Goal: Task Accomplishment & Management: Manage account settings

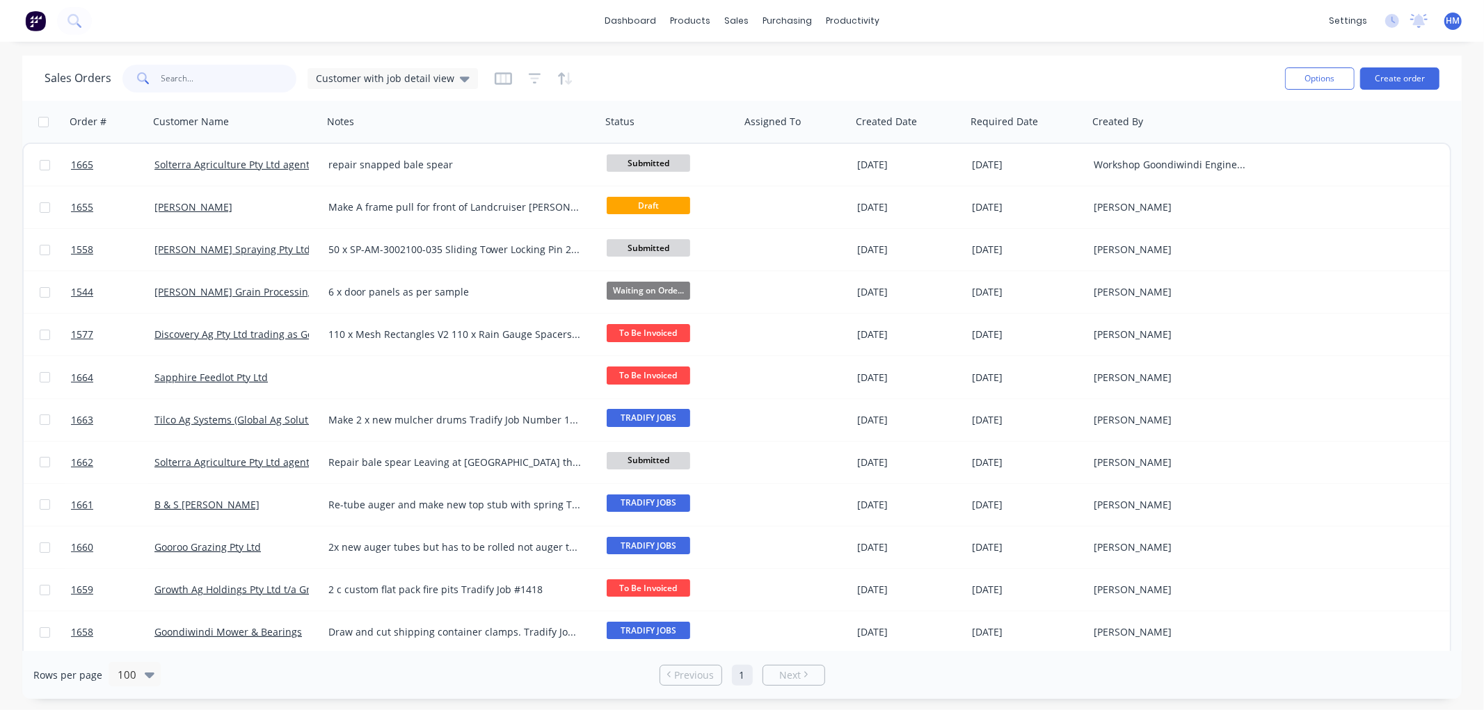
click at [210, 88] on input "text" at bounding box center [229, 79] width 136 height 28
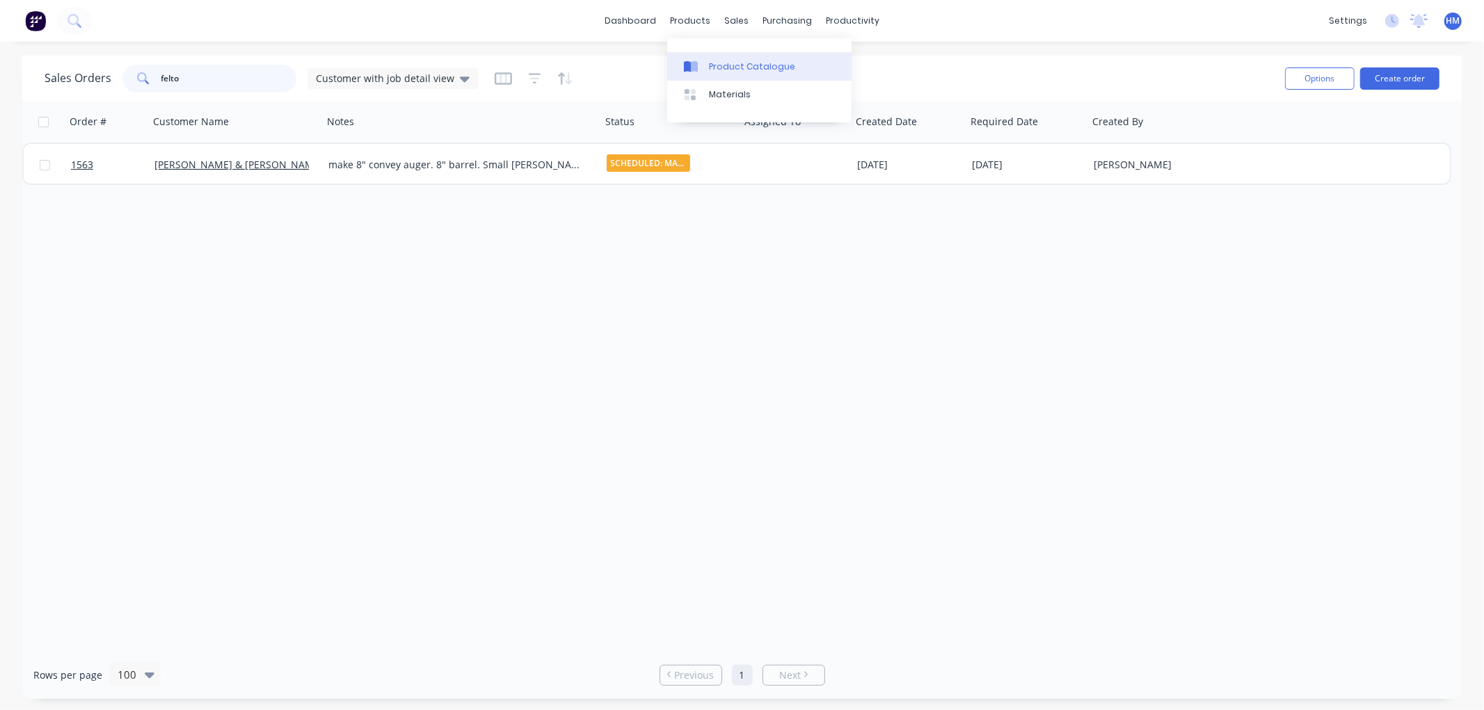
type input "felto"
click at [751, 67] on div "Product Catalogue" at bounding box center [752, 67] width 86 height 13
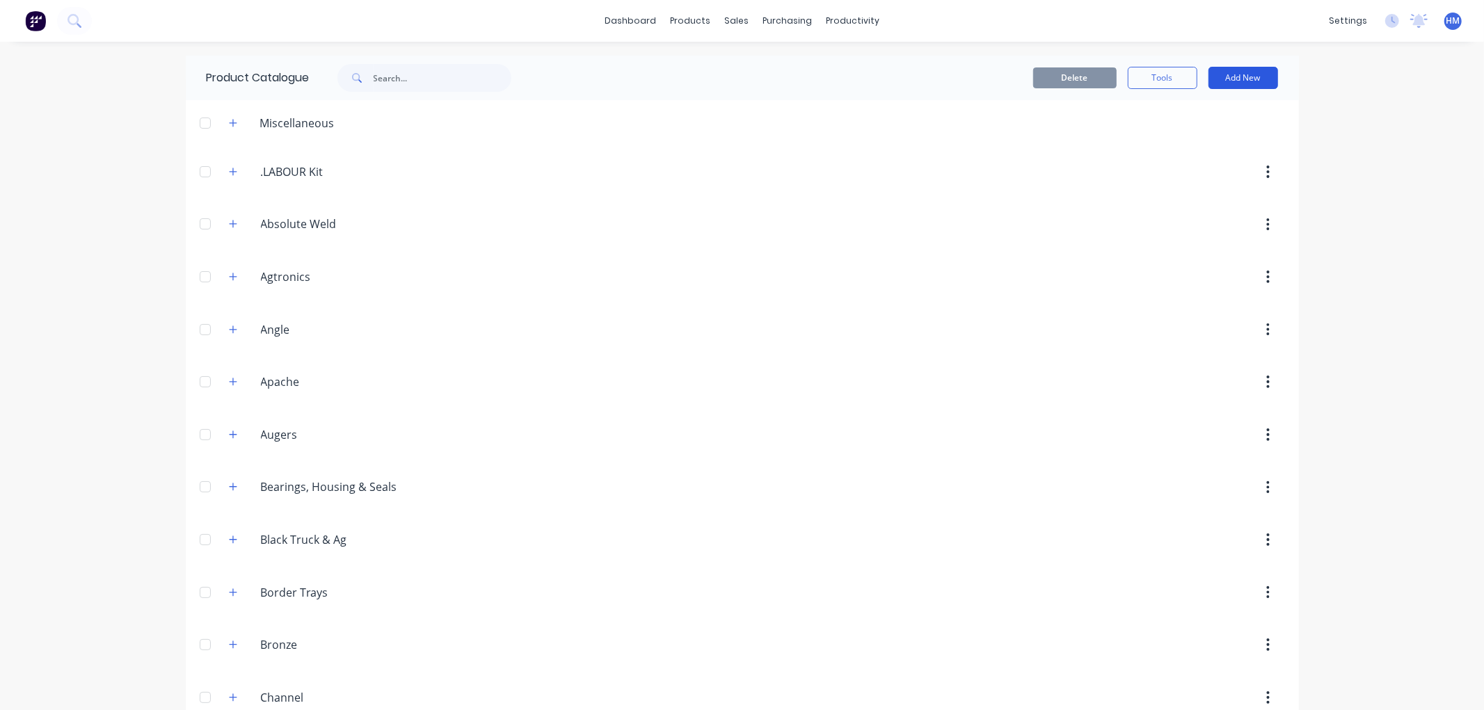
click at [1235, 80] on button "Add New" at bounding box center [1243, 78] width 70 height 22
click at [1179, 134] on div "Product" at bounding box center [1211, 141] width 107 height 20
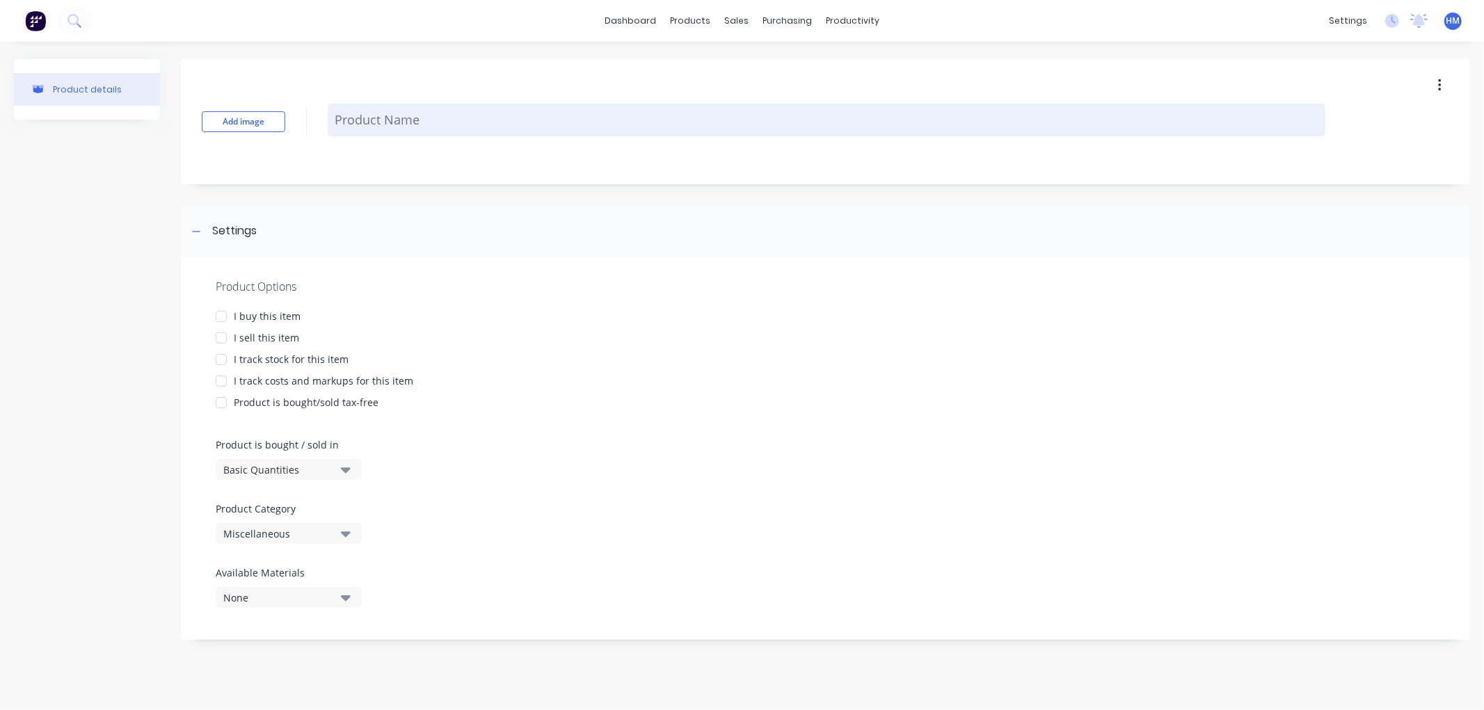
click at [397, 120] on textarea at bounding box center [827, 120] width 998 height 33
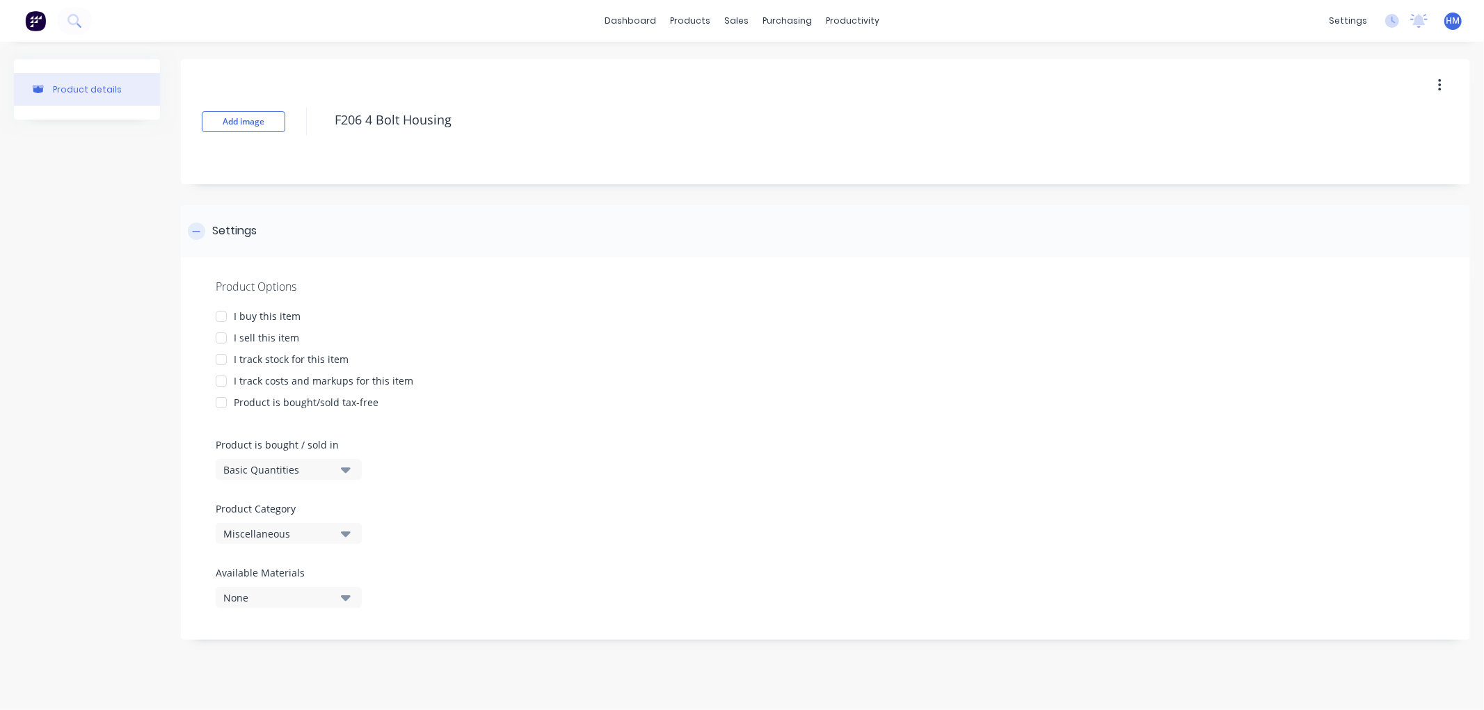
type textarea "F206 4 Bolt Housing"
click at [198, 228] on icon at bounding box center [196, 232] width 8 height 10
click at [221, 313] on div at bounding box center [221, 317] width 28 height 28
click at [221, 333] on div at bounding box center [221, 338] width 28 height 28
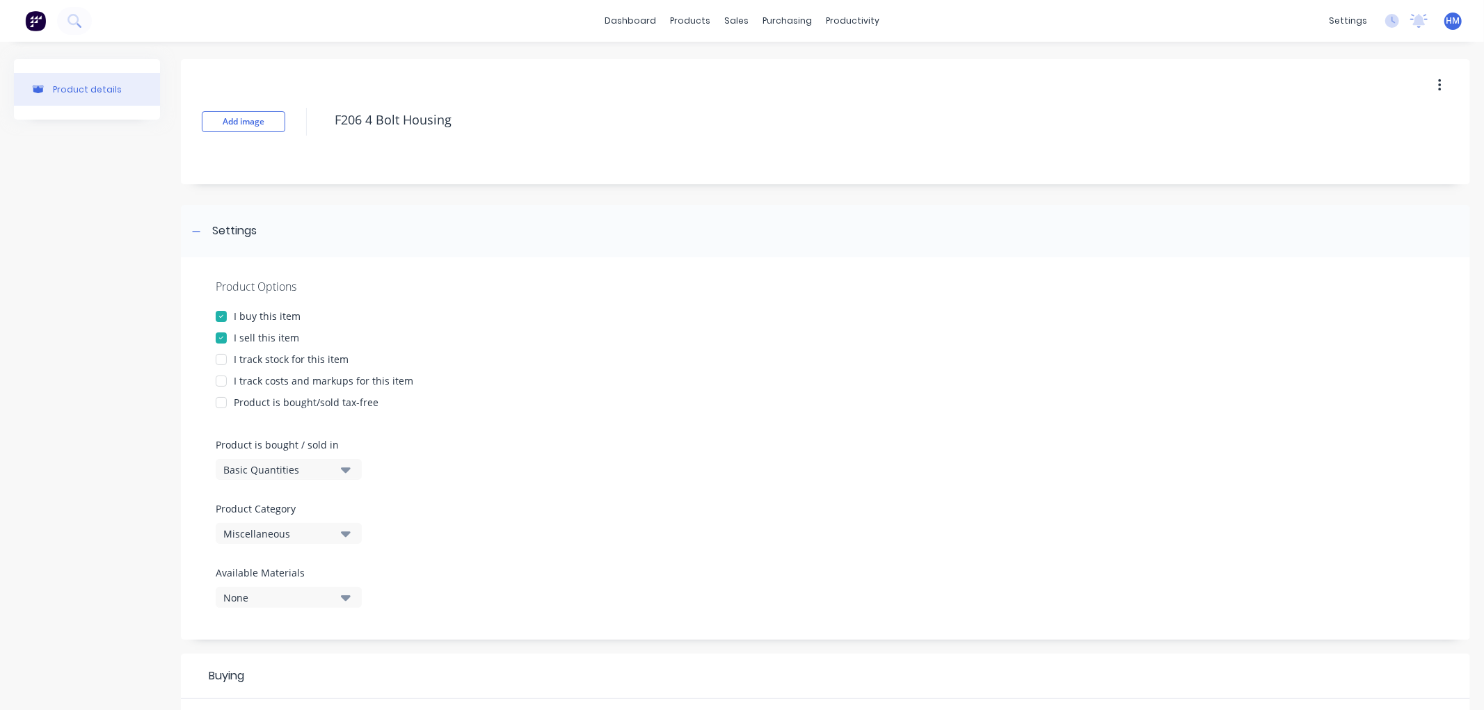
click at [221, 381] on div at bounding box center [221, 381] width 28 height 28
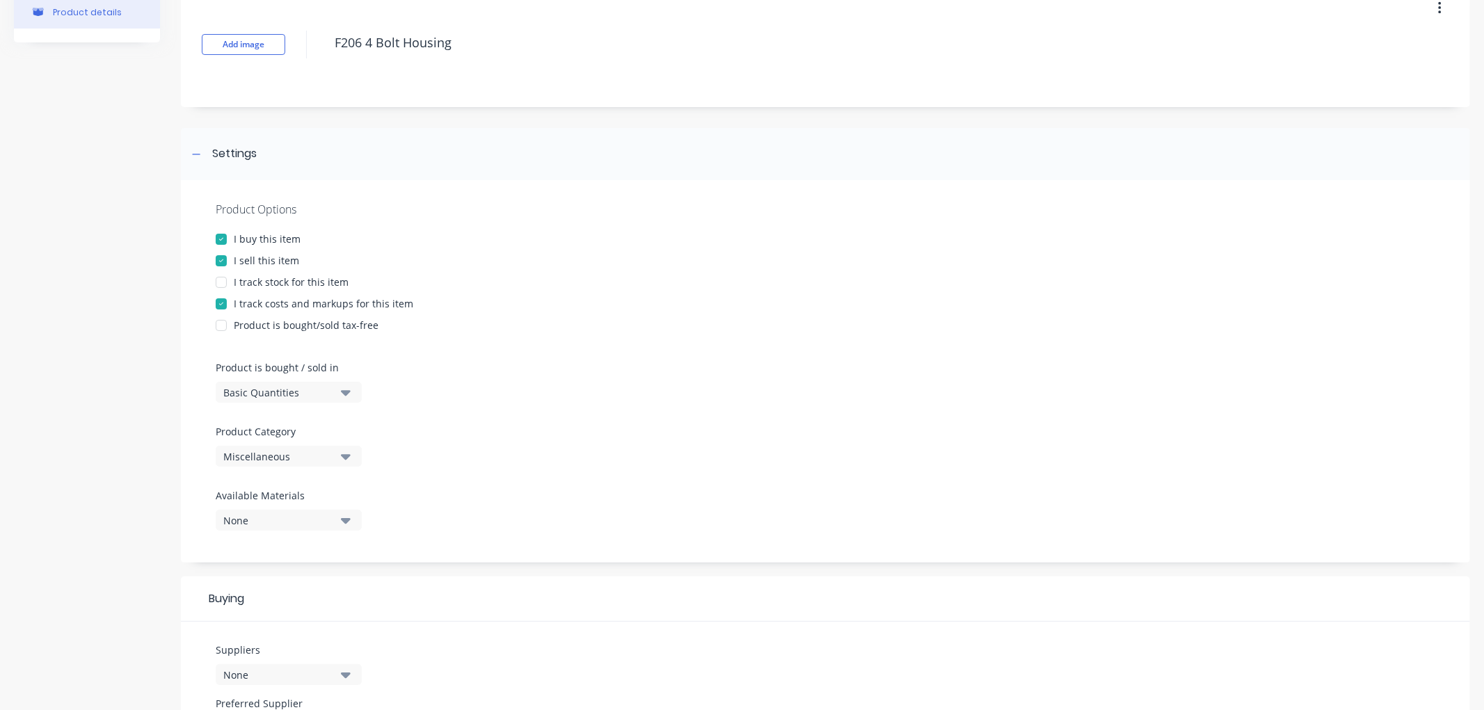
click at [294, 455] on div "Miscellaneous" at bounding box center [278, 456] width 111 height 15
click at [287, 497] on Category "text" at bounding box center [329, 498] width 147 height 28
type Category "bear"
click at [292, 533] on div "Bearings, Housing & Seals" at bounding box center [320, 533] width 209 height 28
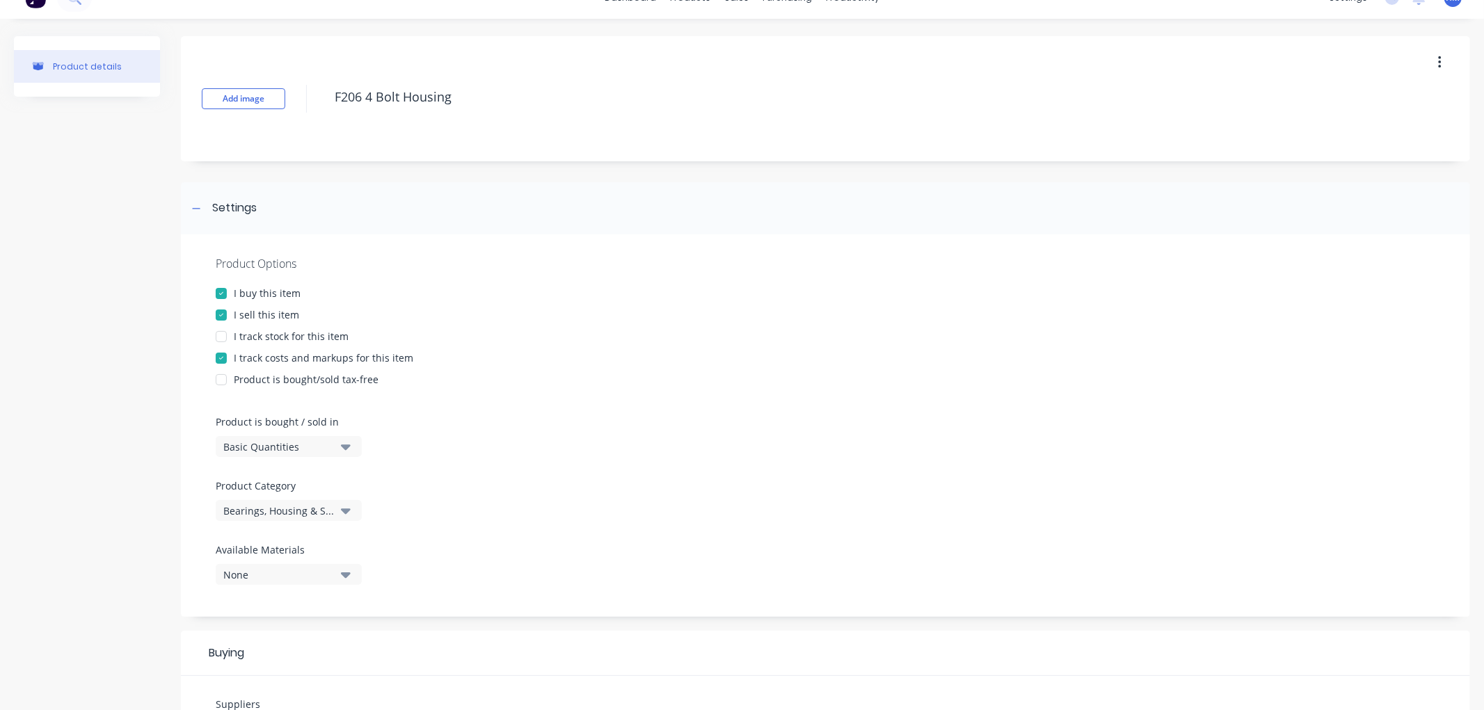
scroll to position [0, 0]
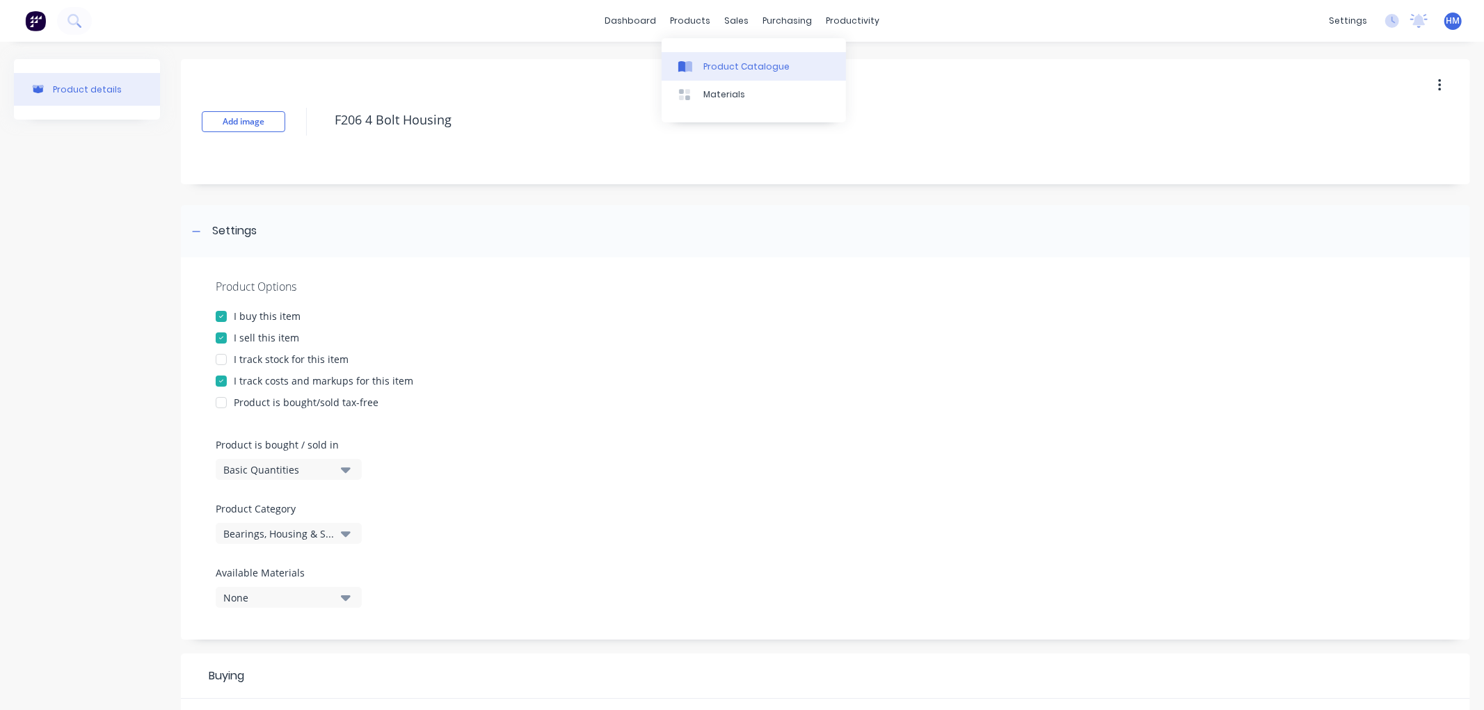
click at [728, 67] on div "Product Catalogue" at bounding box center [746, 67] width 86 height 13
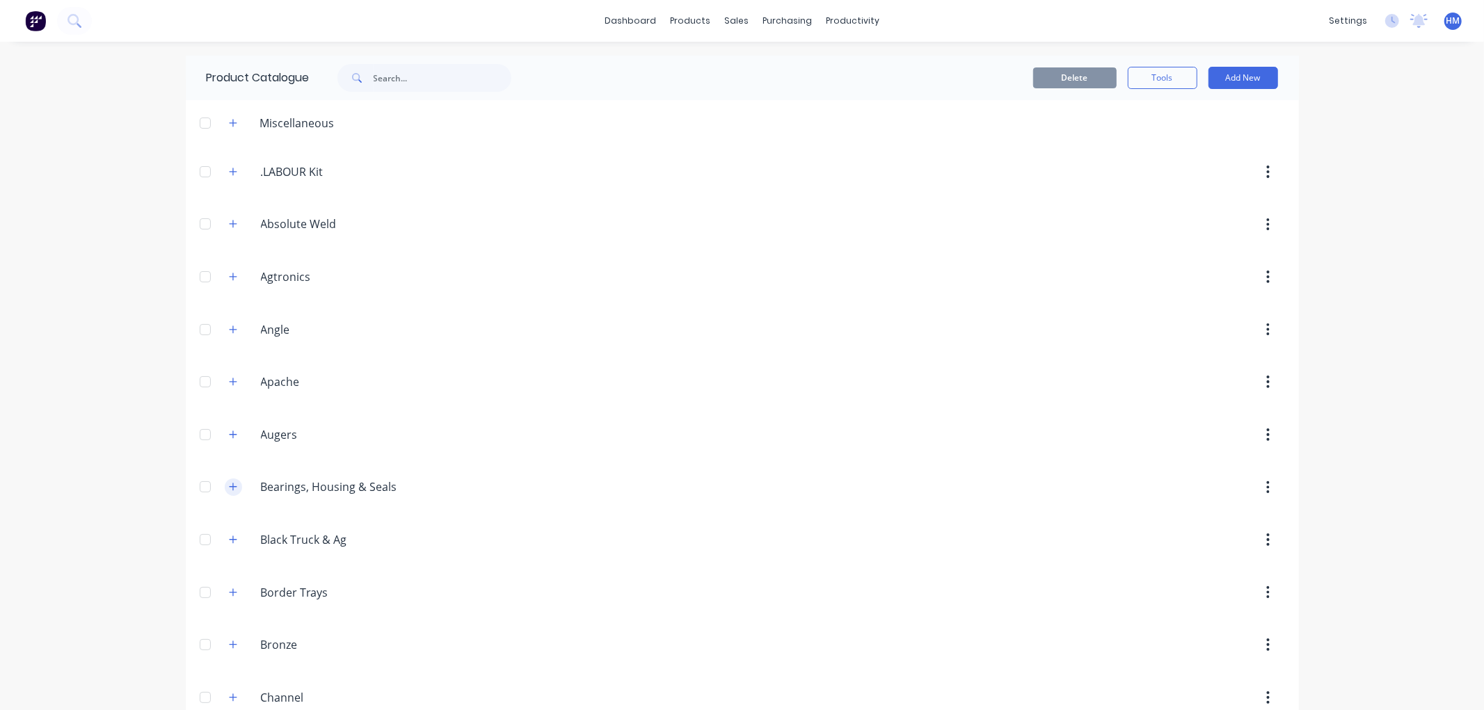
click at [232, 492] on button "button" at bounding box center [233, 487] width 17 height 17
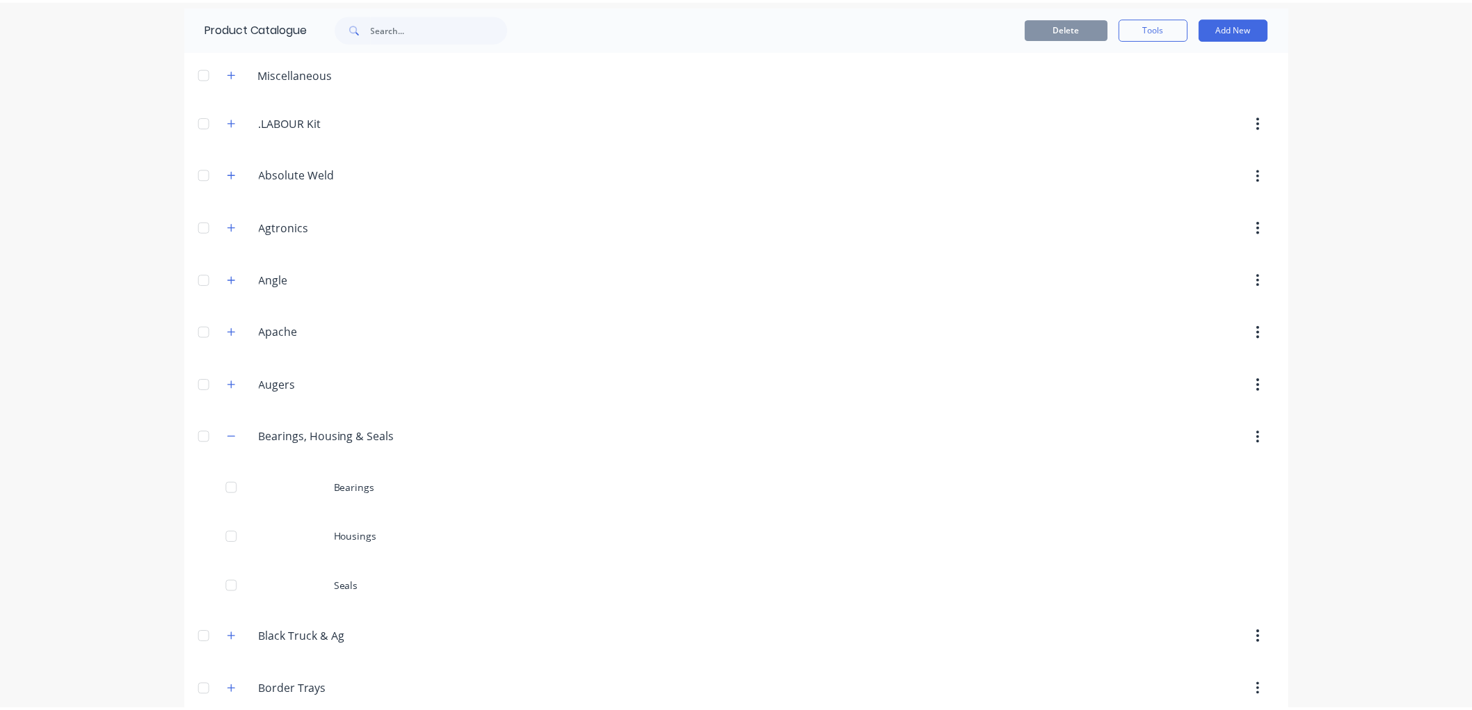
scroll to position [77, 0]
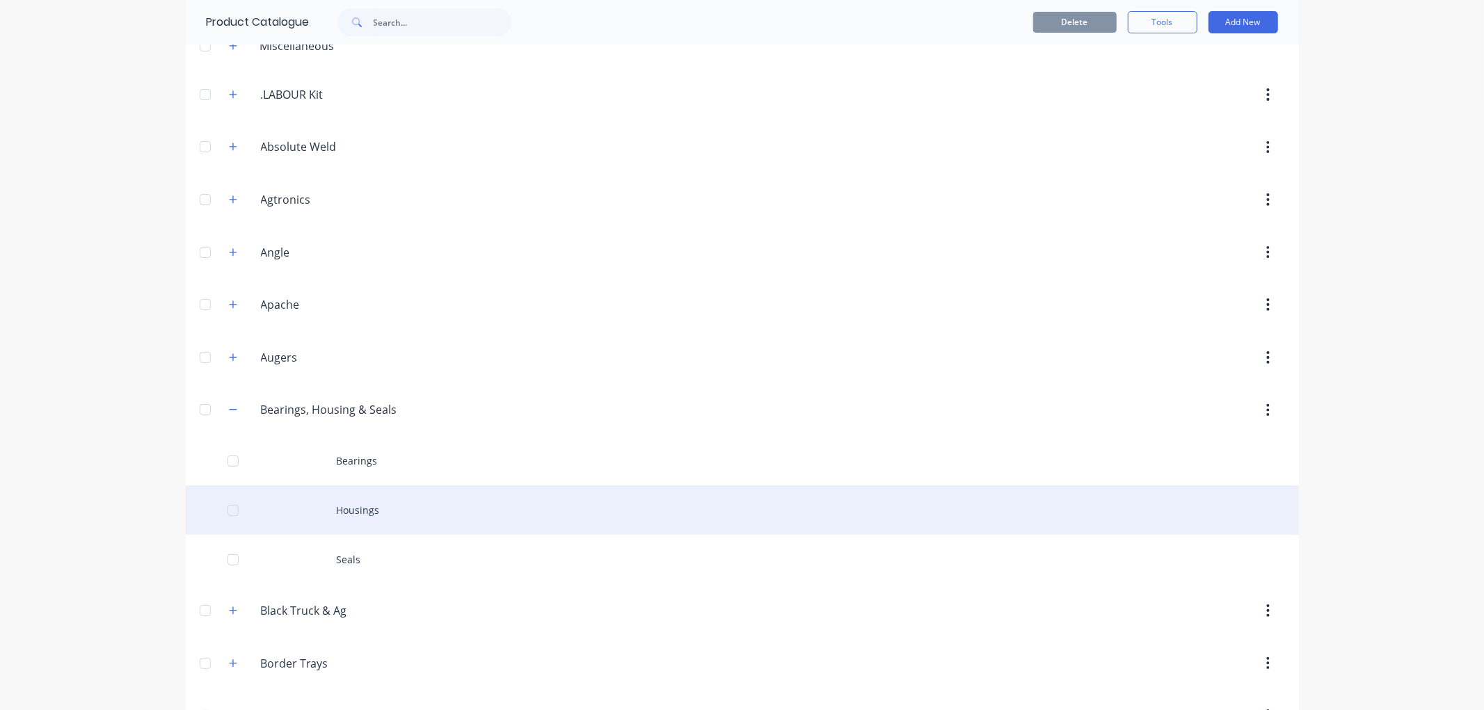
click at [352, 509] on div "Housings" at bounding box center [742, 510] width 1113 height 49
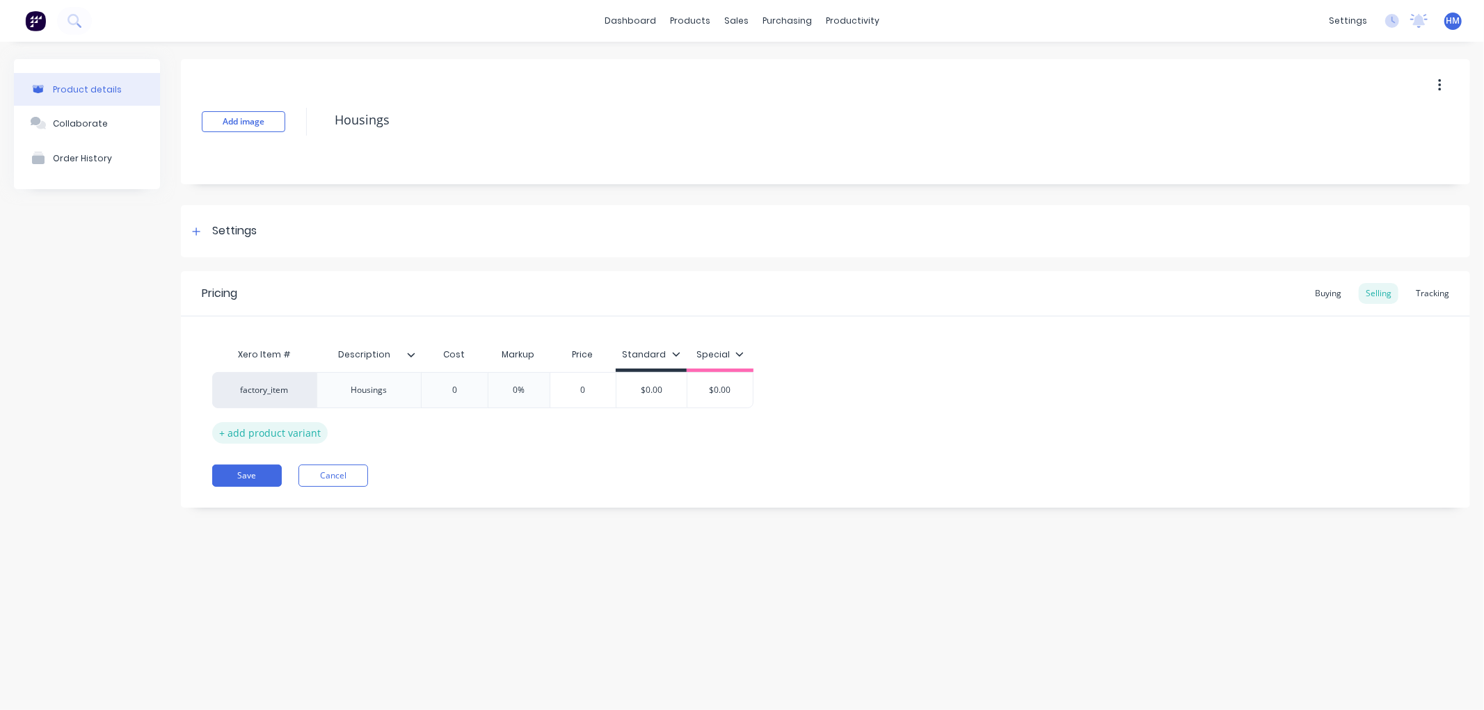
click at [273, 426] on div "+ add product variant" at bounding box center [269, 433] width 115 height 22
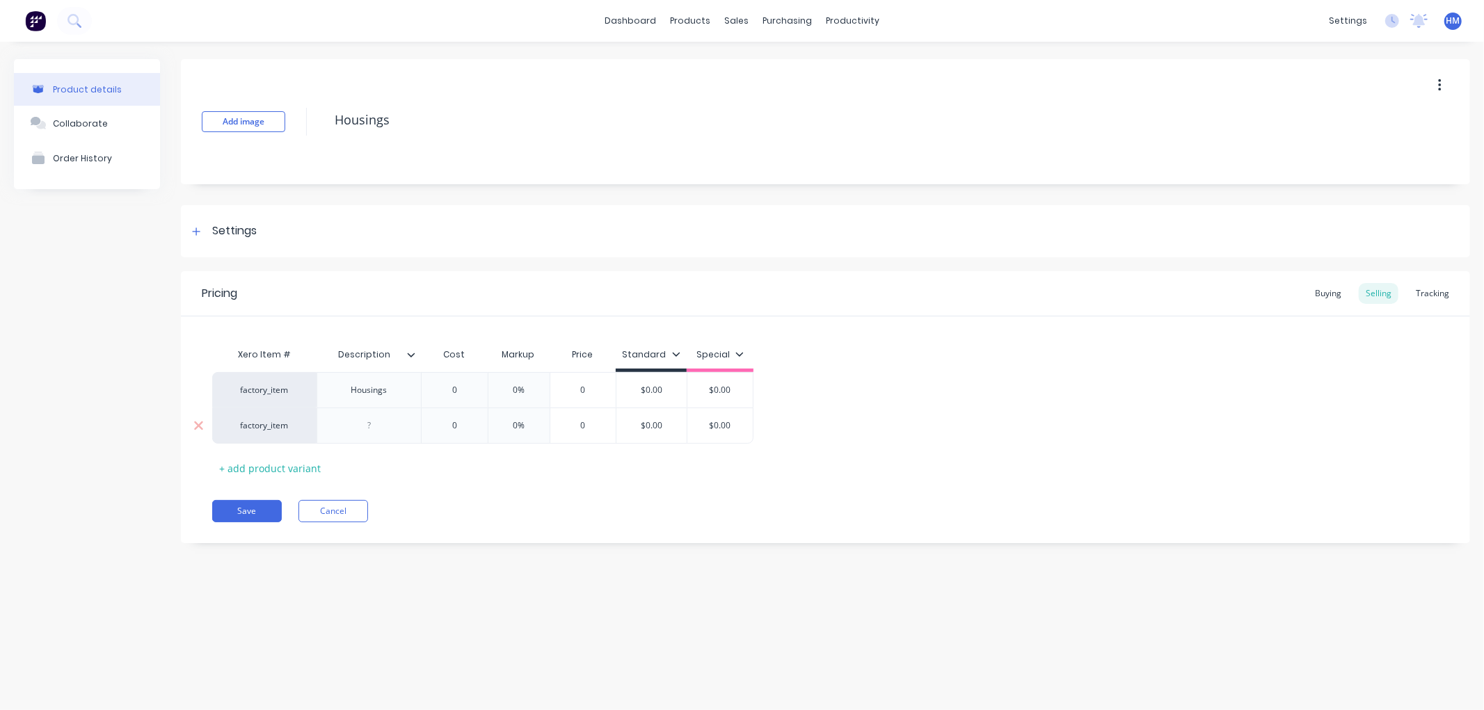
click at [370, 430] on div at bounding box center [370, 426] width 70 height 18
type input "0"
type input "15.38"
type input "0"
type input "30"
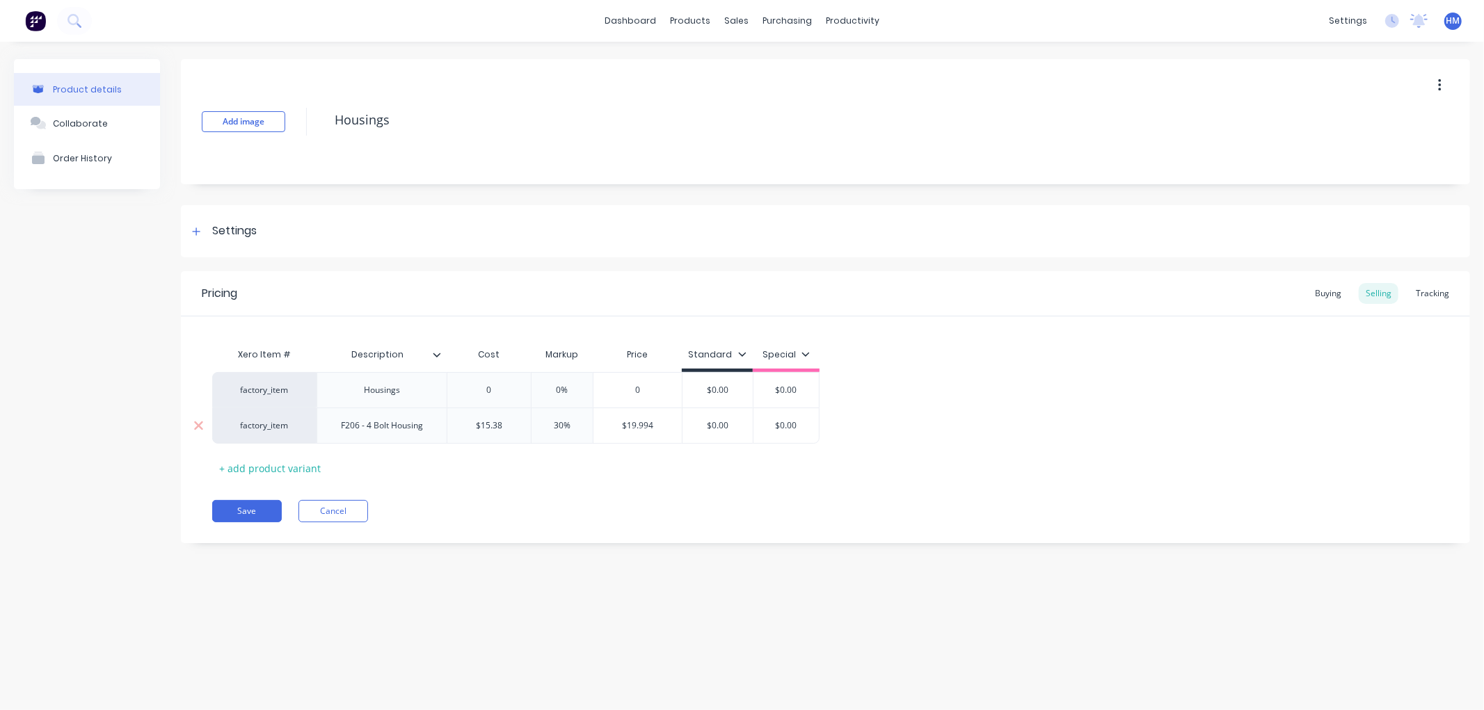
drag, startPoint x: 686, startPoint y: 426, endPoint x: 660, endPoint y: 426, distance: 26.4
click at [660, 426] on div "factory_item F206 - 4 Bolt Housing $15.38 15.38 30% 30 $19.994 $0.00 $0.00 $0.00" at bounding box center [515, 426] width 607 height 36
type input "19.994"
click at [251, 464] on div "+ add product variant" at bounding box center [269, 469] width 115 height 22
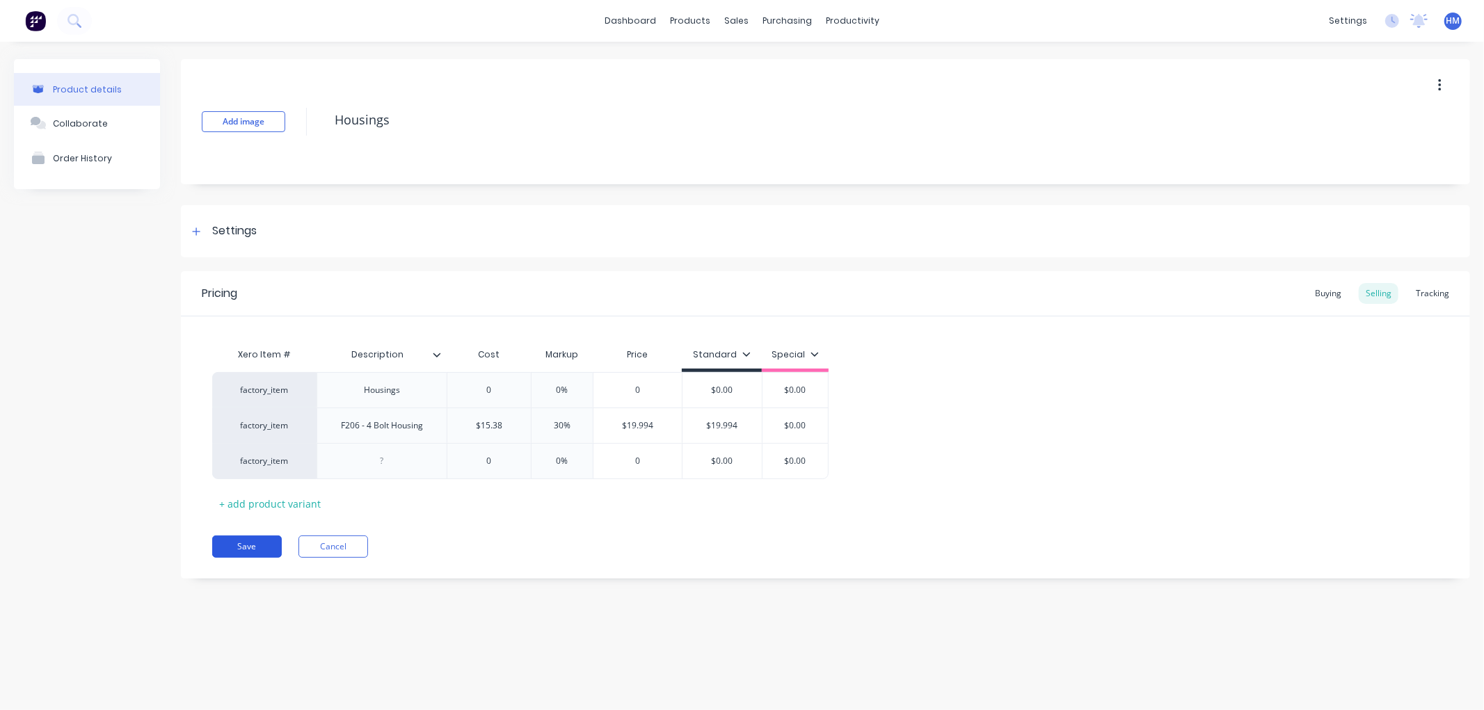
click at [256, 547] on button "Save" at bounding box center [247, 547] width 70 height 22
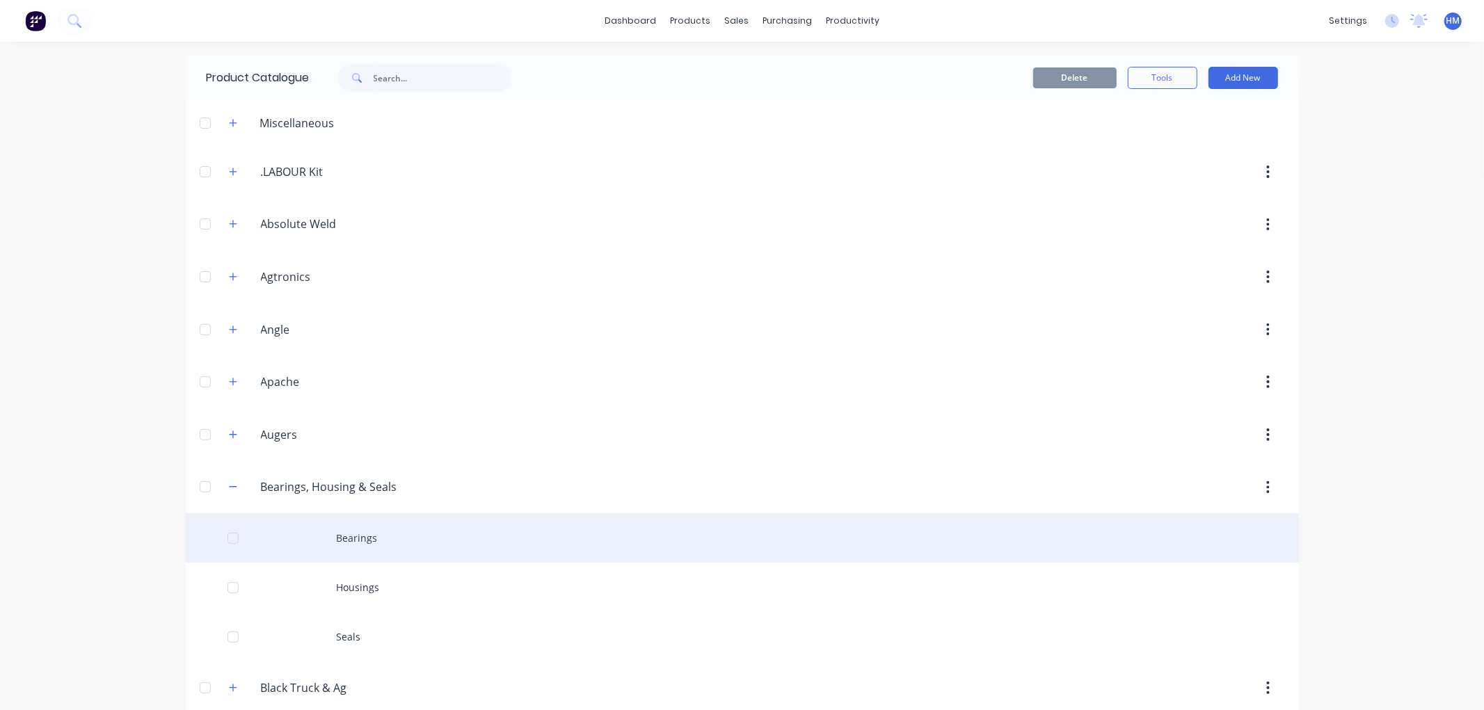
click at [349, 534] on div "Bearings" at bounding box center [742, 537] width 1113 height 49
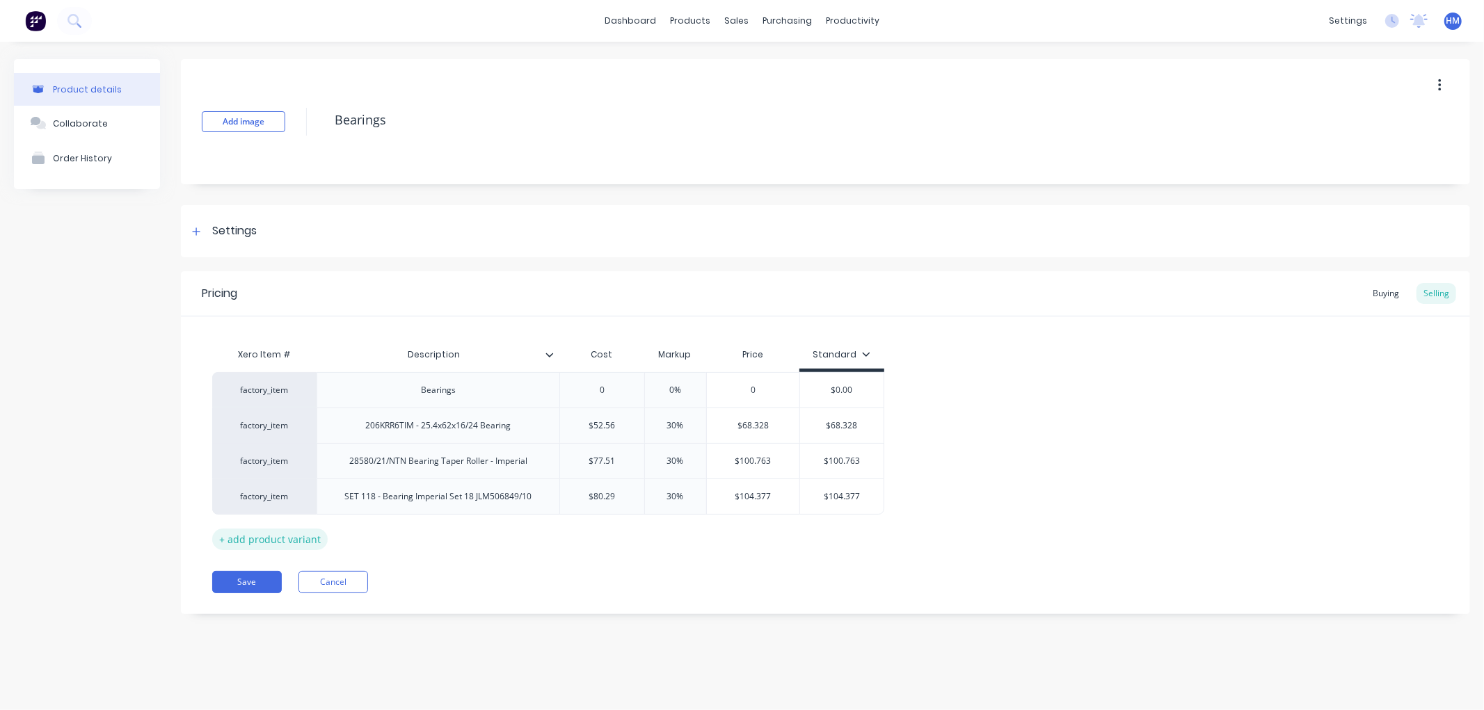
click at [280, 534] on div "+ add product variant" at bounding box center [269, 540] width 115 height 22
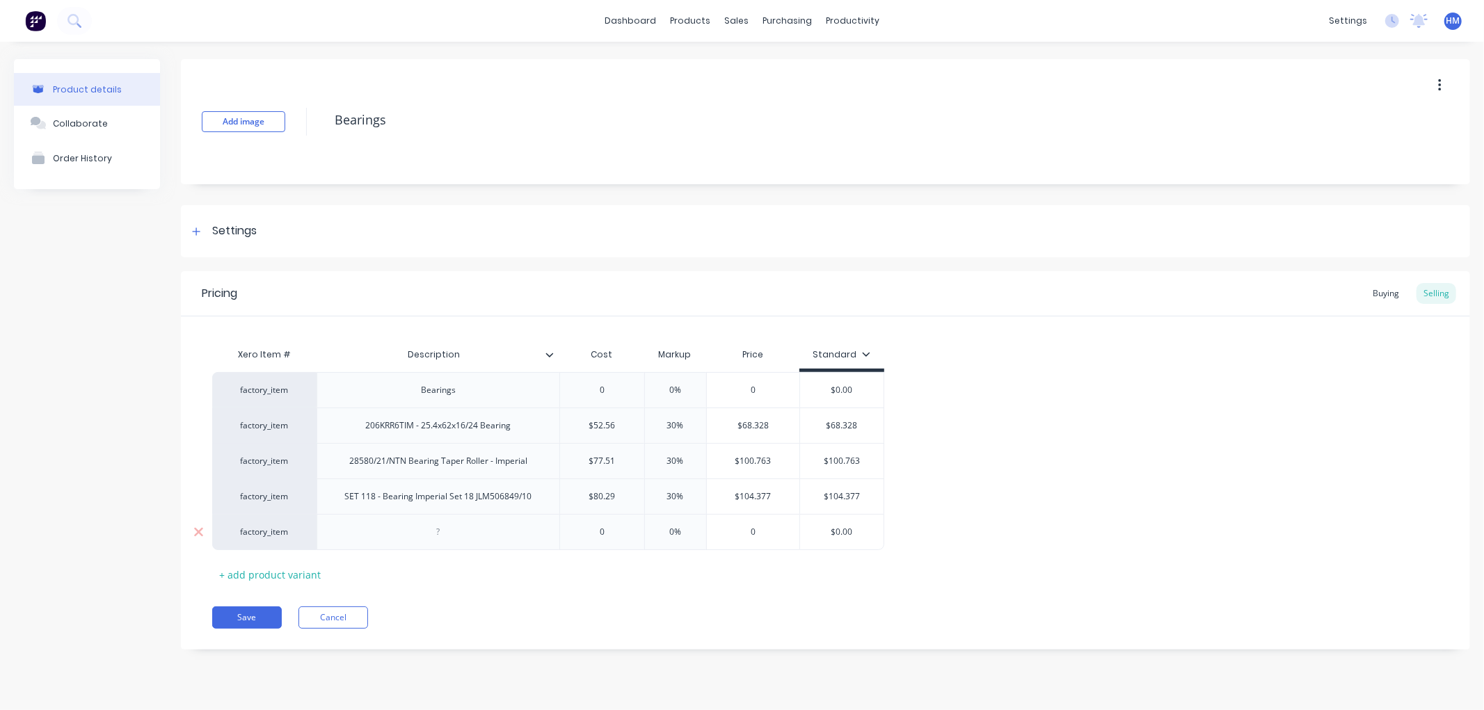
click at [372, 527] on div at bounding box center [438, 532] width 243 height 36
click at [449, 526] on div at bounding box center [439, 532] width 70 height 18
type input "0"
type input "31.86"
type input "0"
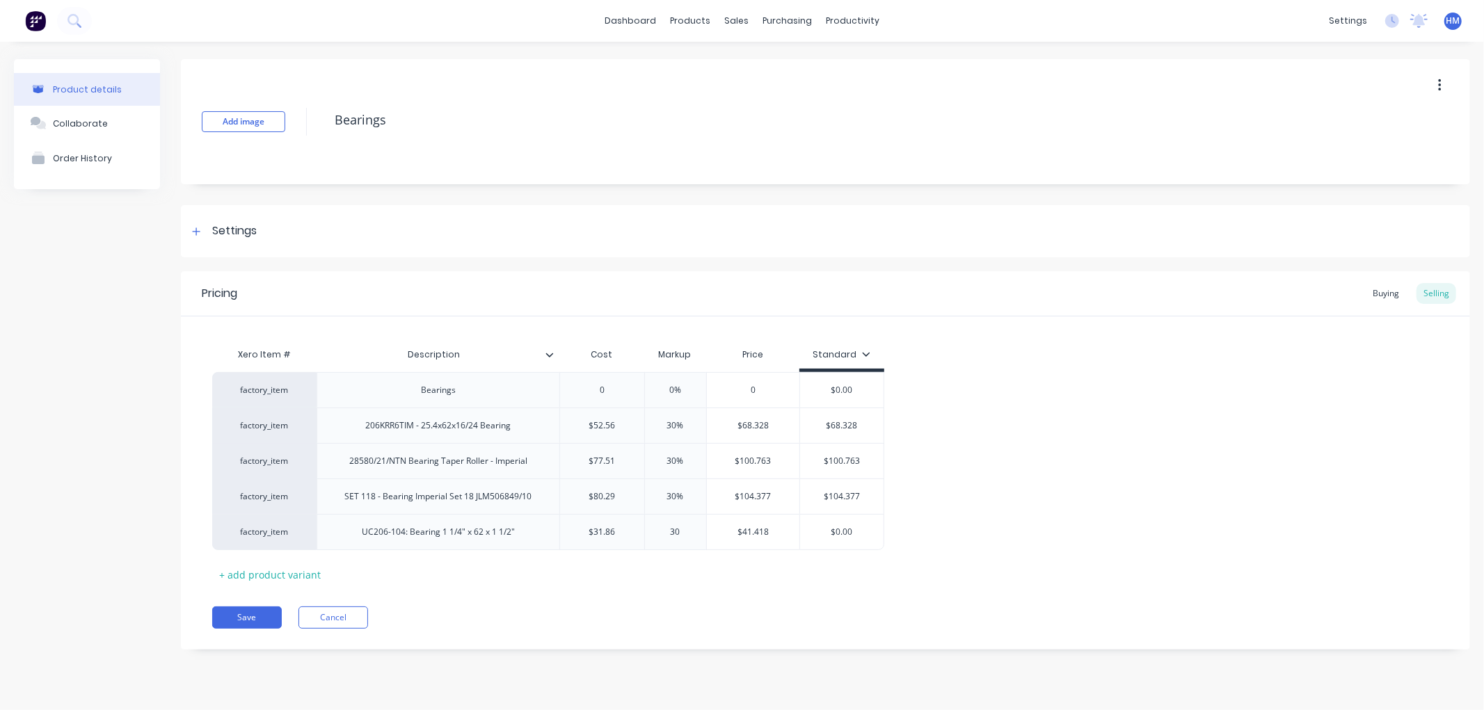
type input "30"
type input "$41.418"
drag, startPoint x: 614, startPoint y: 529, endPoint x: 561, endPoint y: 531, distance: 52.9
click at [561, 531] on input "$31.86" at bounding box center [602, 532] width 84 height 13
type input "25.4875"
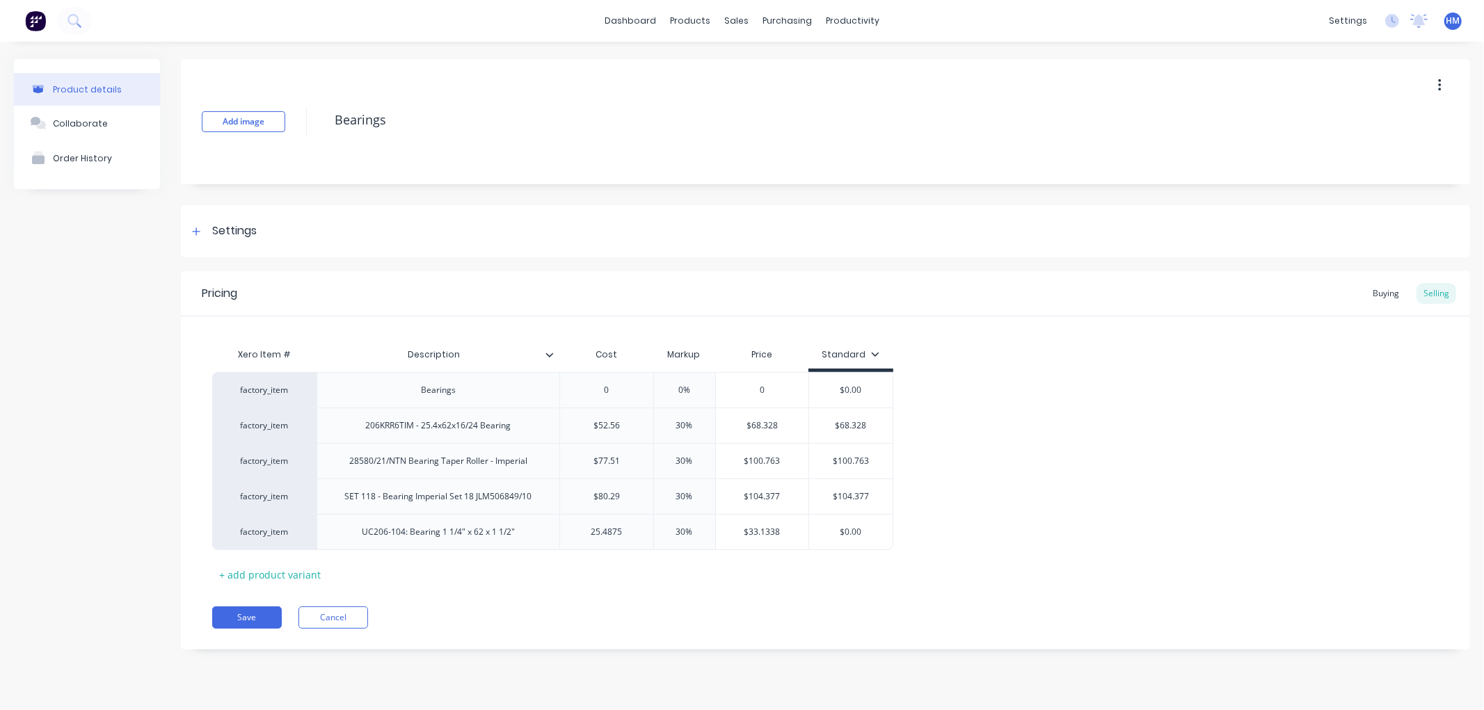
click at [580, 578] on div "Xero Item # Description Cost Markup Price Standard factory_item Bearings 0 0% 0…" at bounding box center [825, 463] width 1227 height 245
click at [255, 618] on button "Save" at bounding box center [247, 618] width 70 height 22
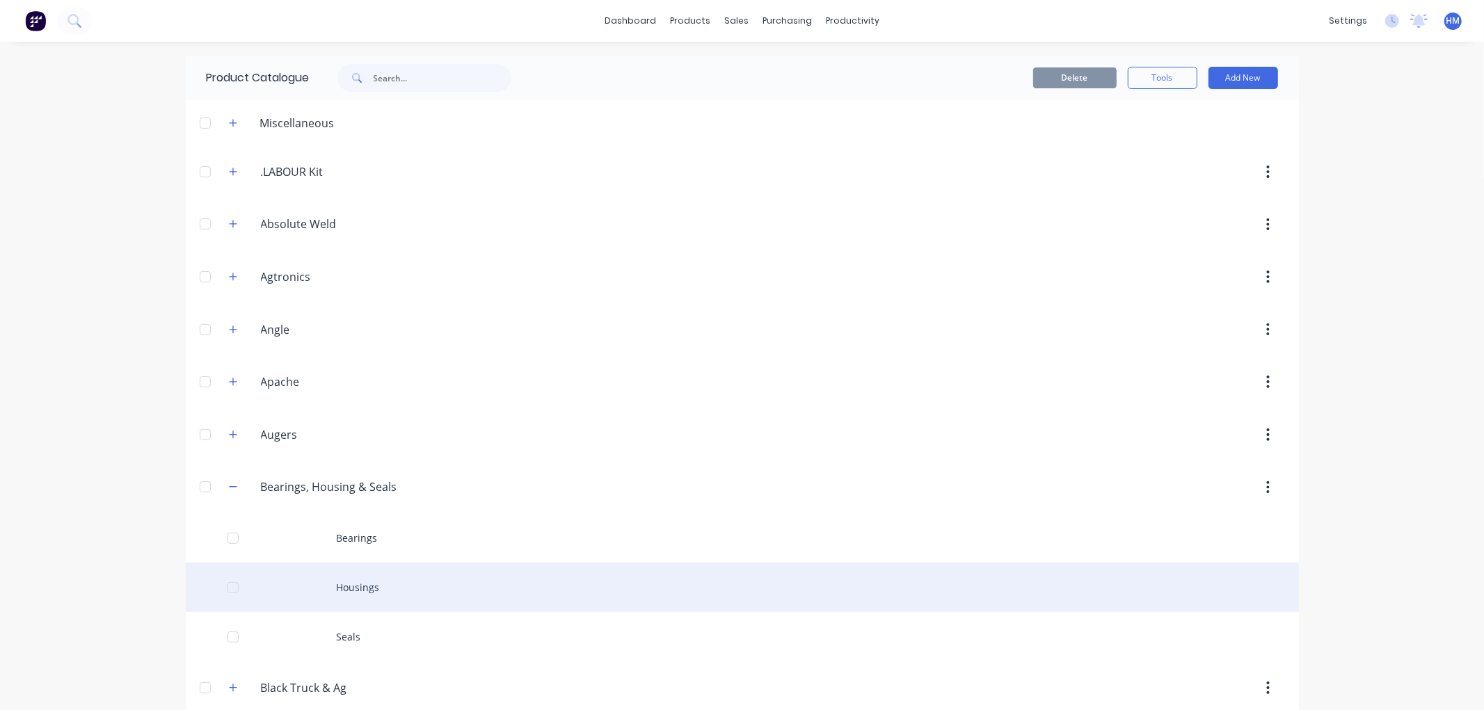
click at [357, 580] on div "Housings" at bounding box center [742, 587] width 1113 height 49
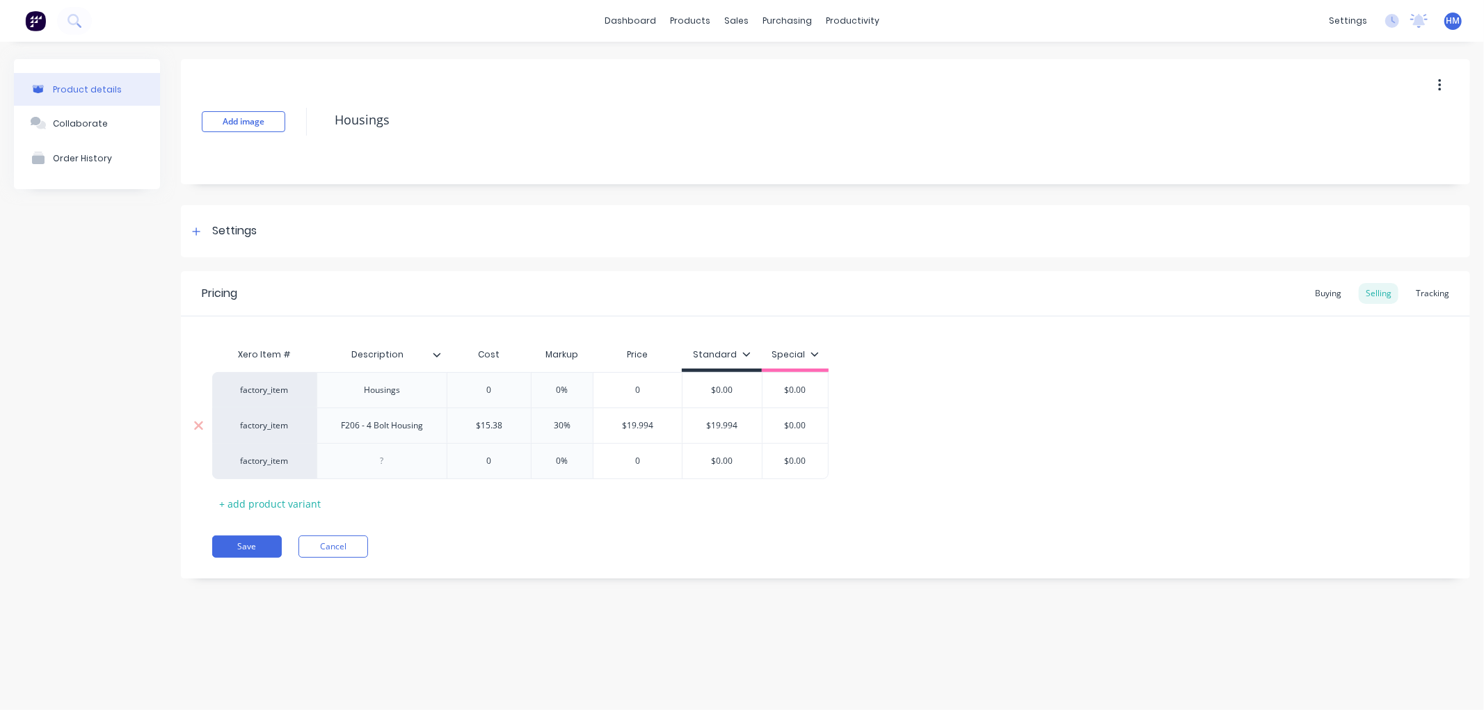
drag, startPoint x: 511, startPoint y: 429, endPoint x: 453, endPoint y: 427, distance: 57.8
click at [453, 427] on input "$15.38" at bounding box center [489, 426] width 84 height 13
type input "12.305"
click at [244, 551] on button "Save" at bounding box center [247, 547] width 70 height 22
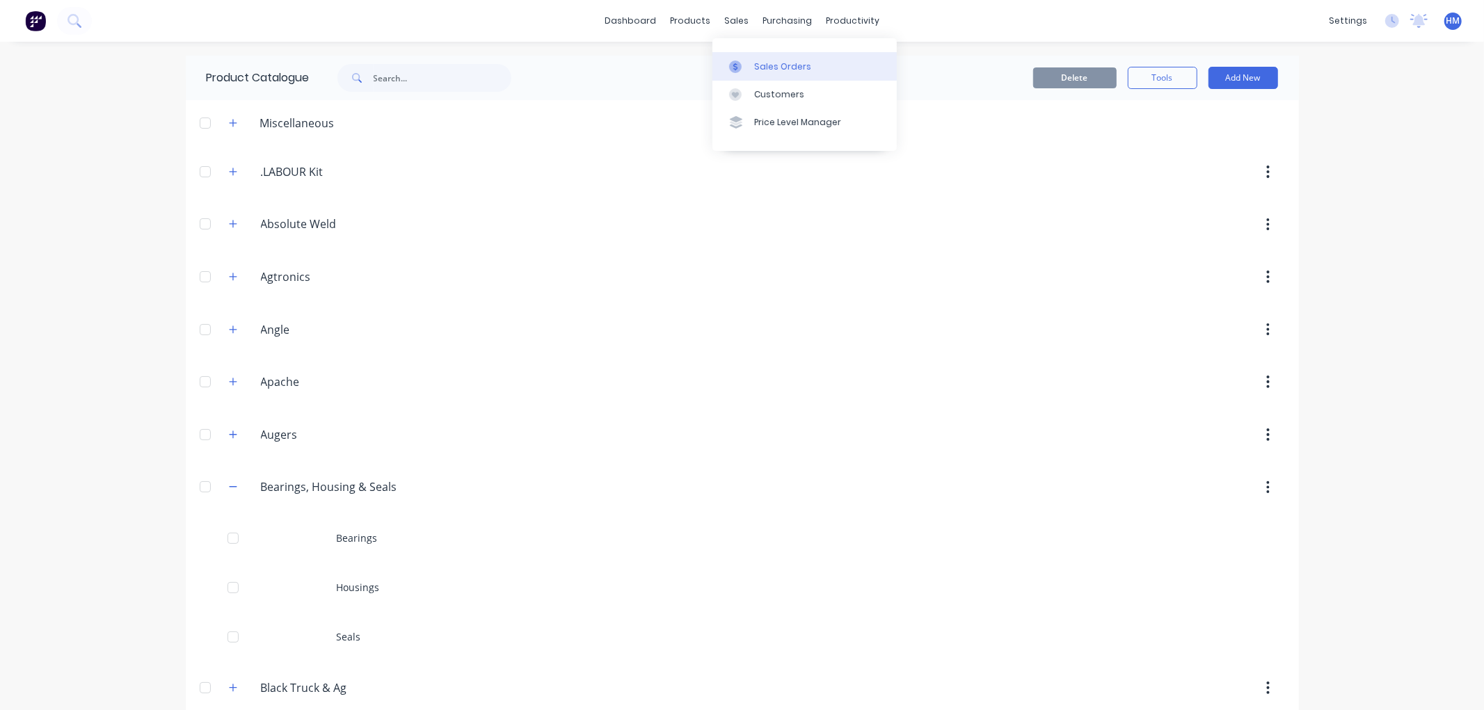
click at [775, 71] on div "Sales Orders" at bounding box center [782, 67] width 57 height 13
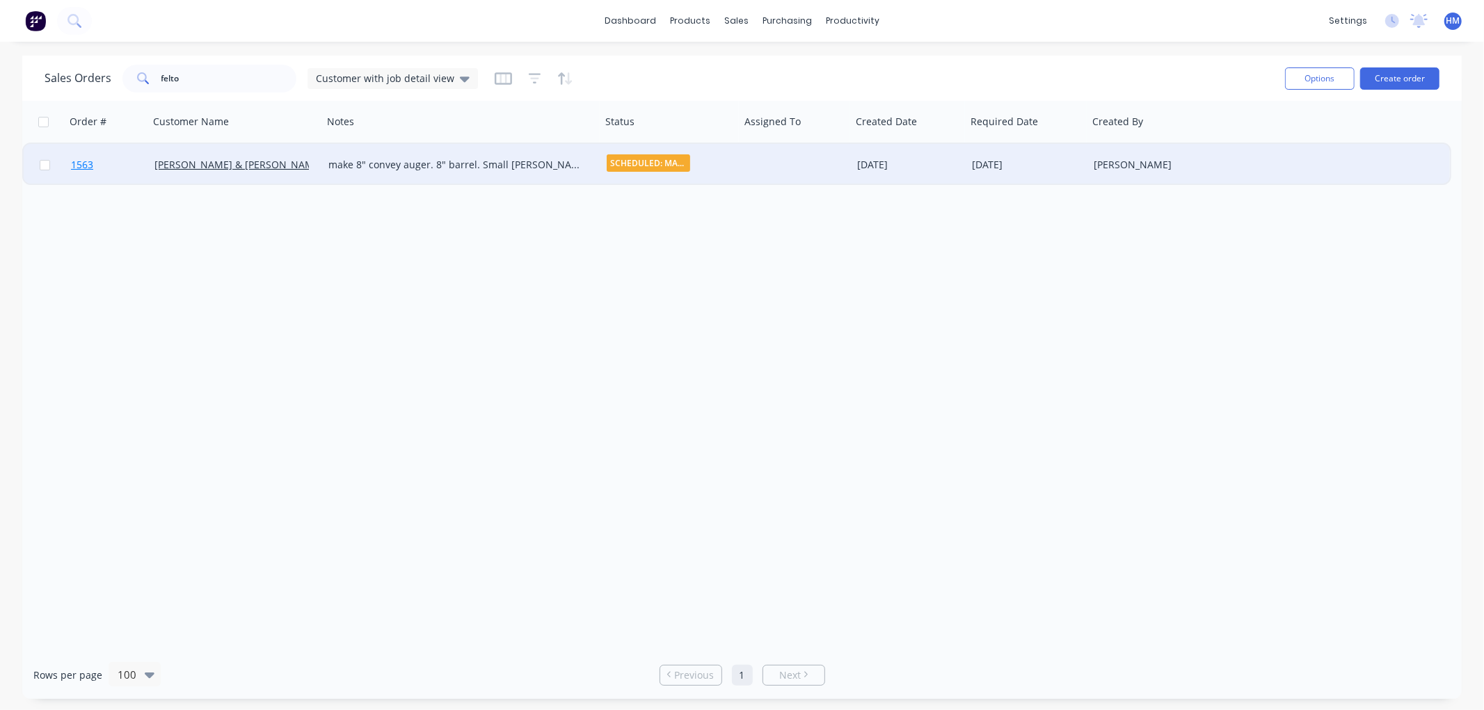
click at [125, 151] on link "1563" at bounding box center [112, 165] width 83 height 42
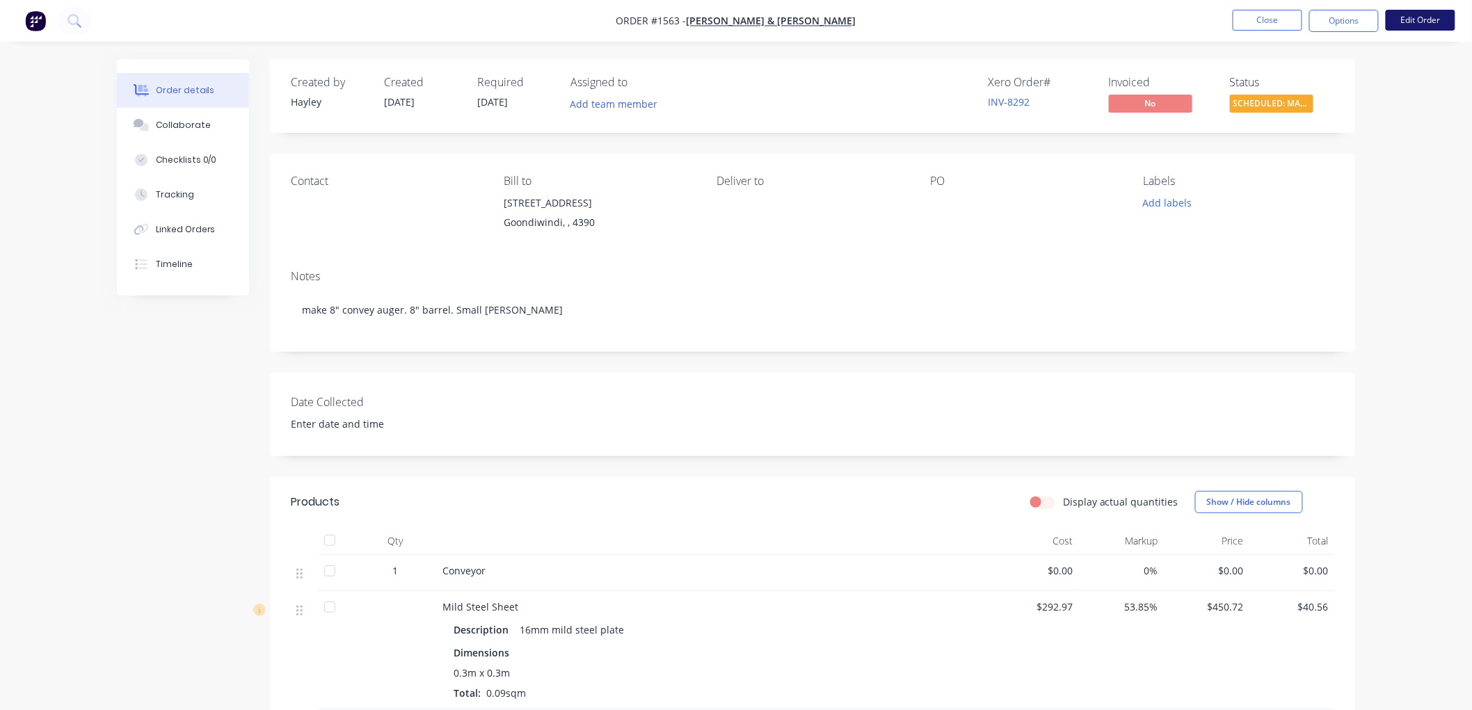
click at [1430, 18] on button "Edit Order" at bounding box center [1421, 20] width 70 height 21
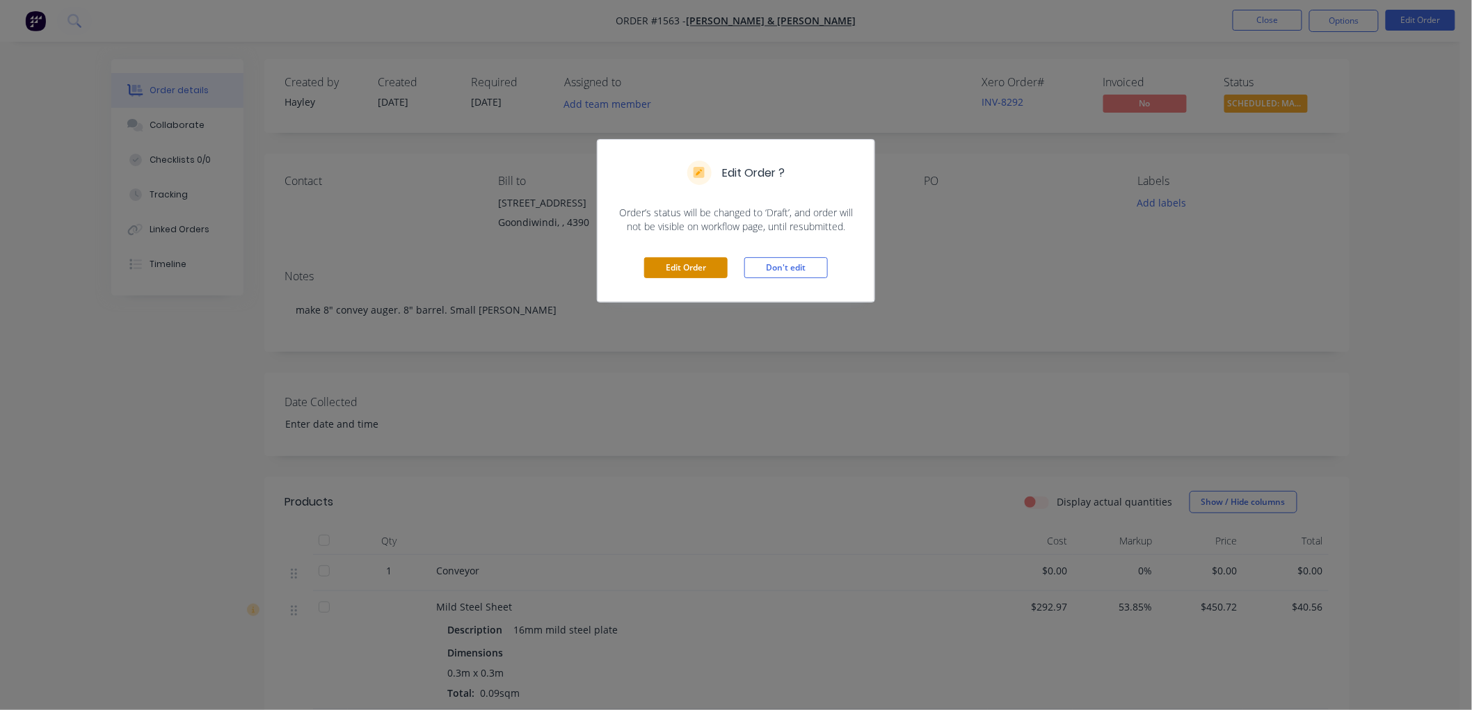
drag, startPoint x: 701, startPoint y: 269, endPoint x: 712, endPoint y: 269, distance: 10.4
click at [701, 269] on button "Edit Order" at bounding box center [685, 267] width 83 height 21
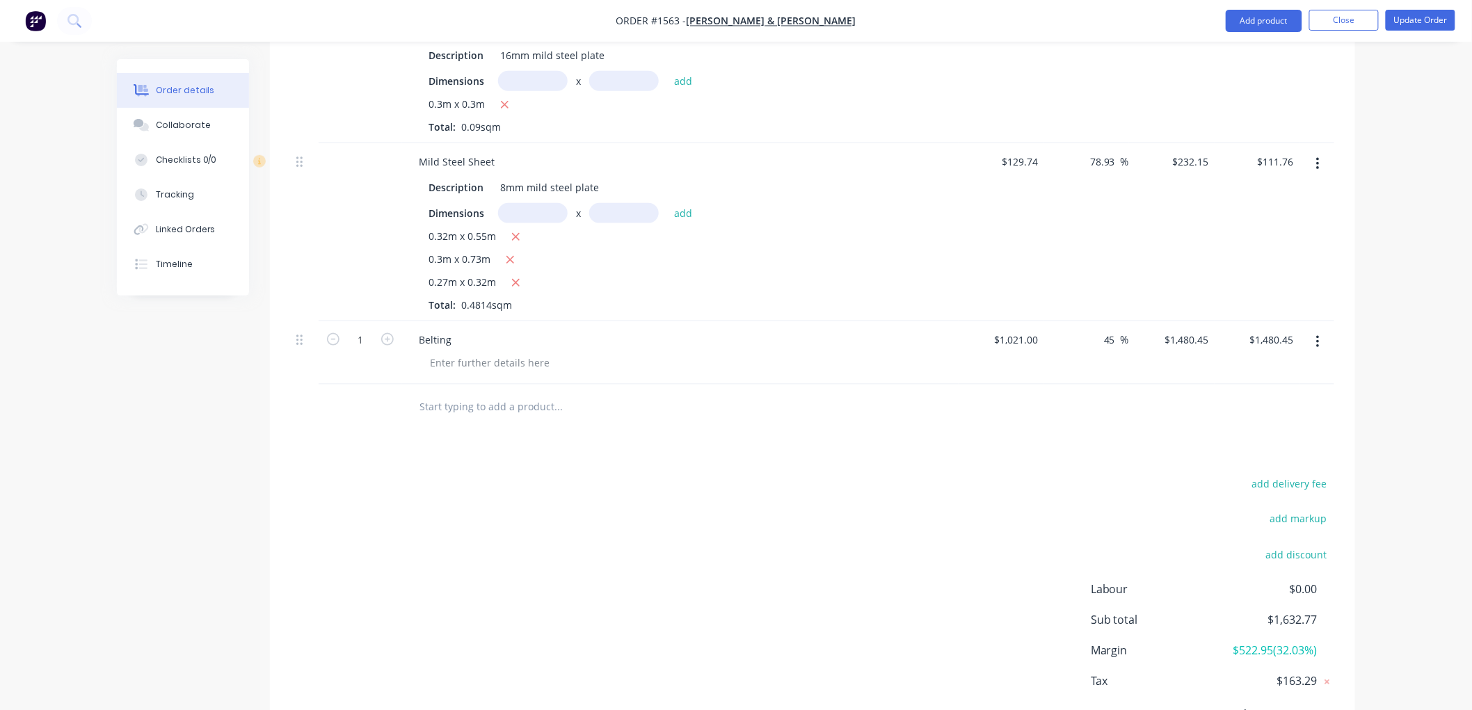
scroll to position [618, 0]
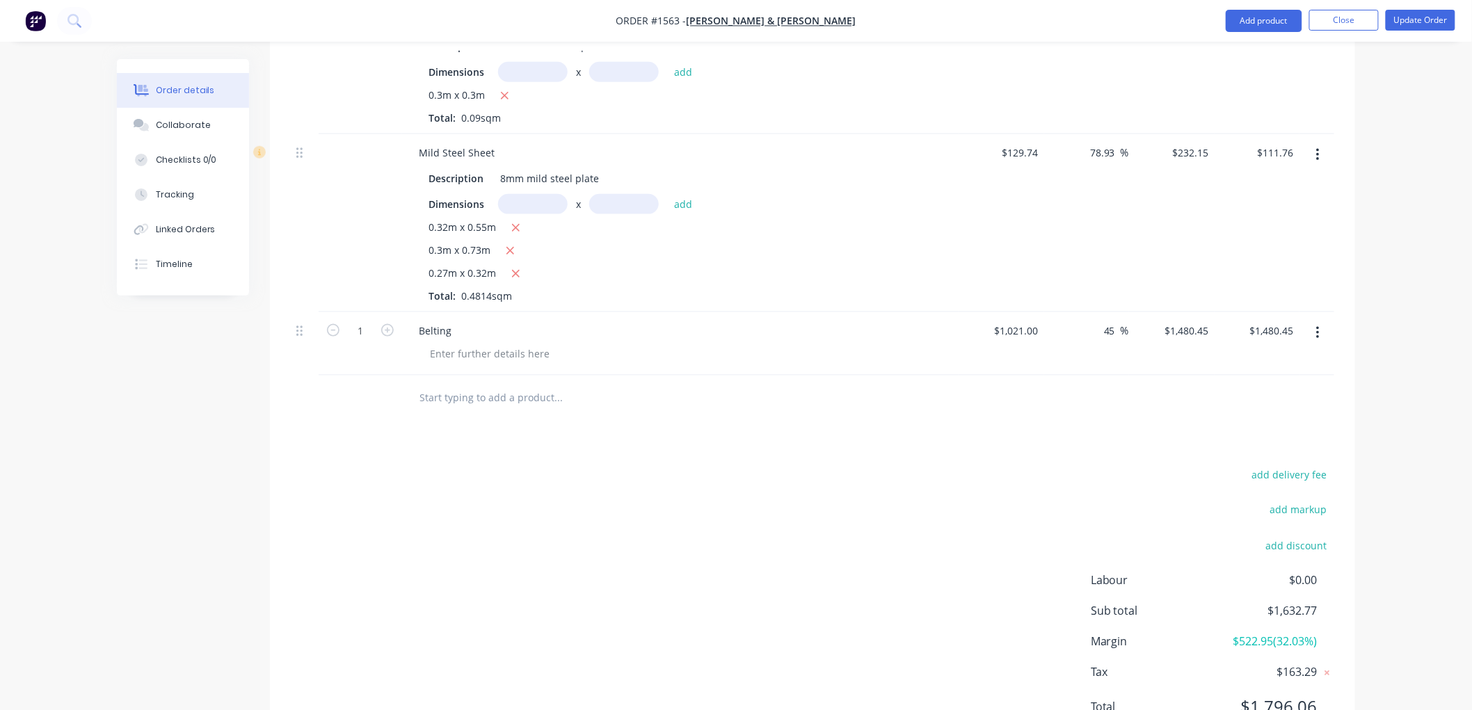
click at [458, 404] on input "text" at bounding box center [558, 398] width 278 height 28
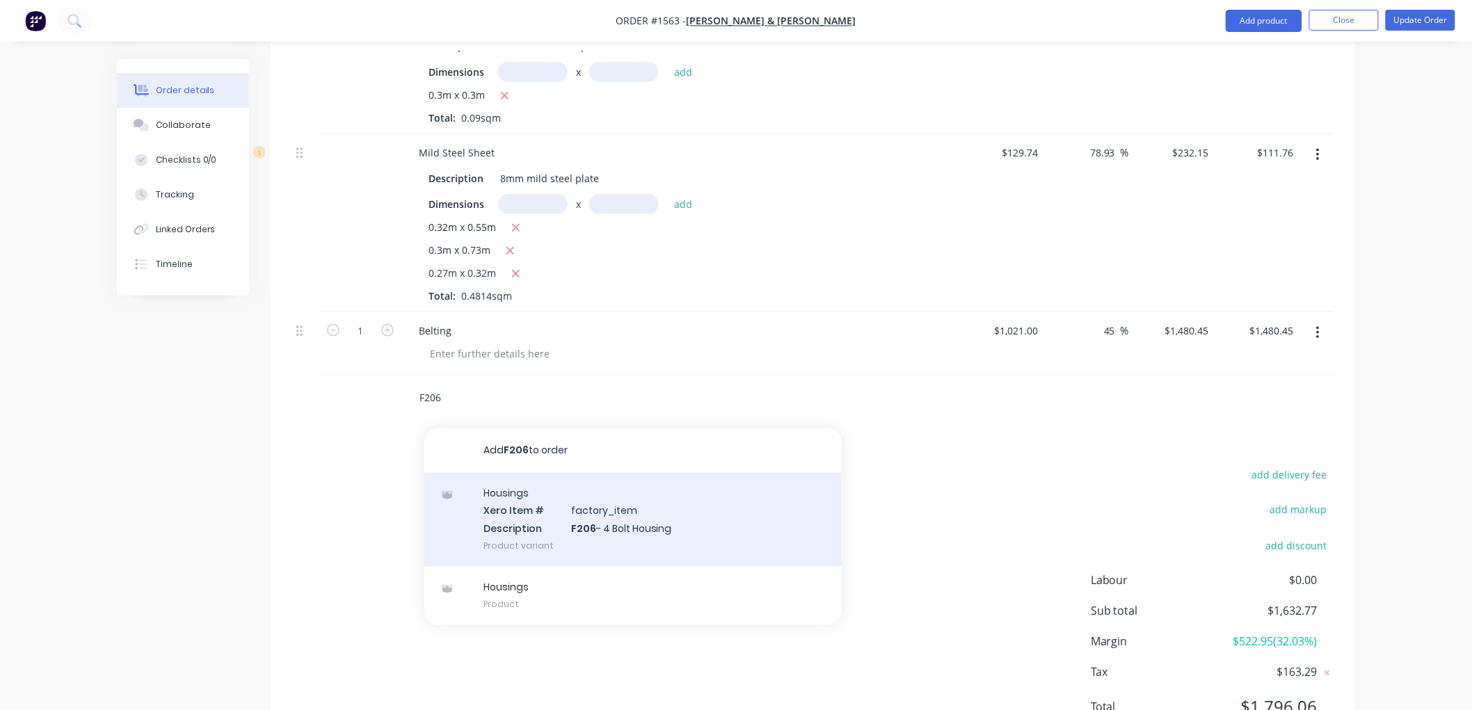
type input "F206"
click at [633, 516] on div "Housings Xero Item # factory_item Description F206 - 4 Bolt Housing Product var…" at bounding box center [632, 520] width 417 height 94
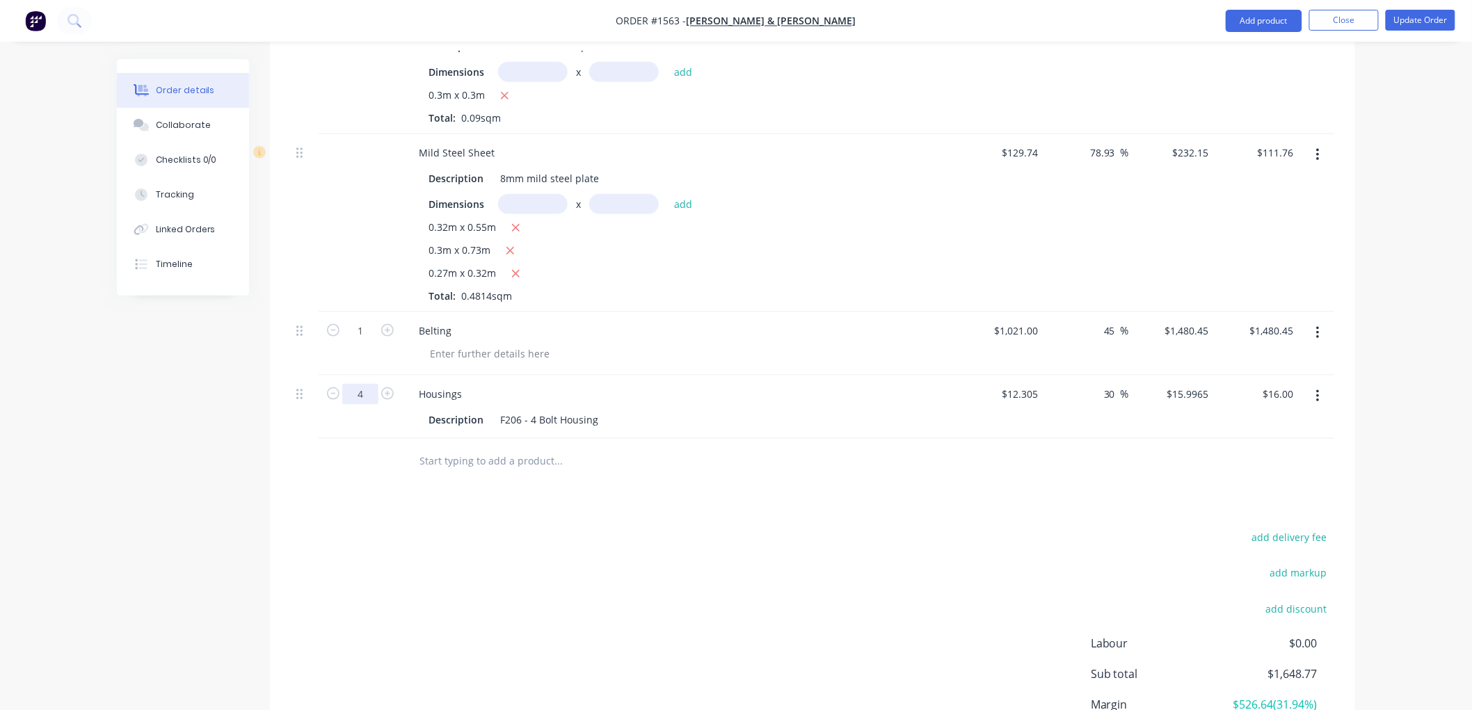
type input "4"
type input "$63.99"
click at [496, 462] on input "text" at bounding box center [558, 461] width 278 height 28
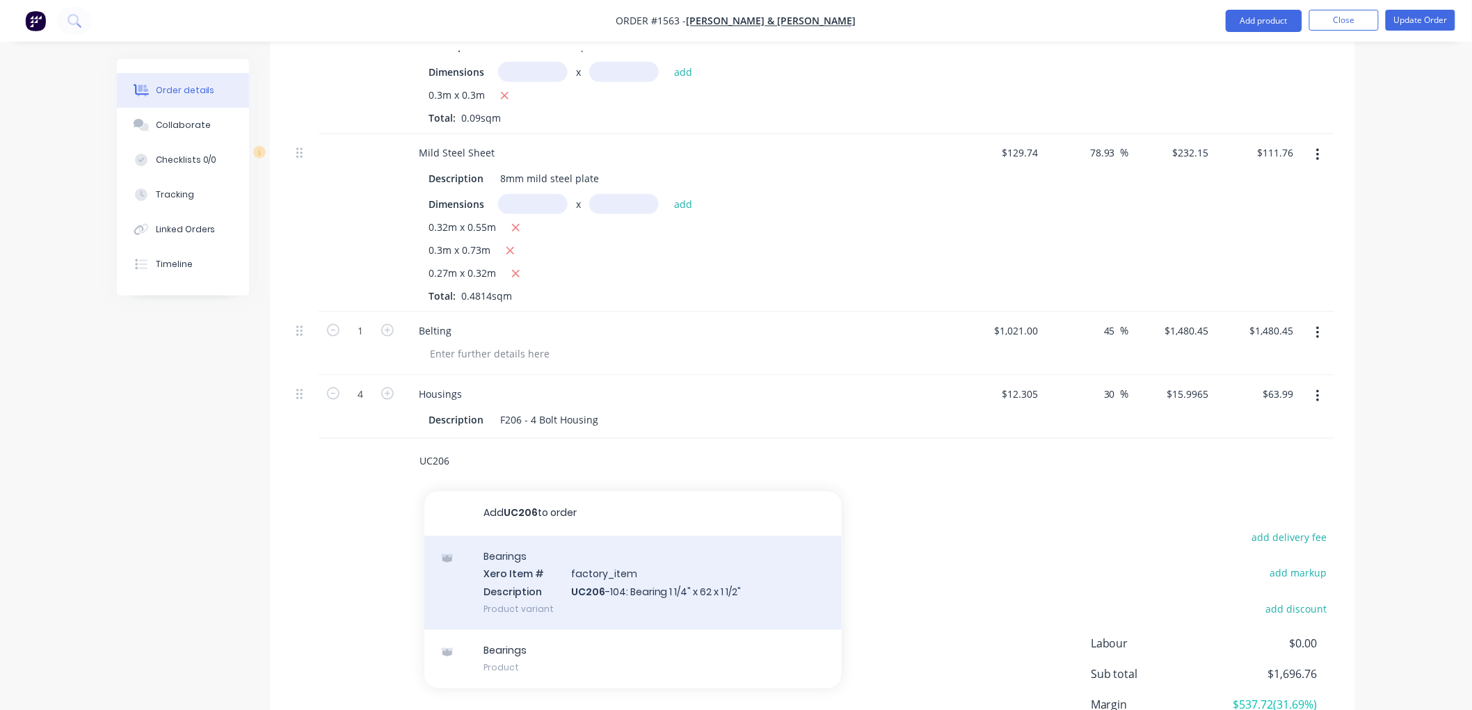
type input "UC206"
click at [673, 587] on div "Bearings Xero Item # factory_item Description UC206 -104: Bearing 1 1/4" x 62 x…" at bounding box center [632, 583] width 417 height 94
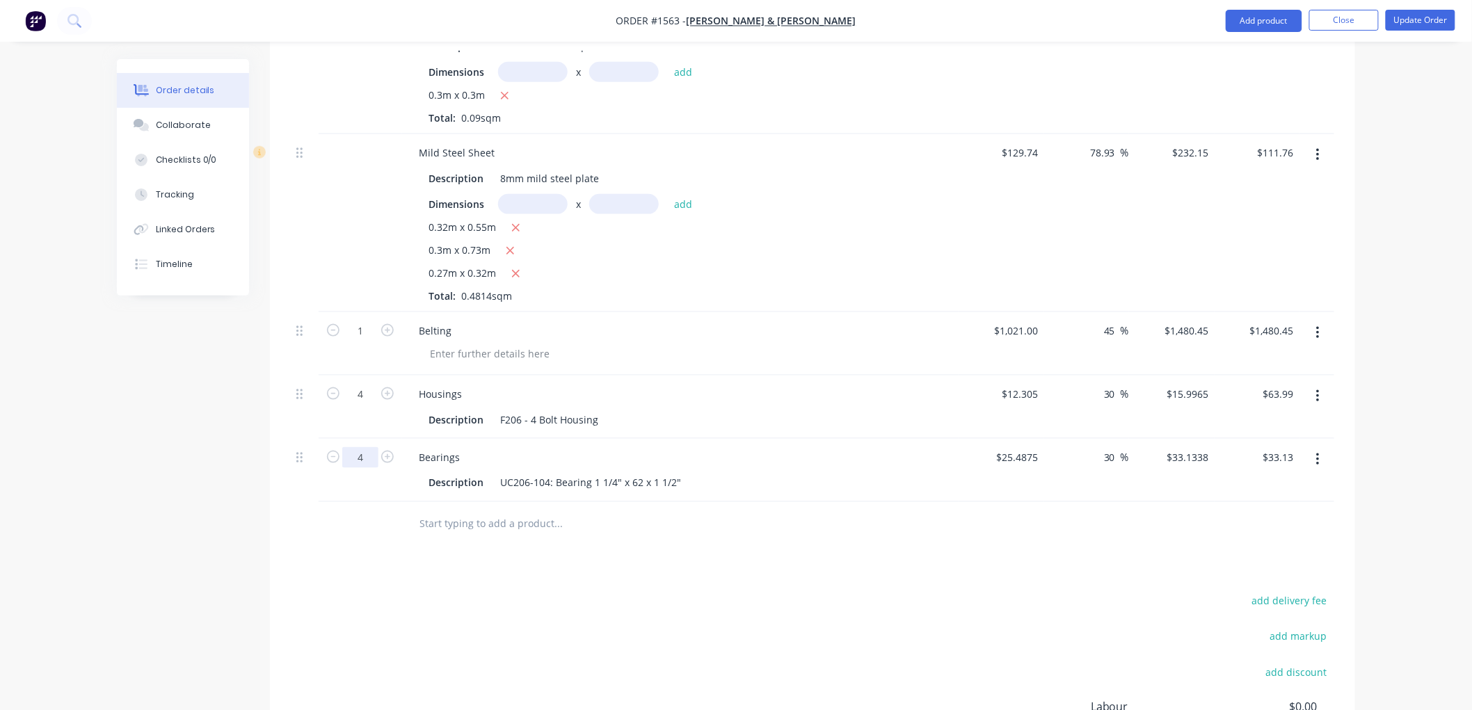
type input "4"
type input "$132.54"
click at [566, 526] on input "text" at bounding box center [558, 525] width 278 height 28
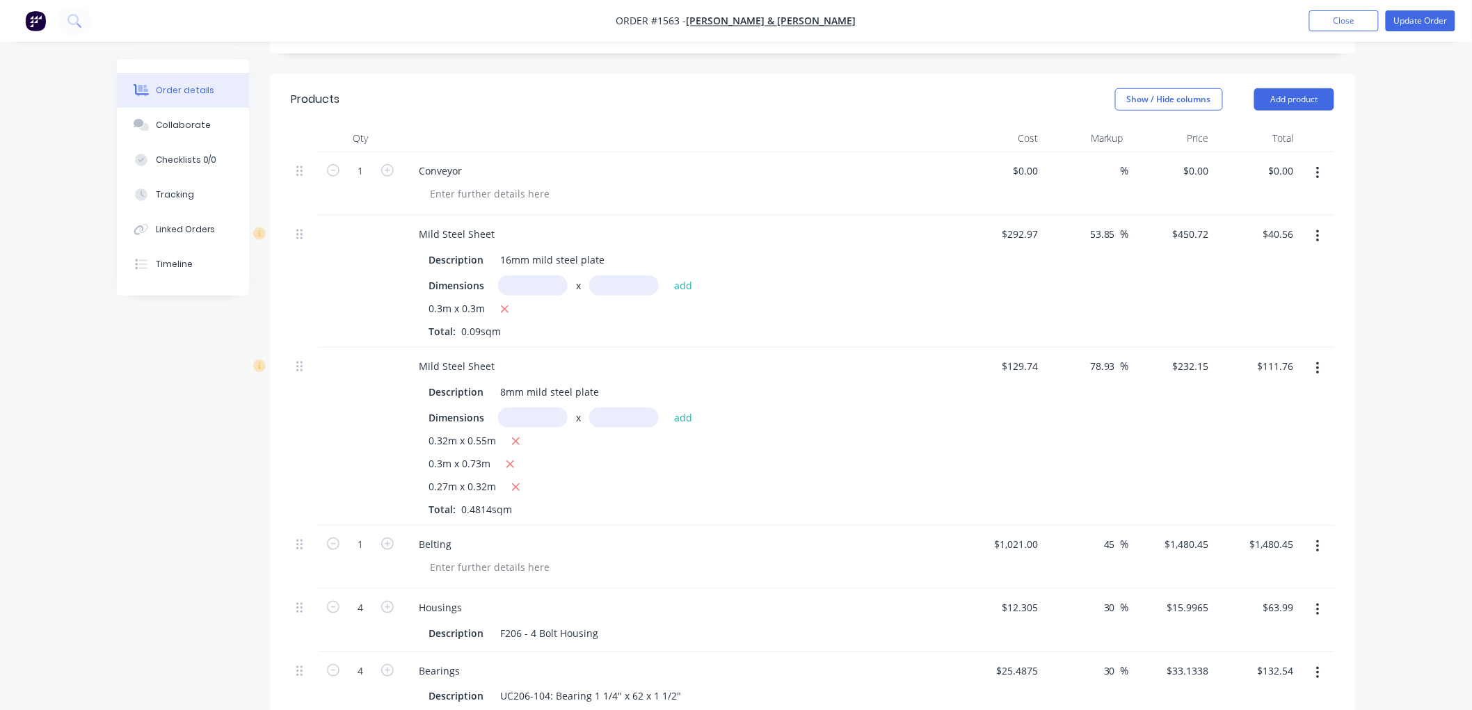
scroll to position [386, 0]
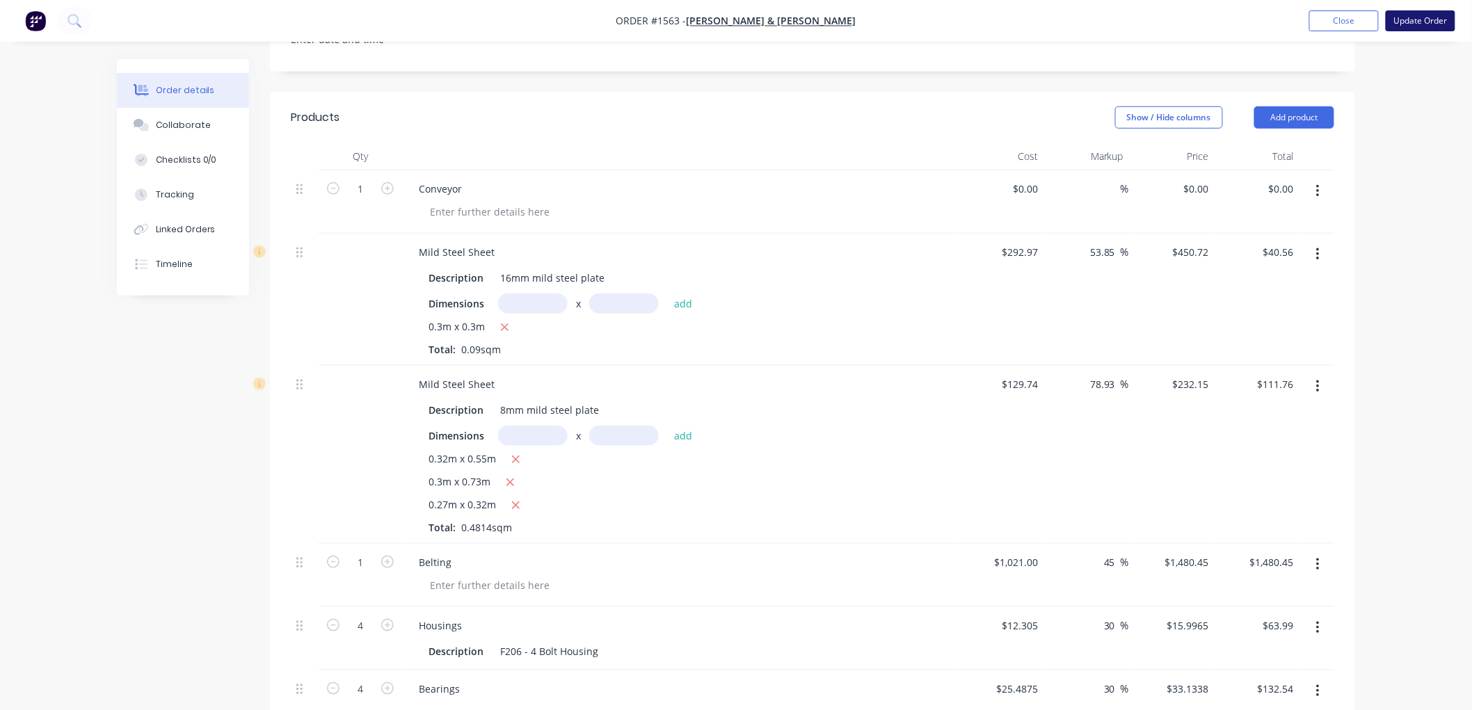
click at [1430, 19] on button "Update Order" at bounding box center [1421, 20] width 70 height 21
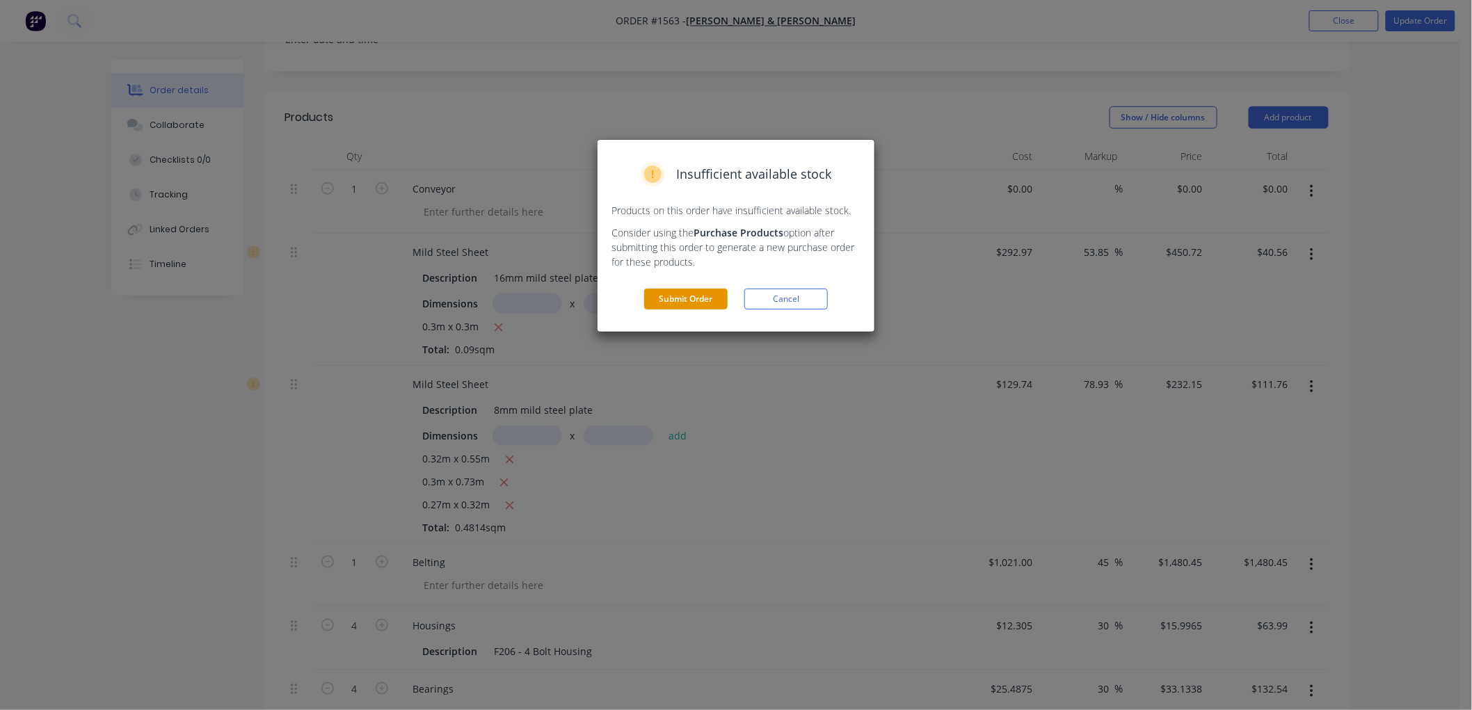
click at [678, 303] on button "Submit Order" at bounding box center [685, 299] width 83 height 21
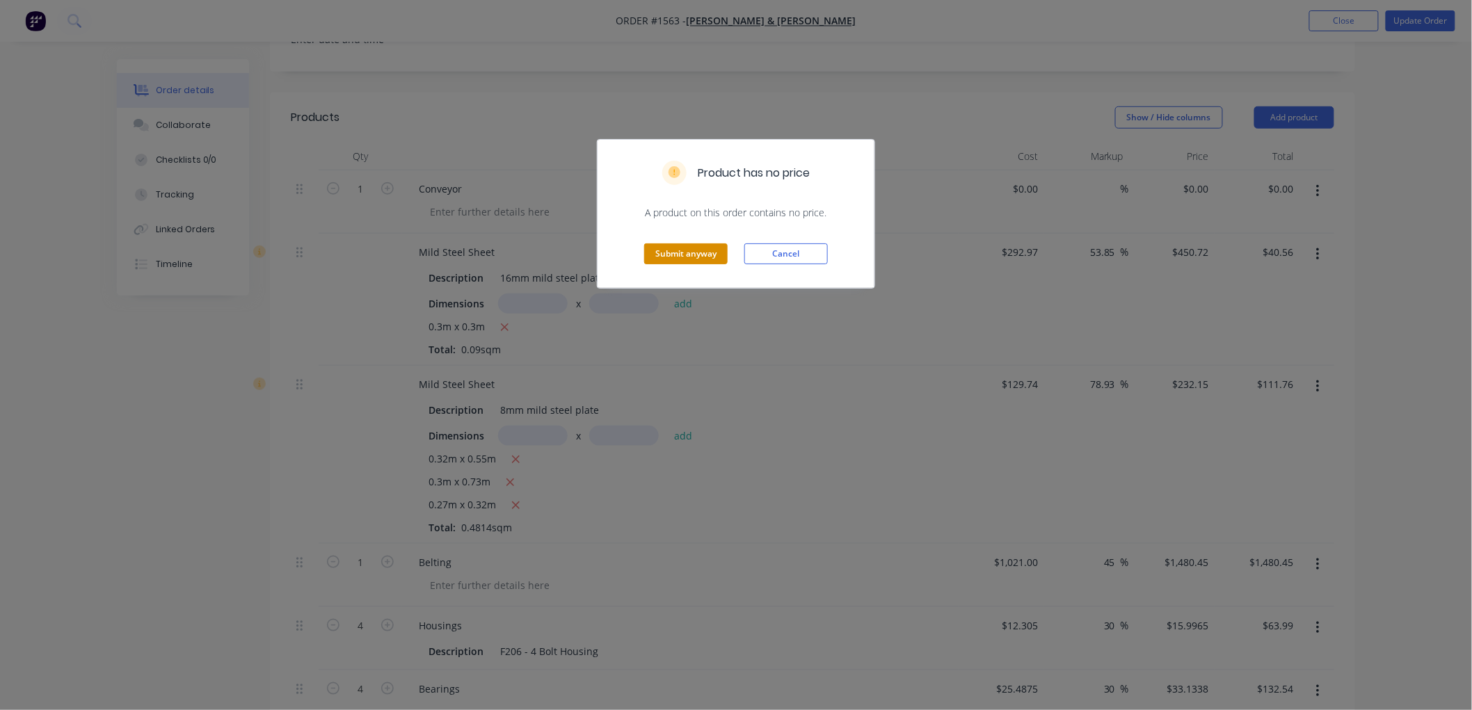
click at [698, 249] on button "Submit anyway" at bounding box center [685, 253] width 83 height 21
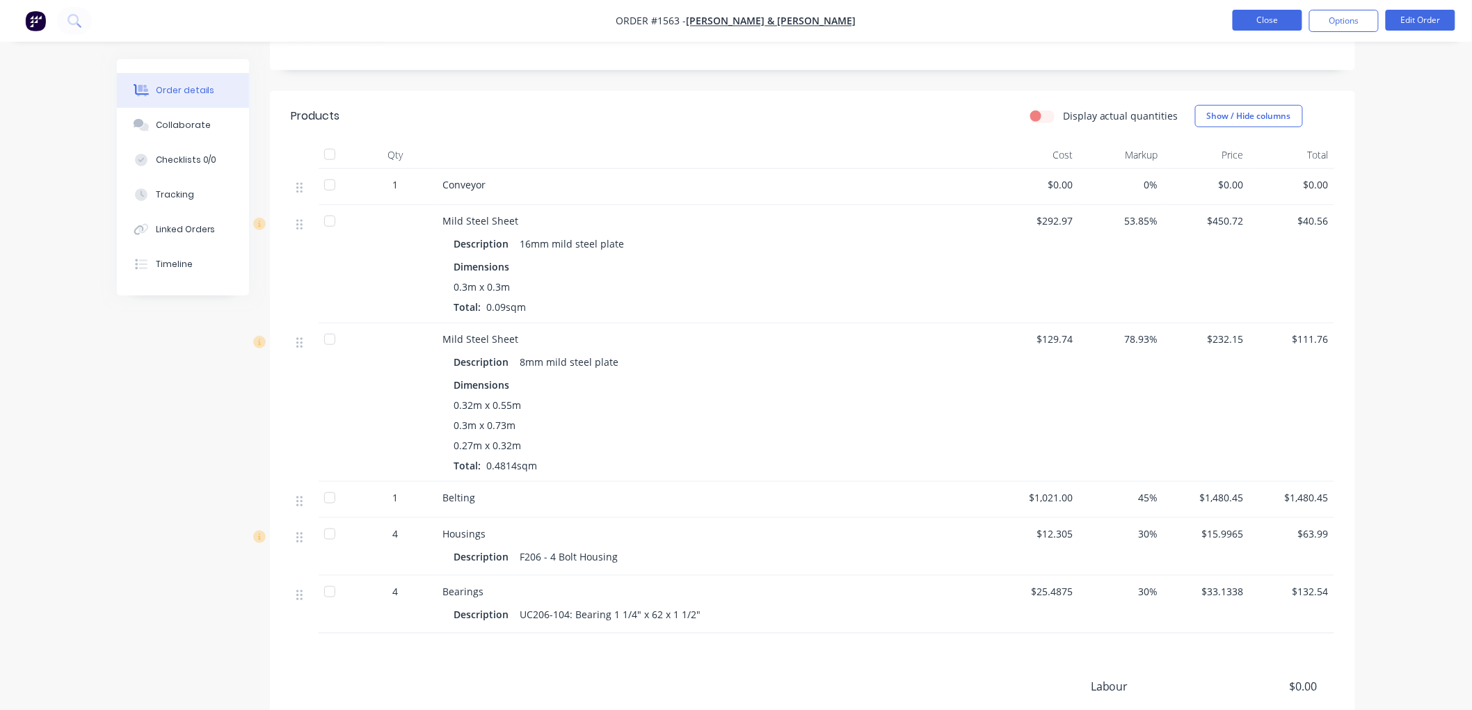
click at [1261, 22] on button "Close" at bounding box center [1268, 20] width 70 height 21
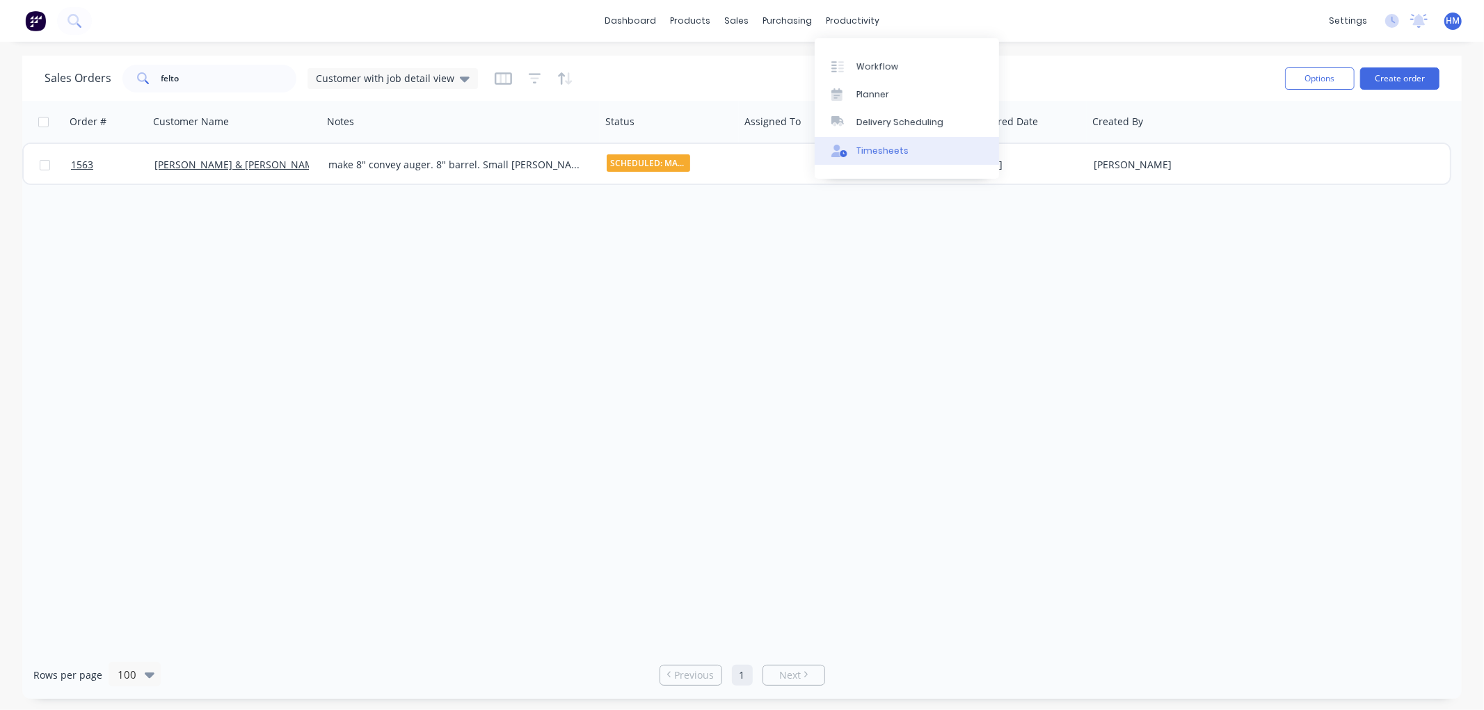
click at [884, 147] on div "Timesheets" at bounding box center [882, 151] width 52 height 13
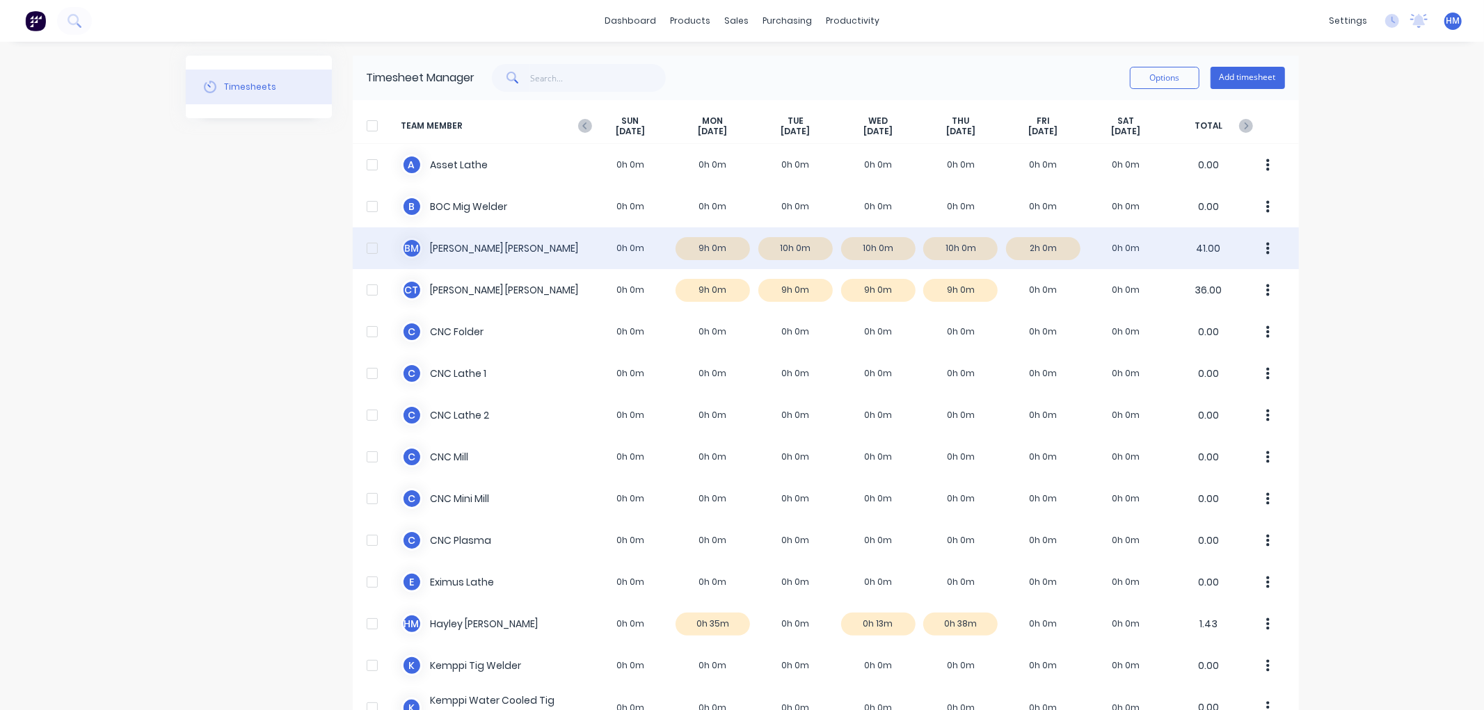
click at [958, 248] on div "B M [PERSON_NAME] 0h 0m 9h 0m 10h 0m 10h 0m 10h 0m 2h 0m 0h 0m 41.00" at bounding box center [826, 248] width 946 height 42
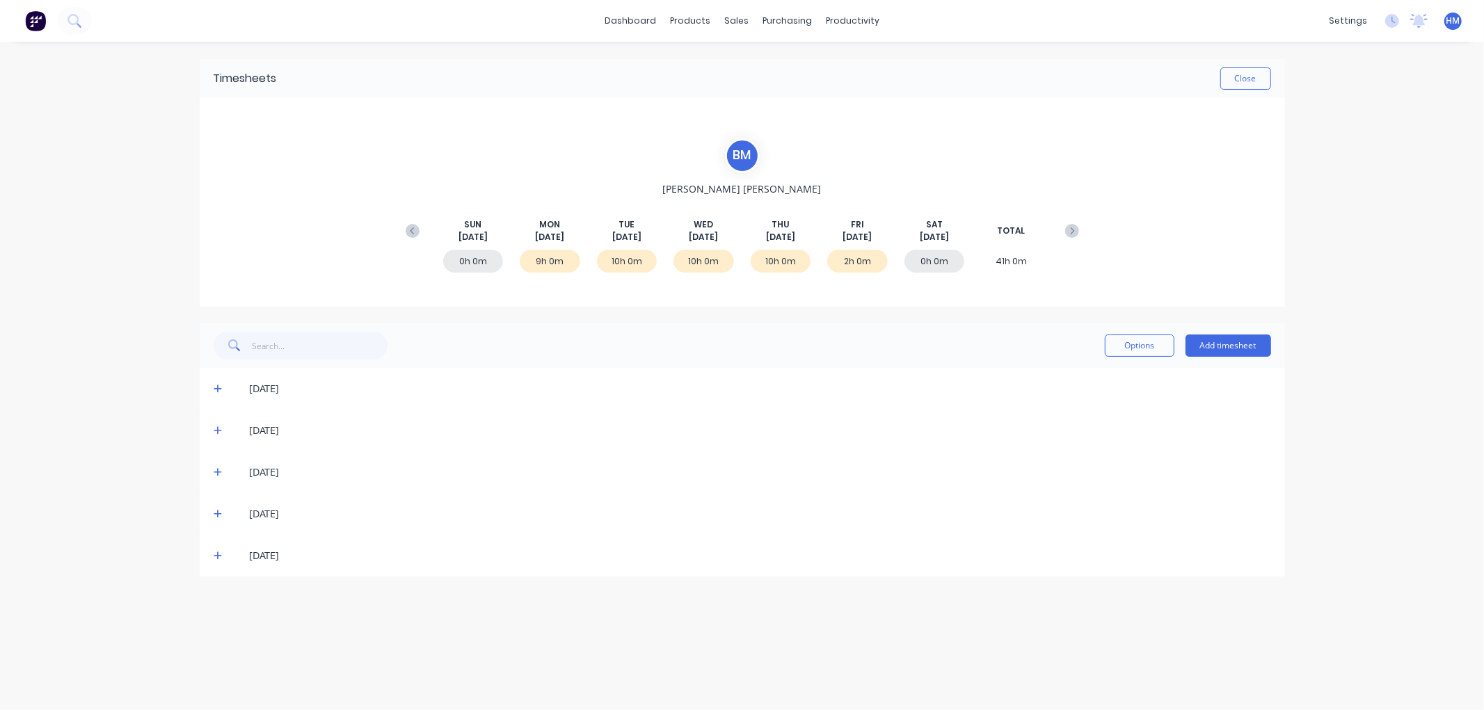
click at [221, 511] on icon at bounding box center [218, 514] width 9 height 10
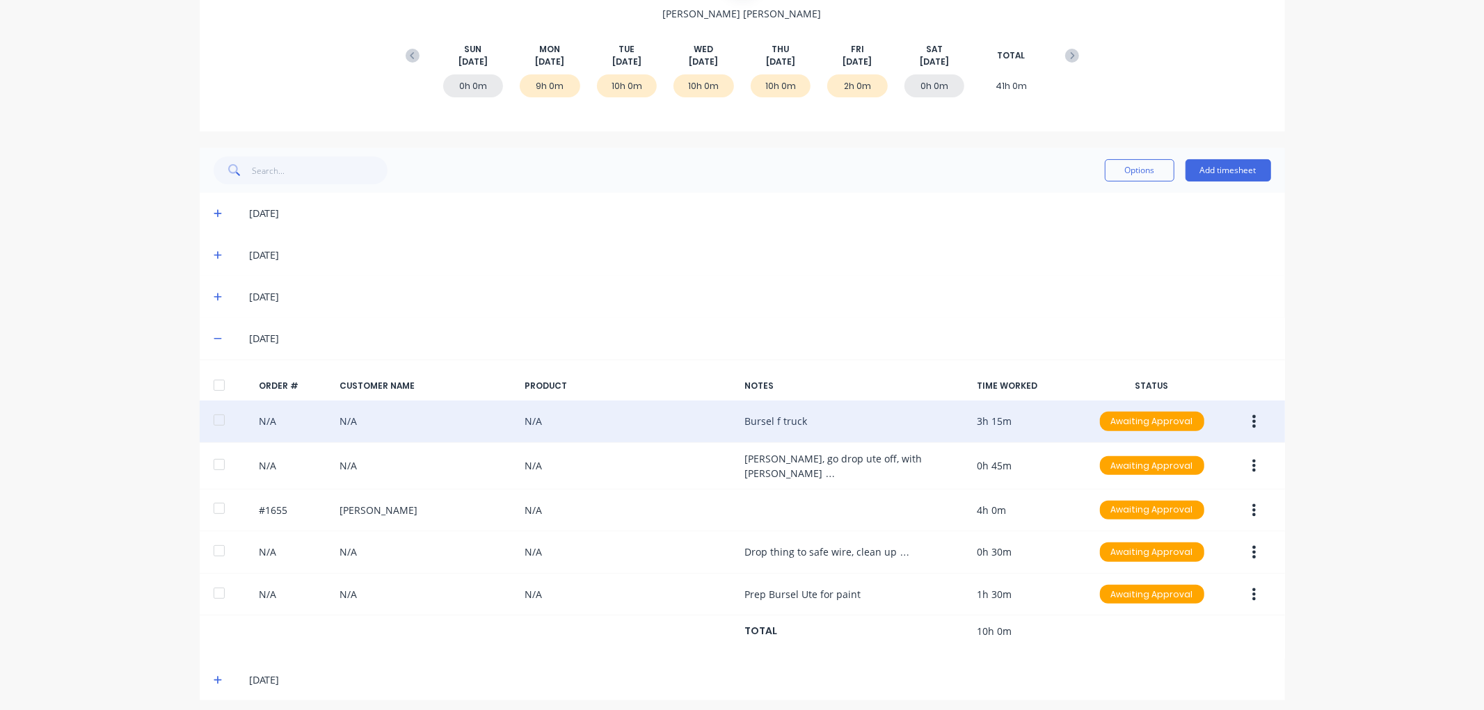
scroll to position [179, 0]
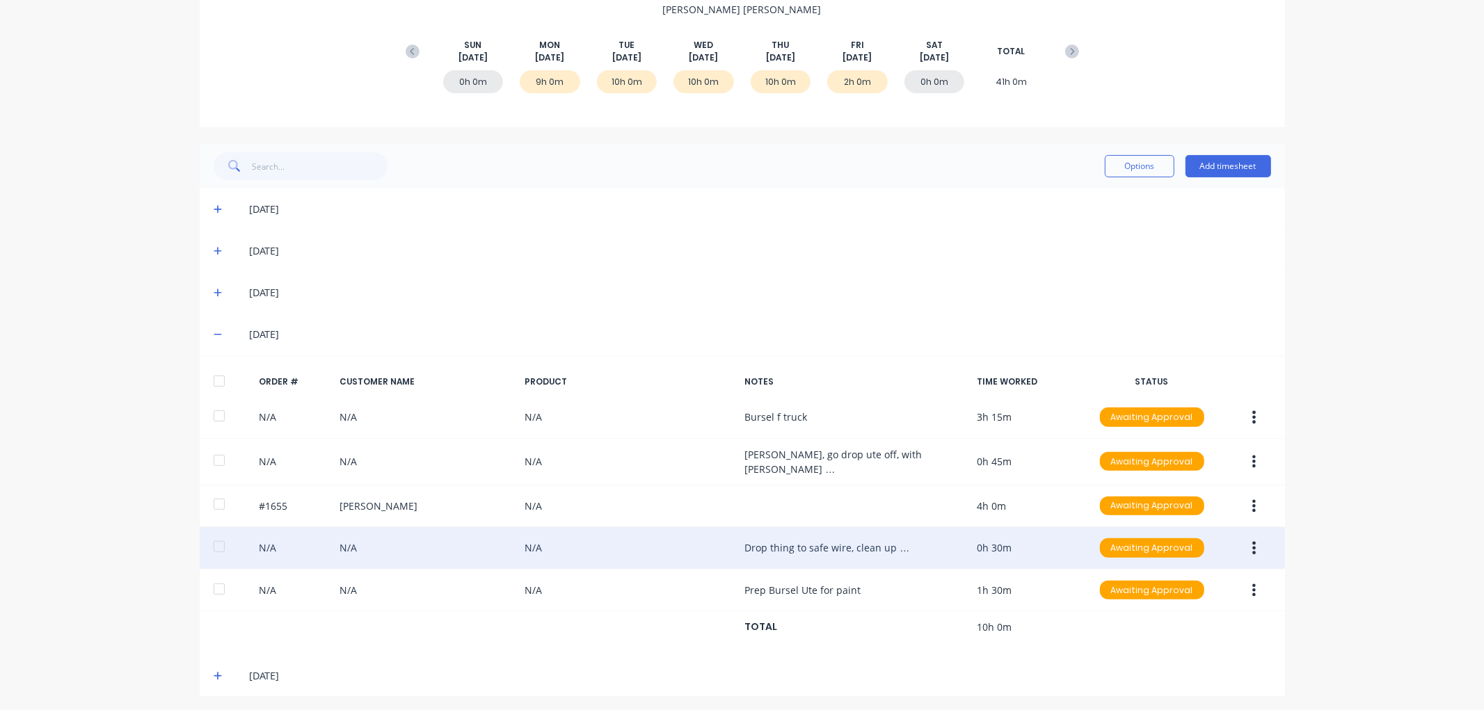
click at [828, 545] on div "N/A N/A N/A Drop thing to safe wire, clean up … 0h 30m Awaiting Approval" at bounding box center [742, 548] width 1085 height 42
click at [765, 543] on div "N/A N/A N/A Drop thing to safe wire, clean up … 0h 30m Awaiting Approval" at bounding box center [742, 548] width 1085 height 42
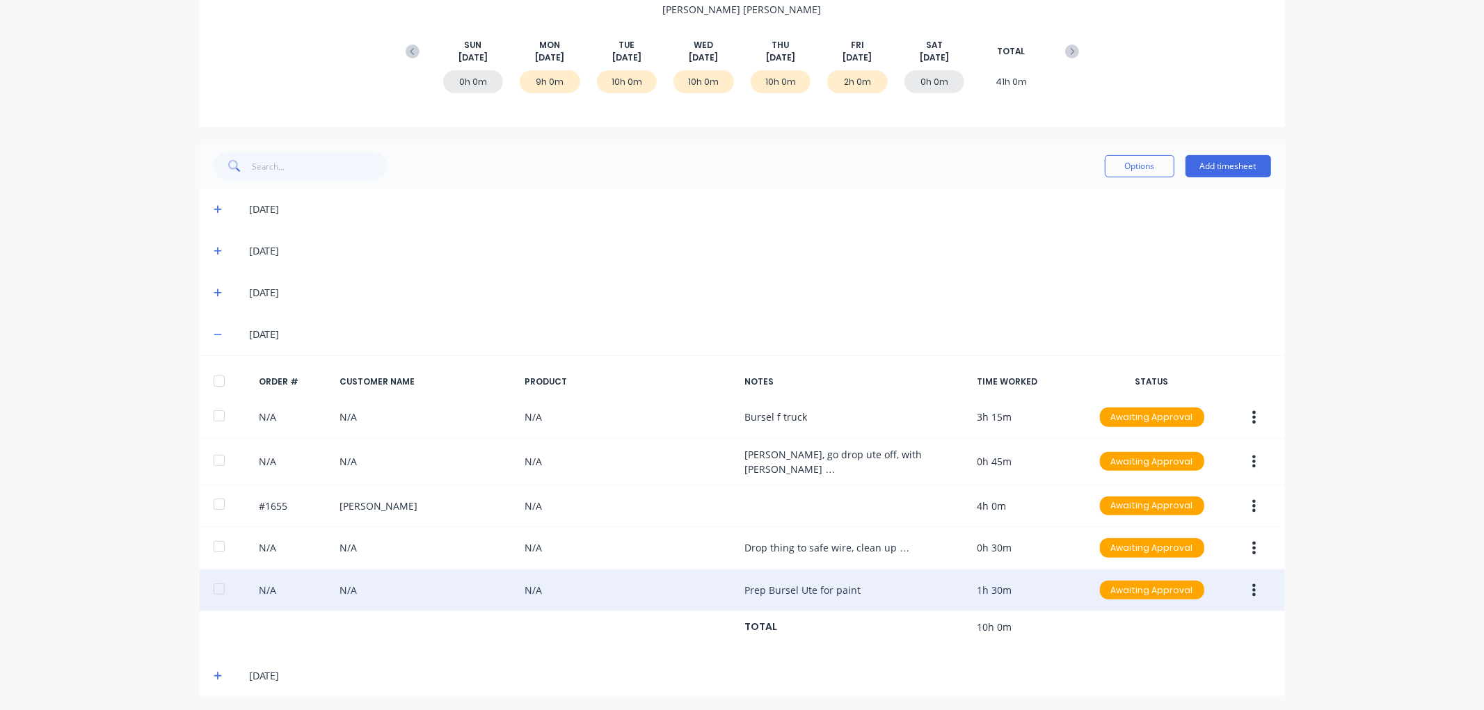
click at [810, 582] on div "N/A N/A N/A Prep Bursel Ute for paint 1h 30m Awaiting Approval" at bounding box center [742, 591] width 1085 height 42
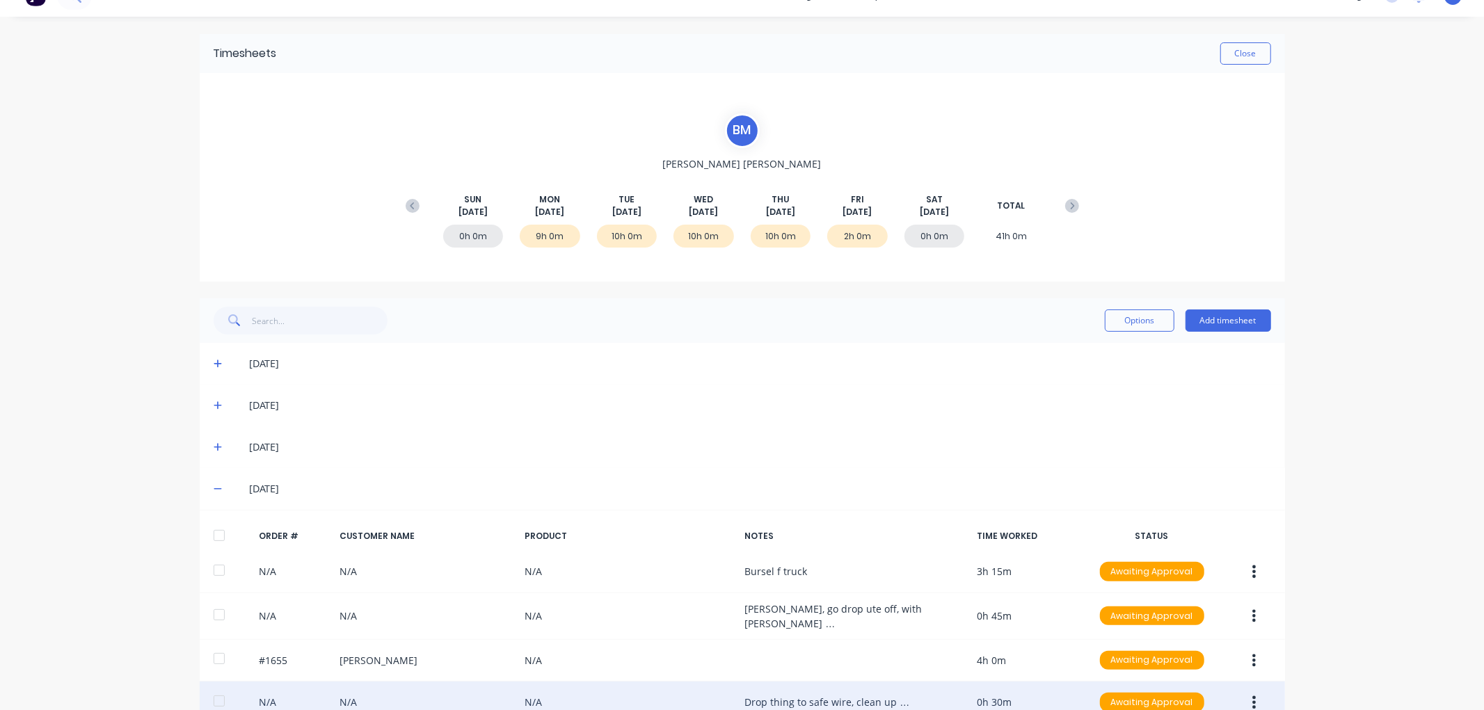
scroll to position [0, 0]
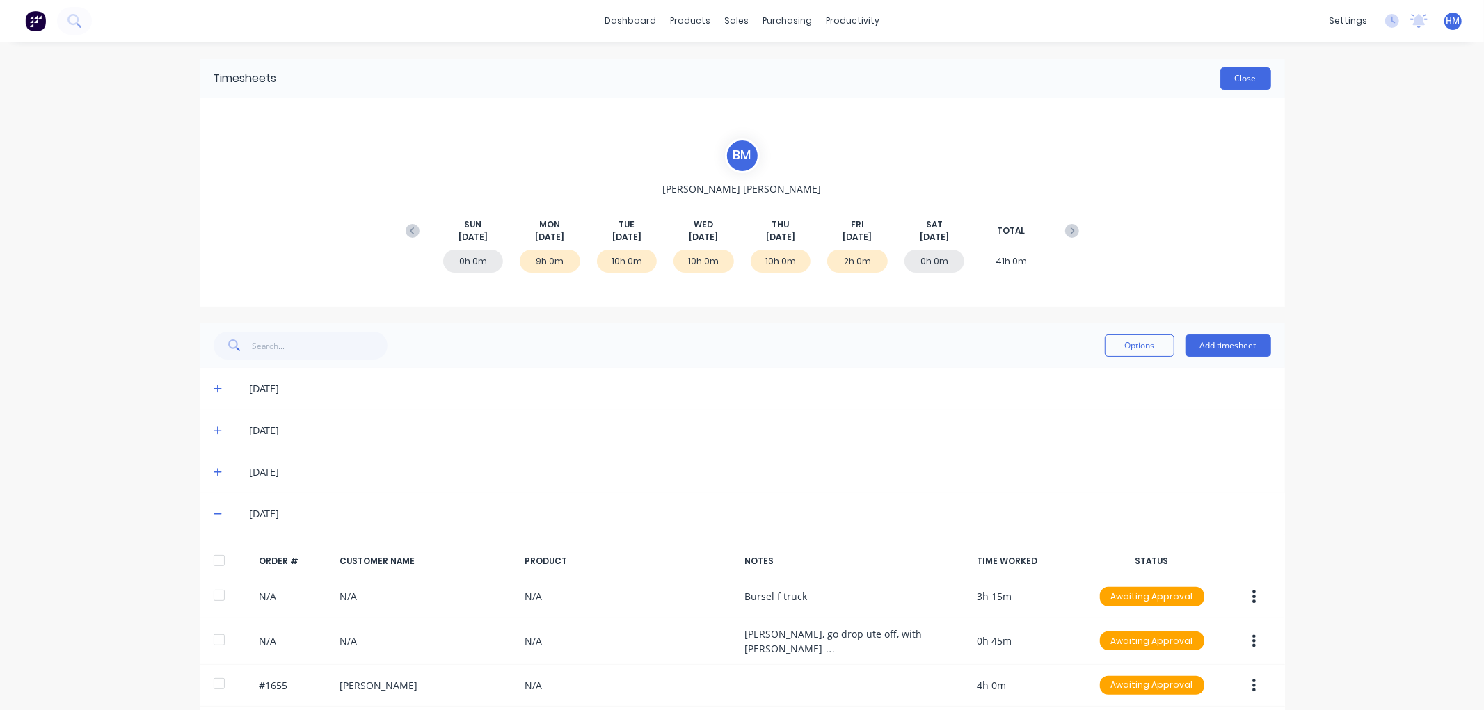
click at [1236, 77] on button "Close" at bounding box center [1245, 78] width 51 height 22
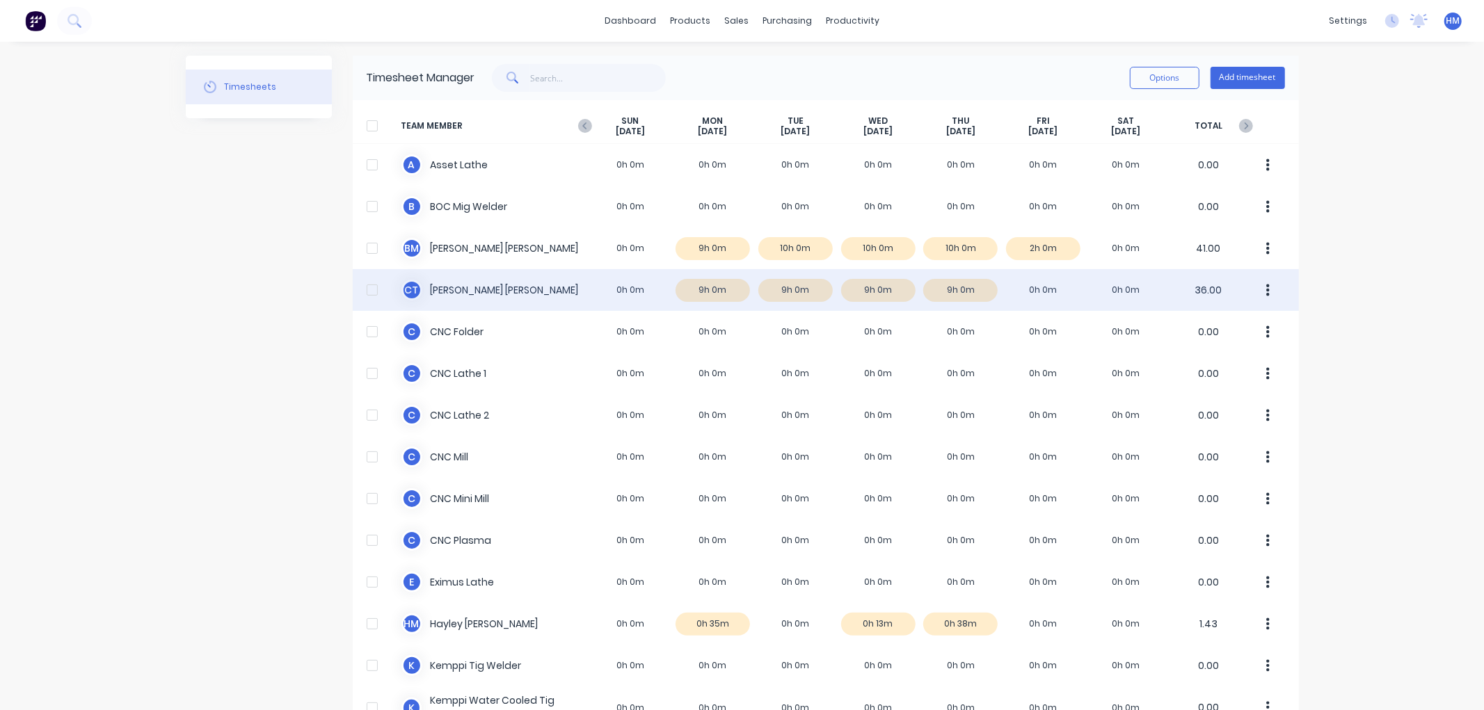
click at [956, 287] on div "C T [PERSON_NAME] 0h 0m 9h 0m 9h 0m 9h 0m 9h 0m 0h 0m 0h 0m 36.00" at bounding box center [826, 290] width 946 height 42
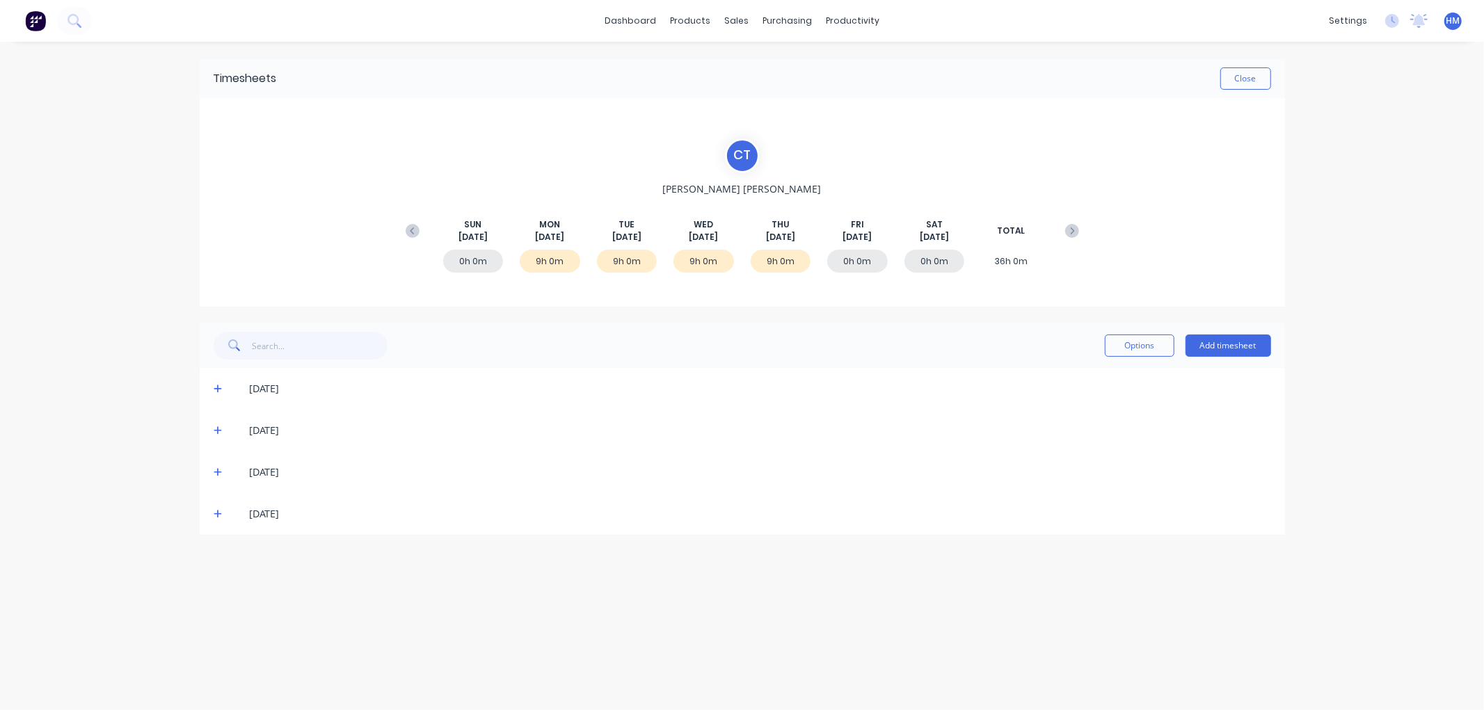
click at [214, 511] on icon at bounding box center [218, 514] width 9 height 10
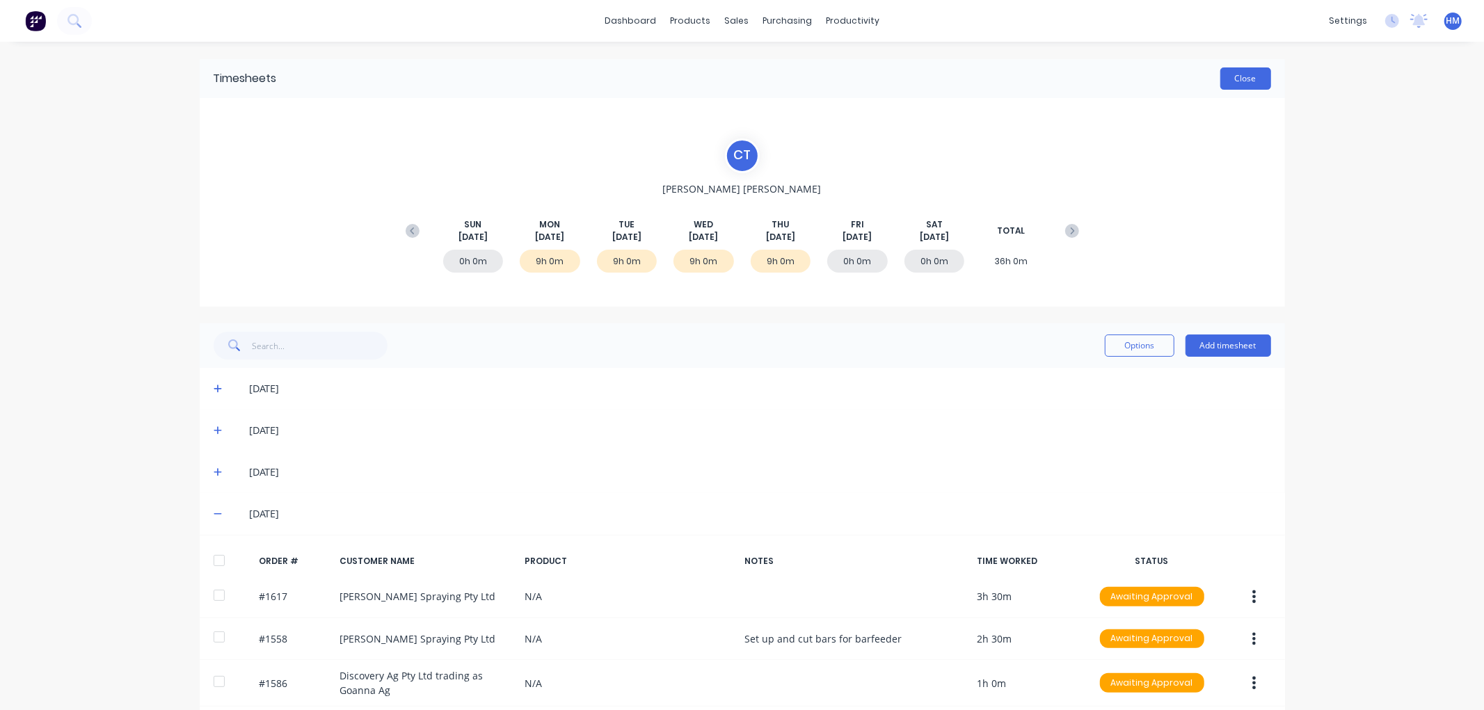
click at [1226, 77] on button "Close" at bounding box center [1245, 78] width 51 height 22
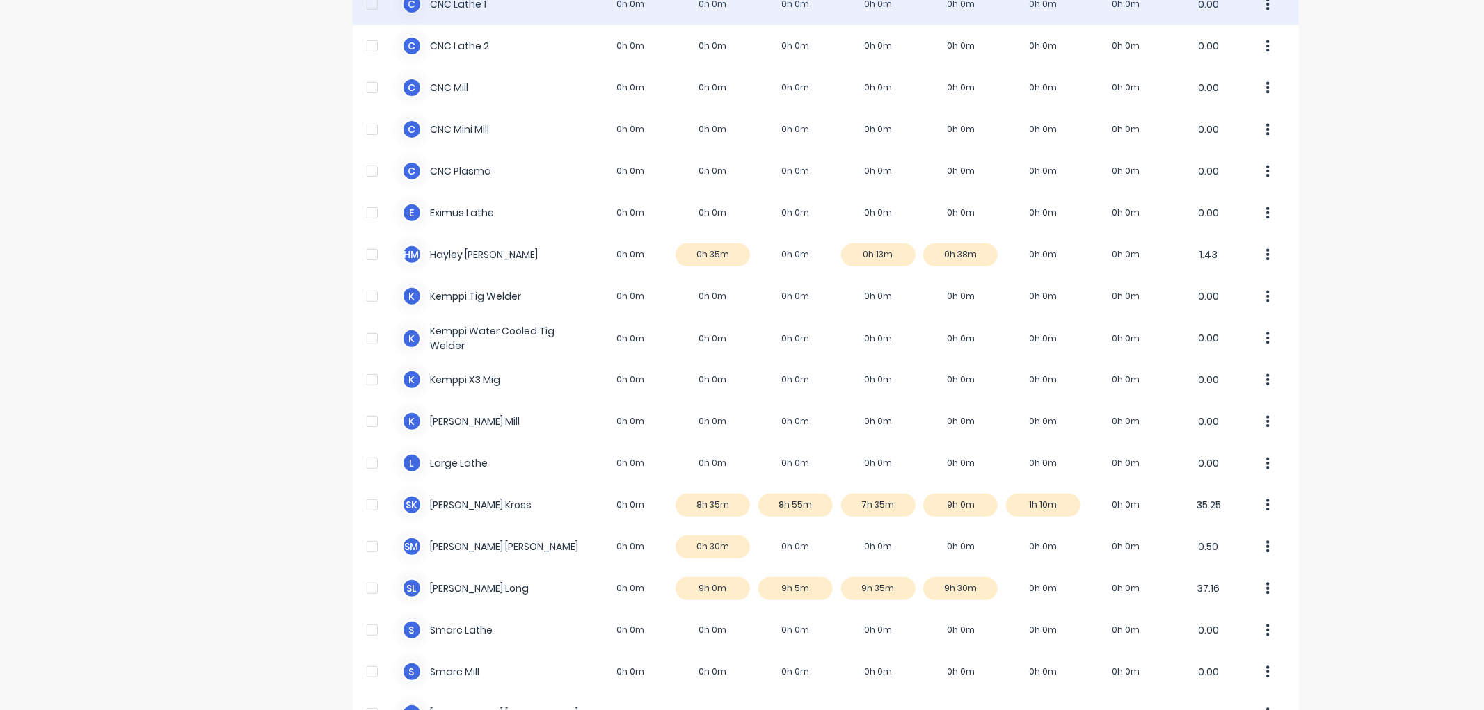
scroll to position [386, 0]
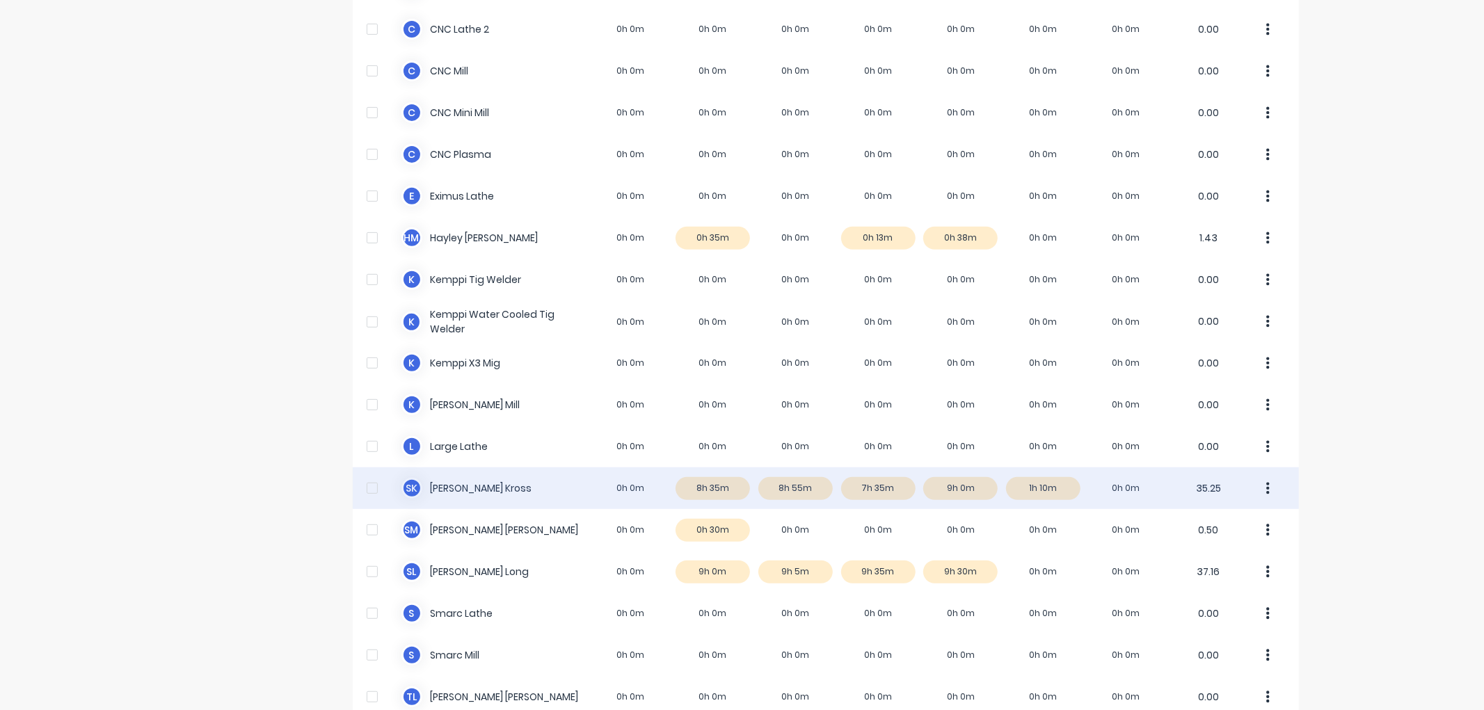
click at [955, 481] on div "S K [PERSON_NAME] 0h 0m 8h 35m 8h 55m 7h 35m 9h 0m 1h 10m 0h 0m 35.25" at bounding box center [826, 489] width 946 height 42
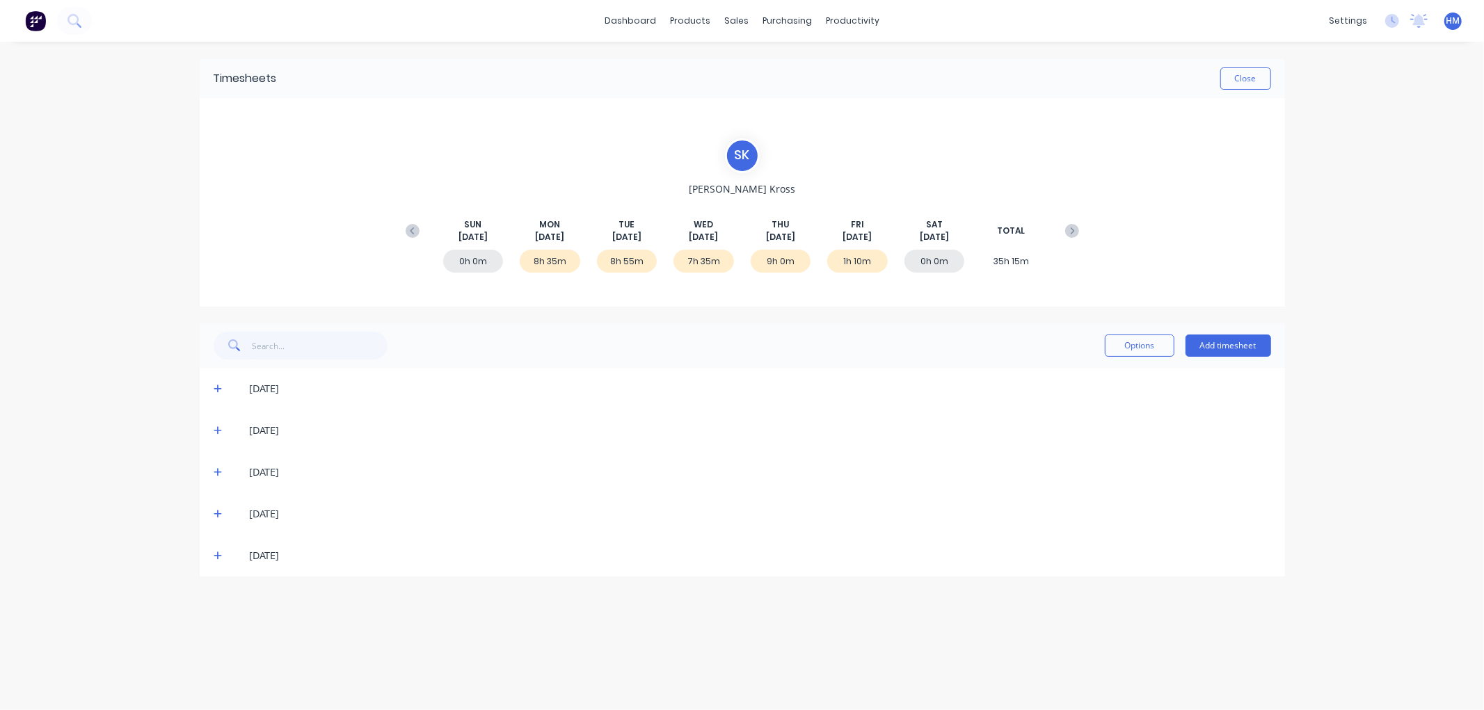
click at [212, 509] on div "[DATE]" at bounding box center [742, 514] width 1085 height 42
click at [218, 516] on icon at bounding box center [218, 514] width 9 height 10
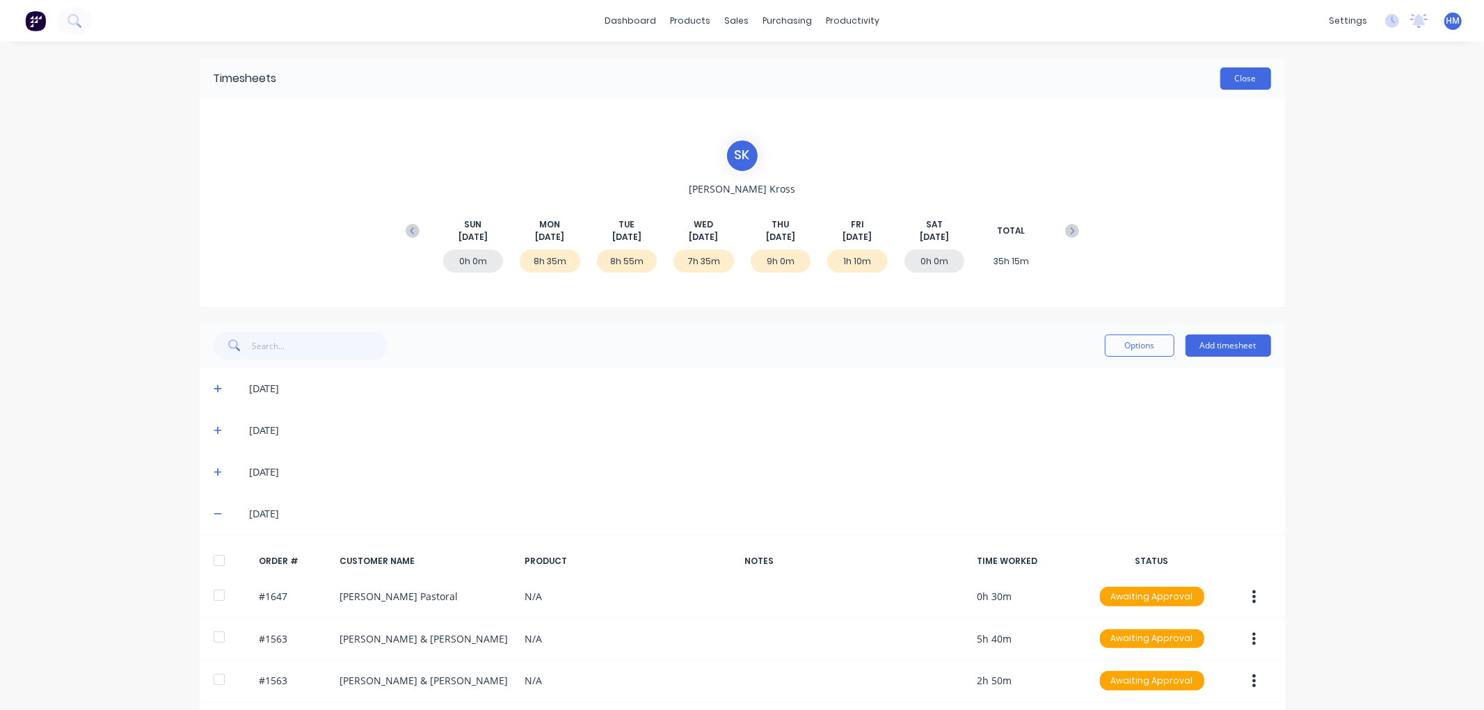
click at [1234, 77] on button "Close" at bounding box center [1245, 78] width 51 height 22
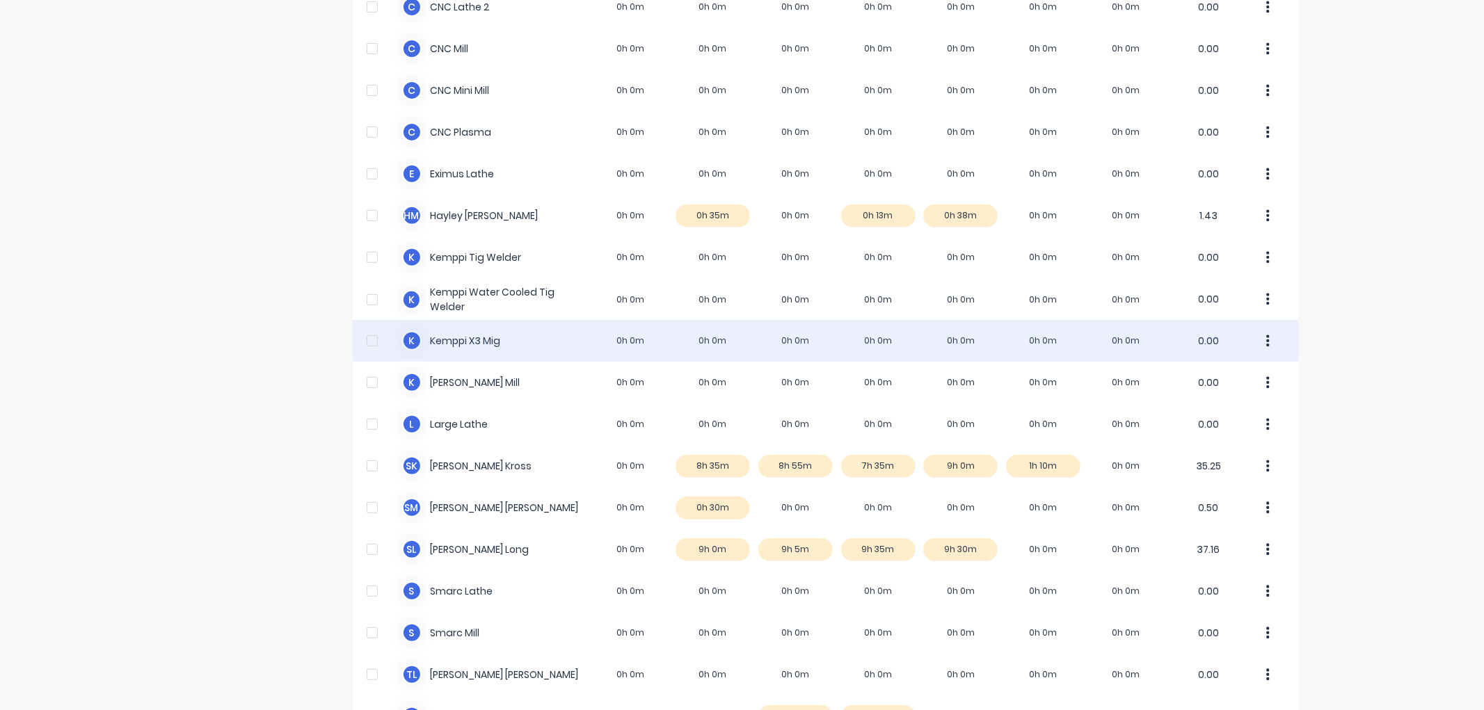
scroll to position [463, 0]
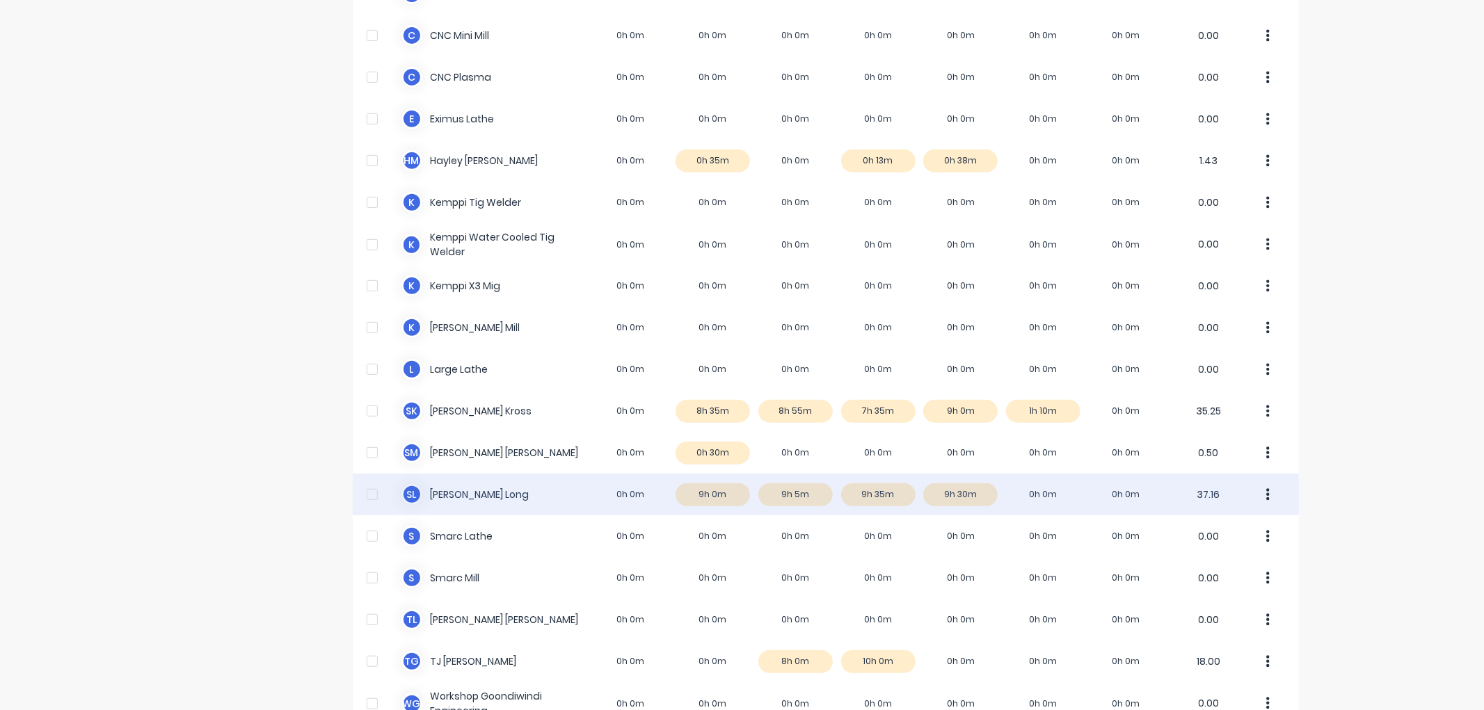
click at [967, 491] on div "[PERSON_NAME] Long 0h 0m 9h 0m 9h 5m 9h 35m 9h 30m 0h 0m 0h 0m 37.16" at bounding box center [826, 495] width 946 height 42
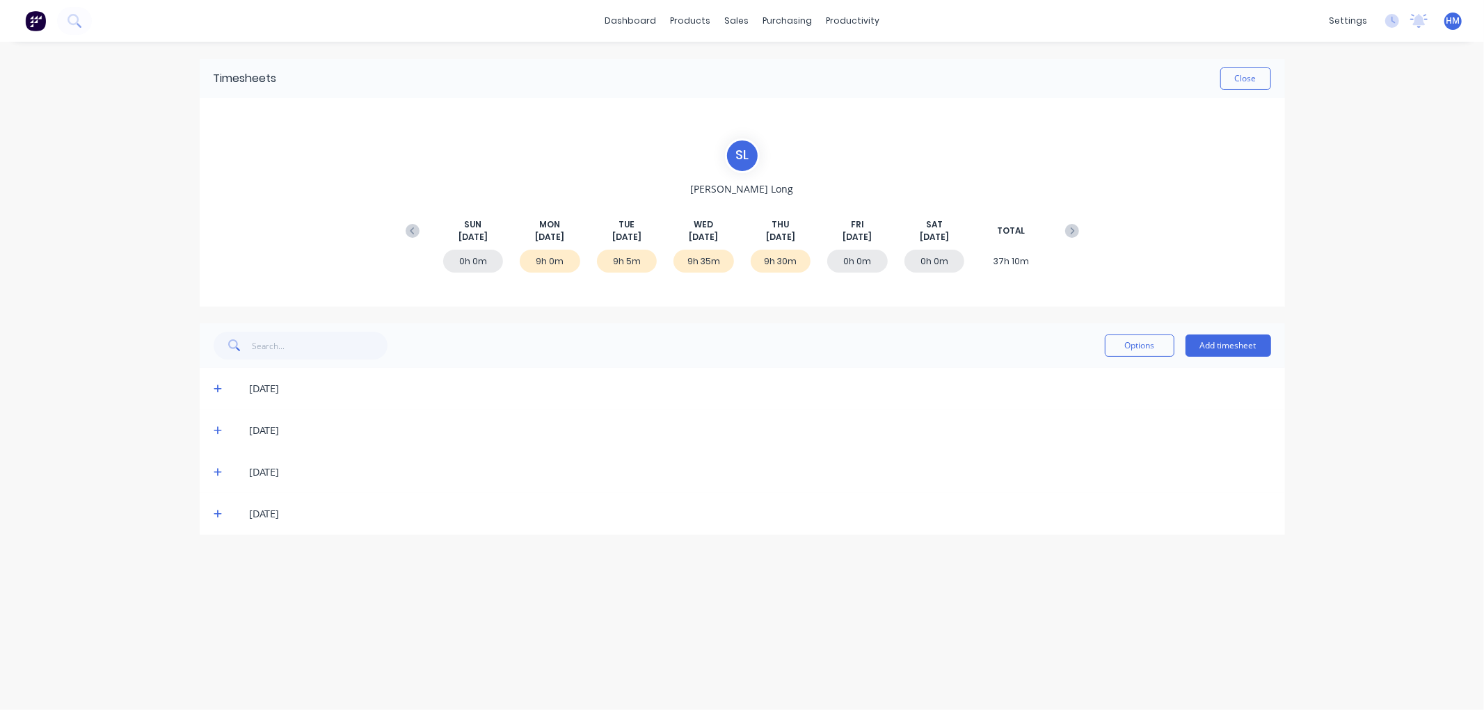
click at [217, 509] on icon at bounding box center [218, 514] width 9 height 10
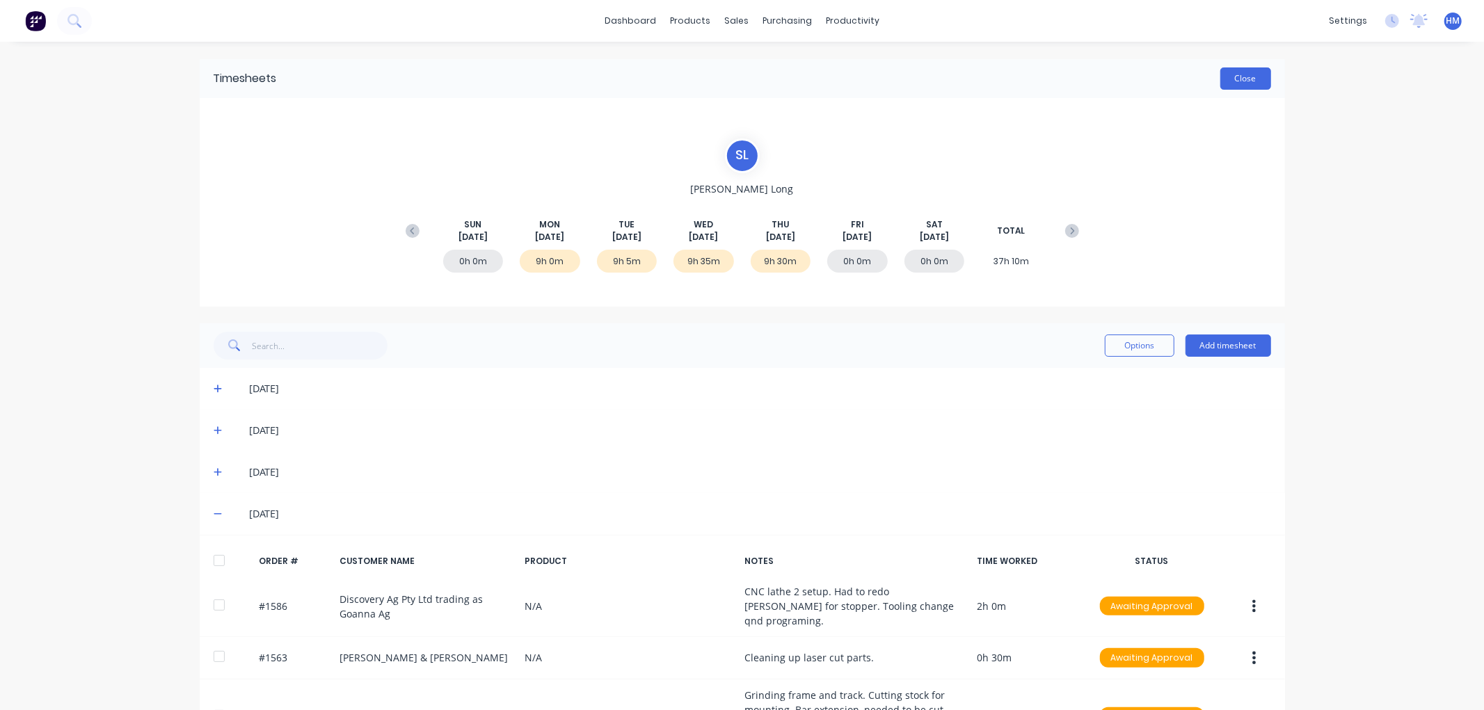
click at [1227, 83] on button "Close" at bounding box center [1245, 78] width 51 height 22
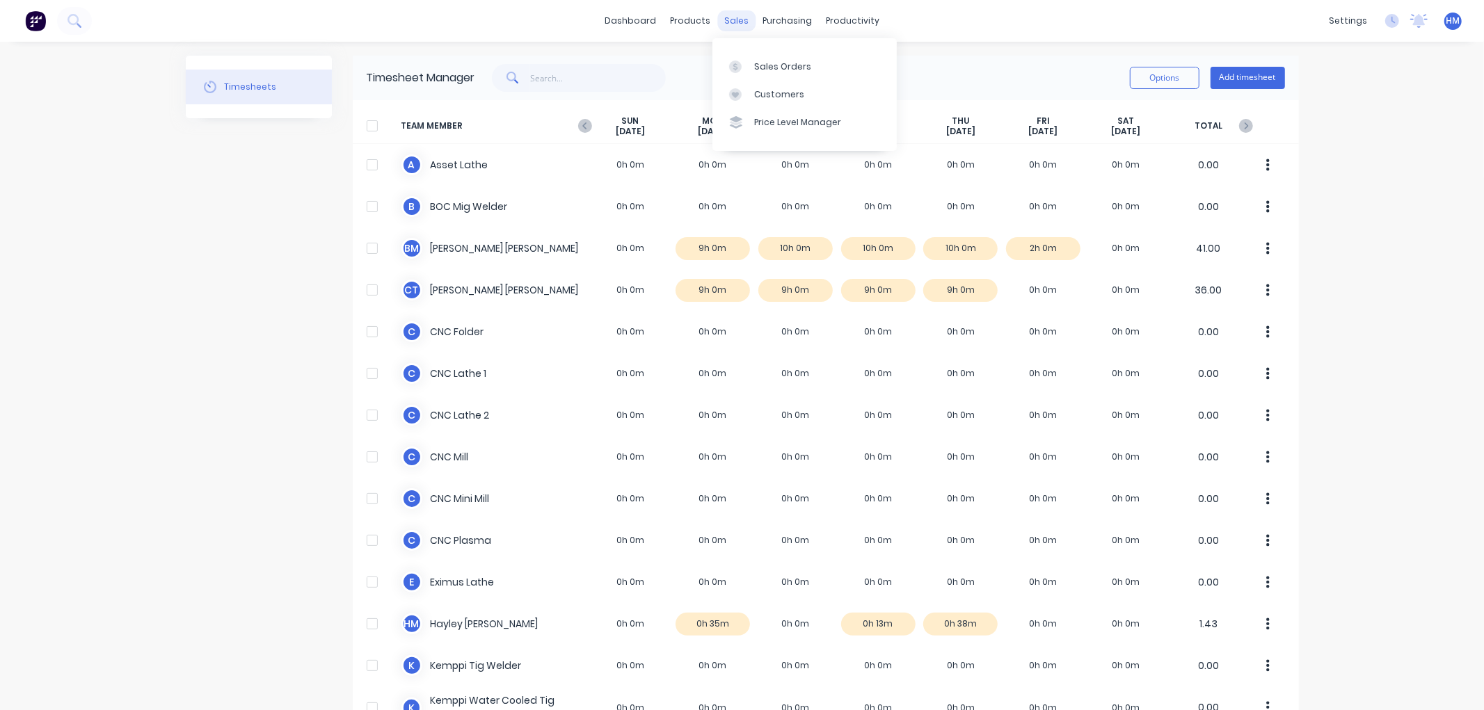
click at [728, 22] on div "sales" at bounding box center [736, 20] width 38 height 21
click at [749, 64] on div at bounding box center [739, 67] width 21 height 13
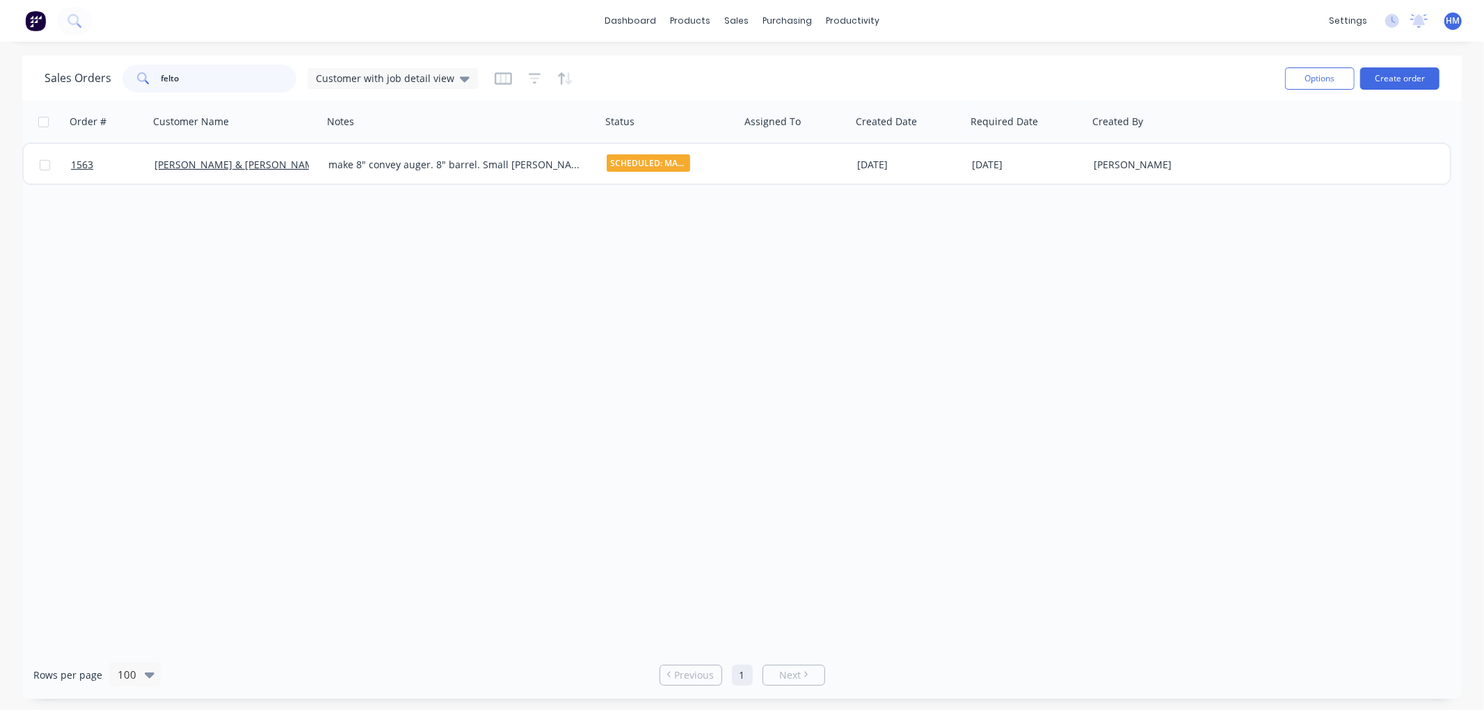
drag, startPoint x: 216, startPoint y: 86, endPoint x: 109, endPoint y: 85, distance: 106.4
click at [109, 85] on div "Sales Orders felto Customer with job detail view" at bounding box center [261, 79] width 433 height 28
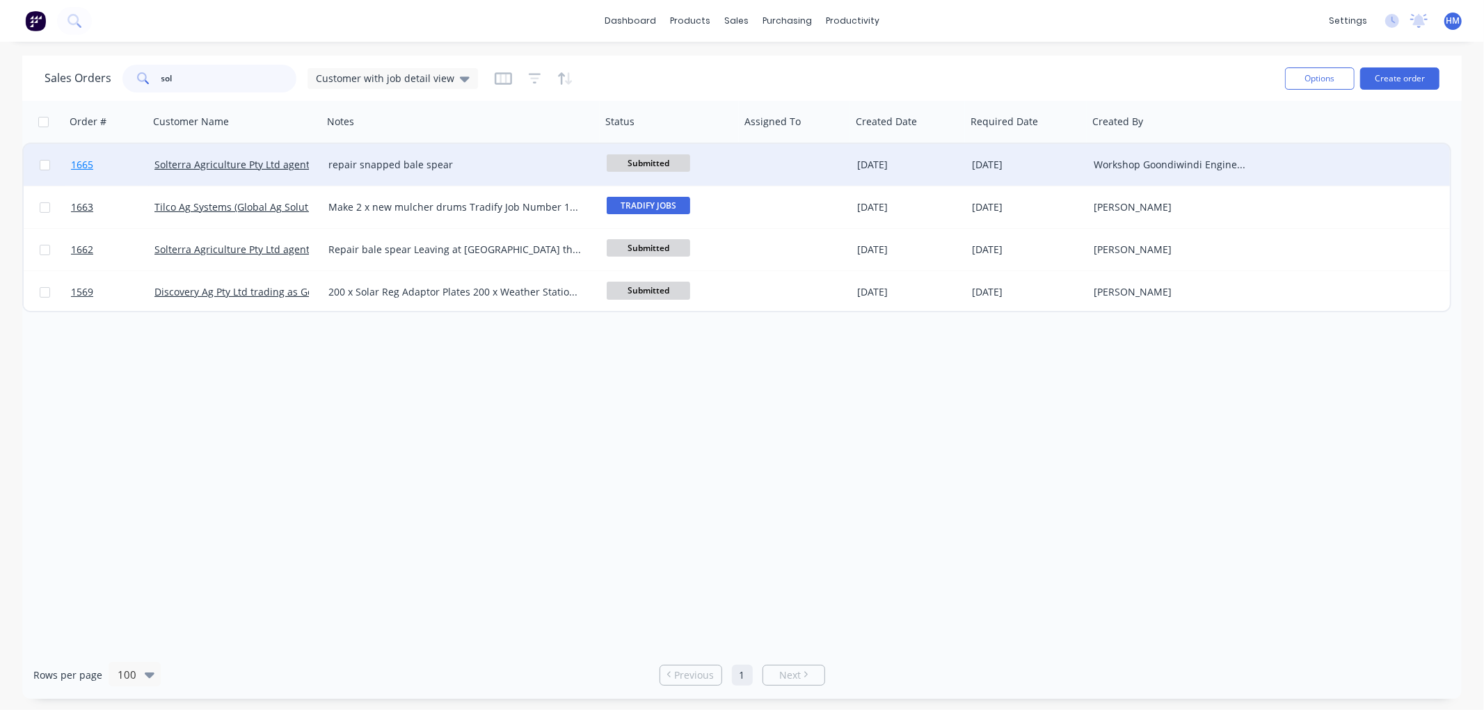
type input "sol"
click at [129, 162] on link "1665" at bounding box center [112, 165] width 83 height 42
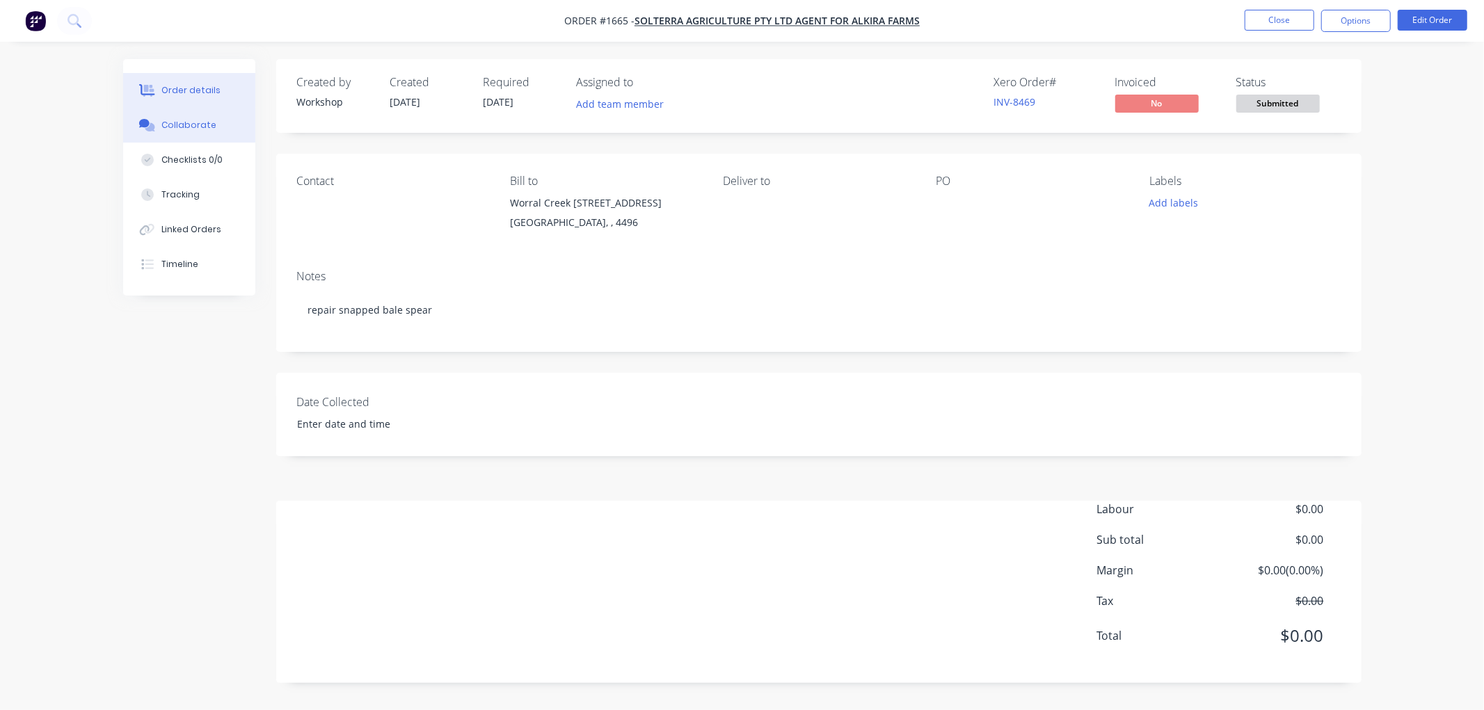
click at [207, 125] on div "Collaborate" at bounding box center [188, 125] width 55 height 13
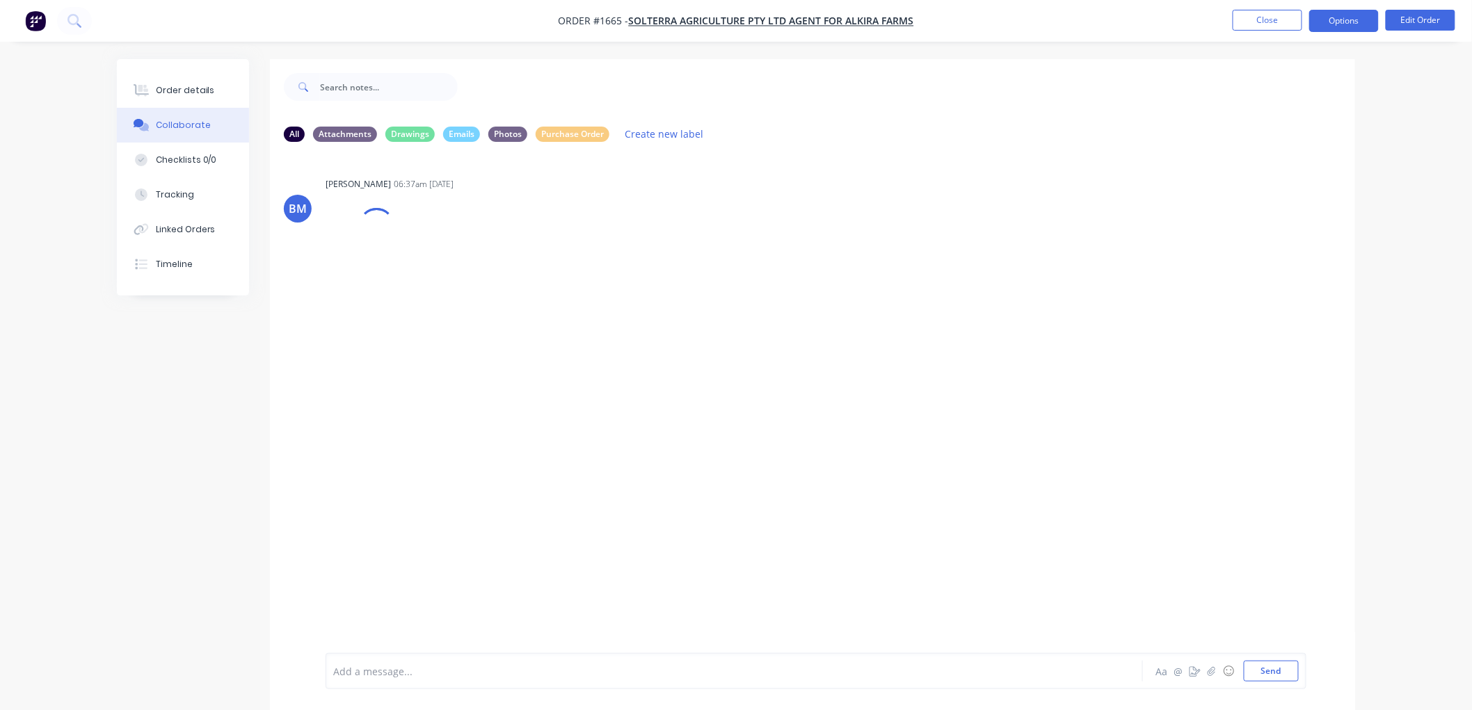
click at [1324, 17] on button "Options" at bounding box center [1344, 21] width 70 height 22
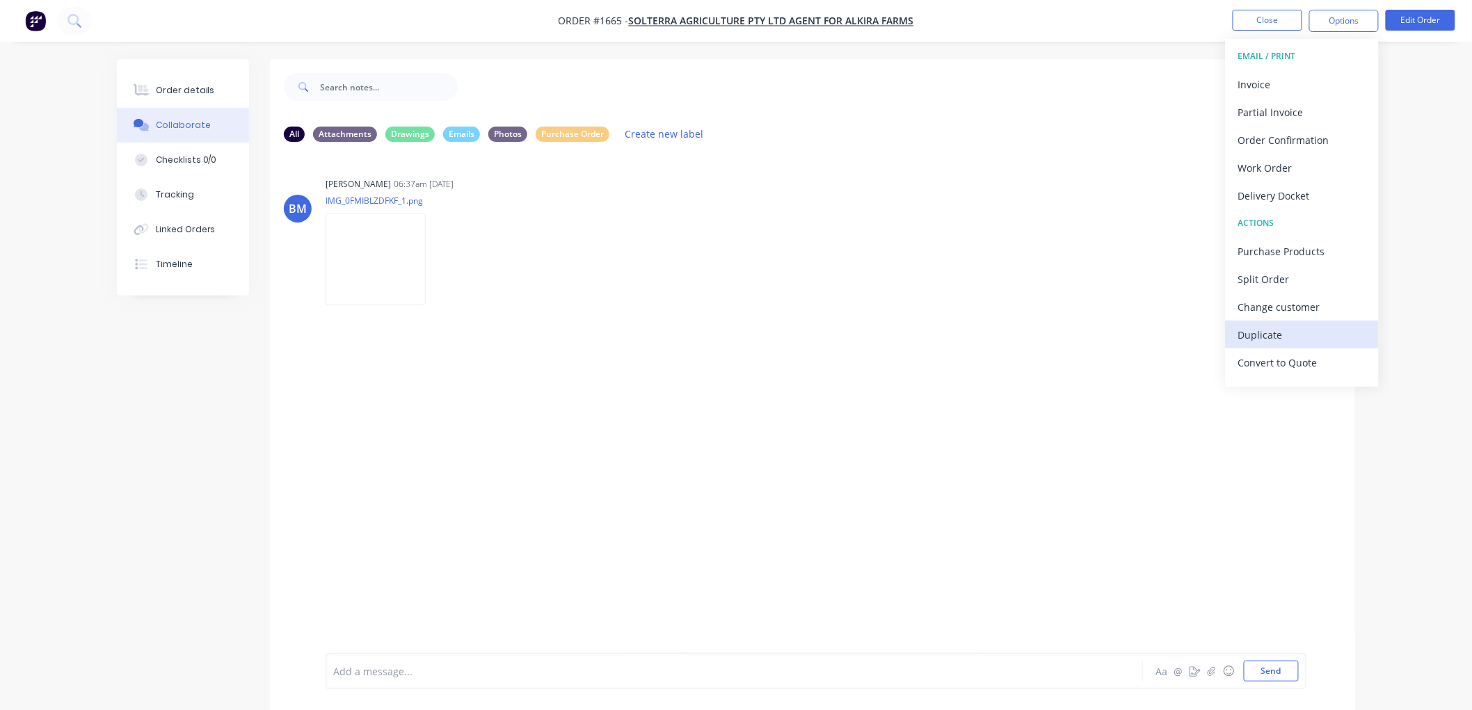
scroll to position [21, 0]
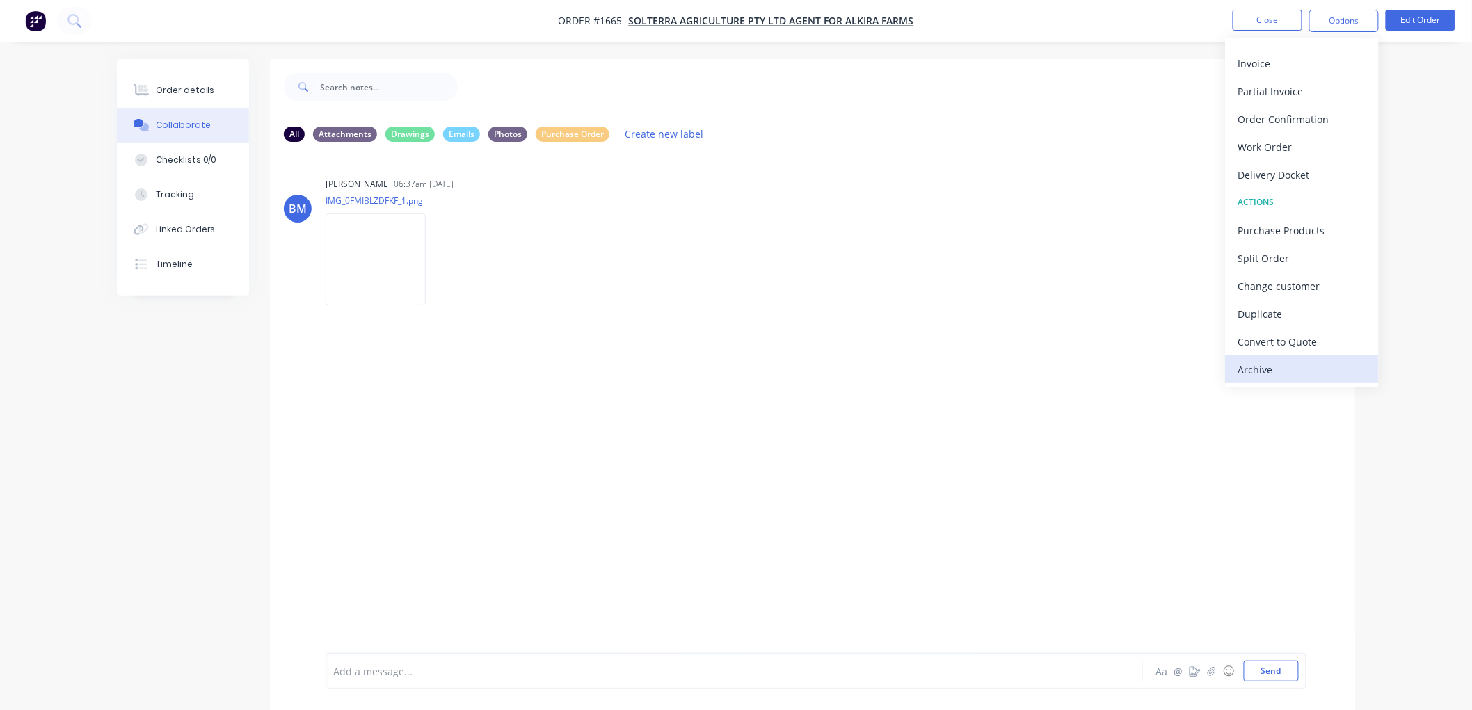
click at [1287, 364] on div "Archive" at bounding box center [1302, 370] width 128 height 20
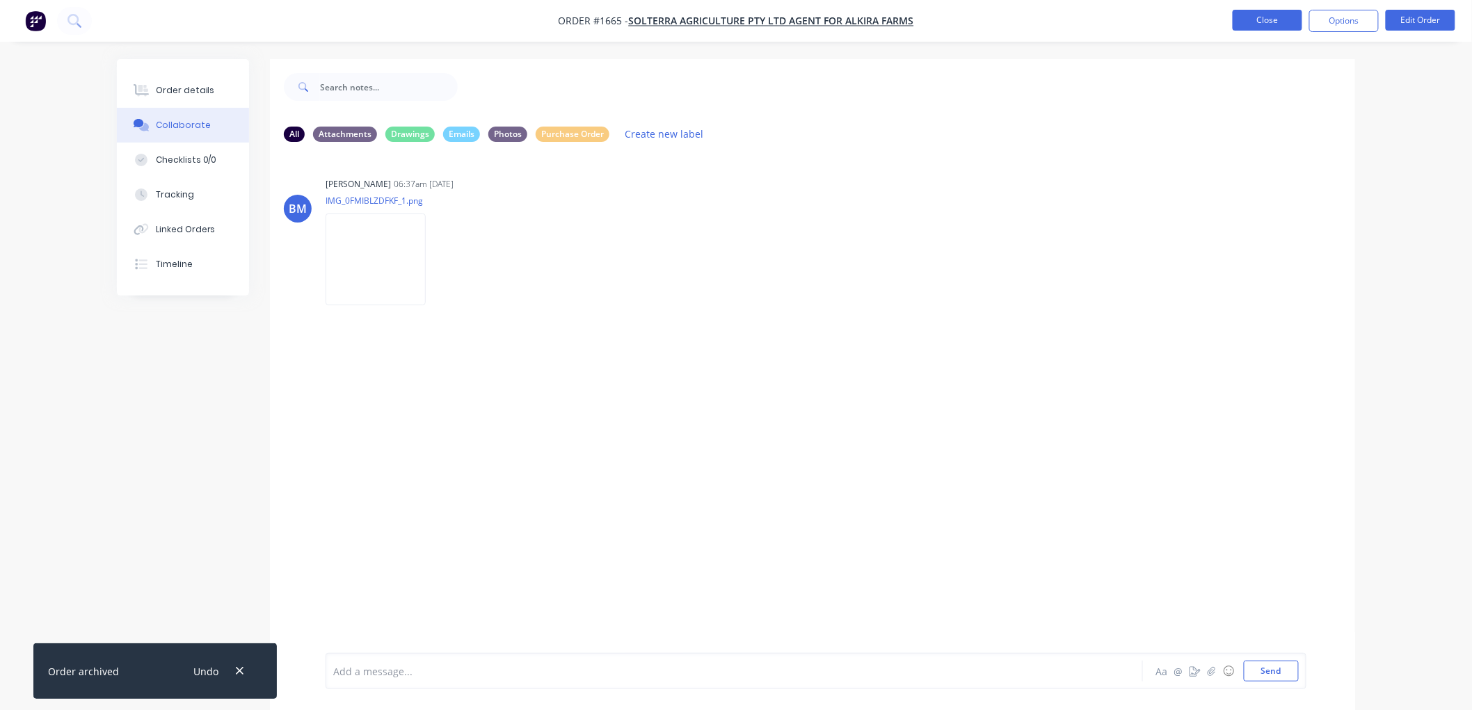
click at [1269, 16] on button "Close" at bounding box center [1268, 20] width 70 height 21
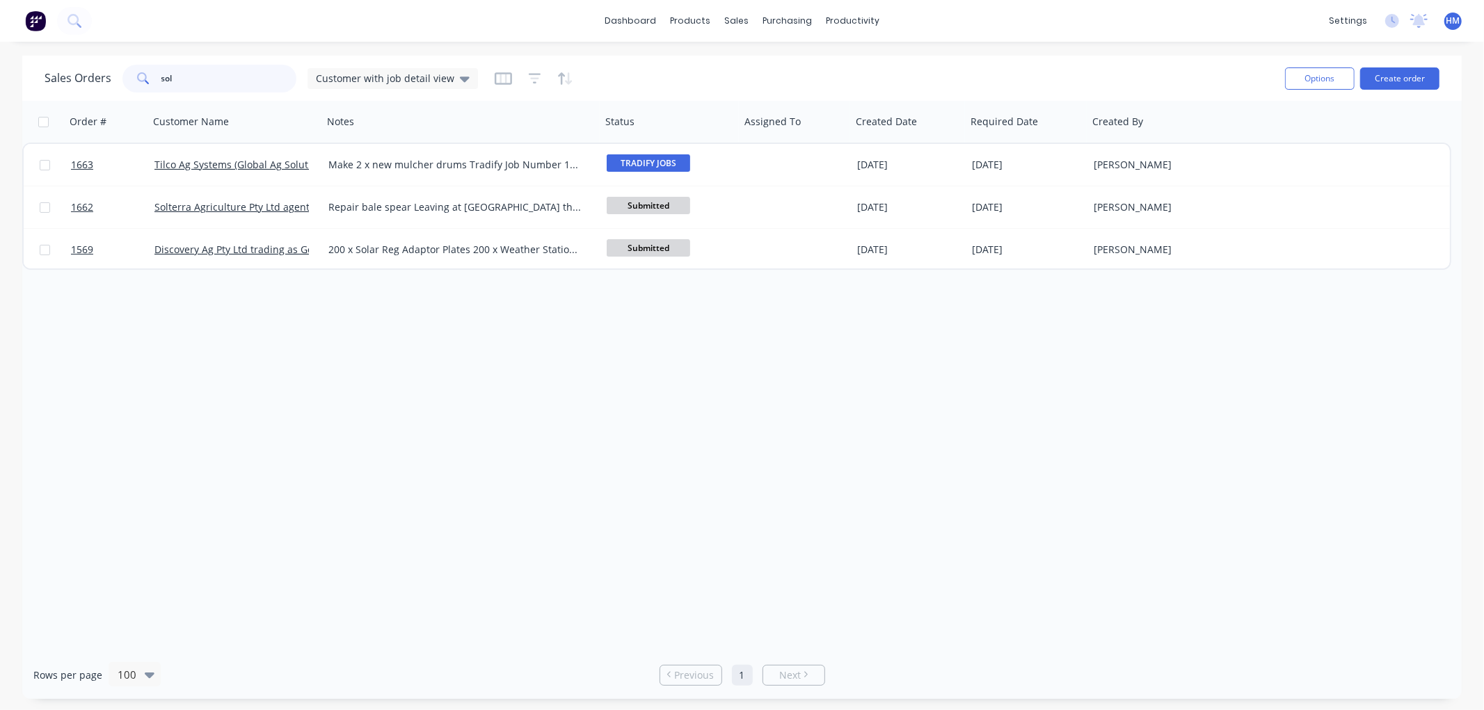
drag, startPoint x: 183, startPoint y: 71, endPoint x: 4, endPoint y: 81, distance: 179.1
click at [4, 81] on div "Sales Orders sol Customer with job detail view Options Create order Order # Cus…" at bounding box center [742, 378] width 1484 height 644
type input "goanna"
click at [1396, 77] on button "Create order" at bounding box center [1399, 78] width 79 height 22
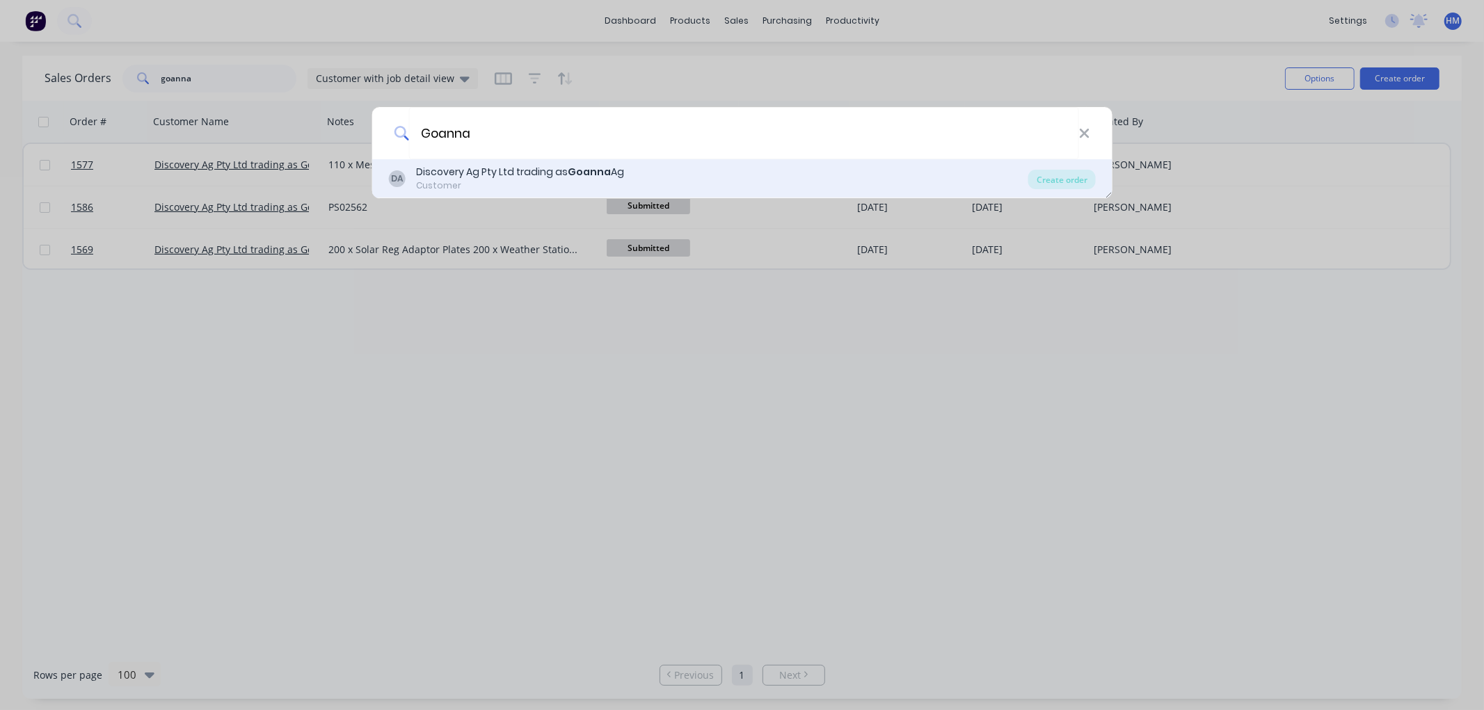
type input "Goanna"
click at [491, 168] on div "Discovery Ag Pty Ltd trading as Goanna Ag" at bounding box center [520, 172] width 208 height 15
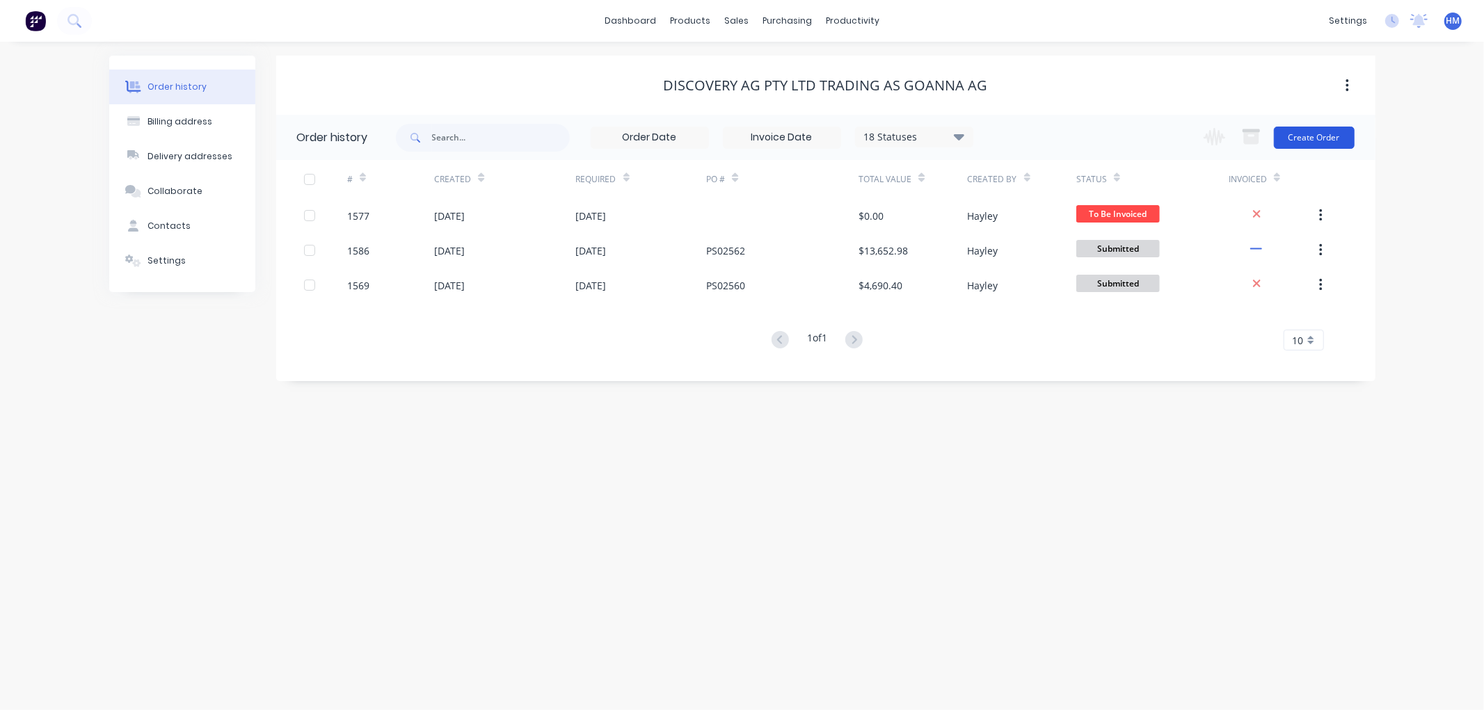
click at [1316, 131] on button "Create Order" at bounding box center [1314, 138] width 81 height 22
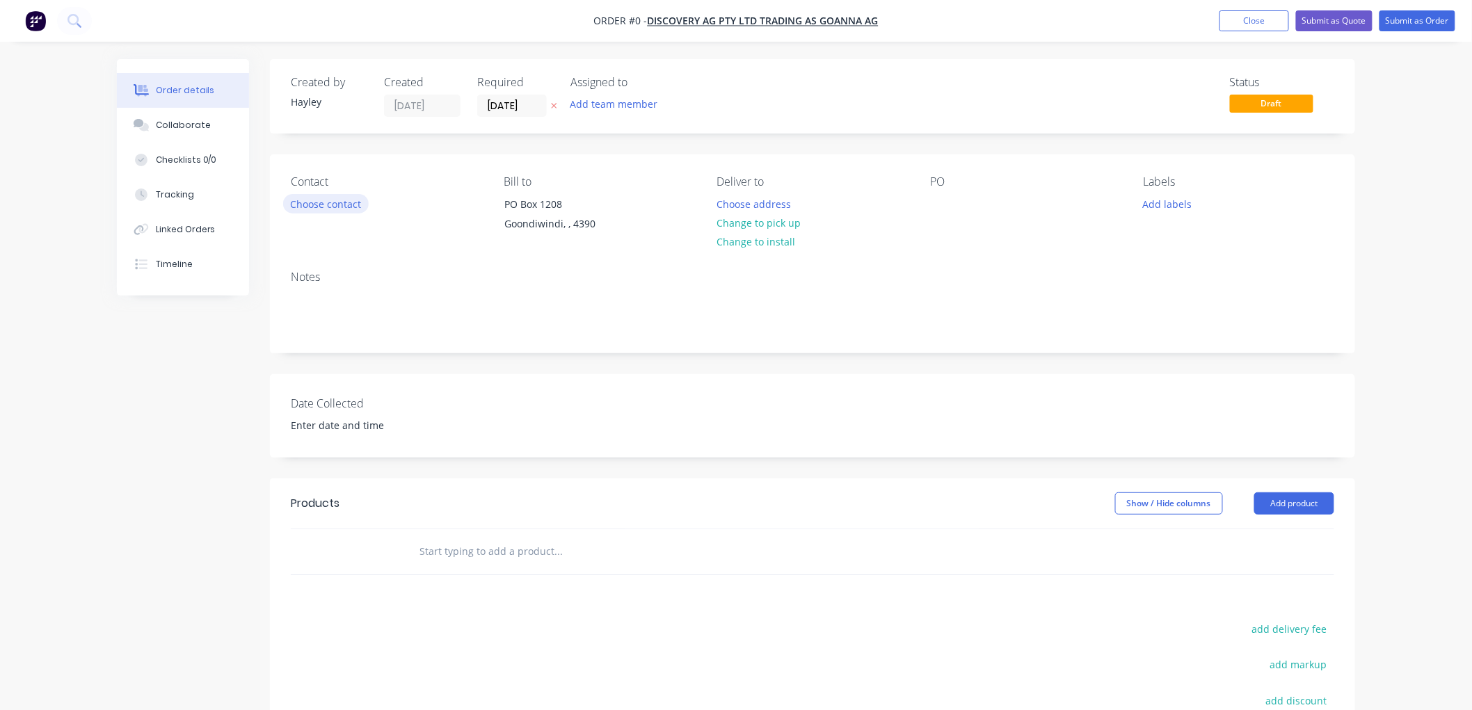
click at [331, 205] on button "Choose contact" at bounding box center [326, 203] width 86 height 19
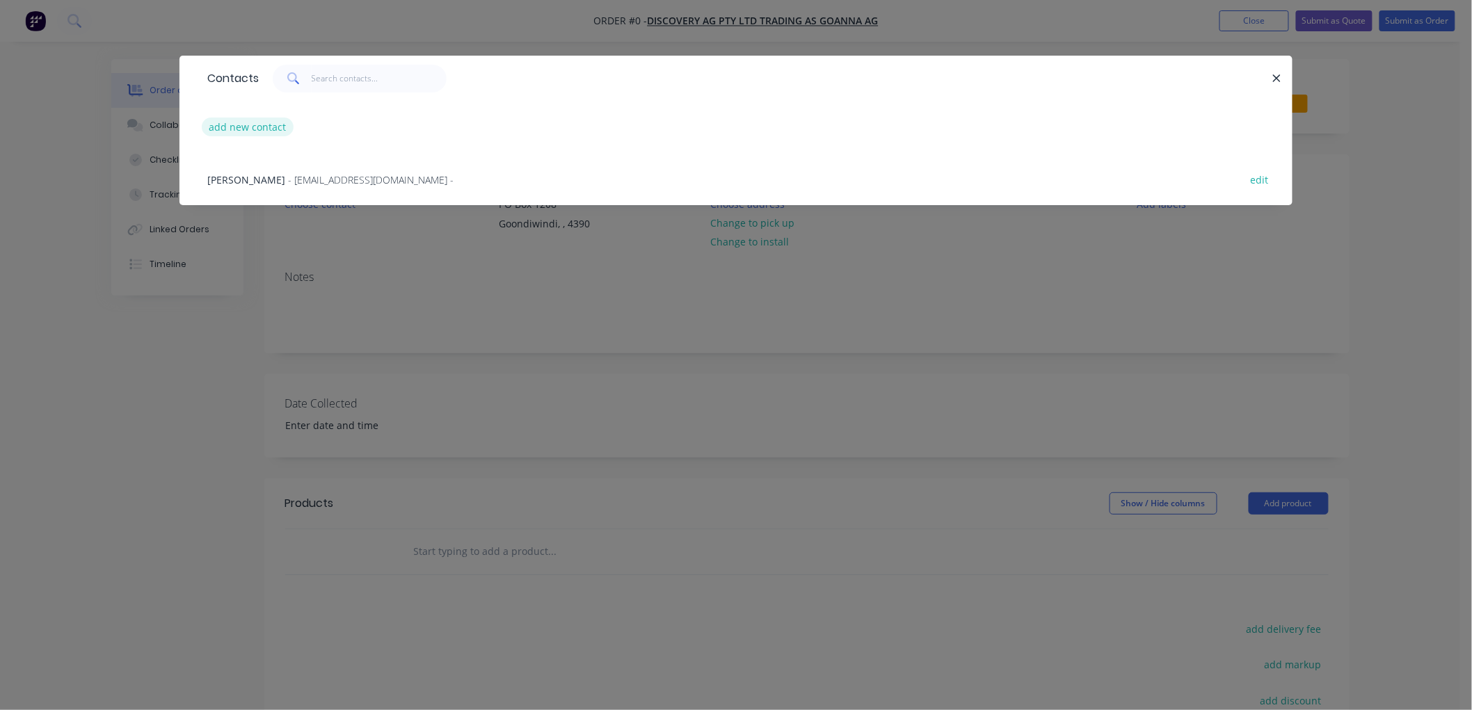
click at [260, 128] on button "add new contact" at bounding box center [248, 127] width 92 height 19
select select "AU"
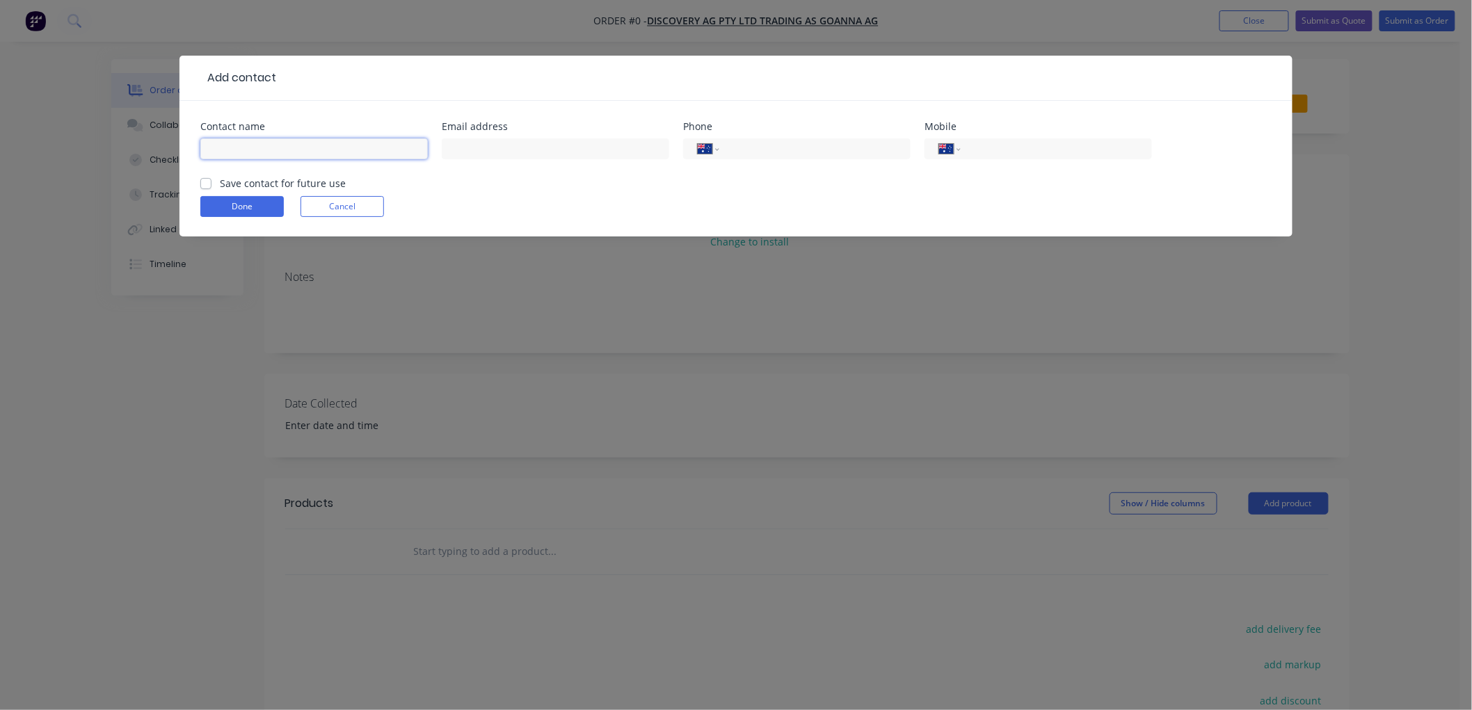
click at [278, 157] on input "text" at bounding box center [313, 148] width 227 height 21
type input "[PERSON_NAME]"
click at [220, 184] on label "Save contact for future use" at bounding box center [283, 183] width 126 height 15
click at [205, 184] on input "Save contact for future use" at bounding box center [205, 182] width 11 height 13
checkbox input "true"
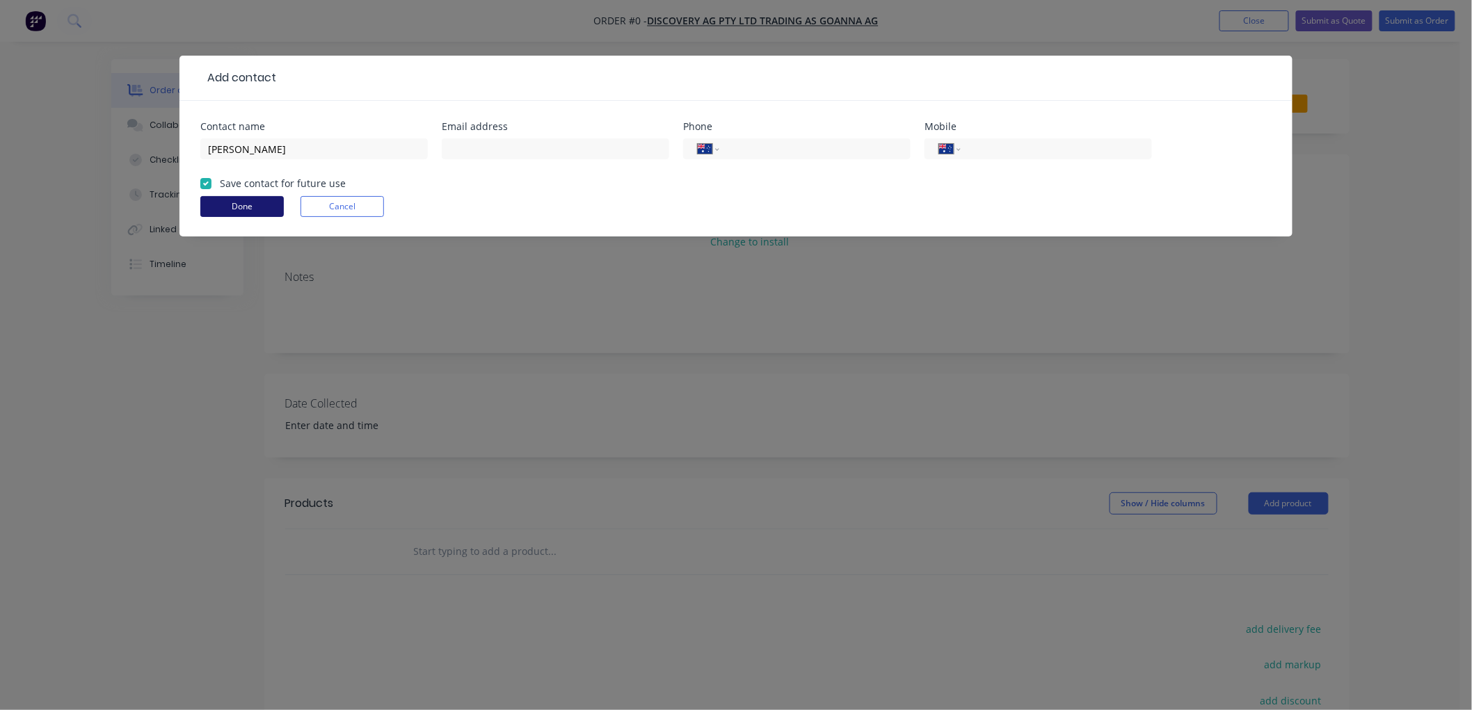
click at [213, 209] on button "Done" at bounding box center [241, 206] width 83 height 21
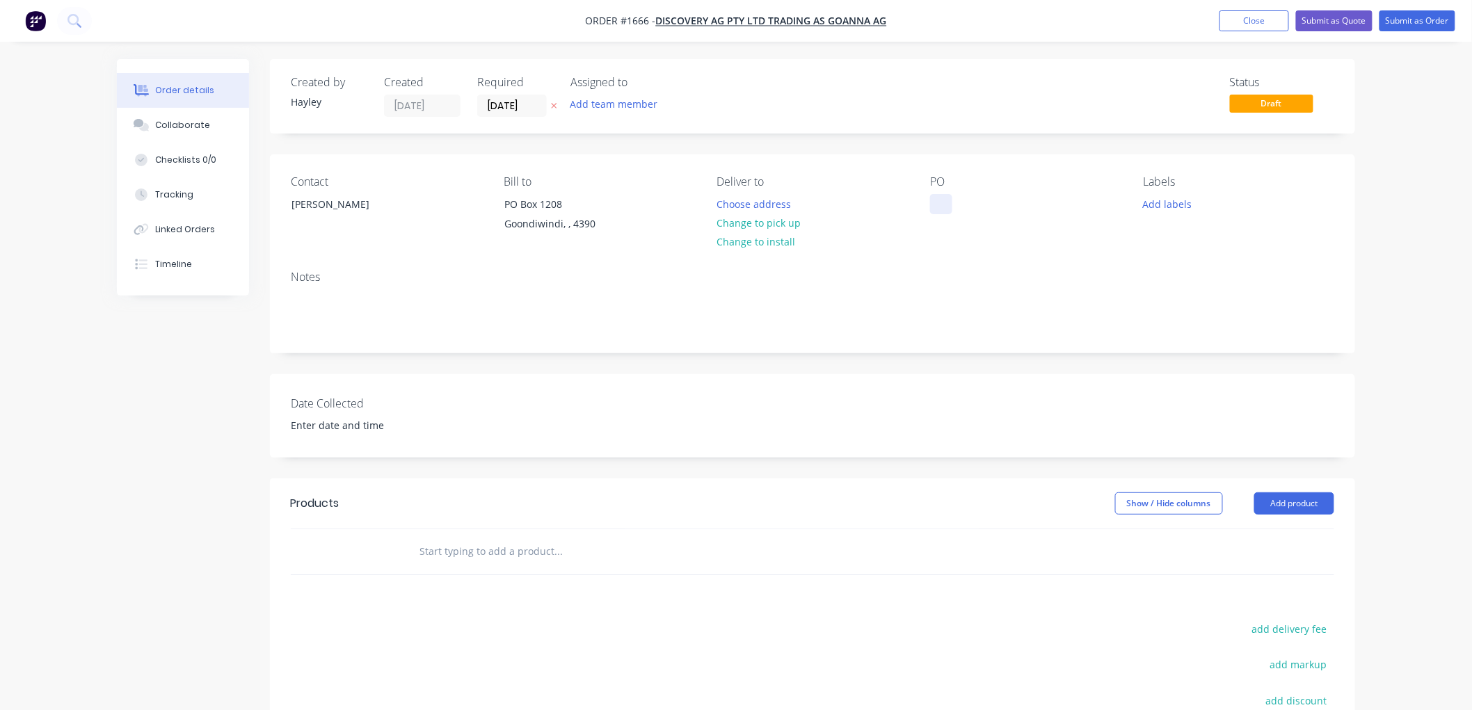
click at [944, 207] on div at bounding box center [941, 204] width 22 height 20
drag, startPoint x: 991, startPoint y: 200, endPoint x: 905, endPoint y: 196, distance: 86.3
click at [905, 196] on div "Contact [PERSON_NAME] Bill to [STREET_ADDRESS] Deliver to Choose address Change…" at bounding box center [812, 206] width 1085 height 105
copy div "Prototype"
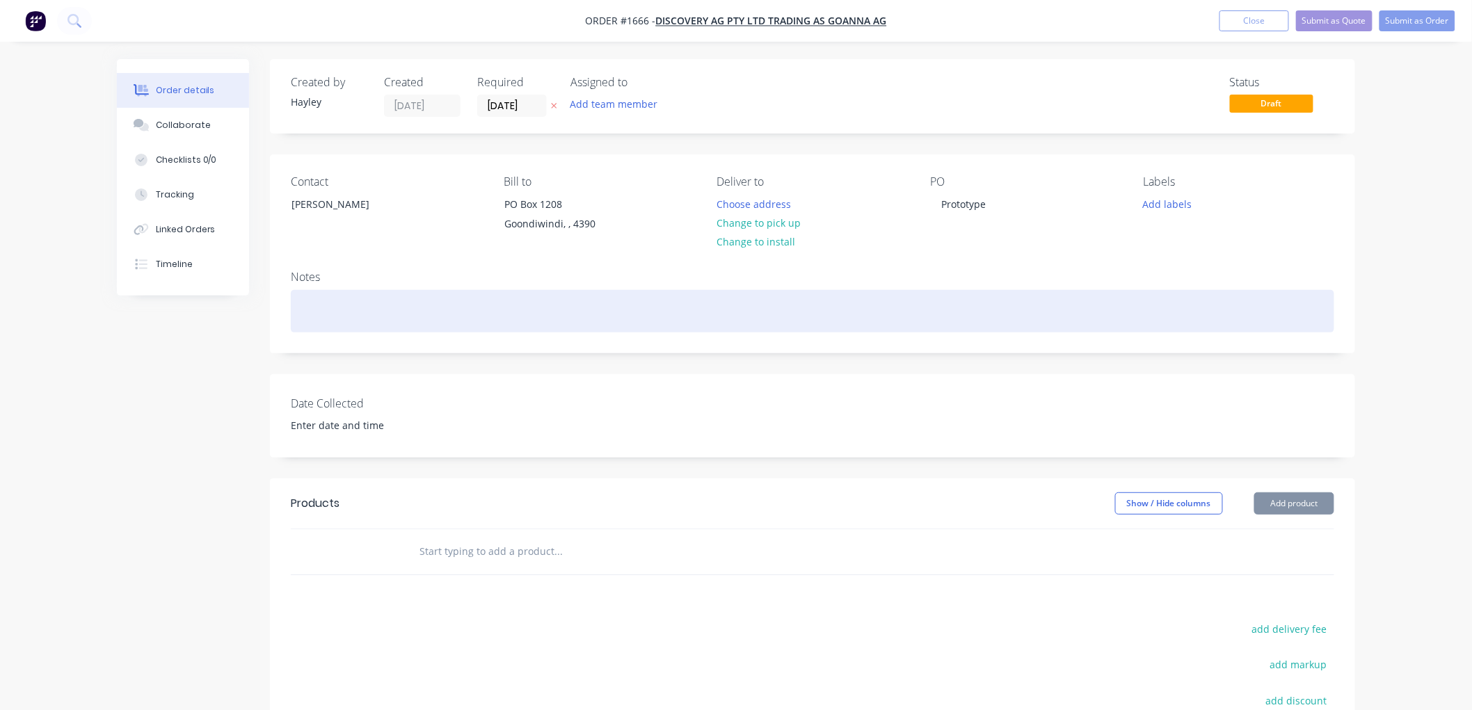
click at [321, 313] on div at bounding box center [813, 311] width 1044 height 42
paste div
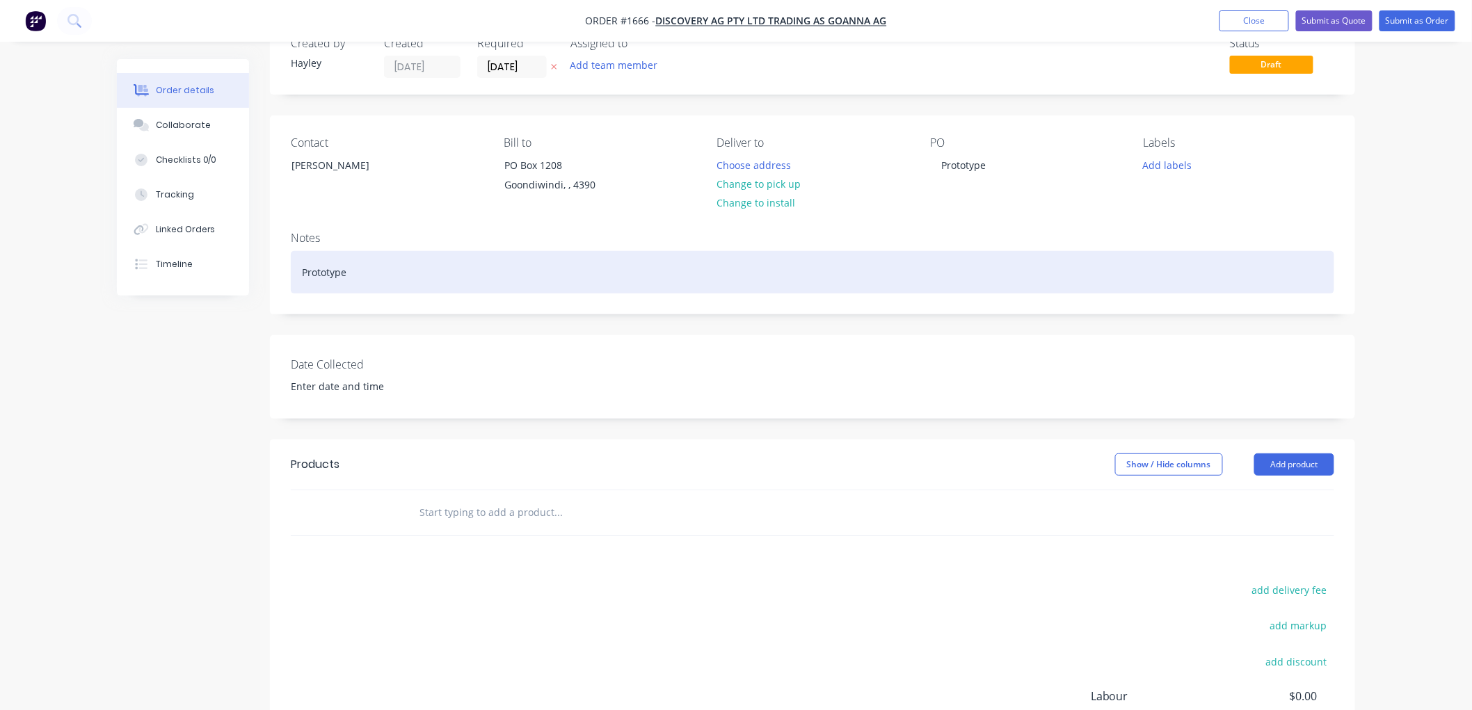
scroll to position [77, 0]
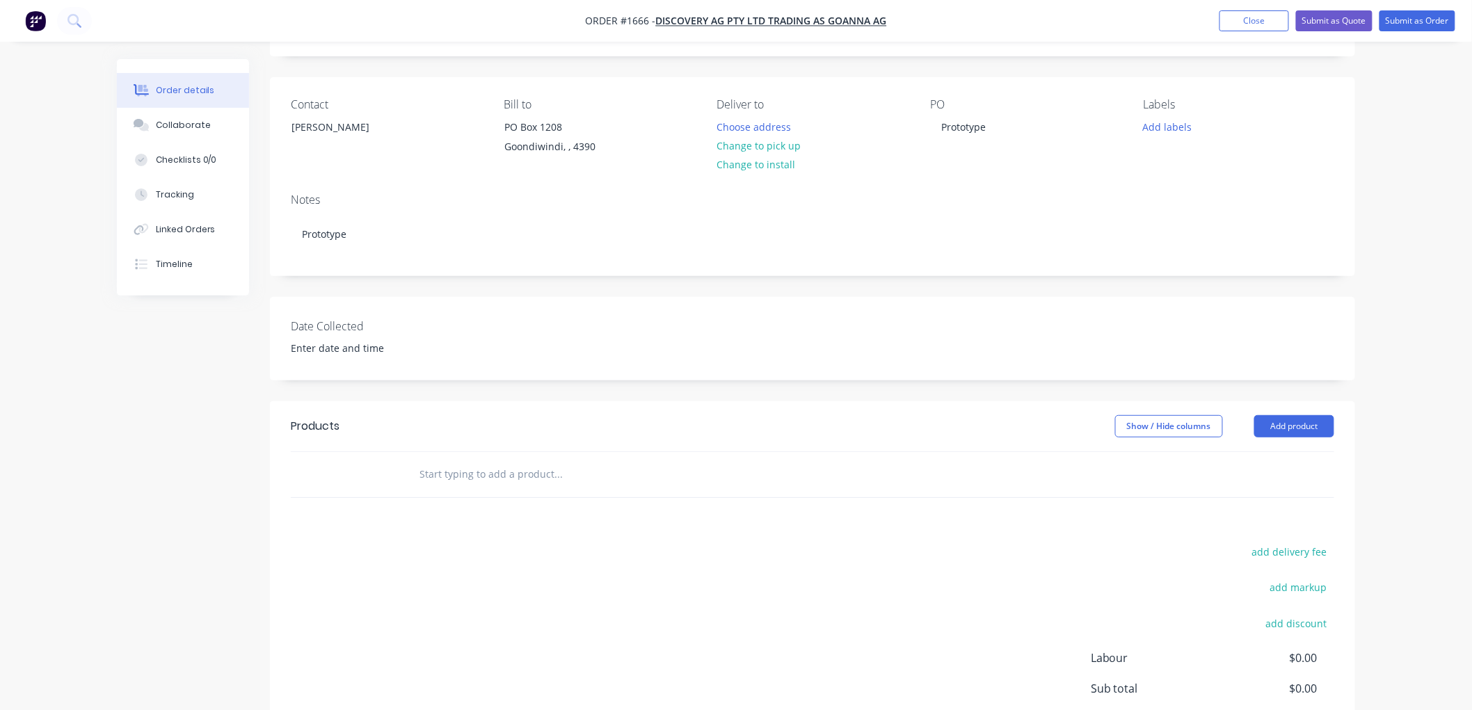
click at [484, 482] on input "text" at bounding box center [558, 475] width 278 height 28
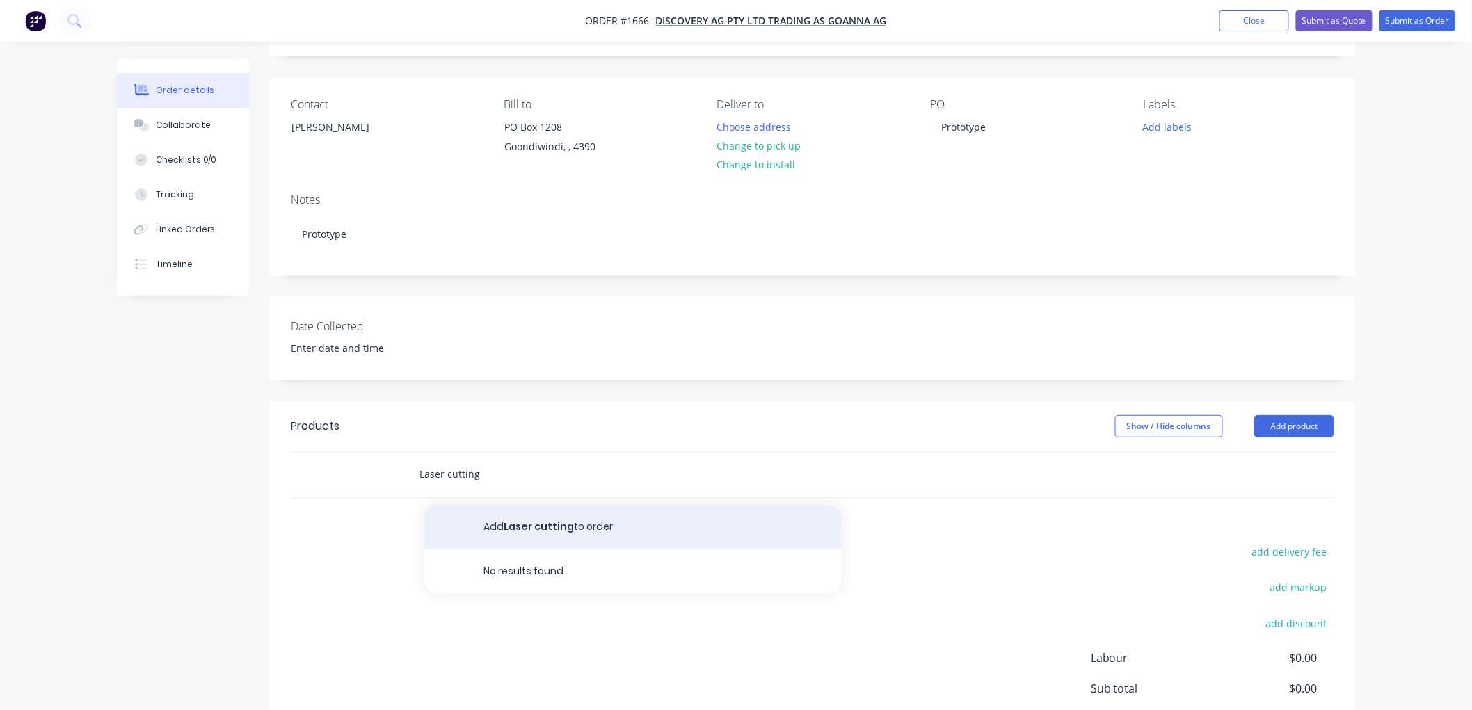
type input "Laser cutting"
click at [501, 516] on button "Add Laser cutting to order" at bounding box center [632, 527] width 417 height 45
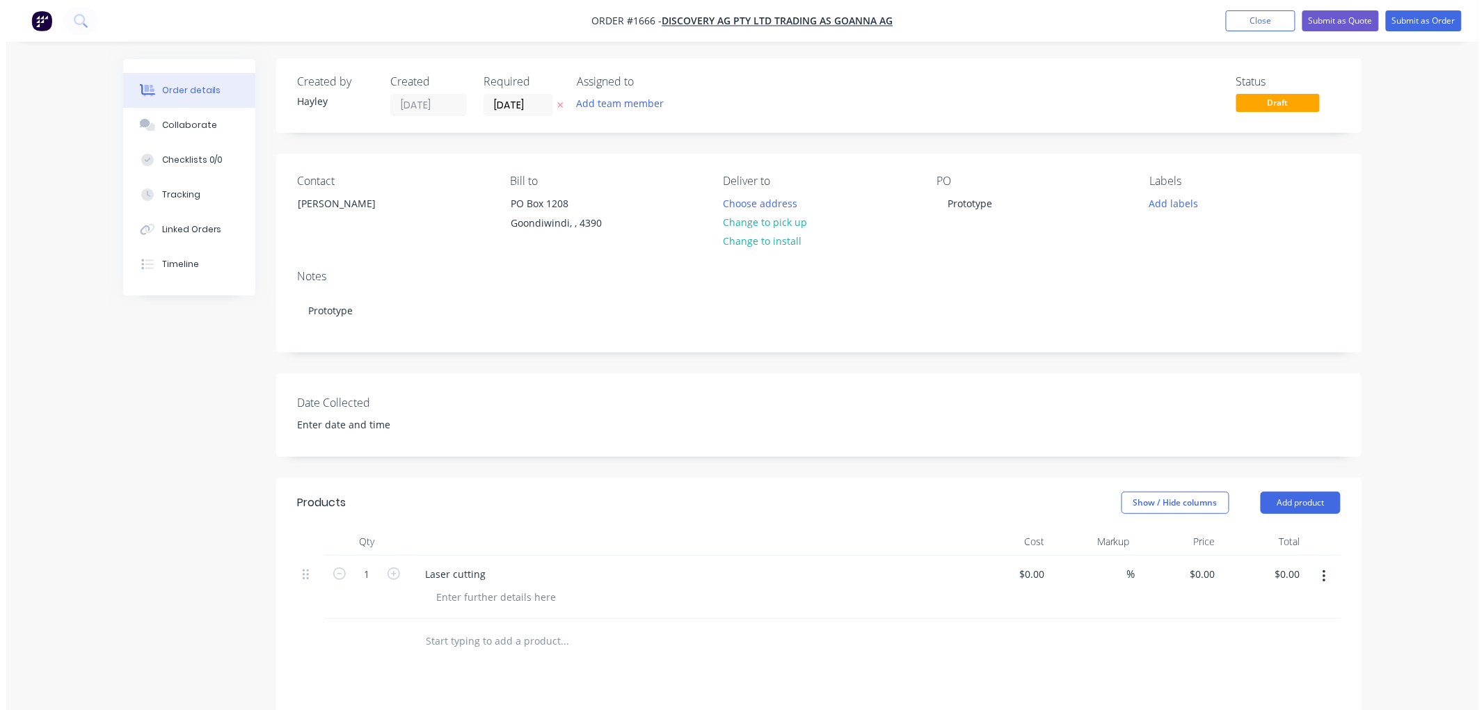
scroll to position [0, 0]
click at [1421, 17] on button "Submit as Order" at bounding box center [1418, 20] width 76 height 21
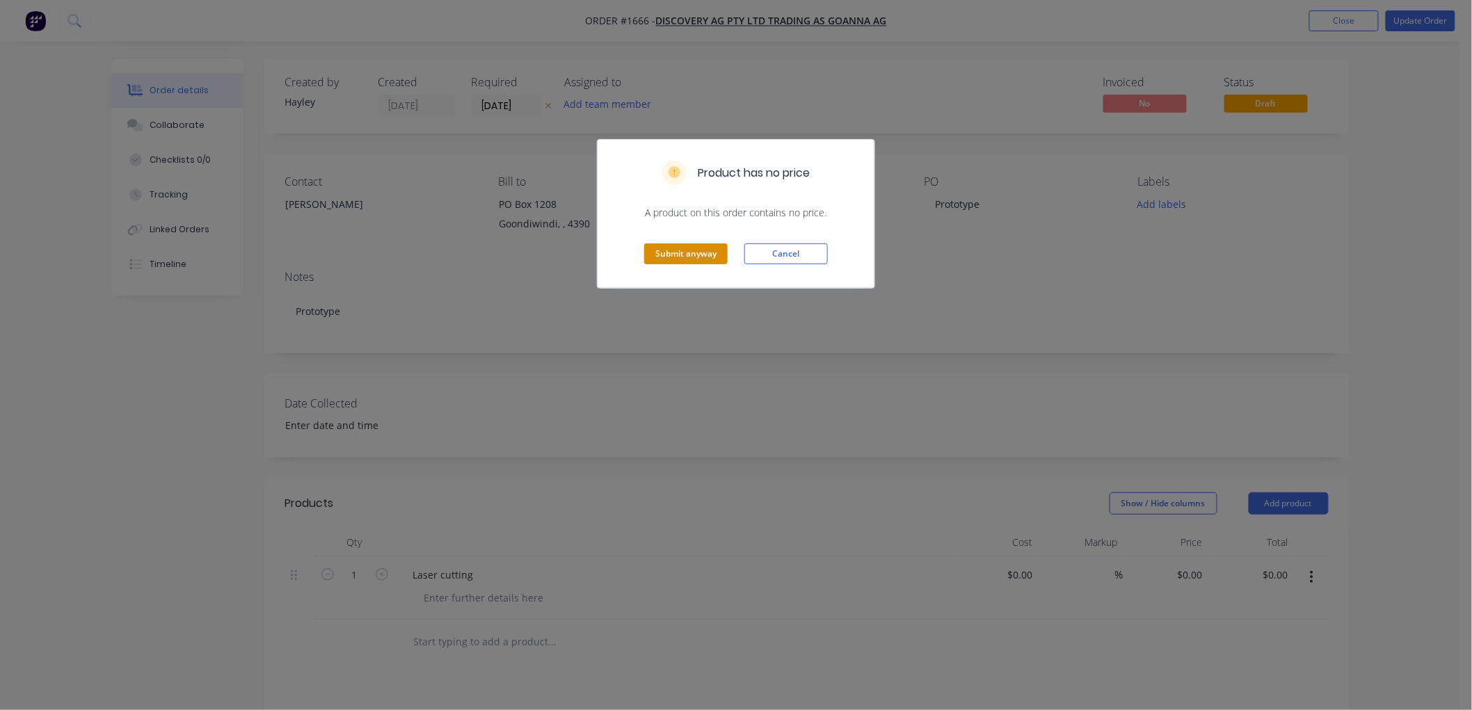
click at [664, 253] on button "Submit anyway" at bounding box center [685, 253] width 83 height 21
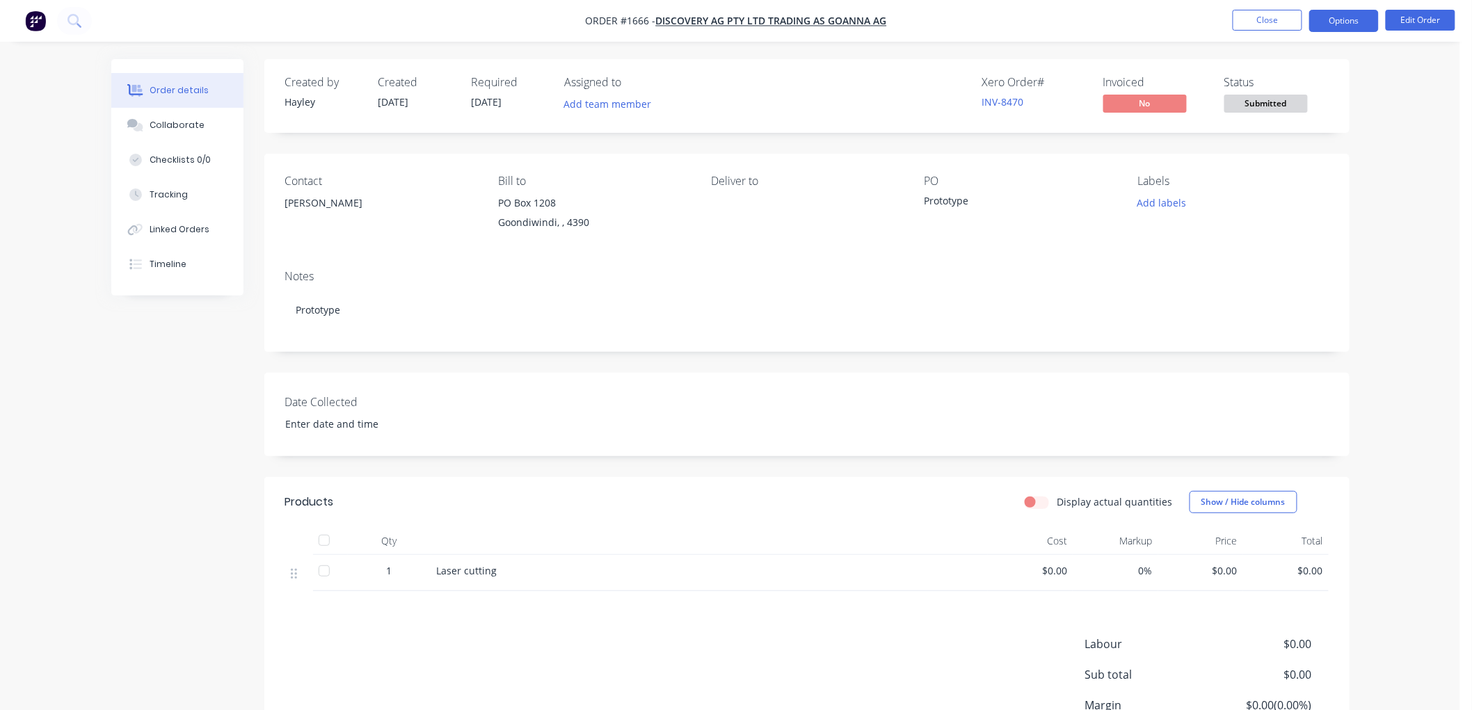
click at [1345, 26] on button "Options" at bounding box center [1344, 21] width 70 height 22
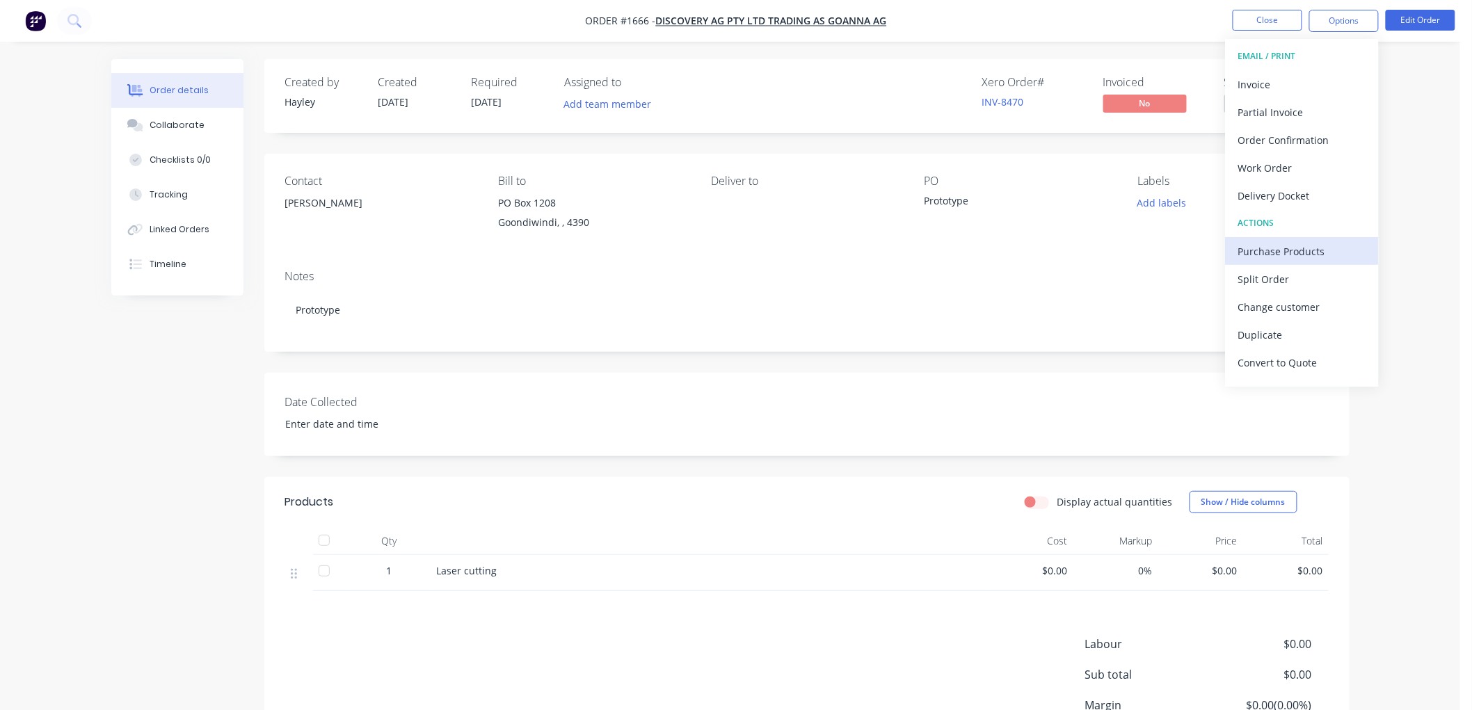
click at [1302, 247] on div "Purchase Products" at bounding box center [1302, 251] width 128 height 20
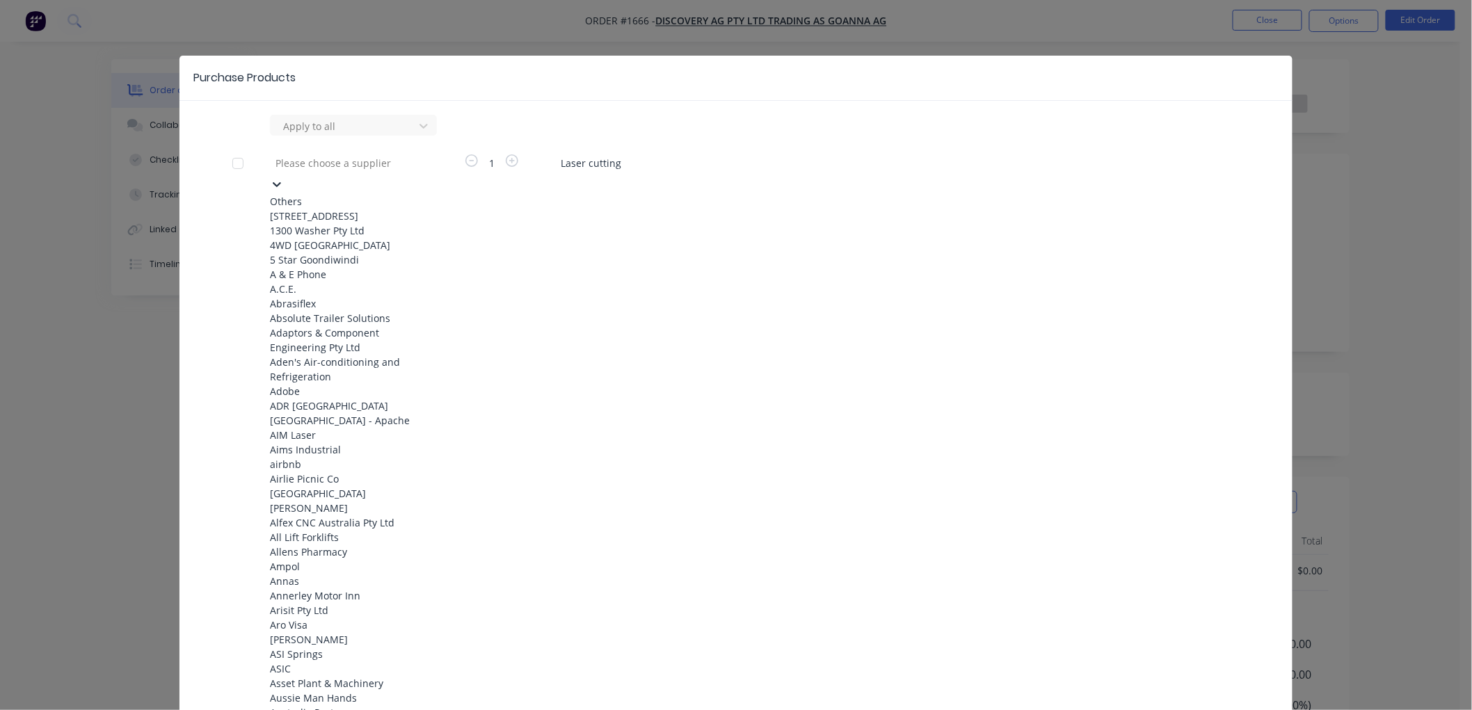
click at [322, 163] on div at bounding box center [374, 162] width 200 height 17
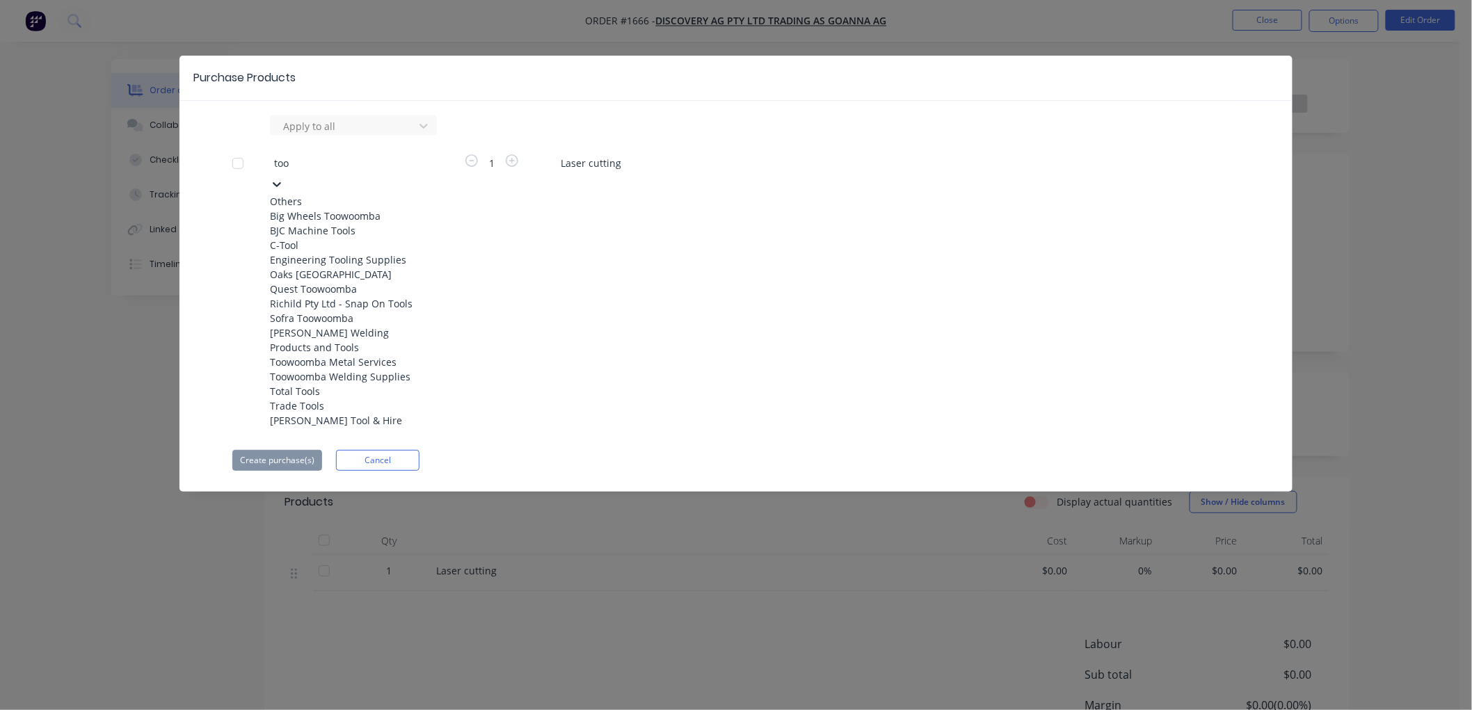
type input "toow"
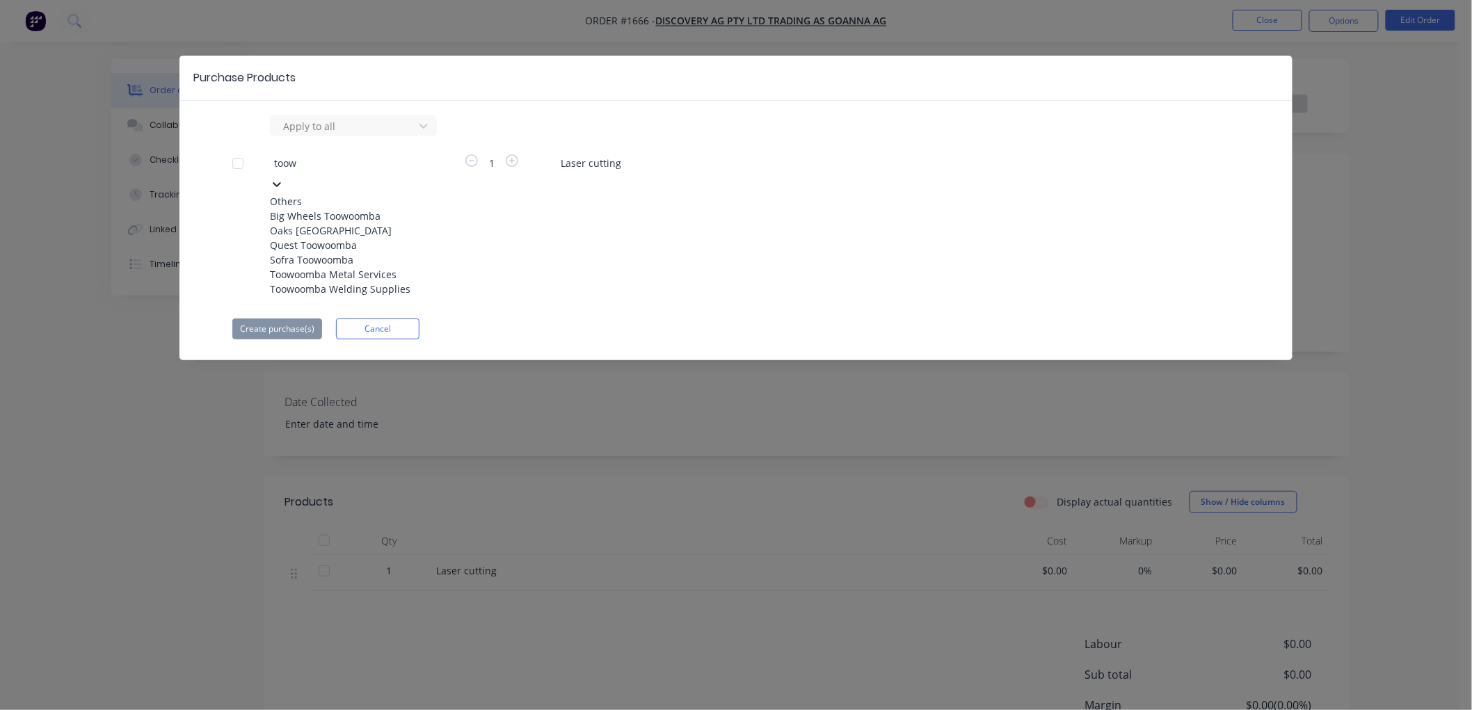
click at [369, 282] on div "Toowoomba Metal Services" at bounding box center [346, 274] width 153 height 15
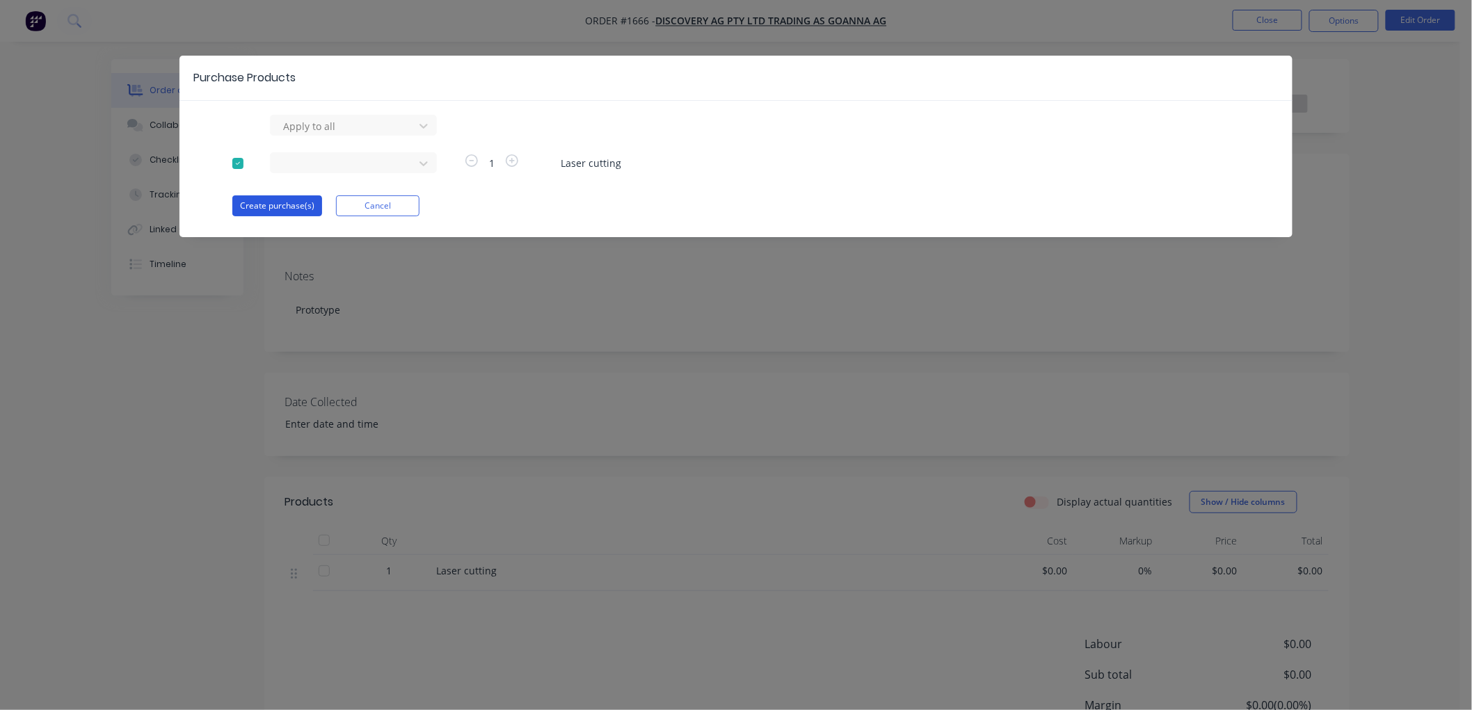
click at [273, 200] on button "Create purchase(s)" at bounding box center [277, 205] width 90 height 21
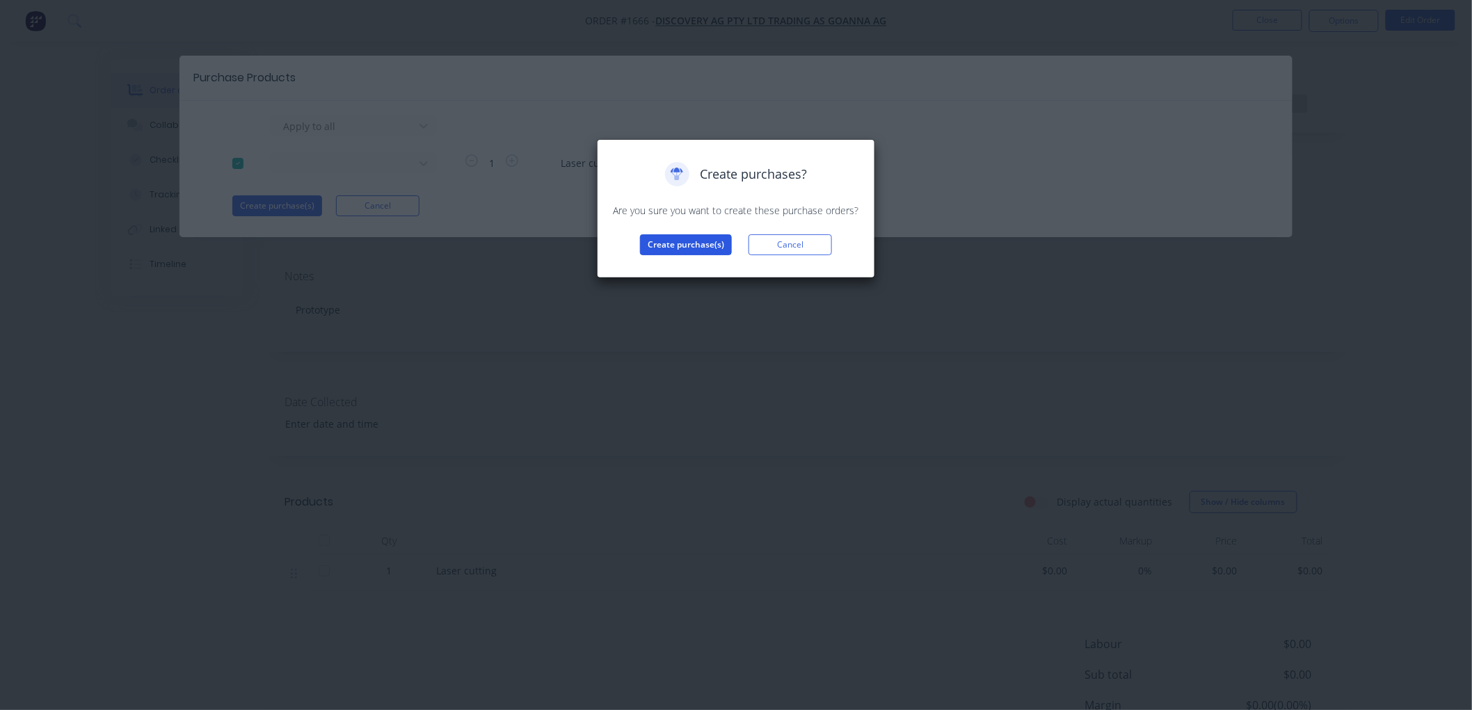
click at [673, 244] on button "Create purchase(s)" at bounding box center [686, 244] width 92 height 21
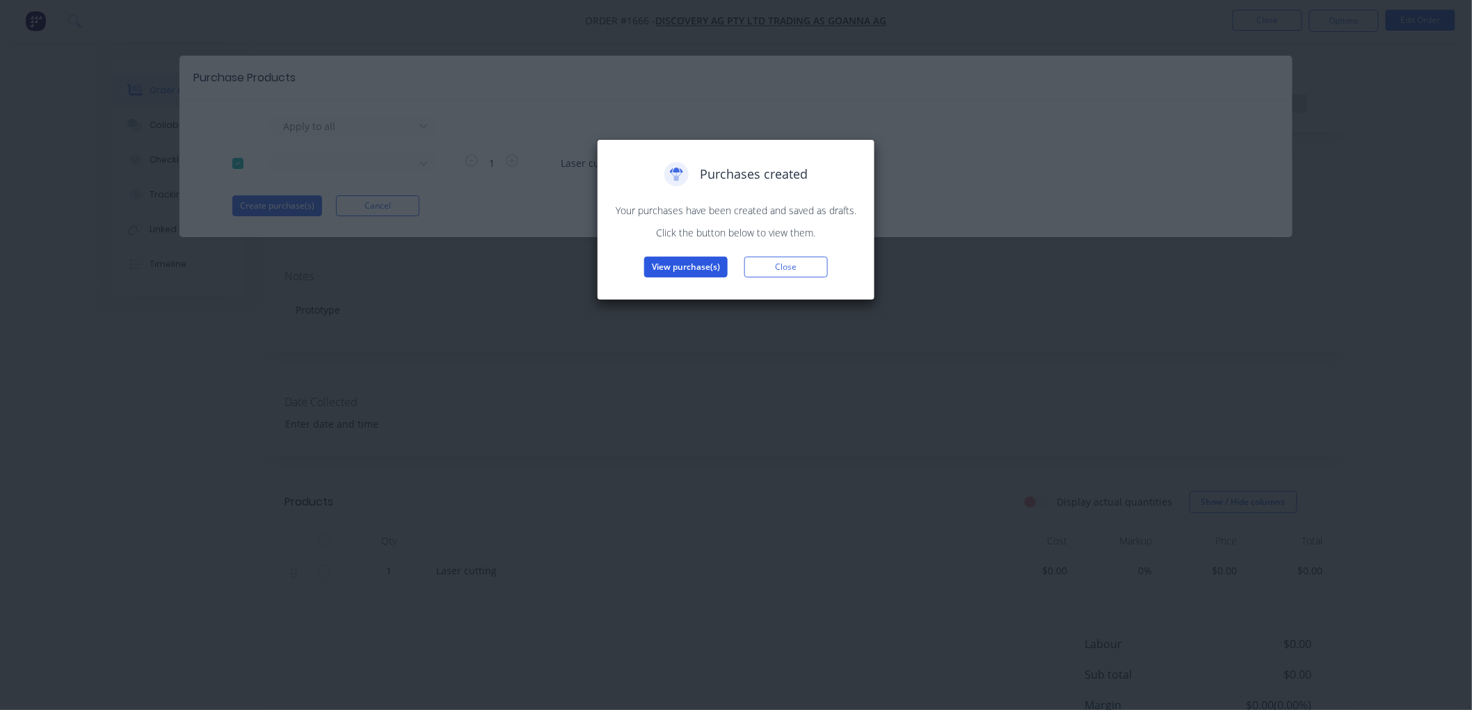
click at [670, 272] on button "View purchase(s)" at bounding box center [685, 267] width 83 height 21
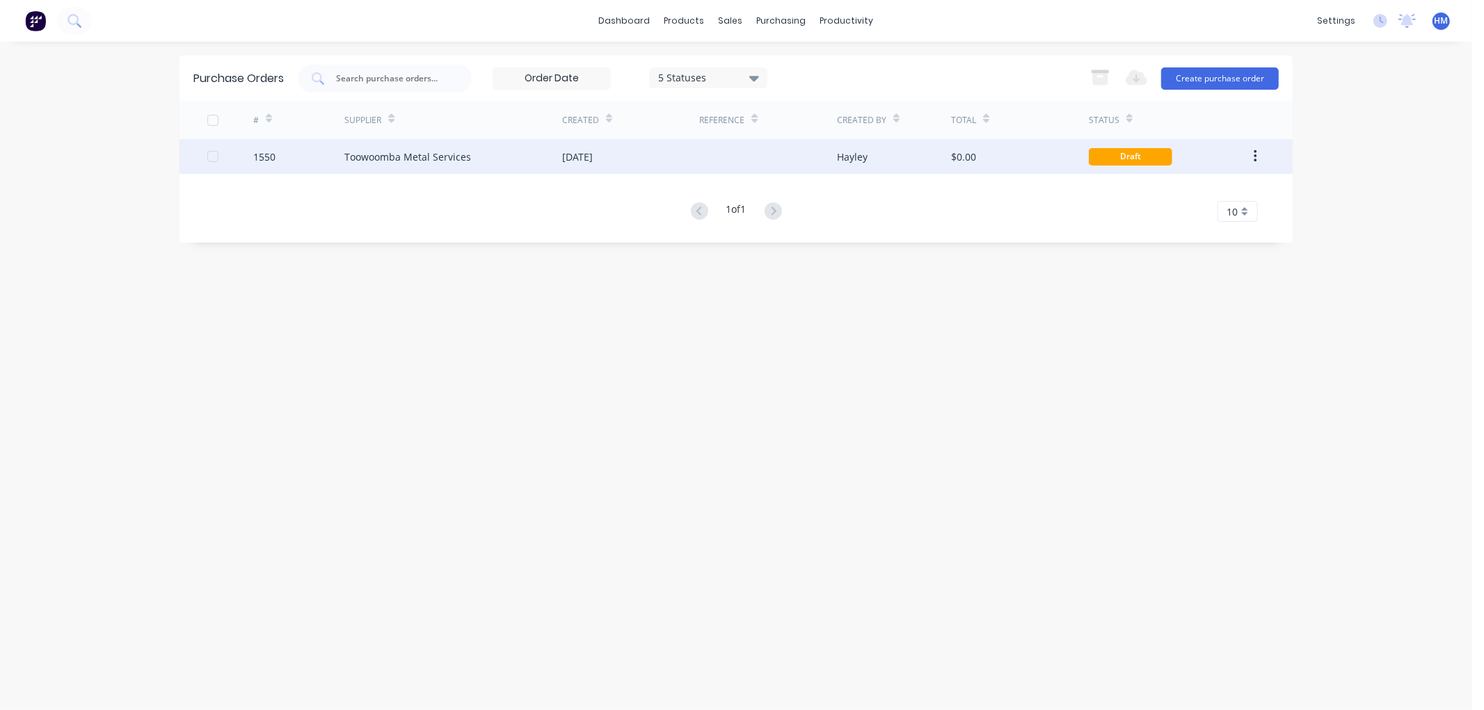
click at [397, 161] on div "Toowoomba Metal Services" at bounding box center [407, 157] width 127 height 15
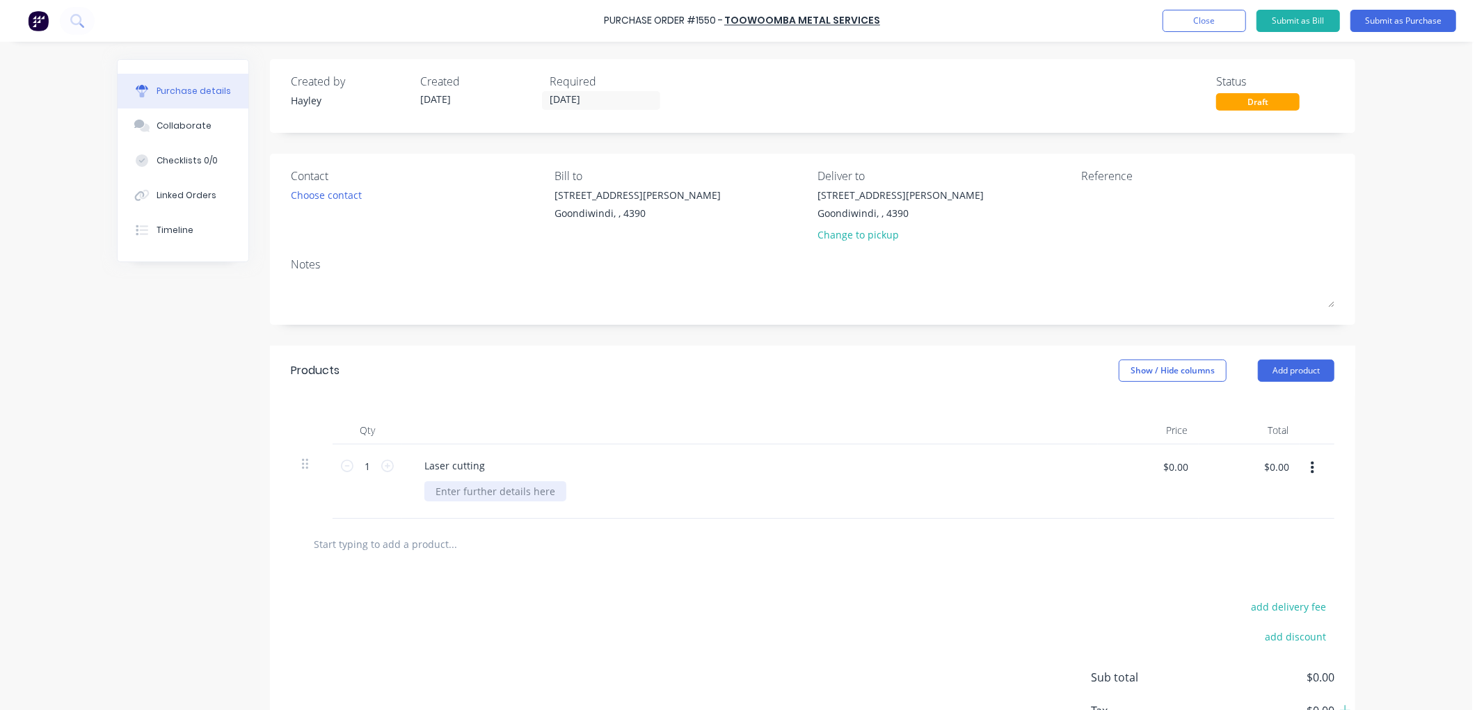
click at [469, 490] on div at bounding box center [495, 491] width 142 height 20
drag, startPoint x: 367, startPoint y: 467, endPoint x: 349, endPoint y: 466, distance: 17.4
click at [353, 466] on input "1" at bounding box center [367, 466] width 28 height 21
type input "5"
drag, startPoint x: 495, startPoint y: 490, endPoint x: 415, endPoint y: 487, distance: 80.1
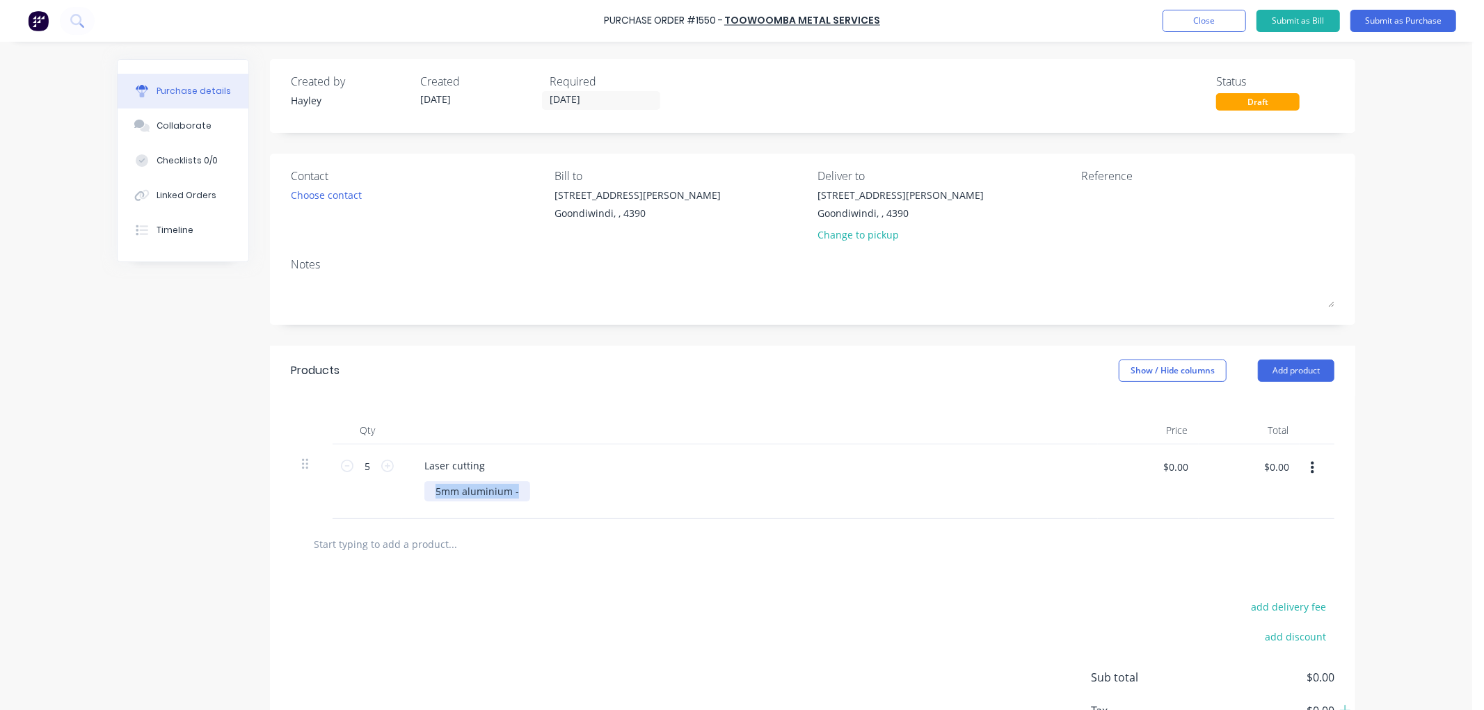
click at [415, 487] on div "Laser cutting 5mm aluminium -" at bounding box center [750, 482] width 696 height 74
drag, startPoint x: 480, startPoint y: 468, endPoint x: 383, endPoint y: 458, distance: 97.2
click at [383, 458] on div "5 5 Laser cutting $0.00 $0.00 $0.00 $0.00" at bounding box center [813, 482] width 1044 height 74
paste div
click at [466, 486] on div at bounding box center [495, 491] width 142 height 20
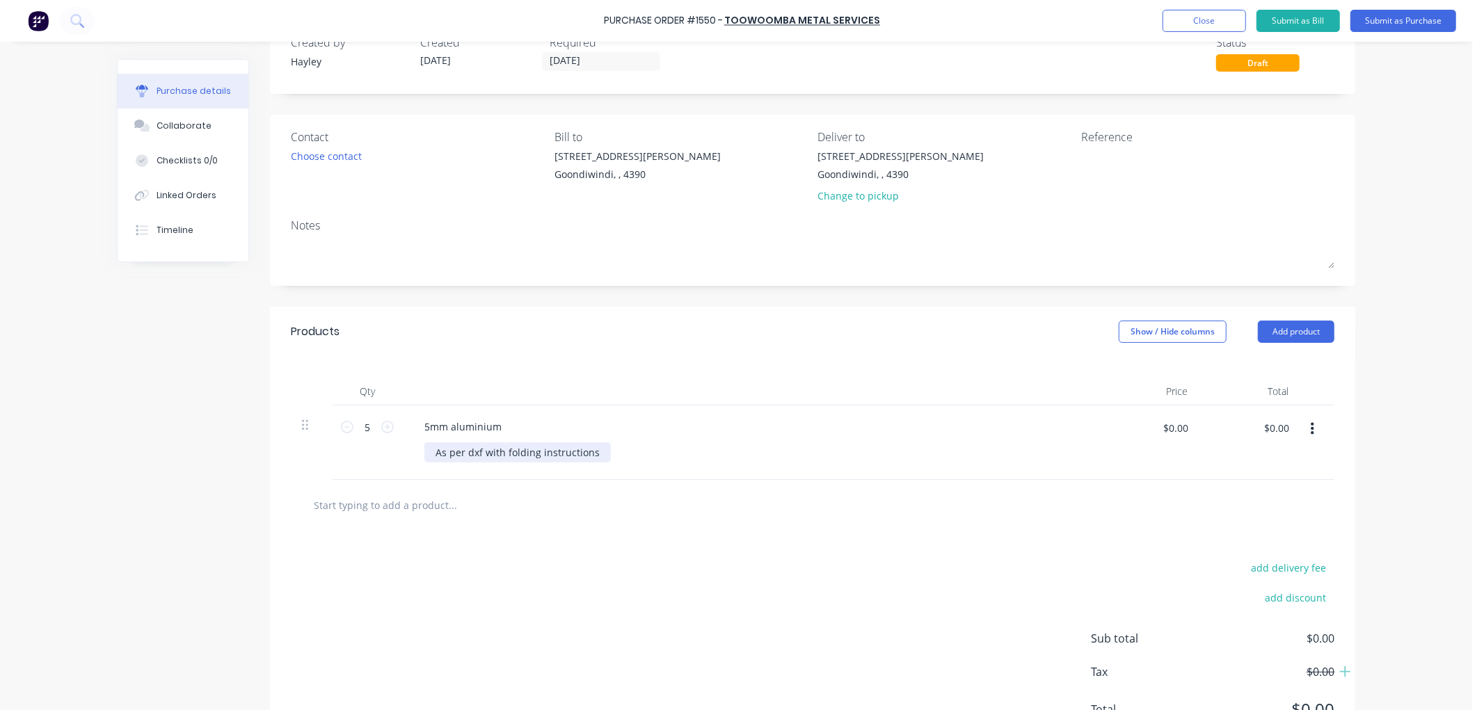
scroll to position [77, 0]
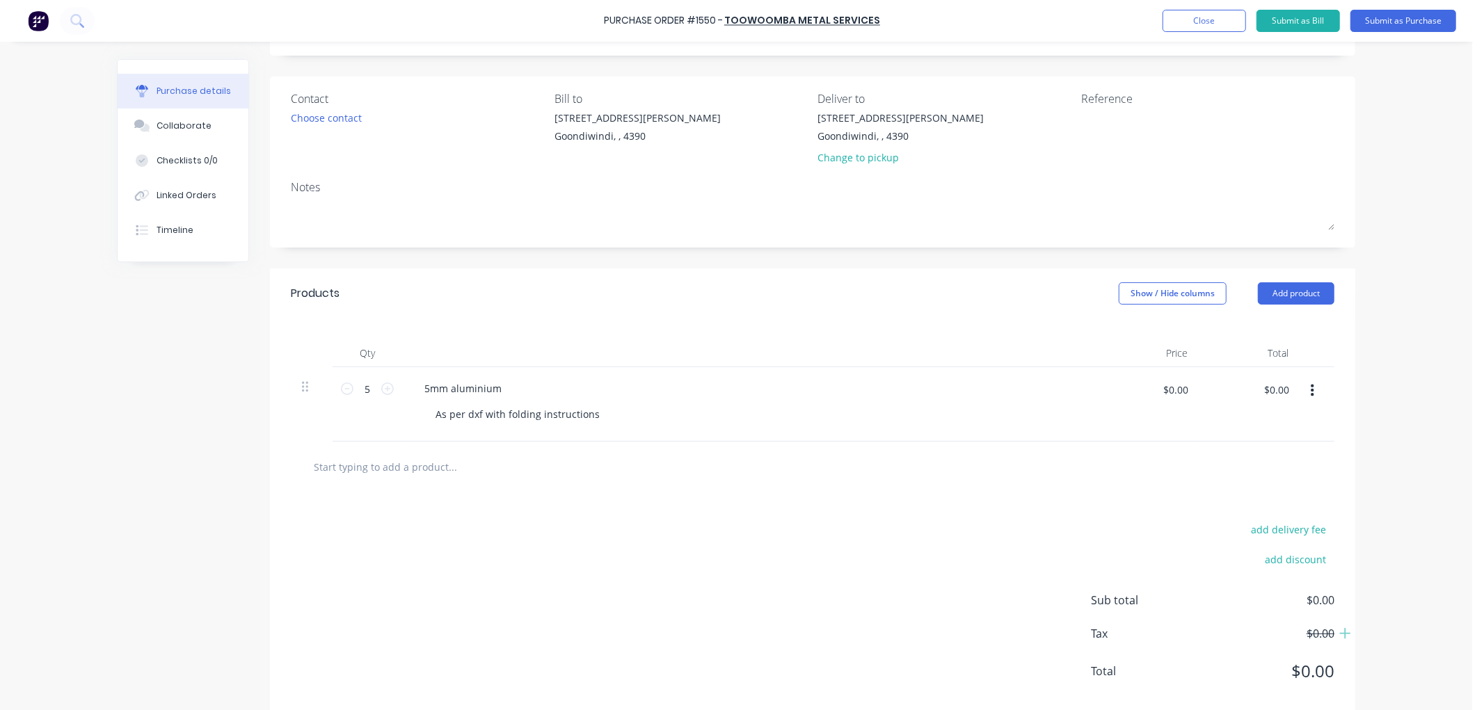
click at [378, 472] on input "text" at bounding box center [452, 467] width 278 height 28
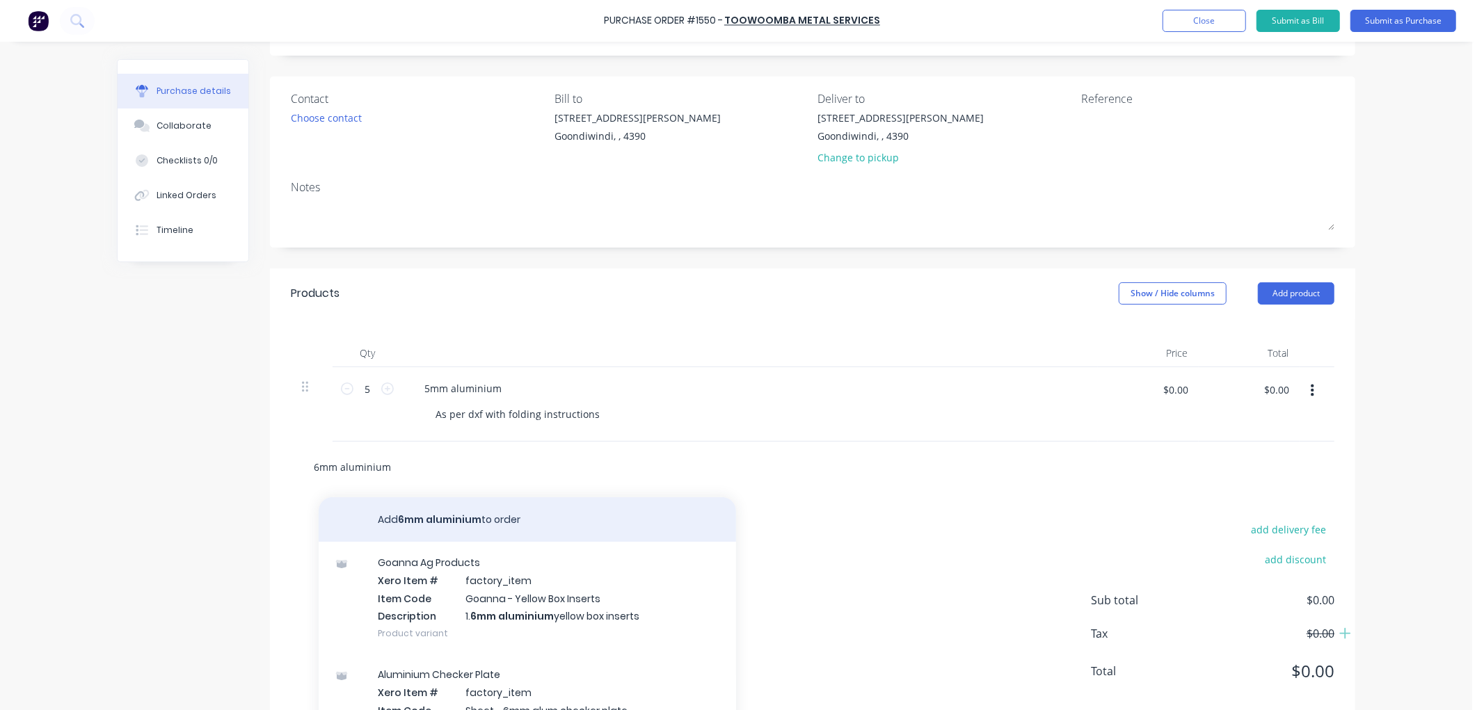
type input "6mm aluminium"
click at [436, 513] on button "Add 6mm aluminium to order" at bounding box center [527, 519] width 417 height 45
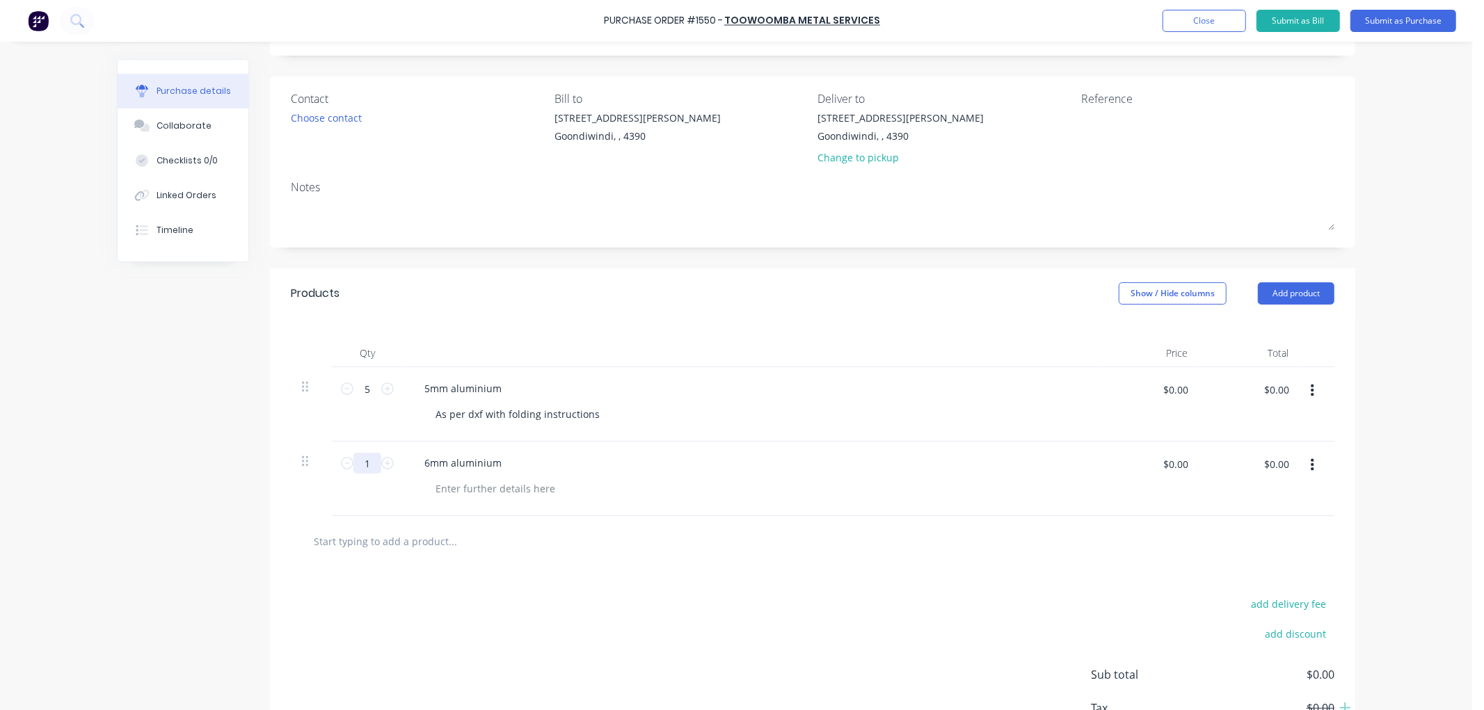
drag, startPoint x: 363, startPoint y: 462, endPoint x: 355, endPoint y: 463, distance: 8.4
click at [355, 463] on input "1" at bounding box center [367, 463] width 28 height 21
type input "5"
drag, startPoint x: 476, startPoint y: 415, endPoint x: 413, endPoint y: 415, distance: 63.3
click at [413, 415] on div "5mm aluminium As per dxf with folding instructions" at bounding box center [750, 404] width 696 height 74
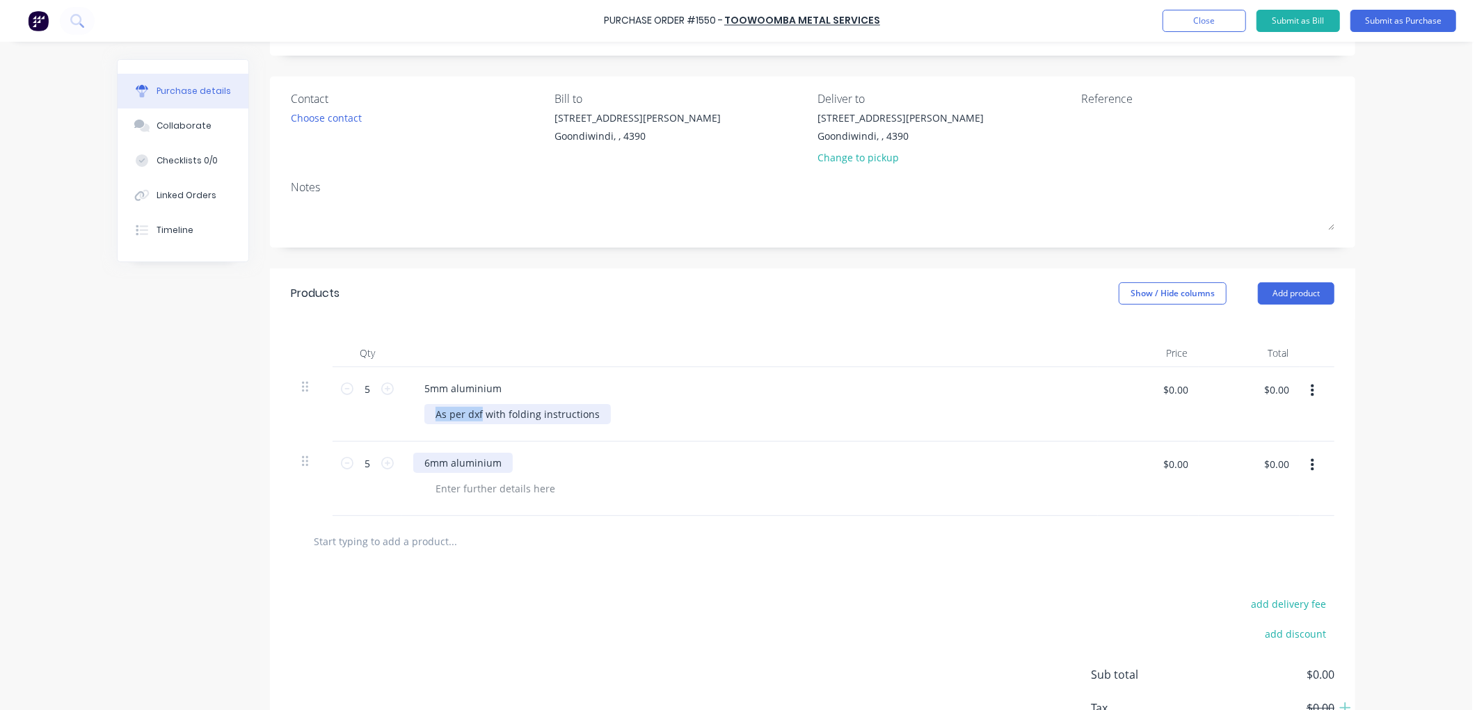
copy div "As per dxf"
click at [481, 490] on div at bounding box center [495, 489] width 142 height 20
paste div
click at [525, 575] on div "add delivery fee add discount Sub total $0.00 Tax $0.00 Total $0.00" at bounding box center [812, 681] width 1085 height 229
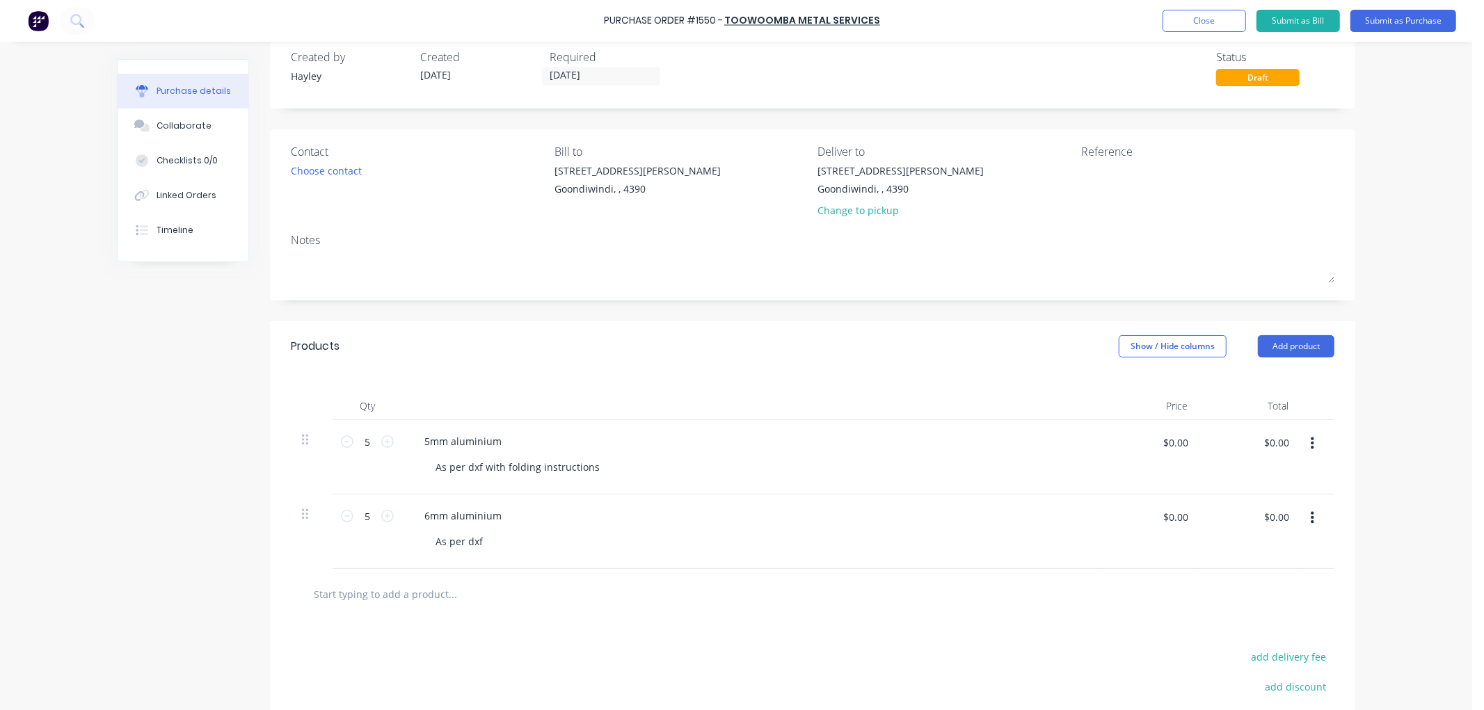
scroll to position [0, 0]
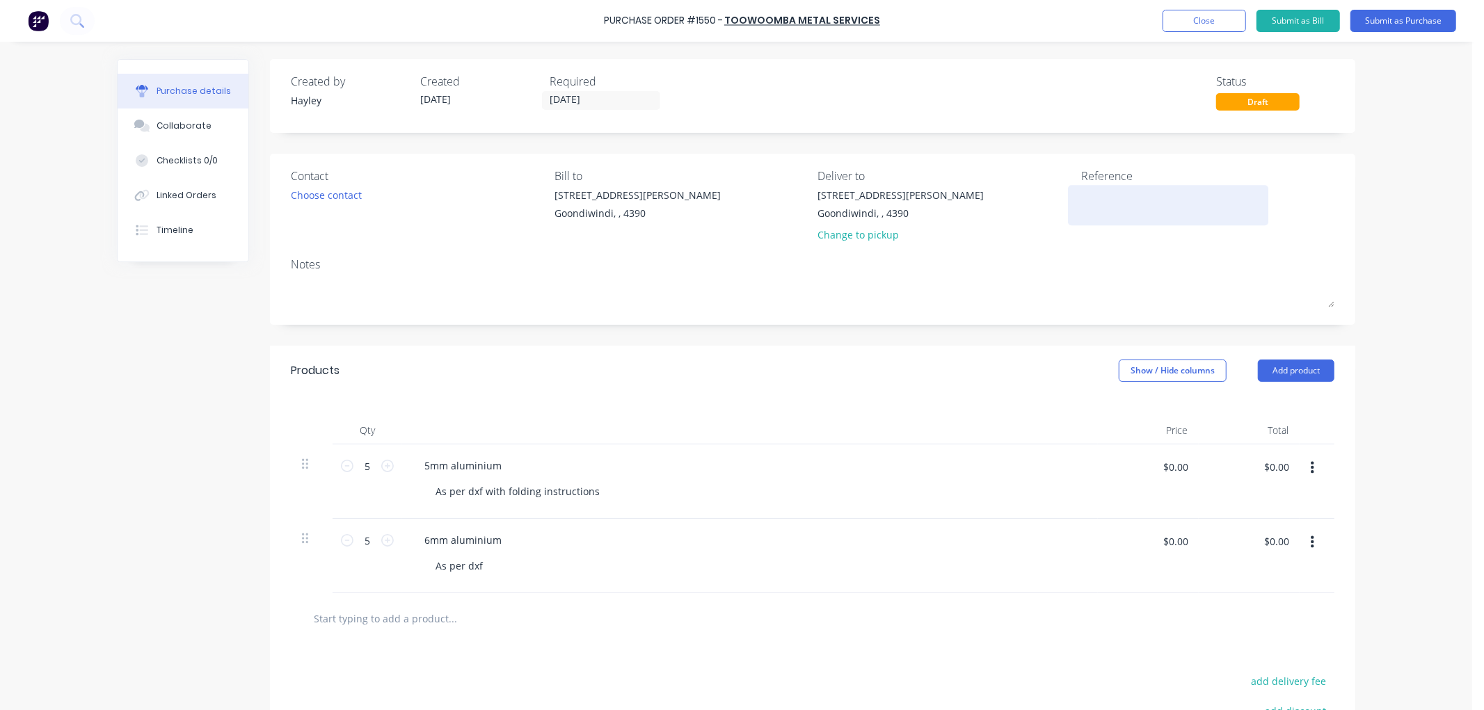
click at [1103, 203] on textarea at bounding box center [1168, 203] width 174 height 31
type textarea "Dans Bracket Prototype"
click at [325, 195] on div "Choose contact" at bounding box center [326, 195] width 71 height 15
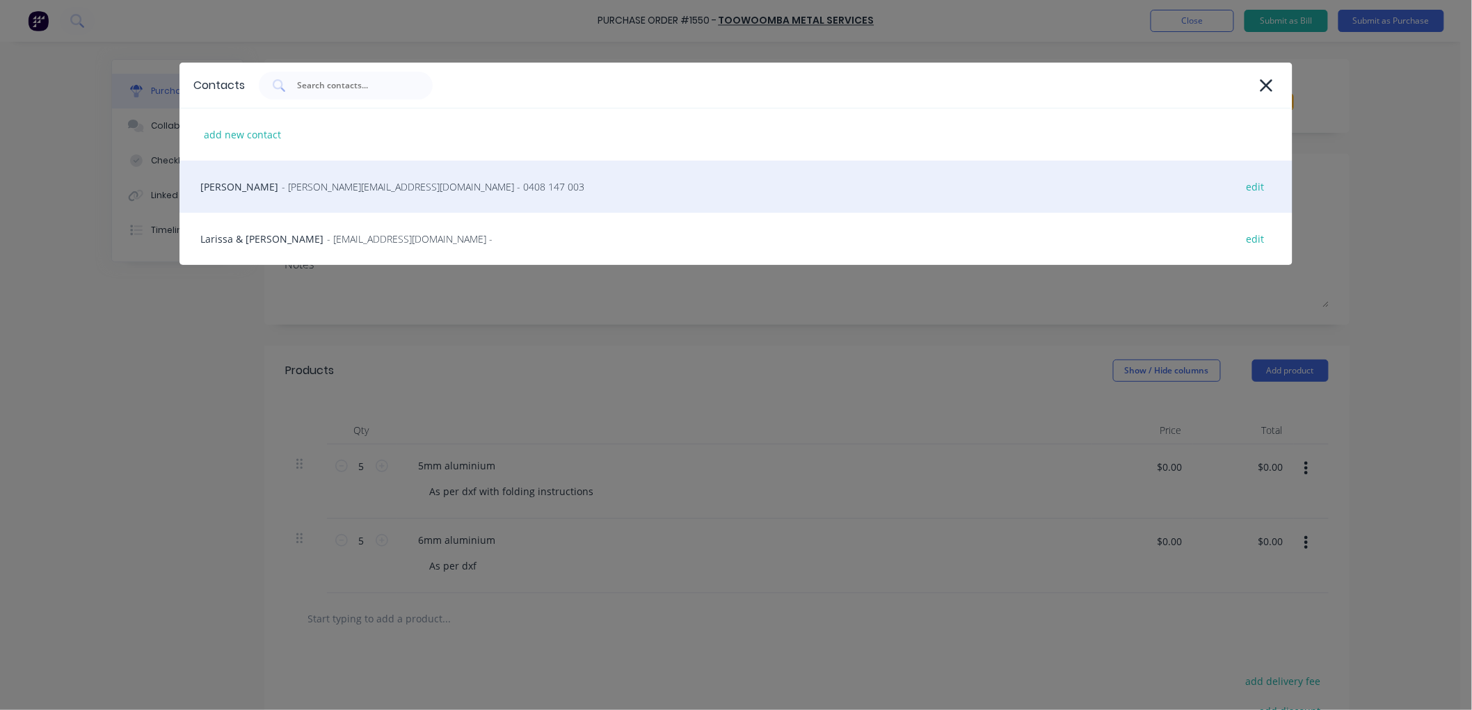
click at [263, 185] on div "[PERSON_NAME] - [PERSON_NAME][EMAIL_ADDRESS][DOMAIN_NAME] - 0408 147 003 edit" at bounding box center [735, 187] width 1113 height 52
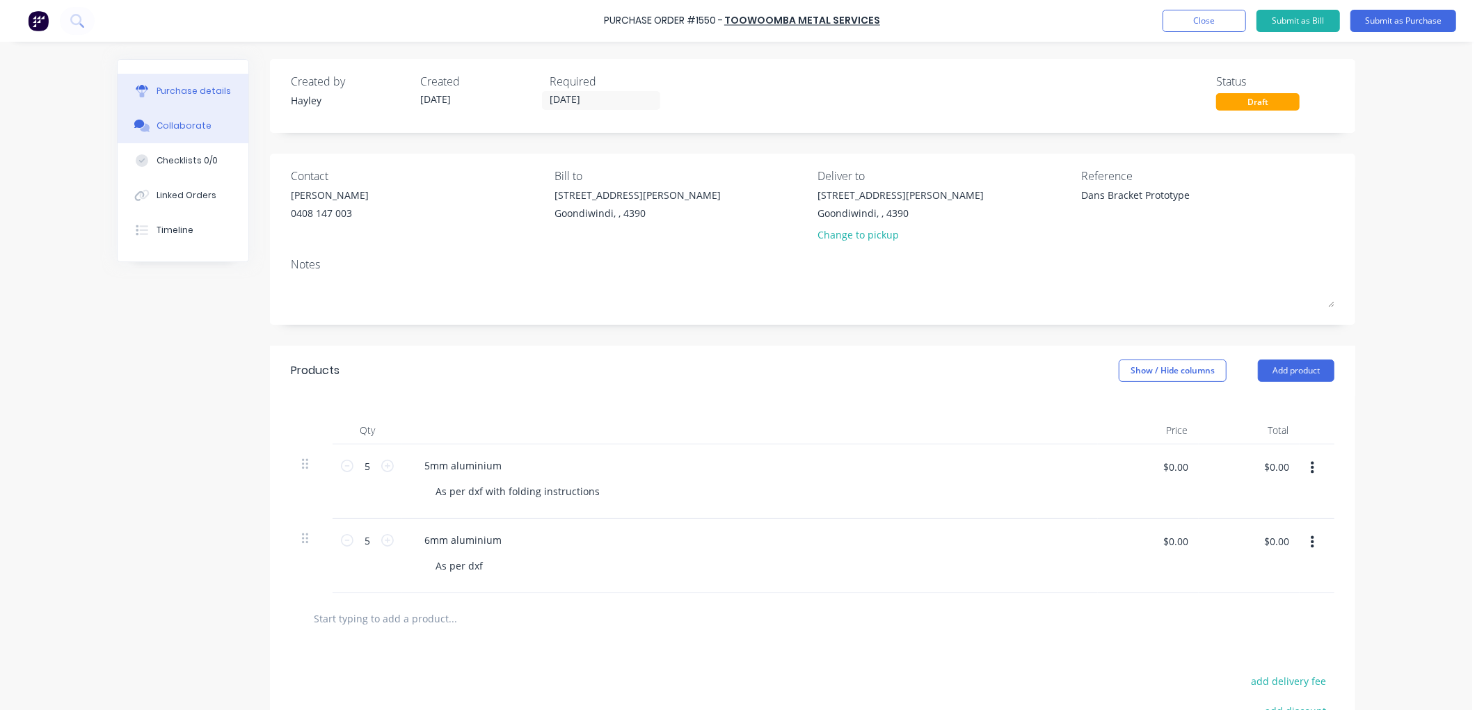
click at [175, 128] on div "Collaborate" at bounding box center [184, 126] width 55 height 13
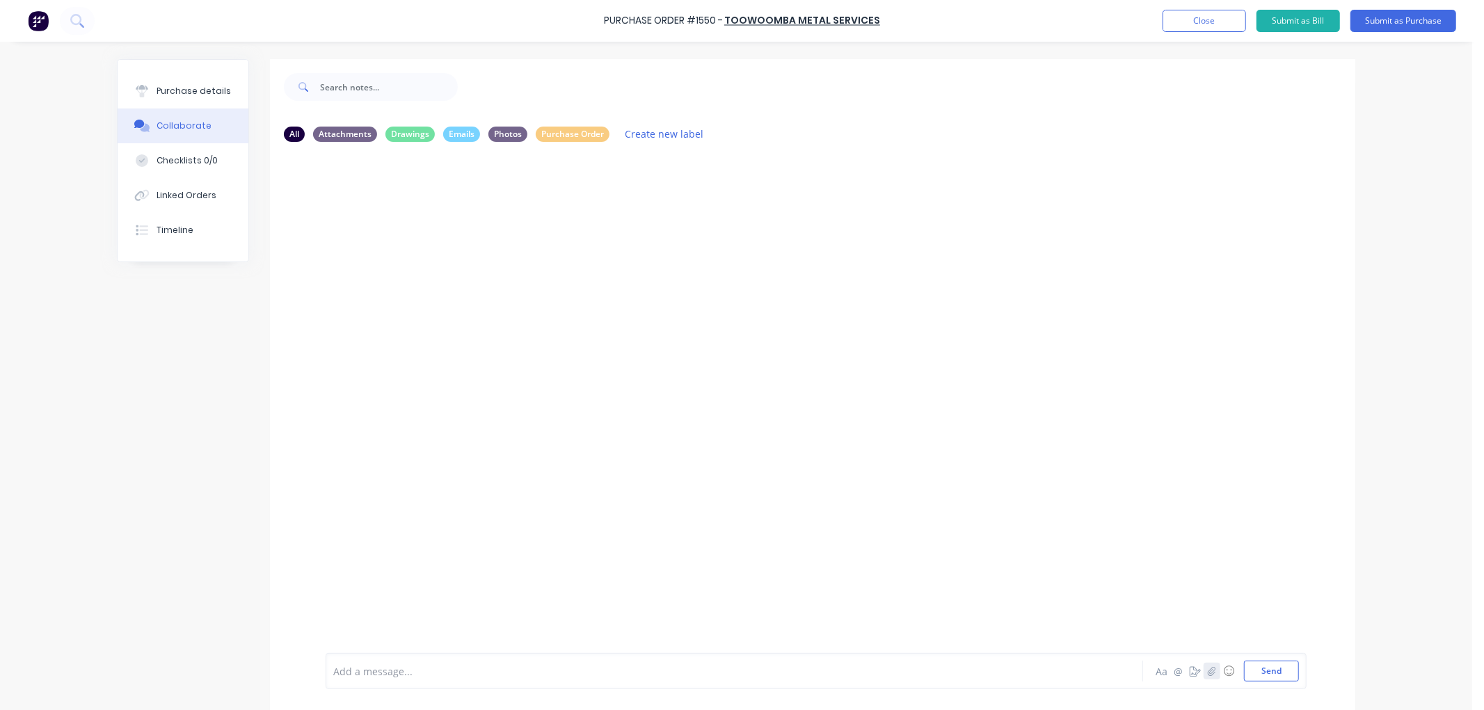
click at [1208, 669] on icon "button" at bounding box center [1212, 671] width 8 height 10
click at [1247, 673] on button "Send" at bounding box center [1271, 671] width 55 height 21
click at [1382, 23] on button "Submit as Purchase" at bounding box center [1403, 21] width 106 height 22
click at [1323, 23] on button "Options" at bounding box center [1328, 21] width 70 height 22
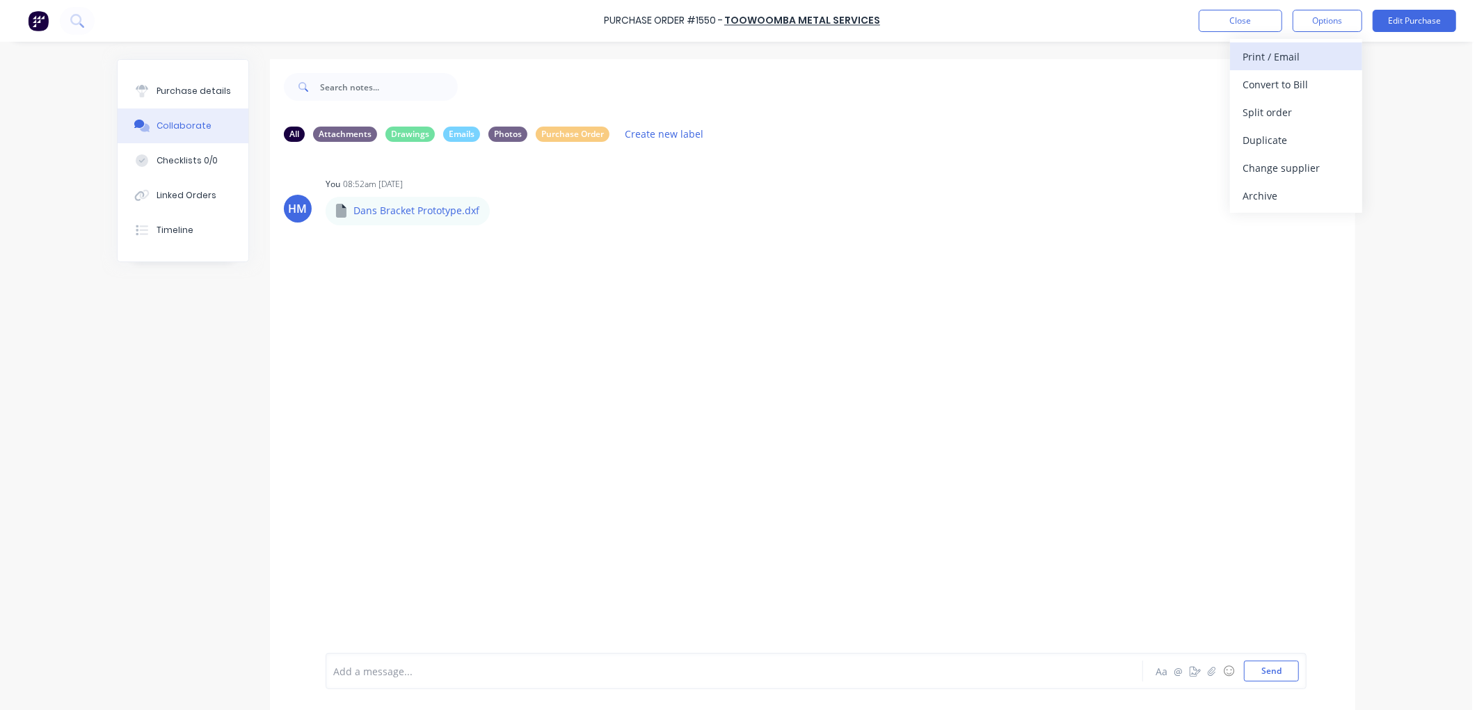
click at [1293, 60] on div "Print / Email" at bounding box center [1296, 57] width 107 height 20
click at [1291, 110] on div "Without pricing" at bounding box center [1296, 112] width 107 height 20
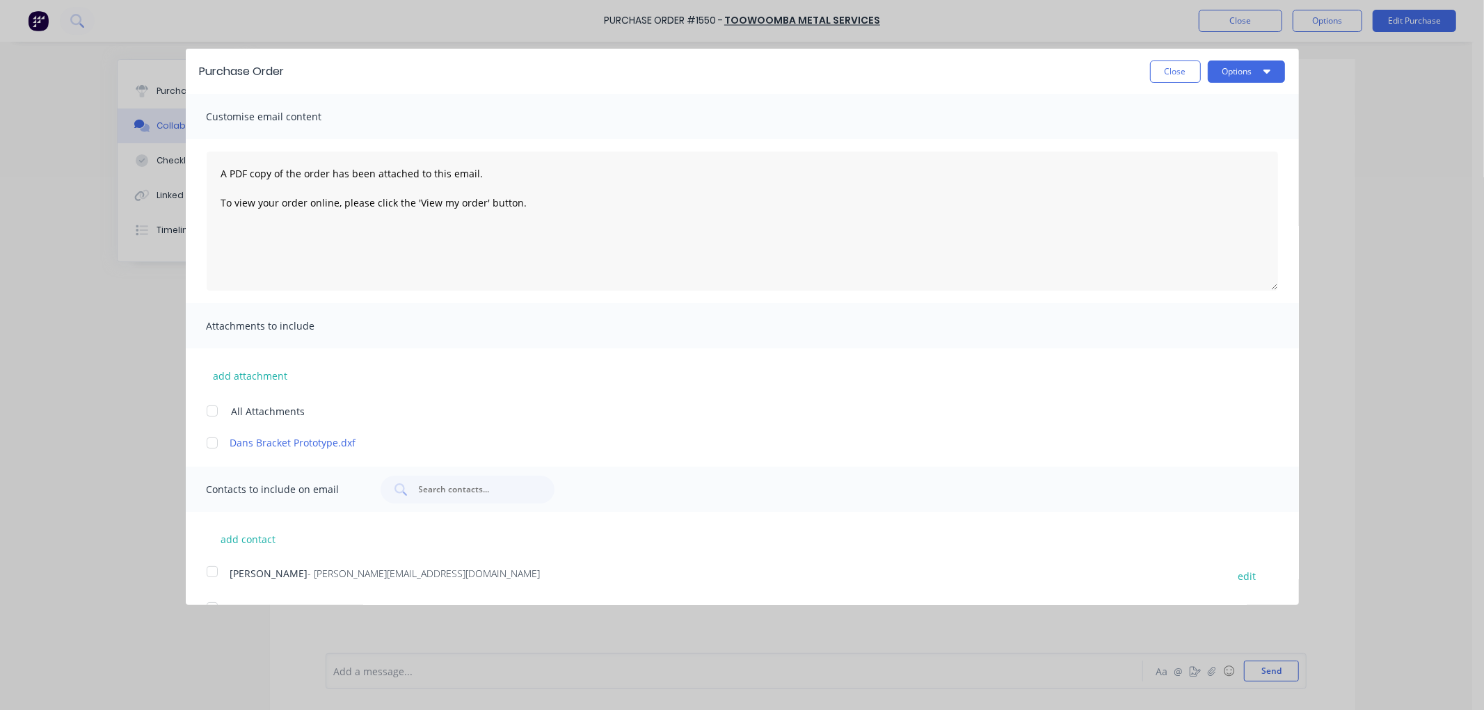
click at [216, 440] on div at bounding box center [212, 443] width 28 height 28
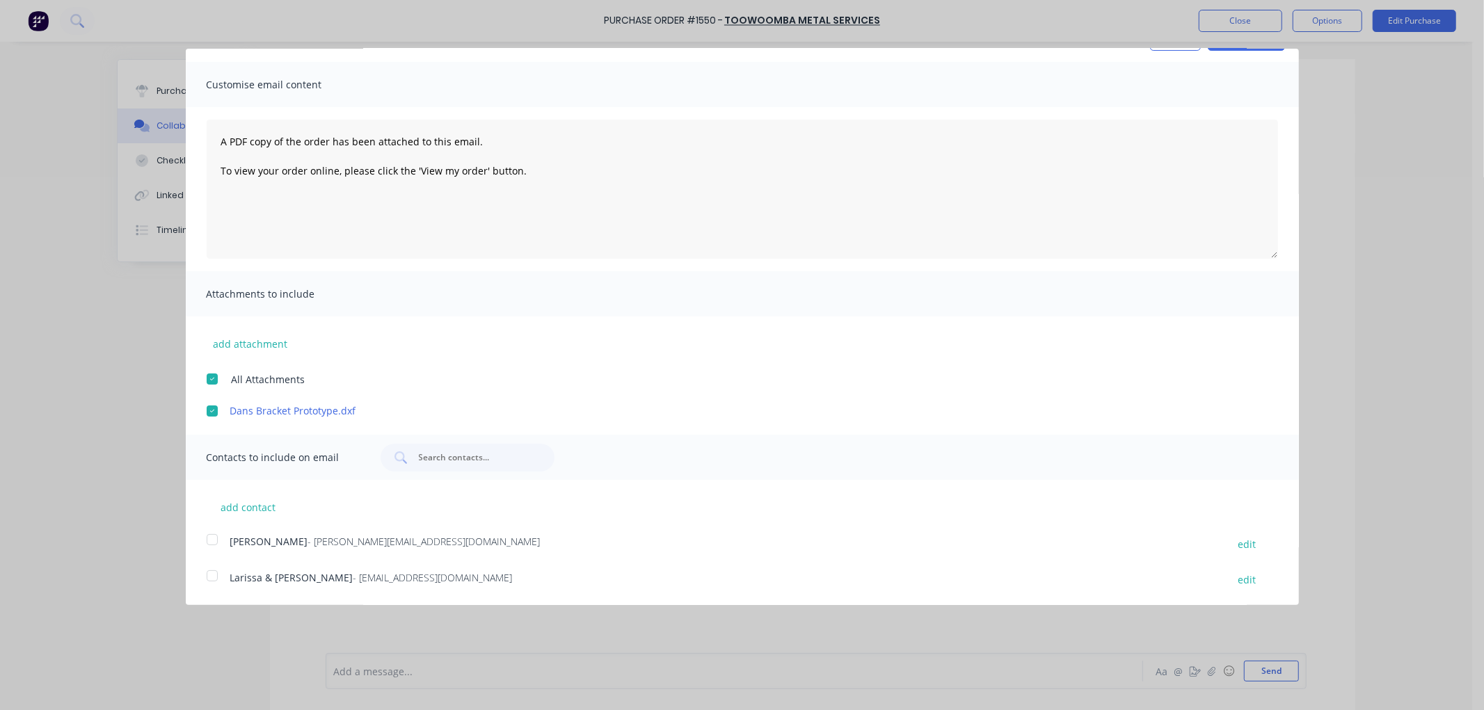
click at [213, 570] on div at bounding box center [212, 576] width 28 height 28
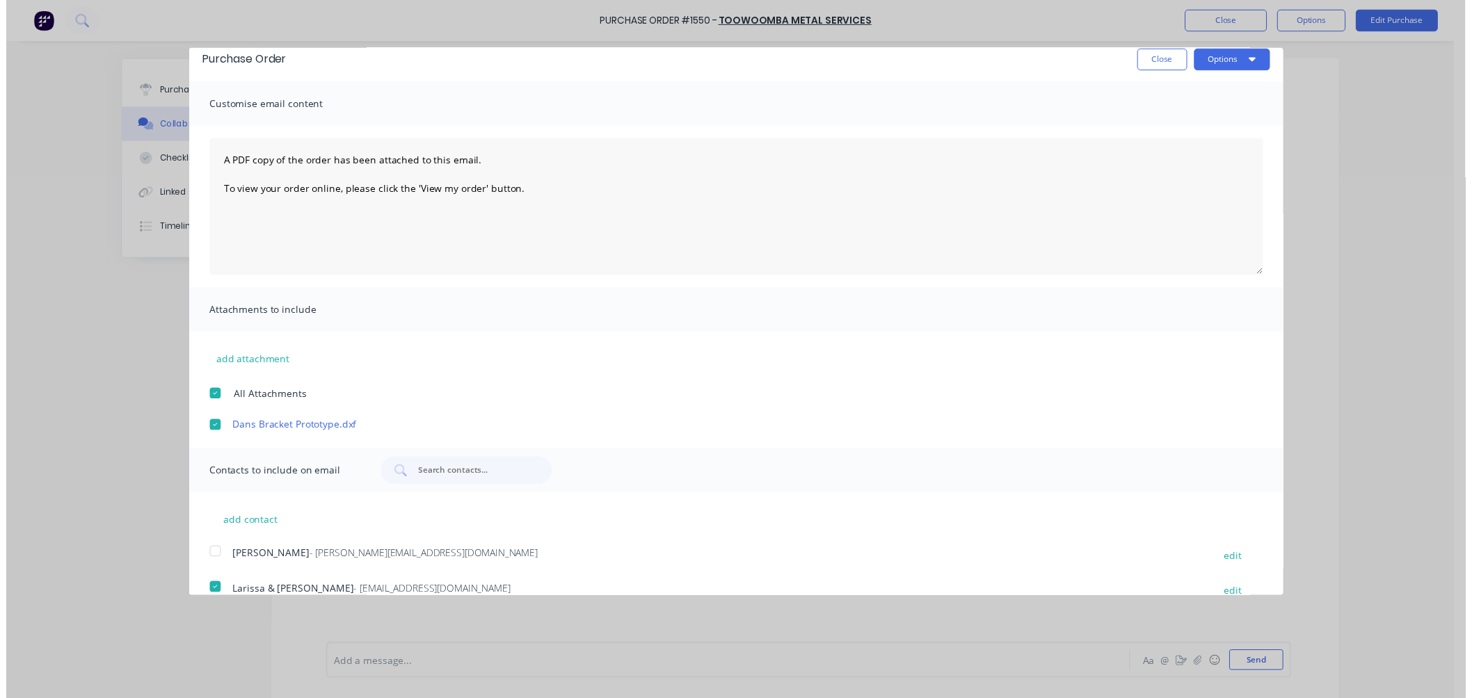
scroll to position [0, 0]
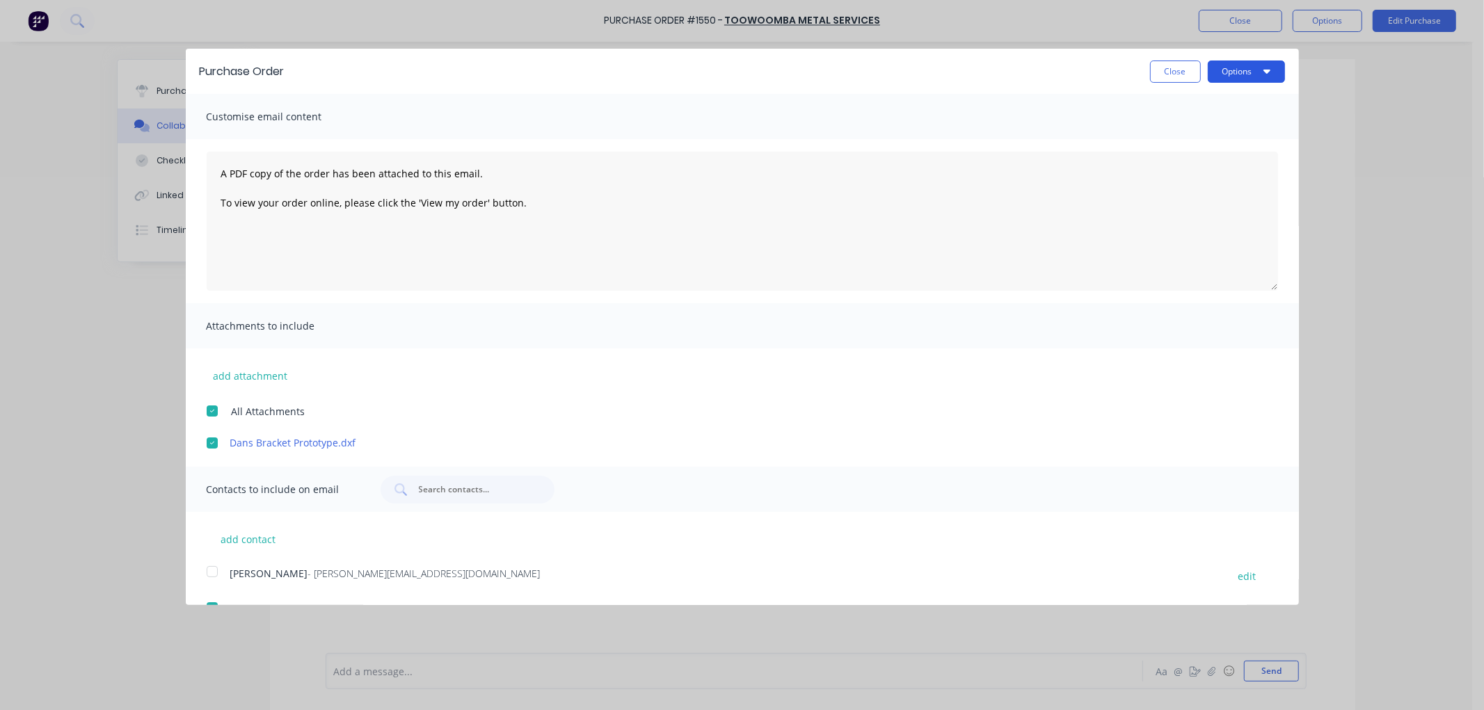
click at [1223, 68] on button "Options" at bounding box center [1246, 72] width 77 height 22
click at [1183, 129] on div "Email" at bounding box center [1218, 135] width 107 height 20
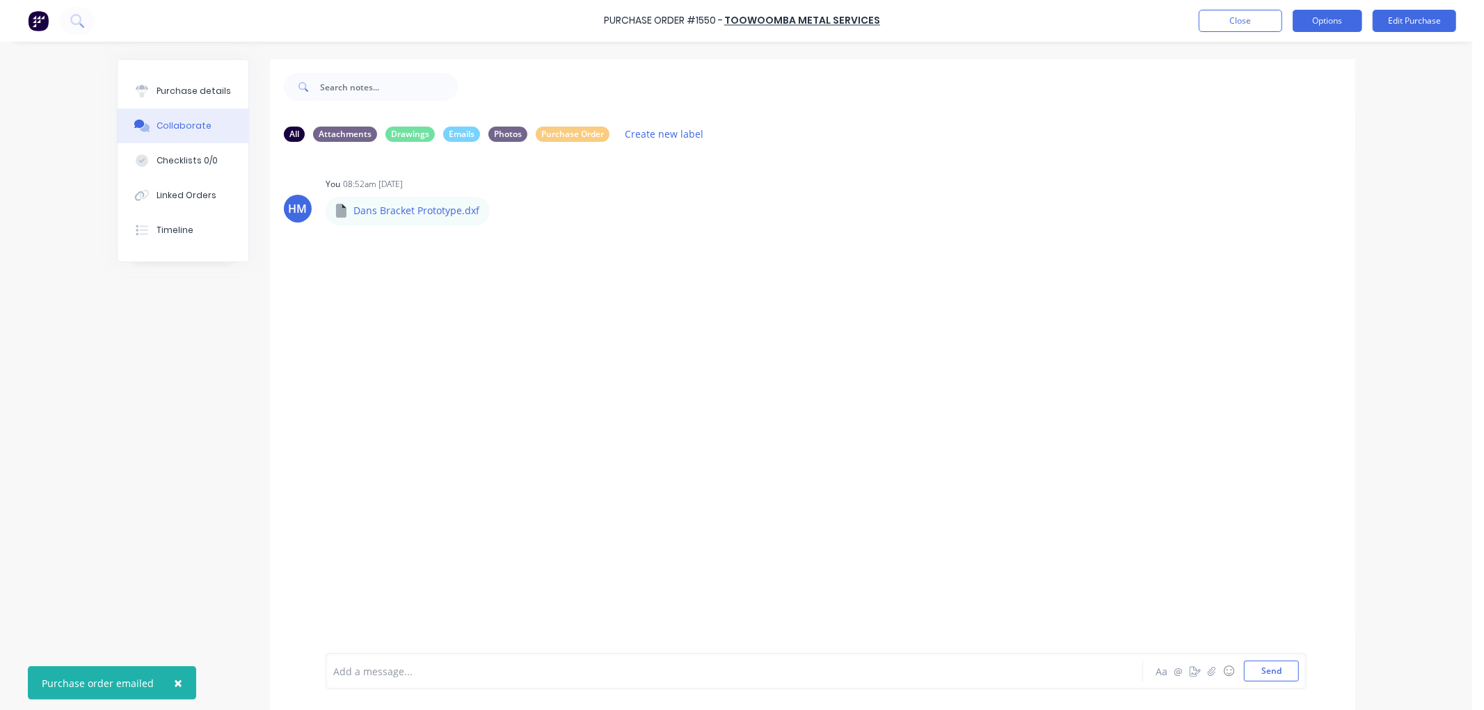
click at [1348, 21] on button "Options" at bounding box center [1328, 21] width 70 height 22
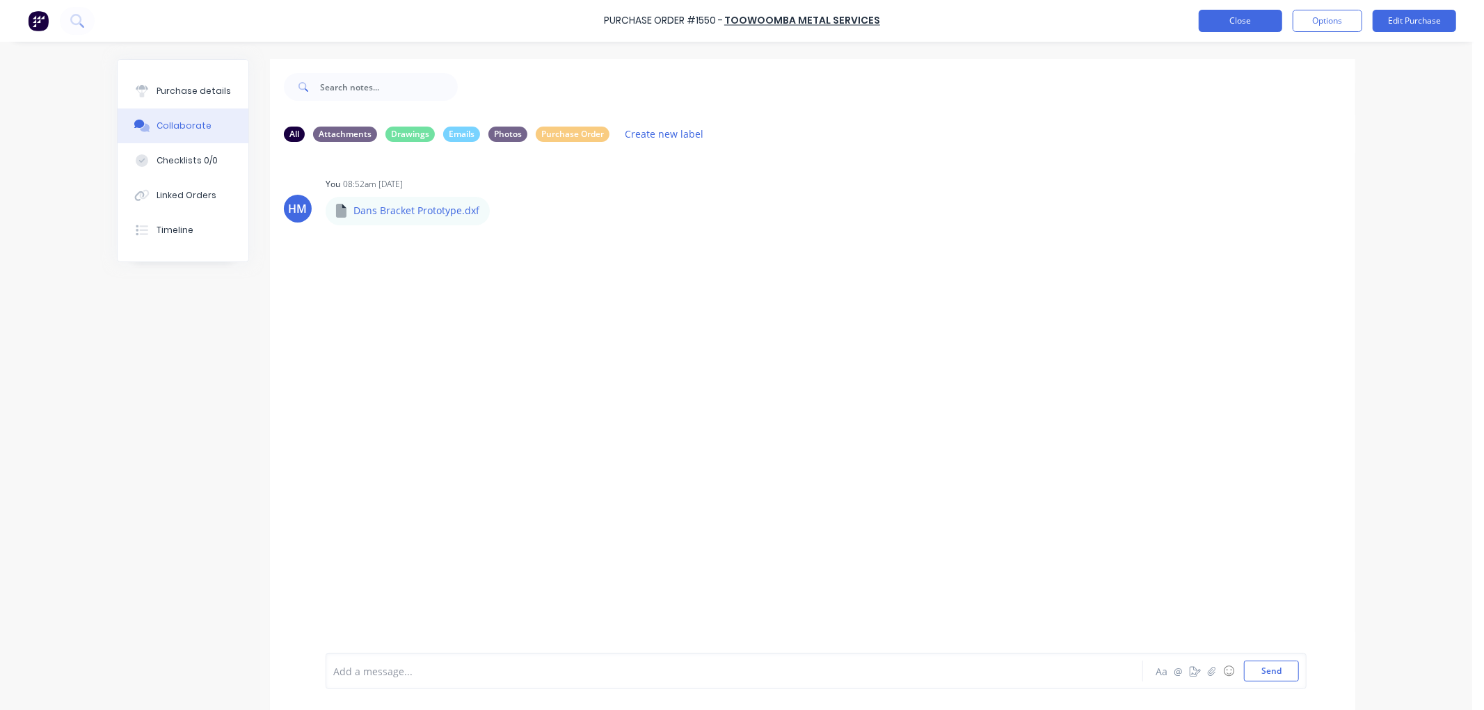
click at [1214, 17] on button "Close" at bounding box center [1240, 21] width 83 height 22
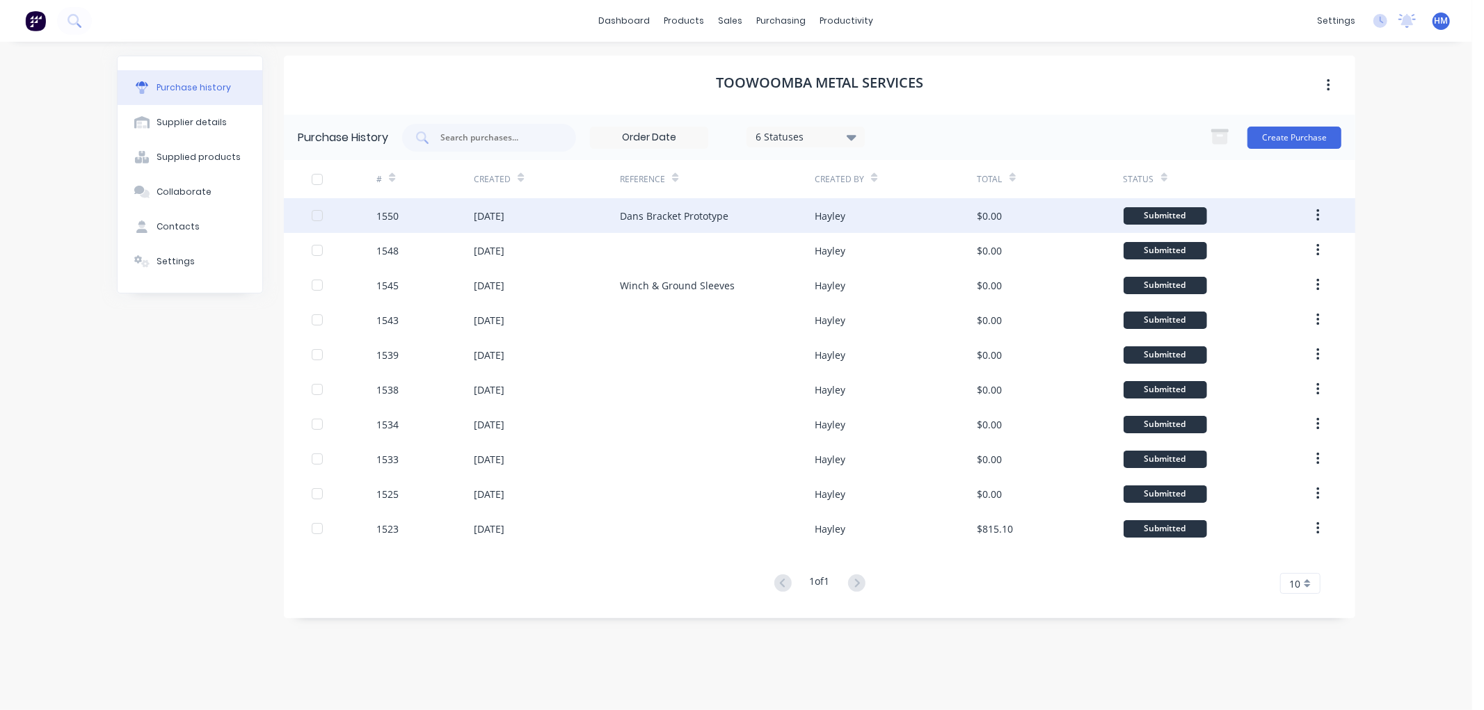
click at [552, 212] on div "[DATE]" at bounding box center [547, 215] width 146 height 35
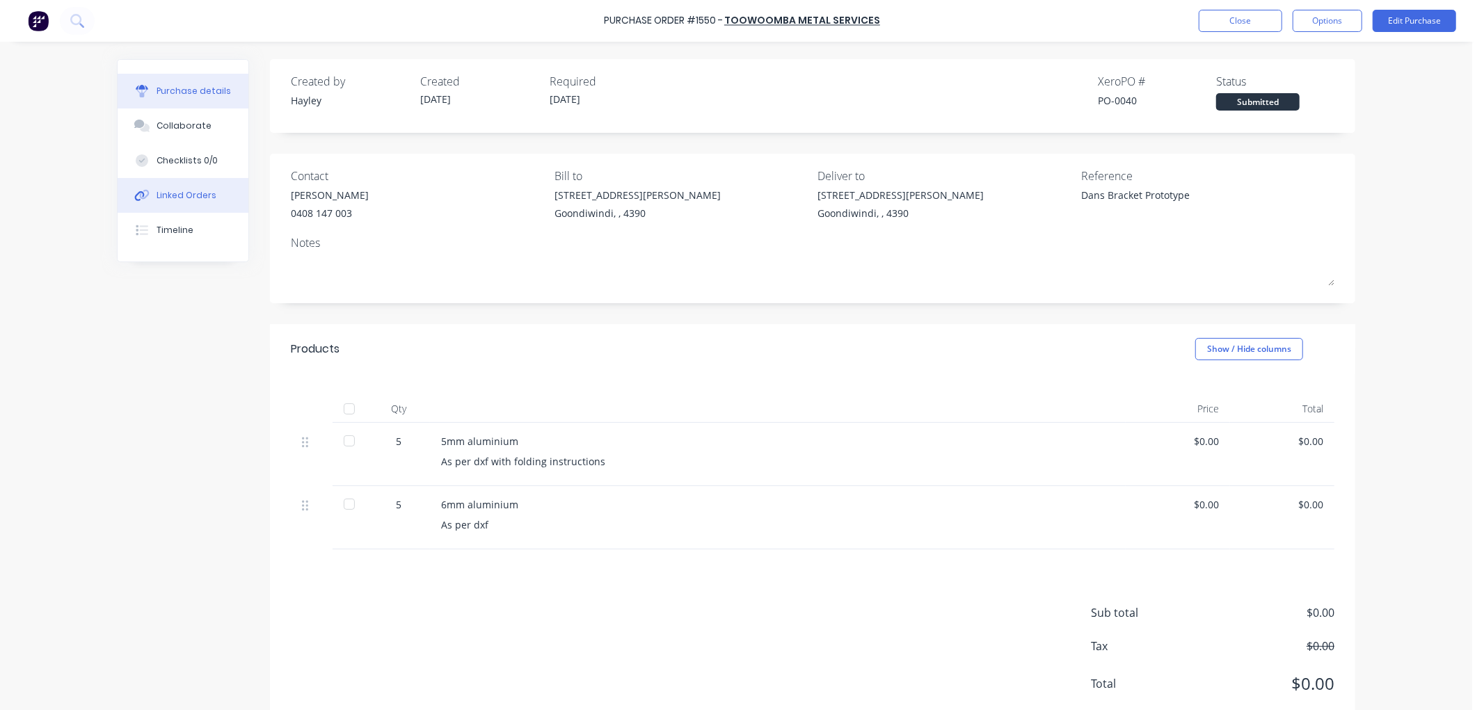
click at [172, 205] on button "Linked Orders" at bounding box center [183, 195] width 131 height 35
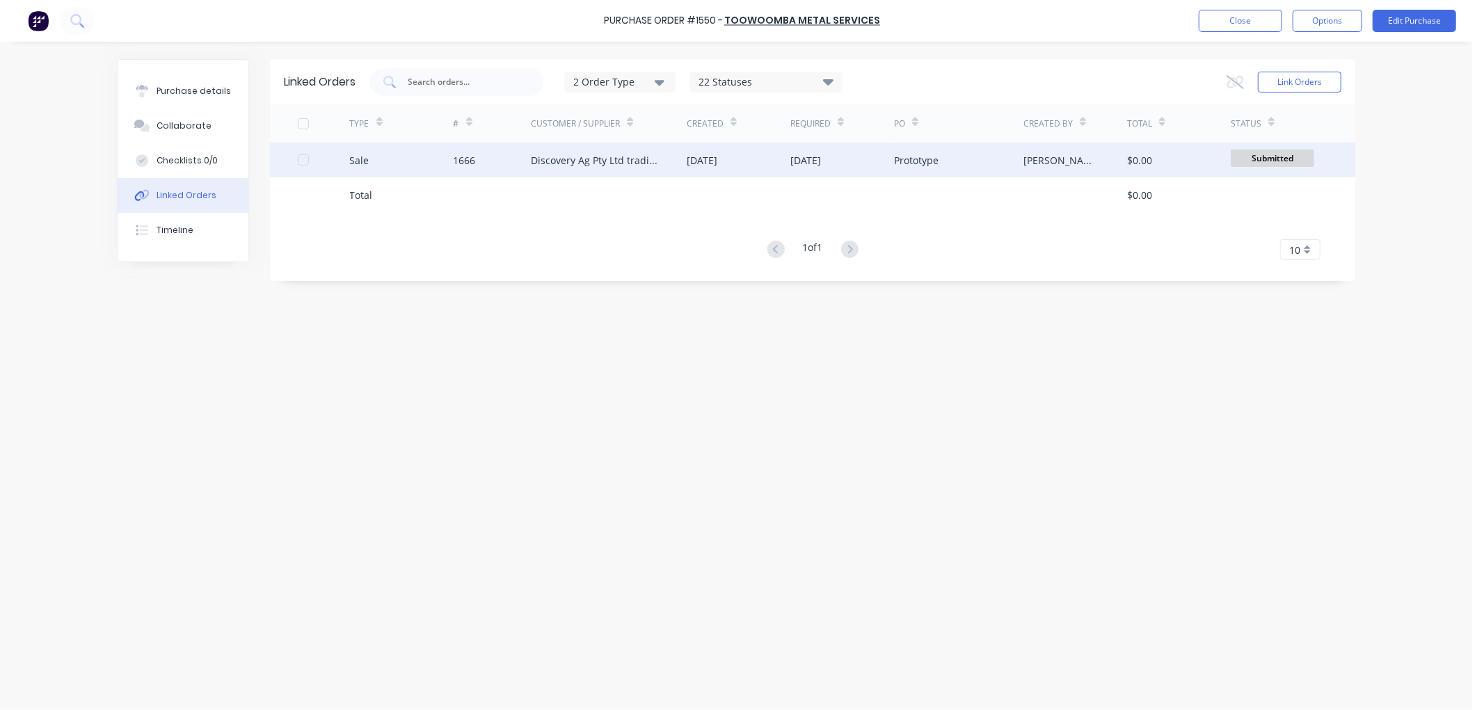
click at [408, 163] on div "Sale" at bounding box center [402, 160] width 104 height 35
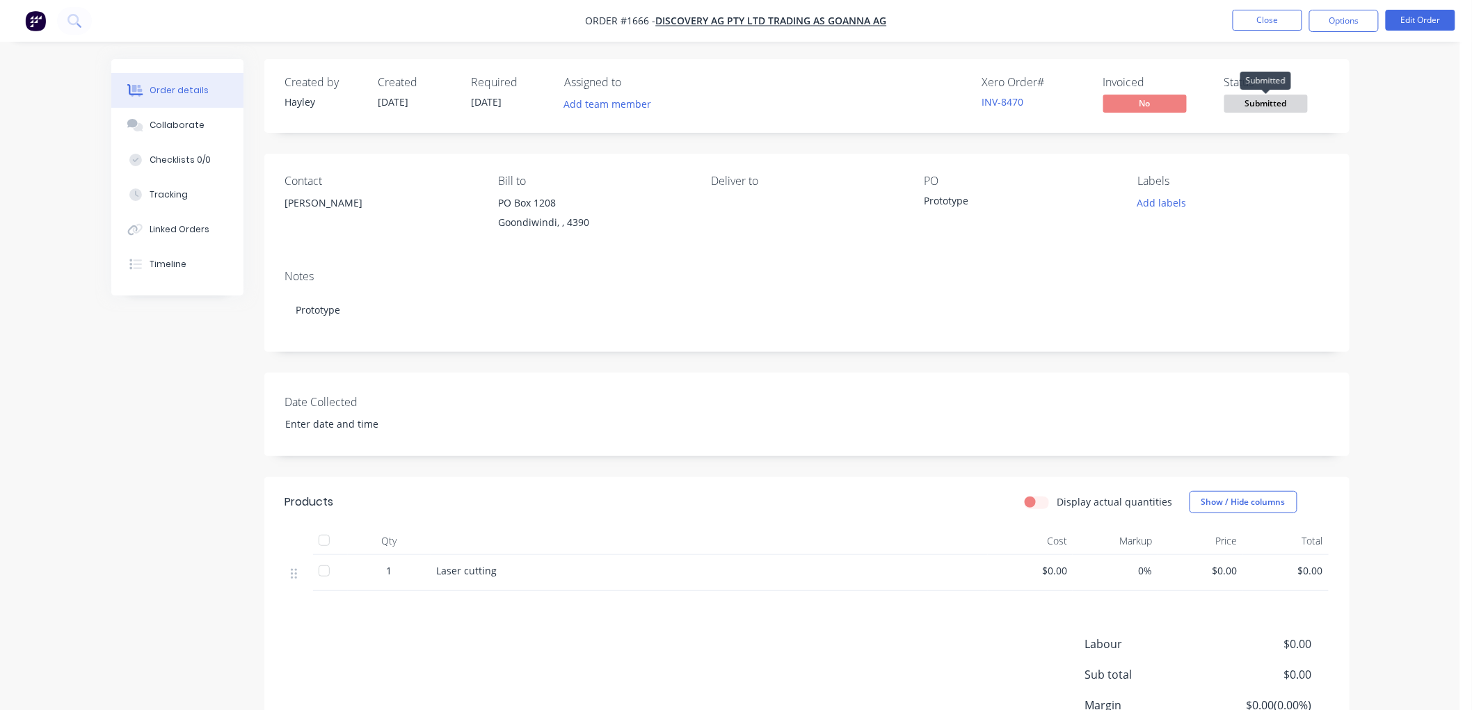
click at [1288, 103] on span "Submitted" at bounding box center [1265, 103] width 83 height 17
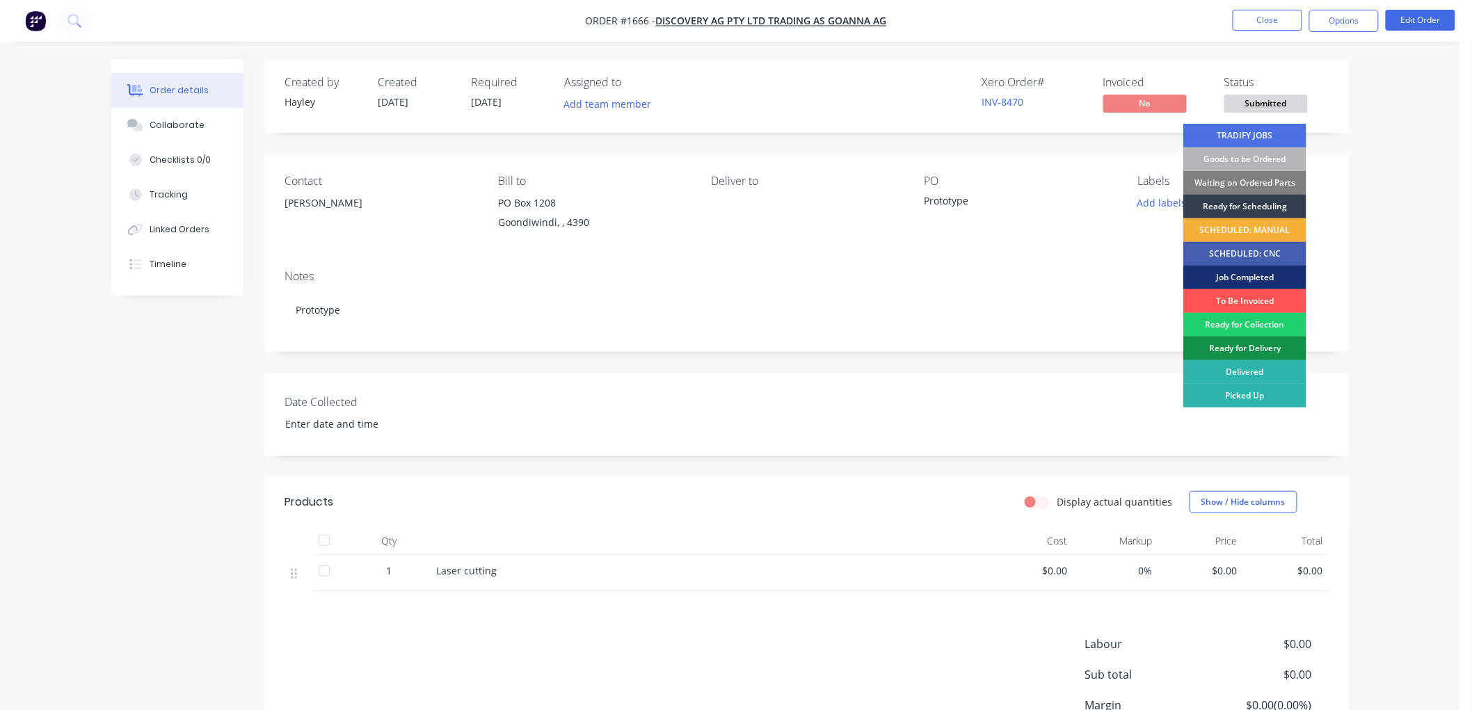
click at [1254, 181] on div "Waiting on Ordered Parts" at bounding box center [1244, 183] width 123 height 24
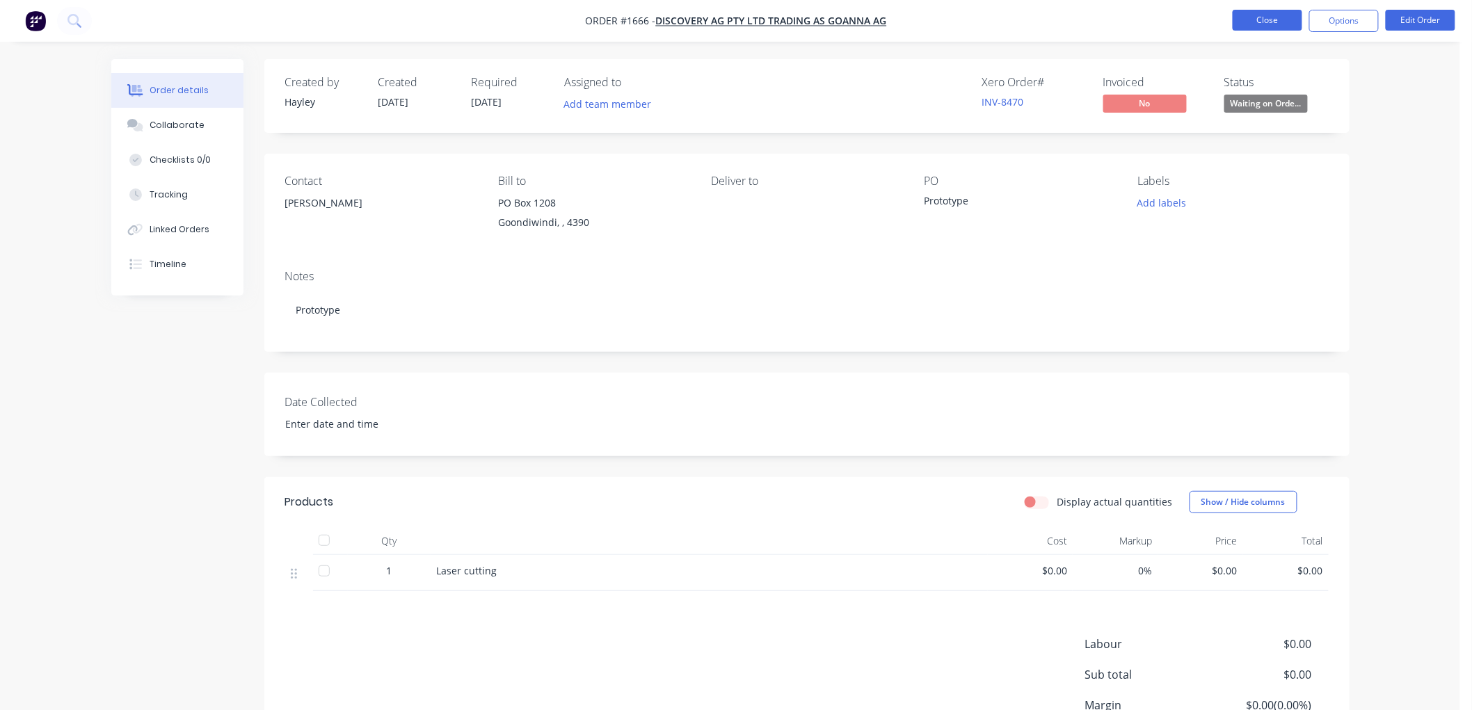
click at [1263, 19] on button "Close" at bounding box center [1268, 20] width 70 height 21
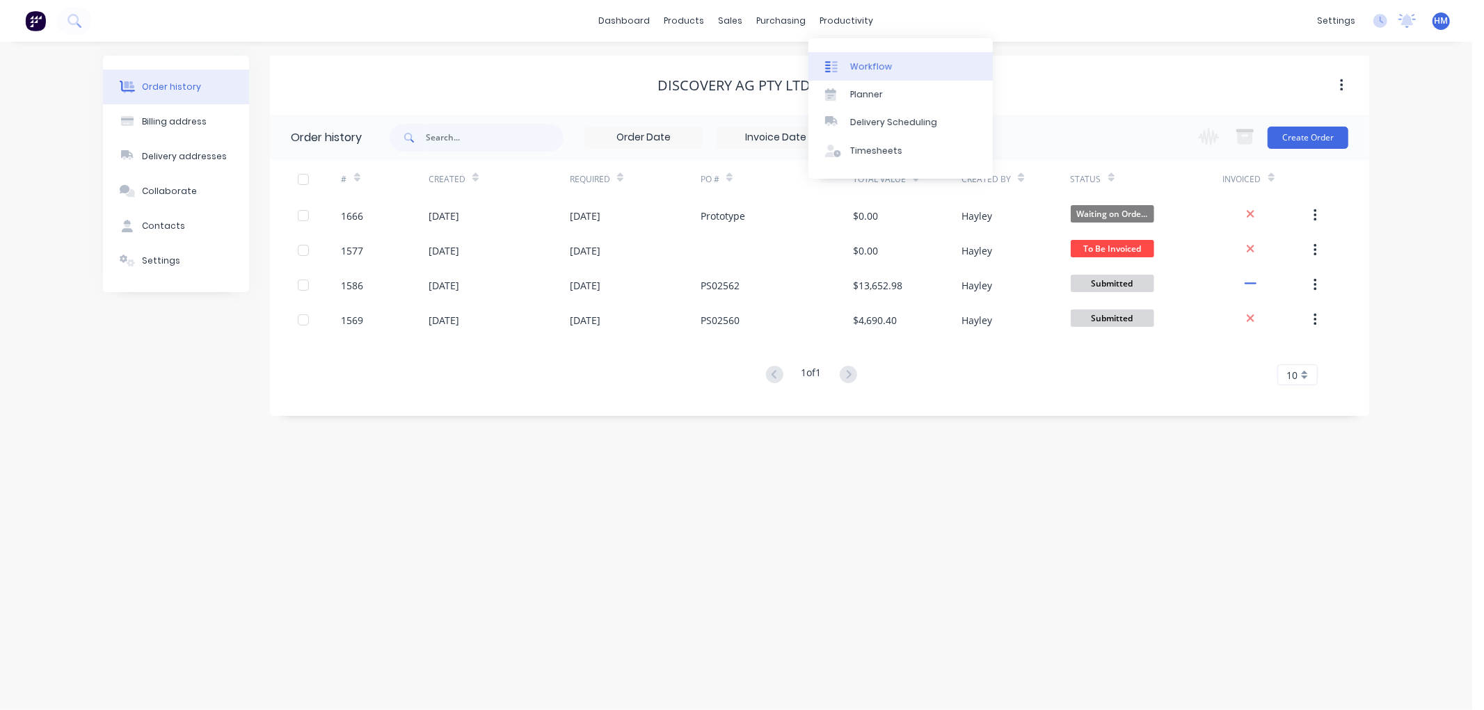
click at [868, 61] on div "Workflow" at bounding box center [871, 67] width 42 height 13
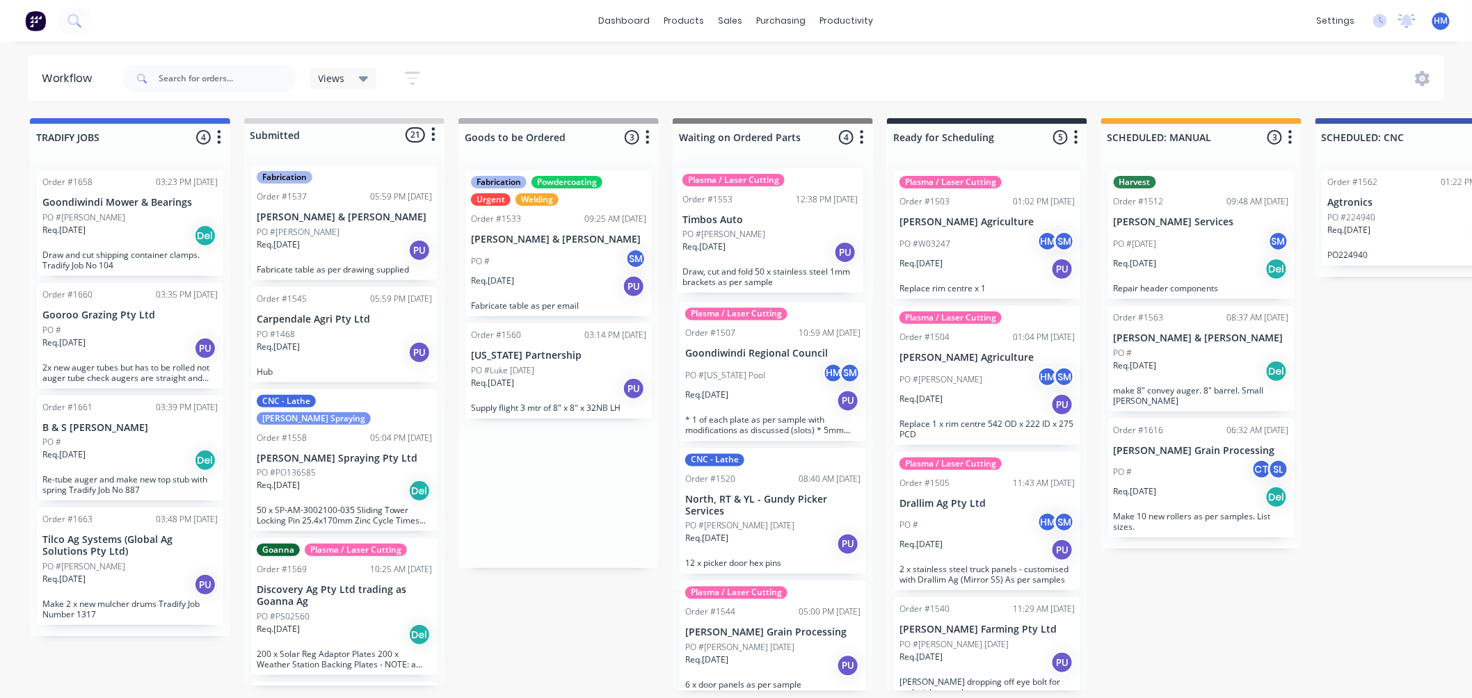
drag, startPoint x: 559, startPoint y: 378, endPoint x: 774, endPoint y: 219, distance: 267.6
click at [774, 219] on div "TRADIFY JOBS 4 Status colour #4169E1 hex #4169E1 Save Cancel Notifications Emai…" at bounding box center [1352, 433] width 2724 height 630
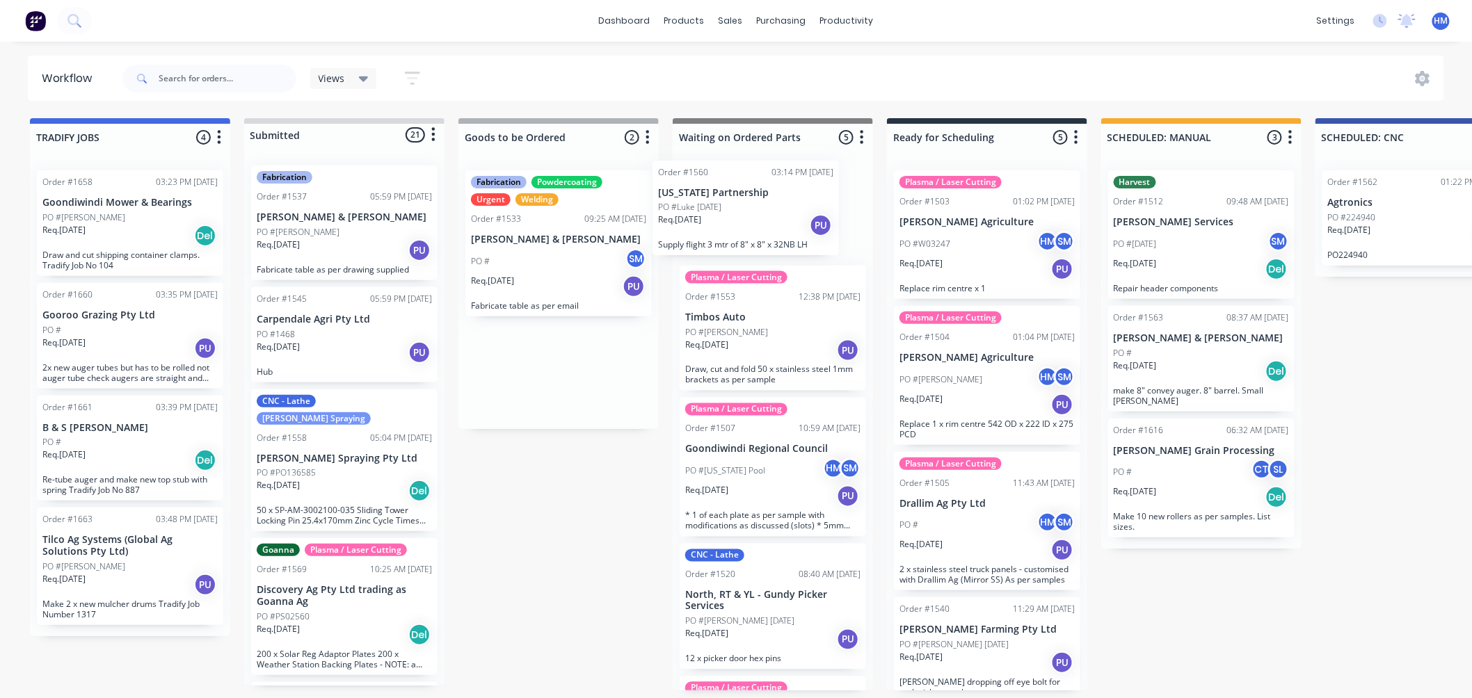
drag, startPoint x: 550, startPoint y: 370, endPoint x: 741, endPoint y: 200, distance: 255.8
click at [741, 200] on div "TRADIFY JOBS 4 Status colour #4169E1 hex #4169E1 Save Cancel Notifications Emai…" at bounding box center [1352, 433] width 2724 height 630
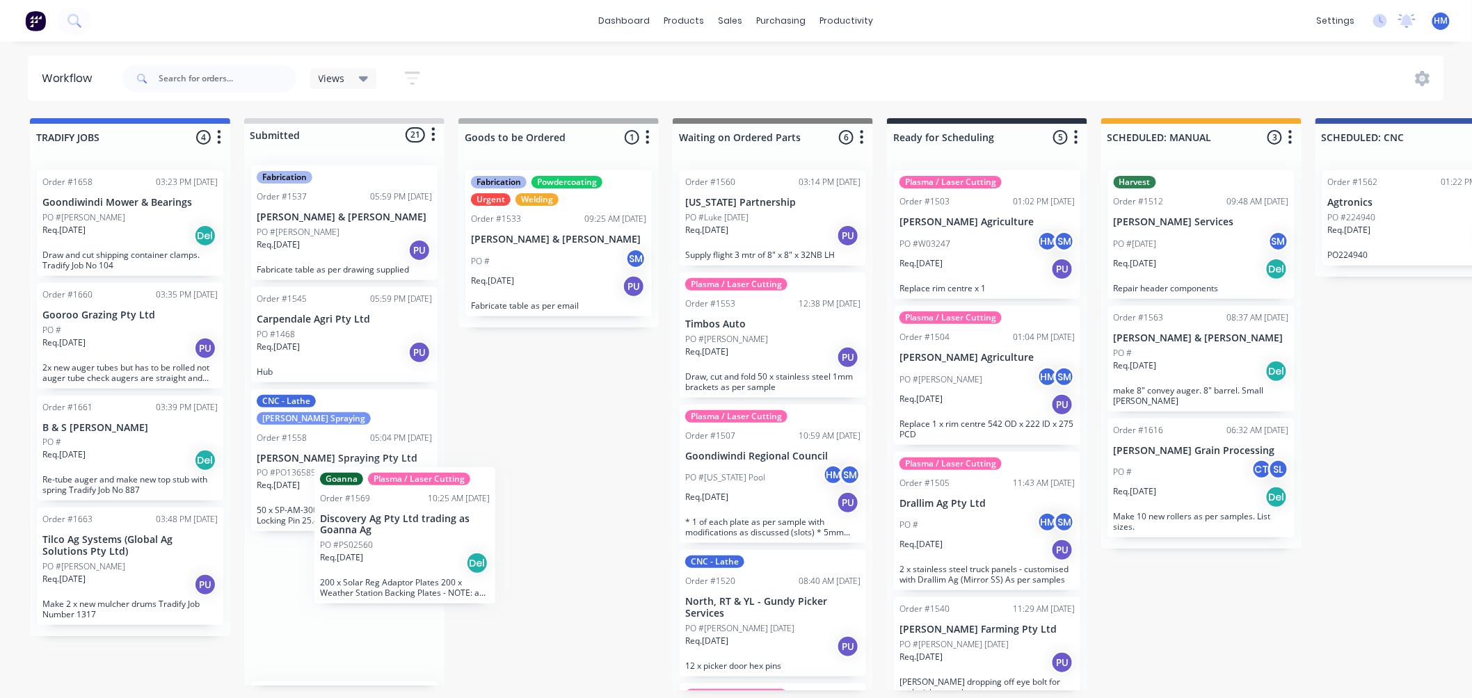
scroll to position [4, 0]
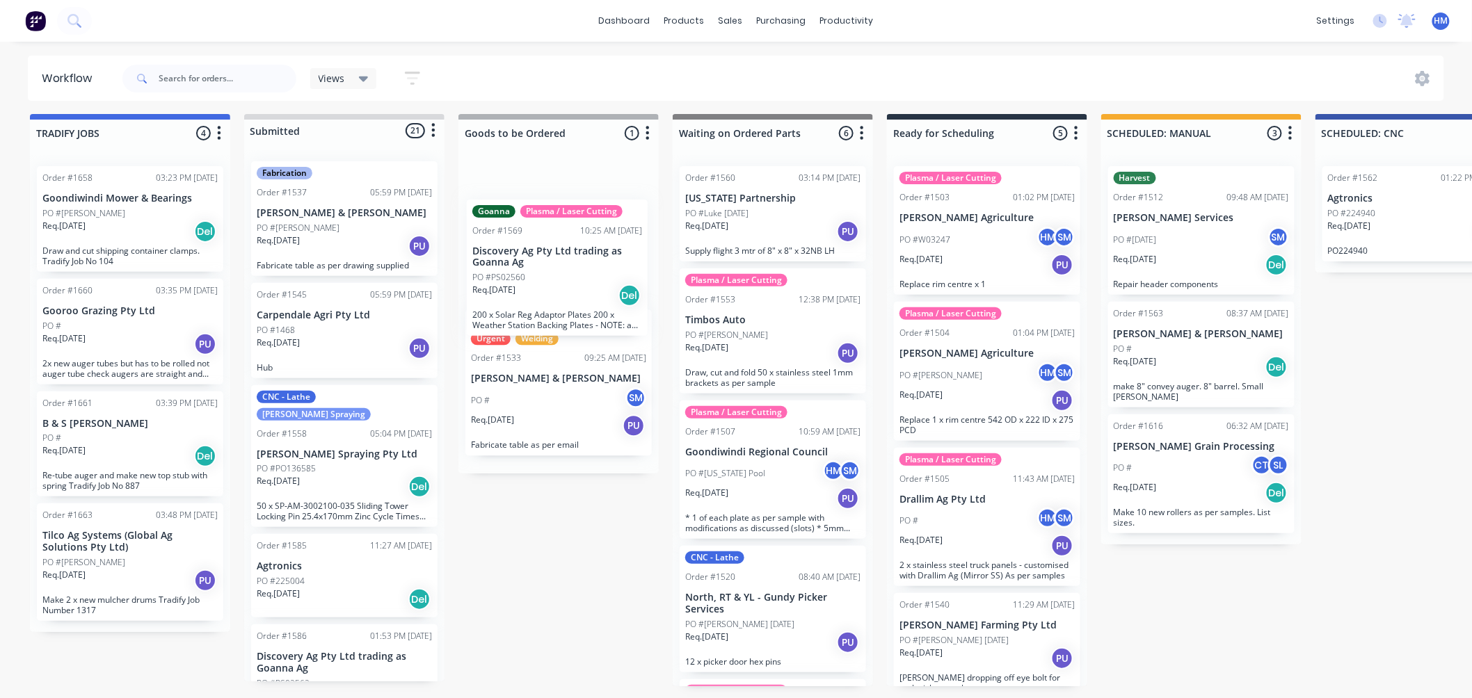
drag, startPoint x: 337, startPoint y: 613, endPoint x: 561, endPoint y: 282, distance: 399.8
click at [561, 282] on div "TRADIFY JOBS 4 Status colour #4169E1 hex #4169E1 Save Cancel Notifications Emai…" at bounding box center [1352, 429] width 2724 height 630
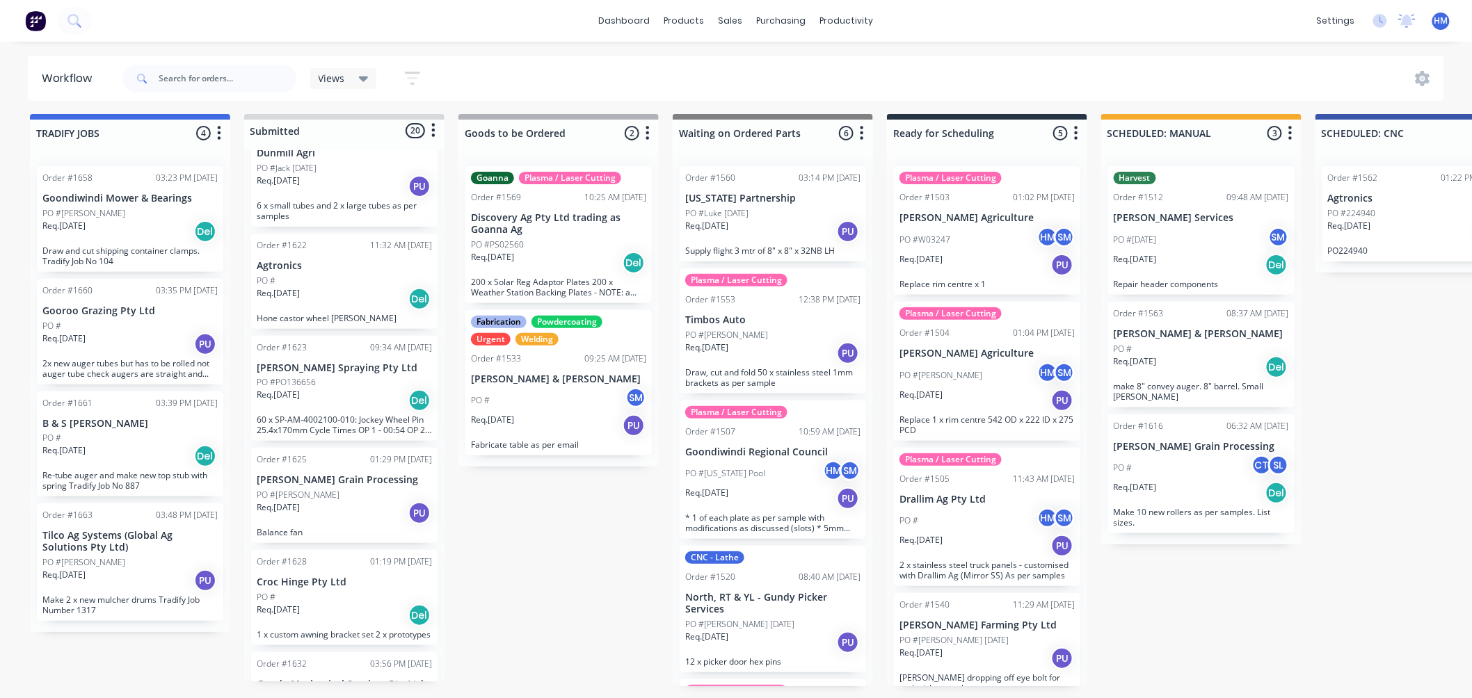
scroll to position [696, 0]
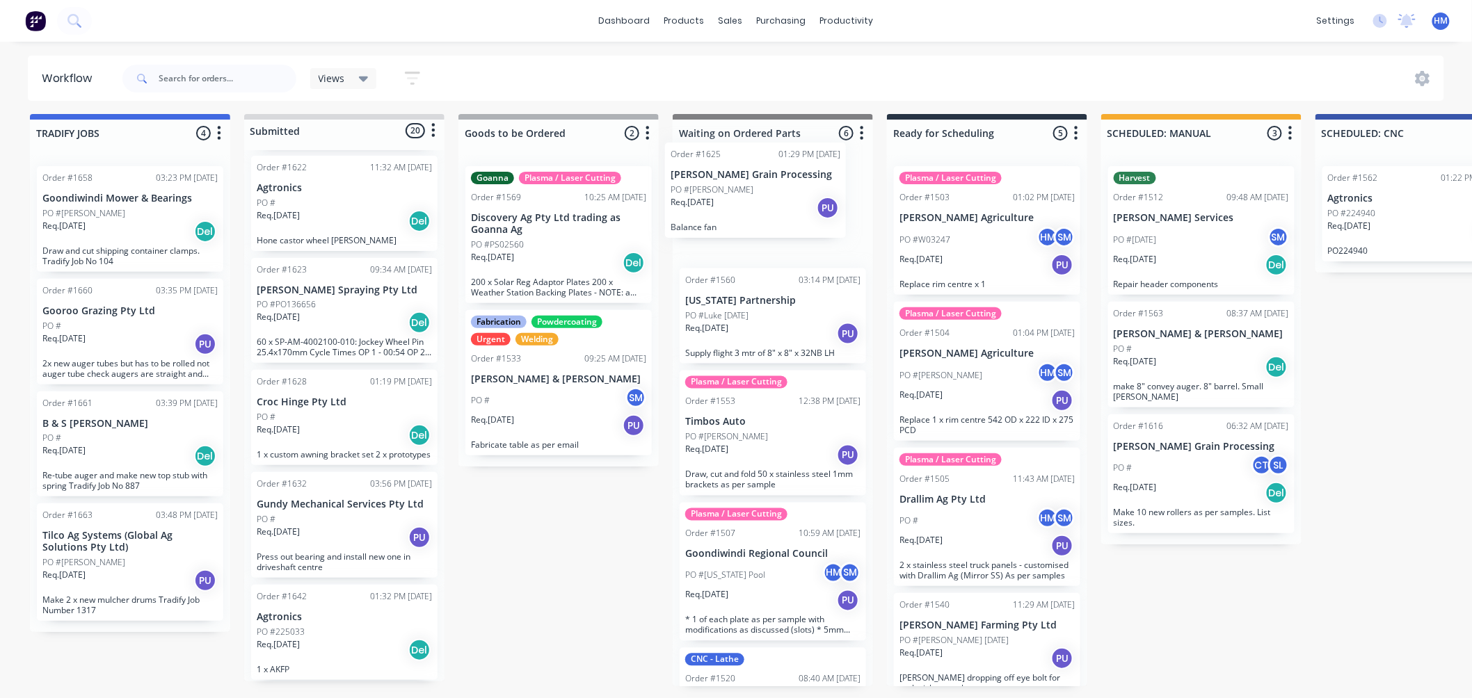
drag, startPoint x: 342, startPoint y: 401, endPoint x: 760, endPoint y: 191, distance: 468.6
click at [760, 191] on div "TRADIFY JOBS 4 Status colour #4169E1 hex #4169E1 Save Cancel Notifications Emai…" at bounding box center [1352, 429] width 2724 height 630
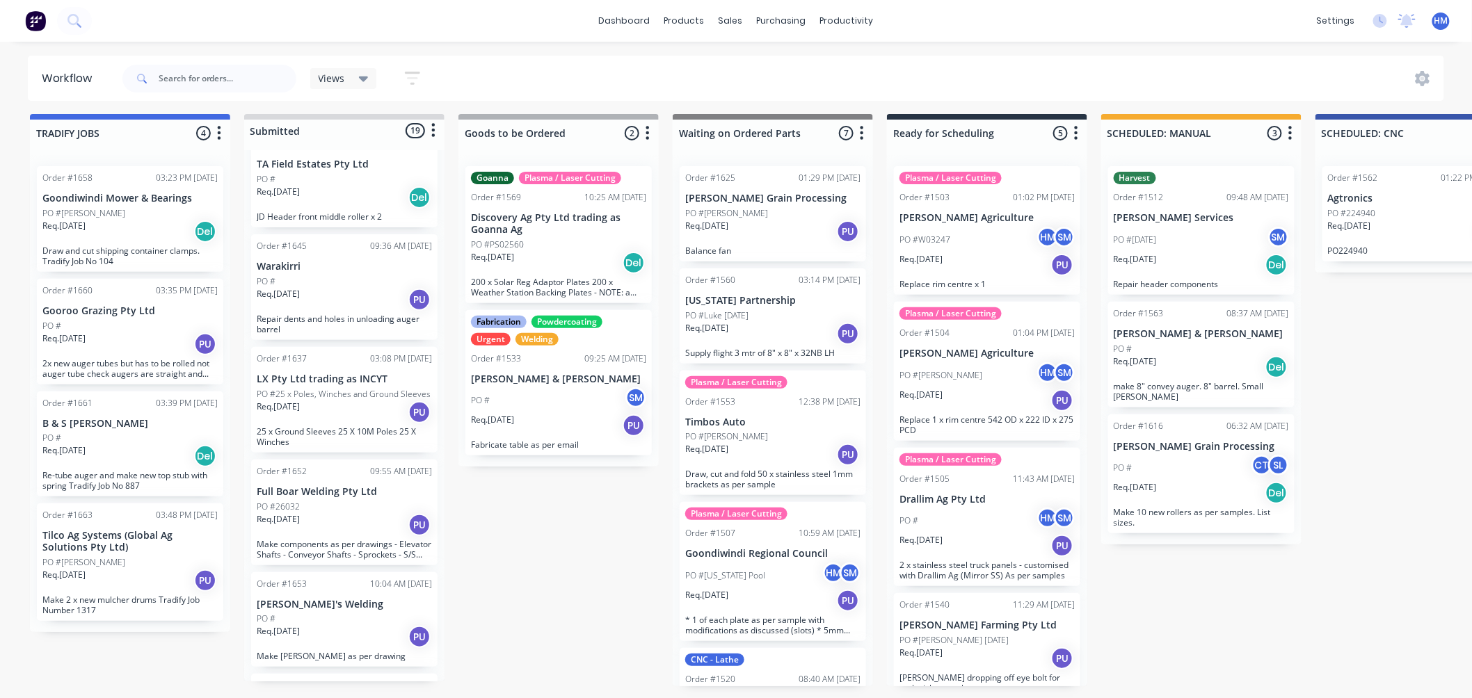
scroll to position [1391, 0]
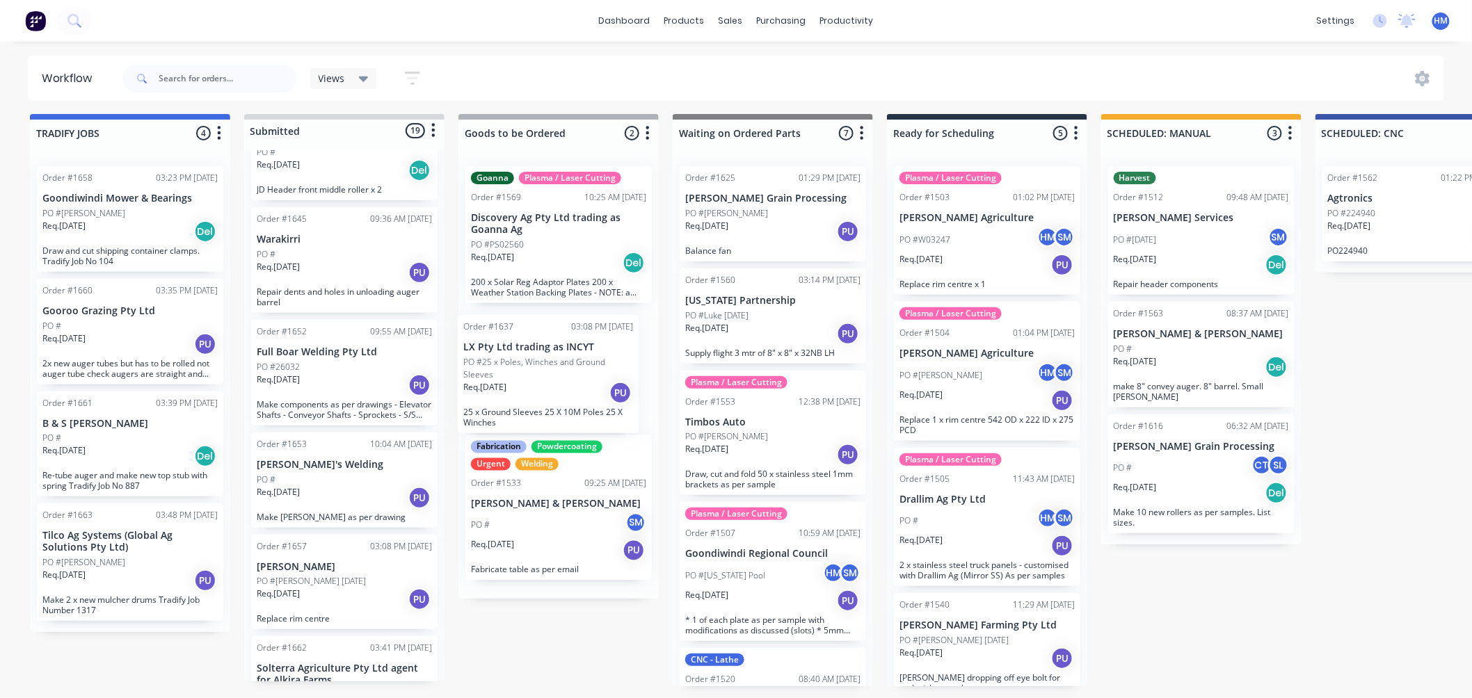
drag, startPoint x: 331, startPoint y: 364, endPoint x: 548, endPoint y: 379, distance: 216.9
click at [548, 379] on div "TRADIFY JOBS 4 Status colour #4169E1 hex #4169E1 Save Cancel Notifications Emai…" at bounding box center [1352, 429] width 2724 height 630
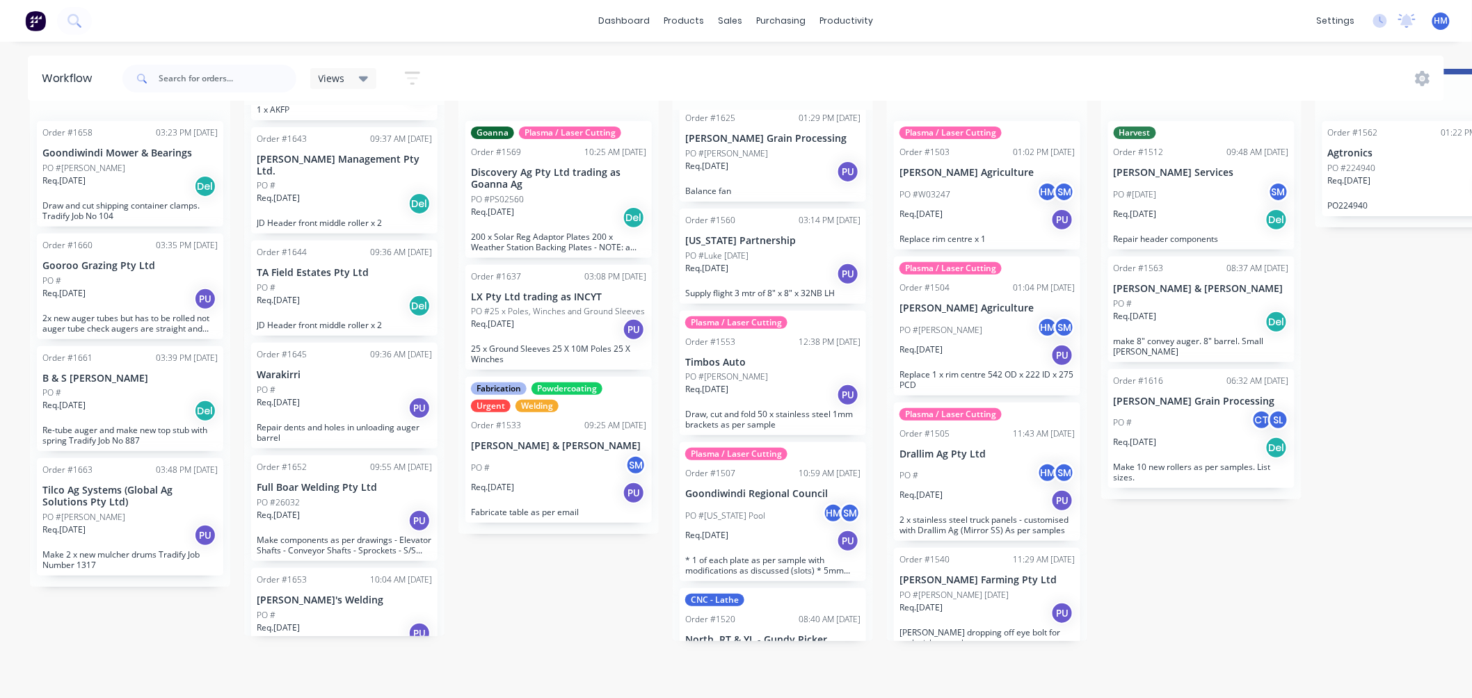
scroll to position [0, 0]
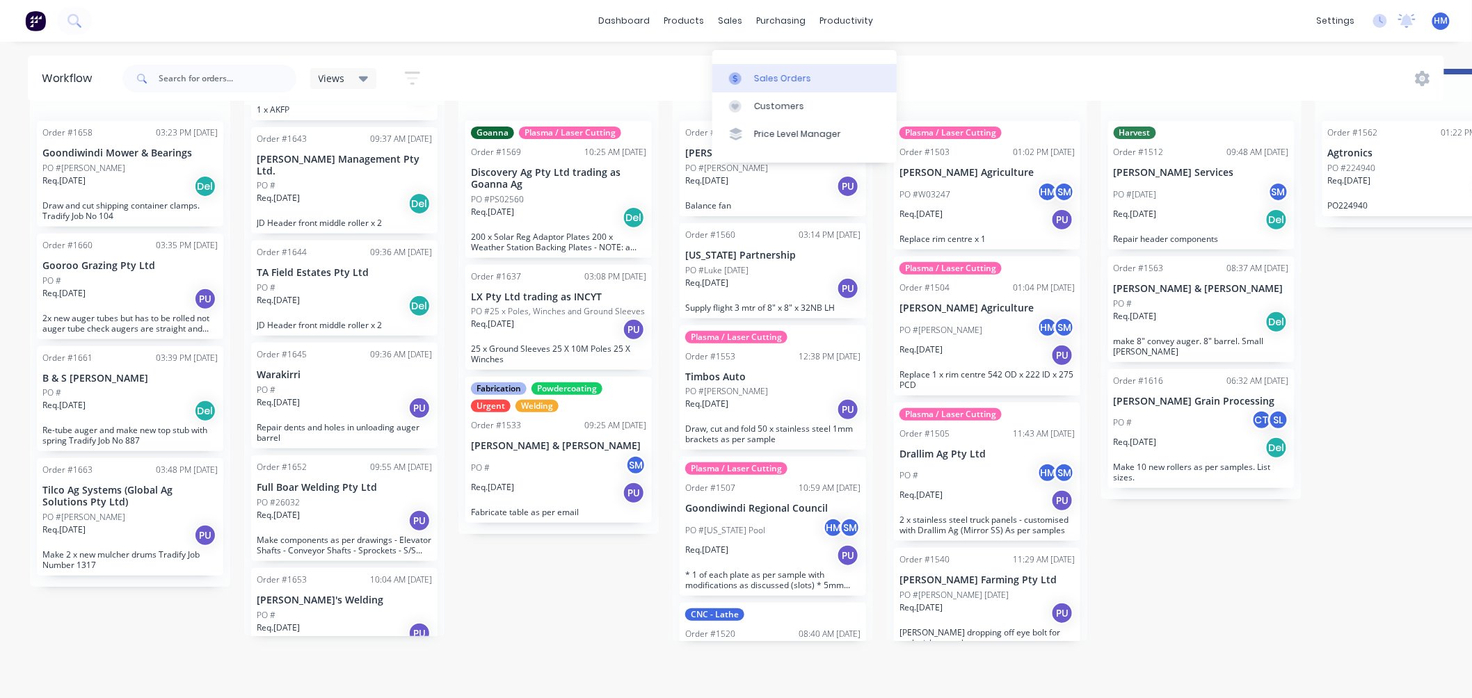
click at [762, 64] on link "Sales Orders" at bounding box center [804, 78] width 184 height 28
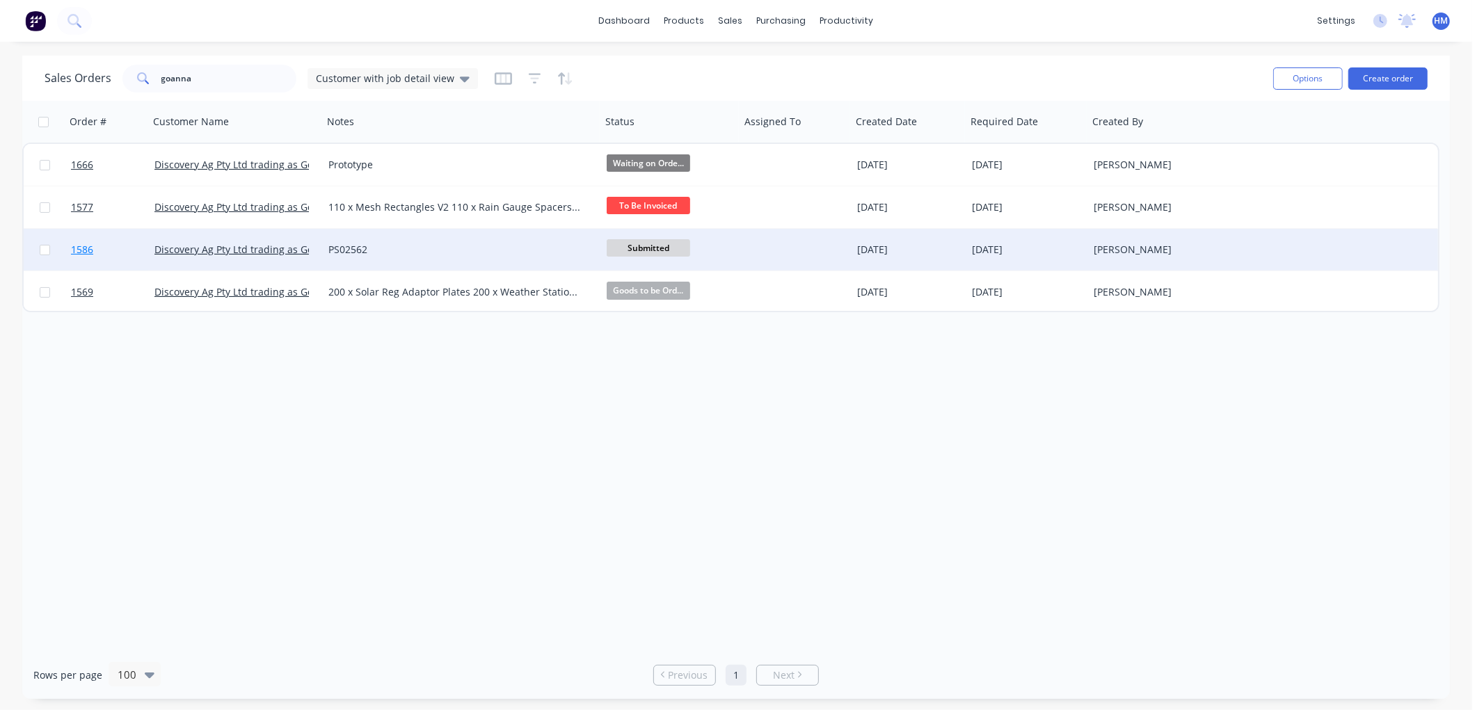
click at [147, 248] on link "1586" at bounding box center [112, 250] width 83 height 42
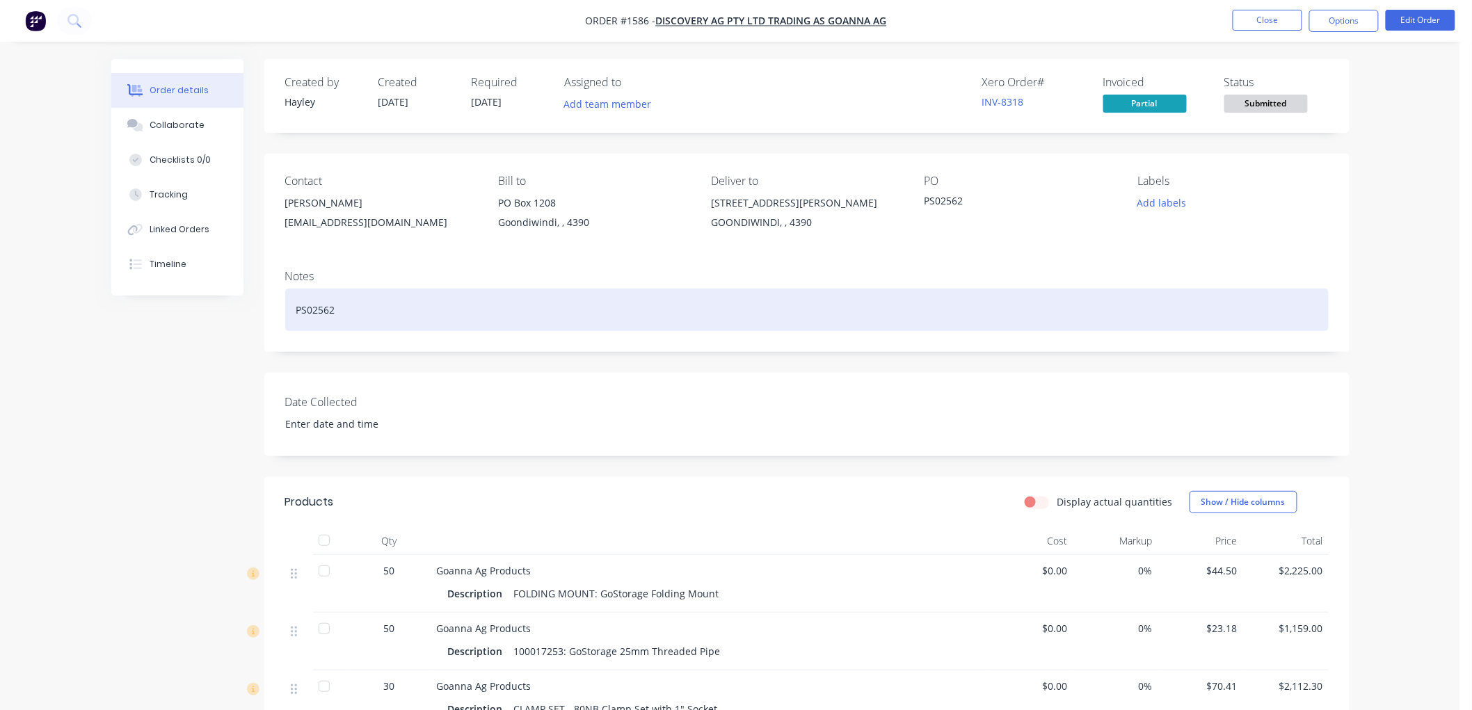
click at [362, 318] on div "PS02562" at bounding box center [807, 310] width 1044 height 42
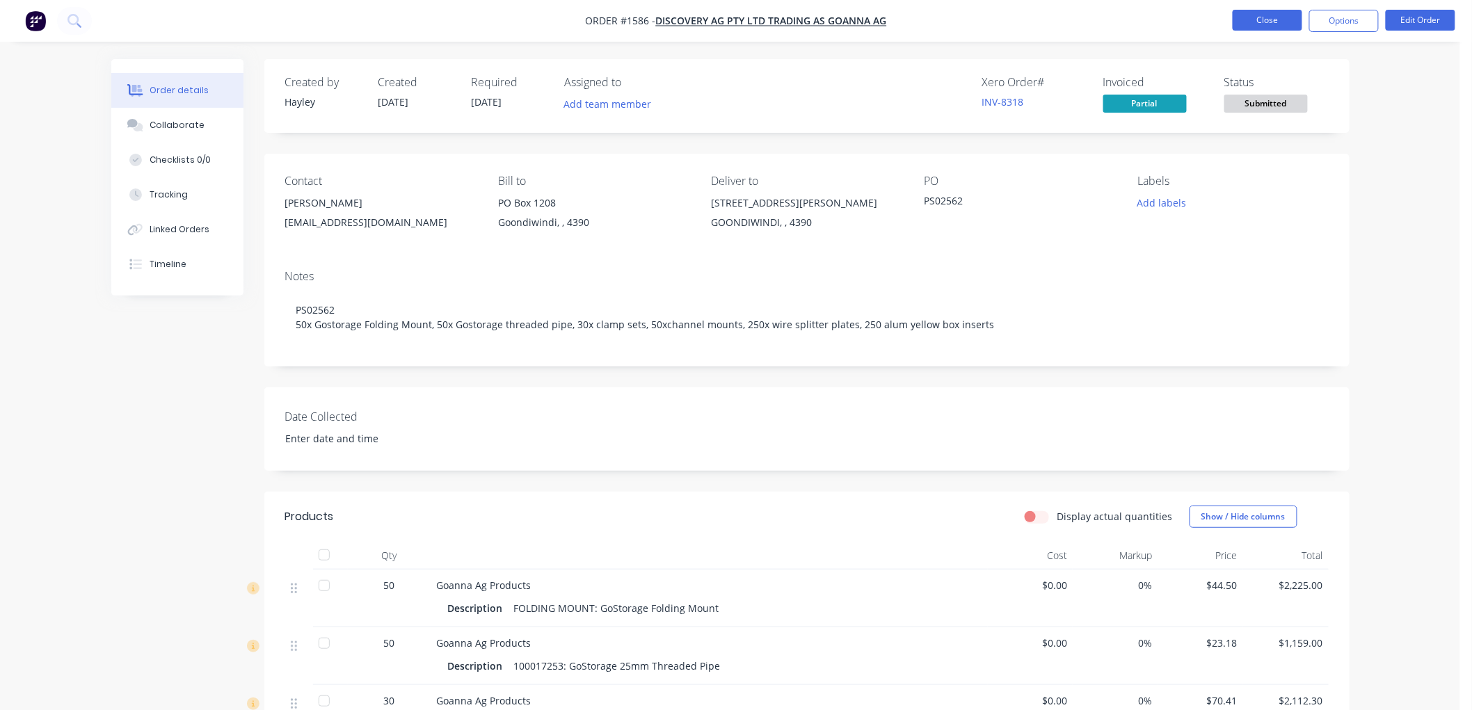
click at [1276, 23] on button "Close" at bounding box center [1268, 20] width 70 height 21
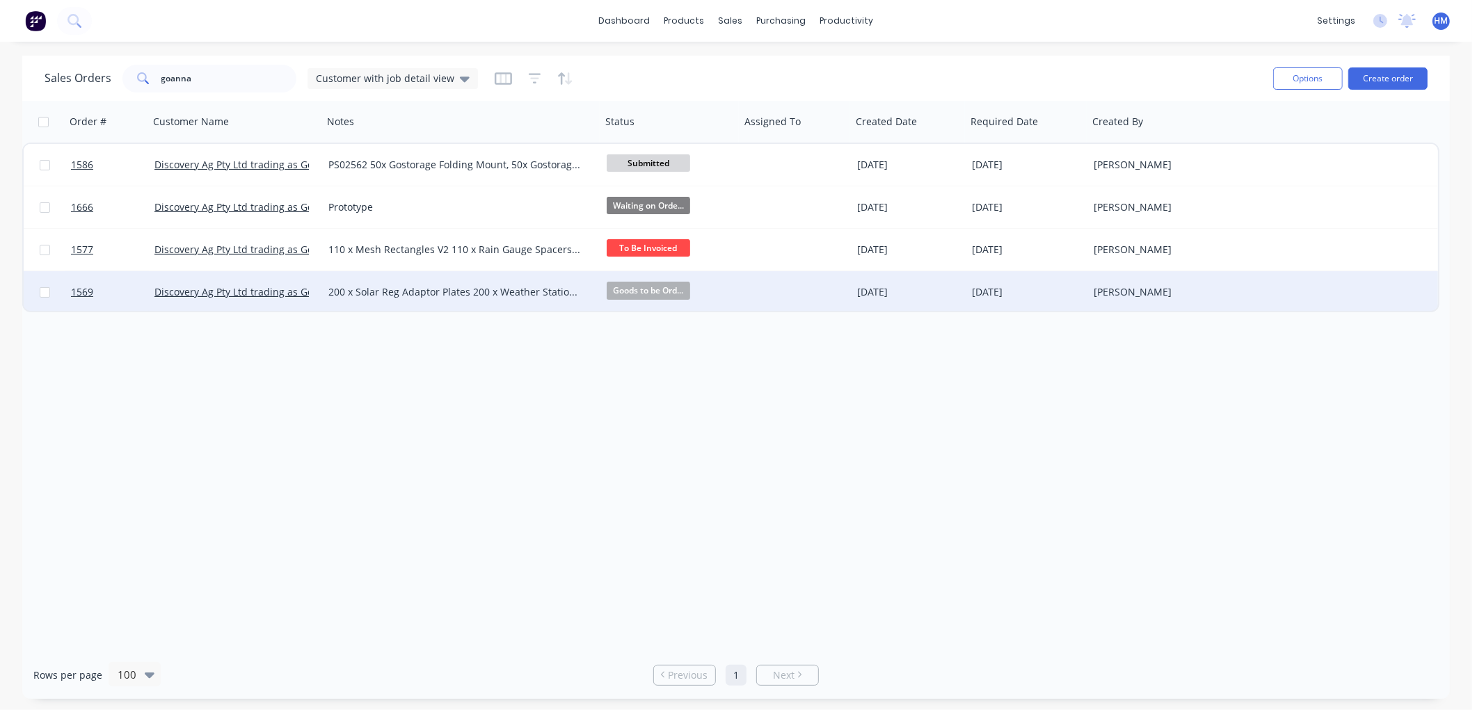
click at [230, 303] on div "Discovery Ag Pty Ltd trading as Goanna Ag" at bounding box center [236, 292] width 174 height 42
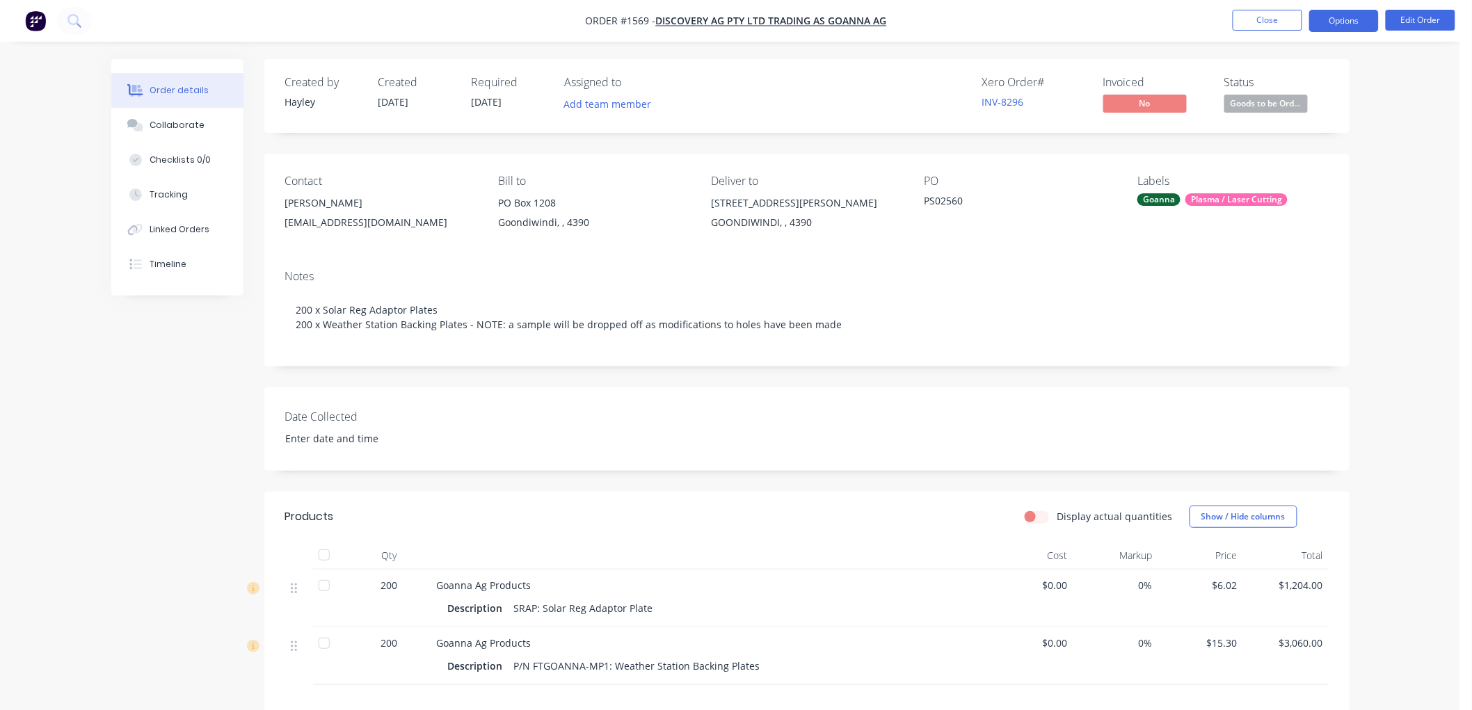
click at [1345, 22] on button "Options" at bounding box center [1344, 21] width 70 height 22
click at [207, 490] on div "Created by [PERSON_NAME] Created [DATE] Required [DATE] Assigned to Add team me…" at bounding box center [730, 496] width 1238 height 874
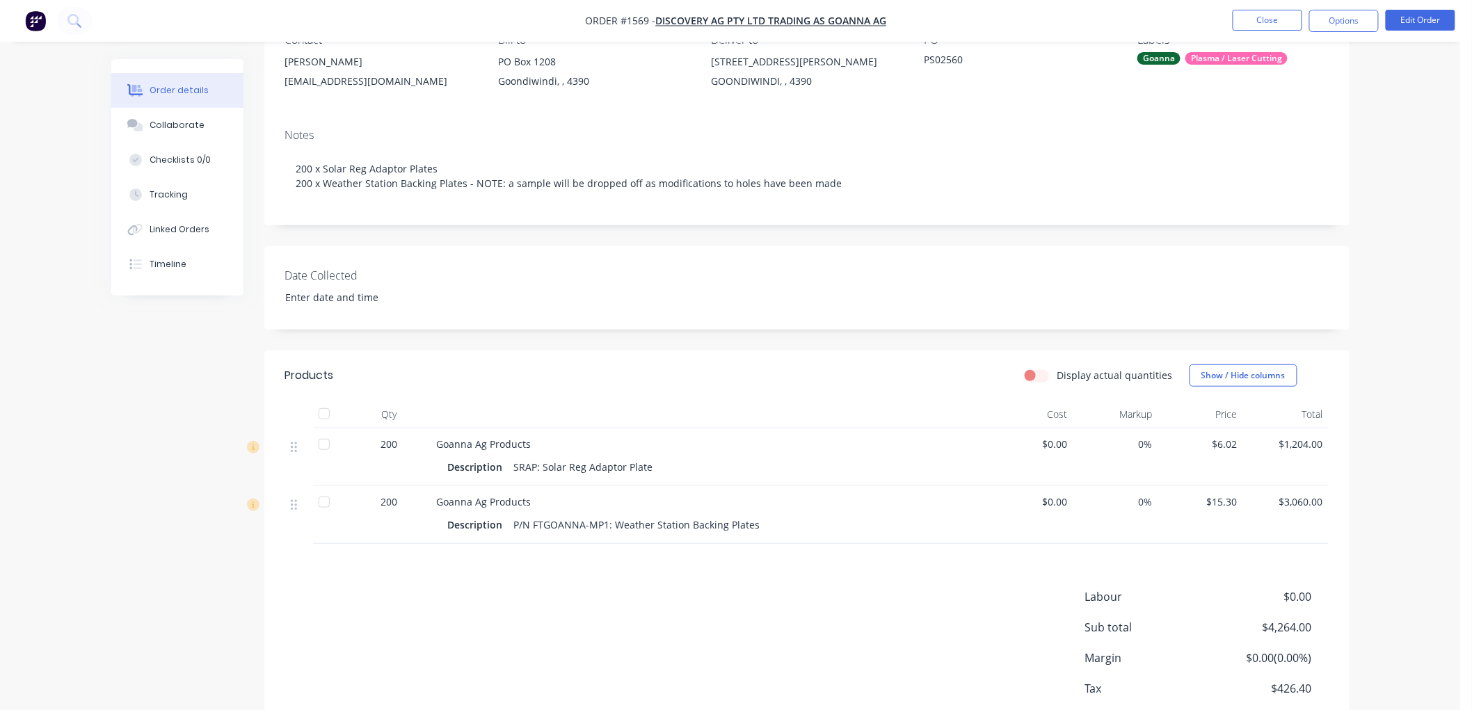
scroll to position [154, 0]
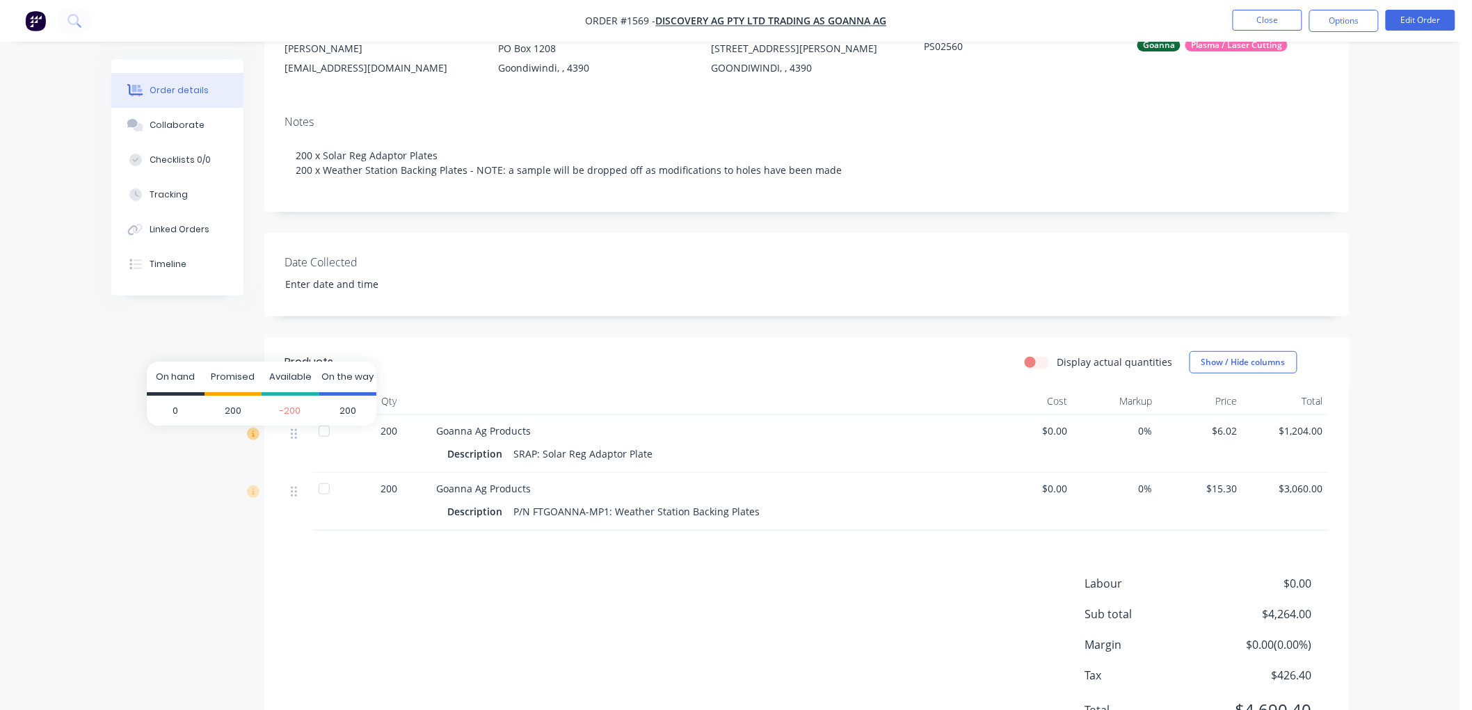
click at [255, 435] on icon at bounding box center [253, 434] width 13 height 13
click at [294, 439] on icon at bounding box center [294, 434] width 6 height 13
click at [245, 406] on span "200" at bounding box center [234, 411] width 58 height 31
drag, startPoint x: 182, startPoint y: 406, endPoint x: 164, endPoint y: 407, distance: 17.4
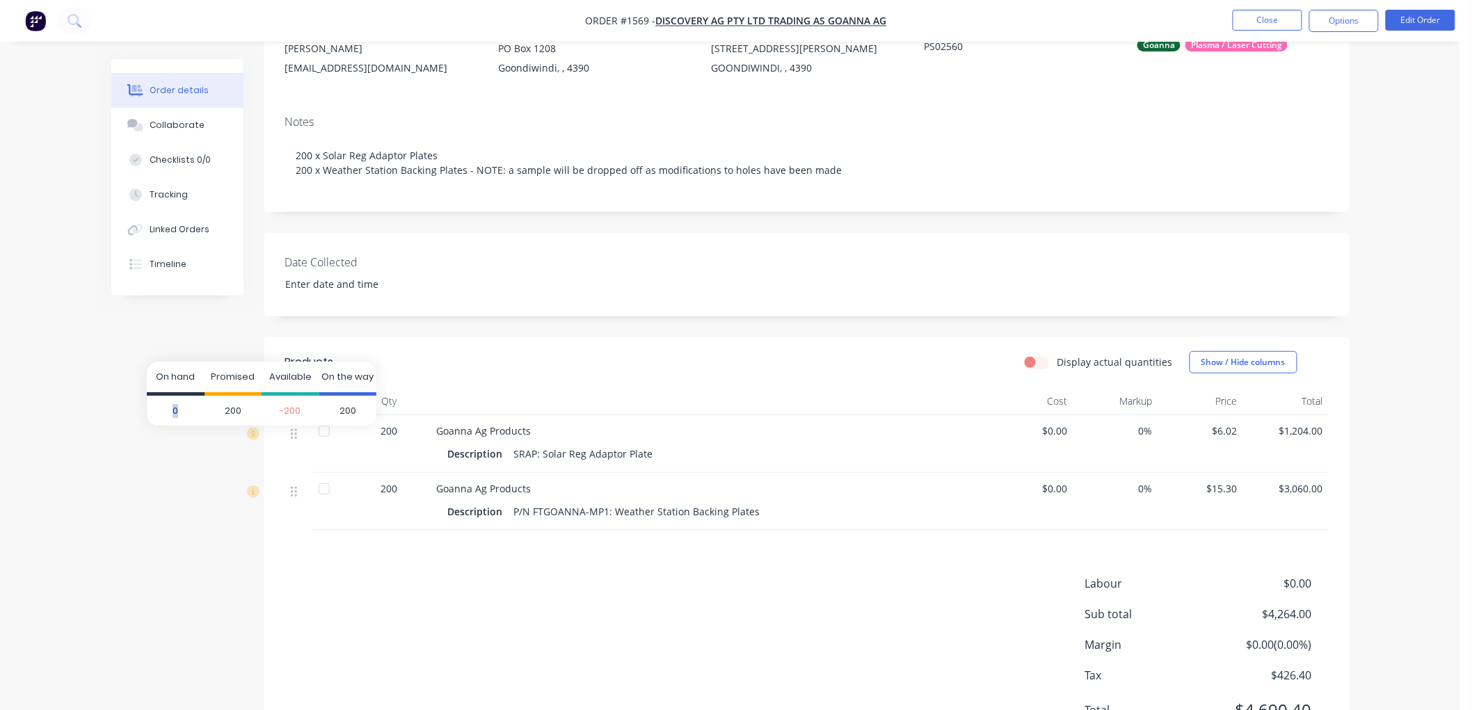
click at [164, 407] on span "0" at bounding box center [176, 411] width 58 height 31
click at [175, 455] on div "Created by [PERSON_NAME] Created [DATE] Required [DATE] Assigned to Add team me…" at bounding box center [730, 342] width 1238 height 874
click at [1409, 26] on button "Edit Order" at bounding box center [1421, 20] width 70 height 21
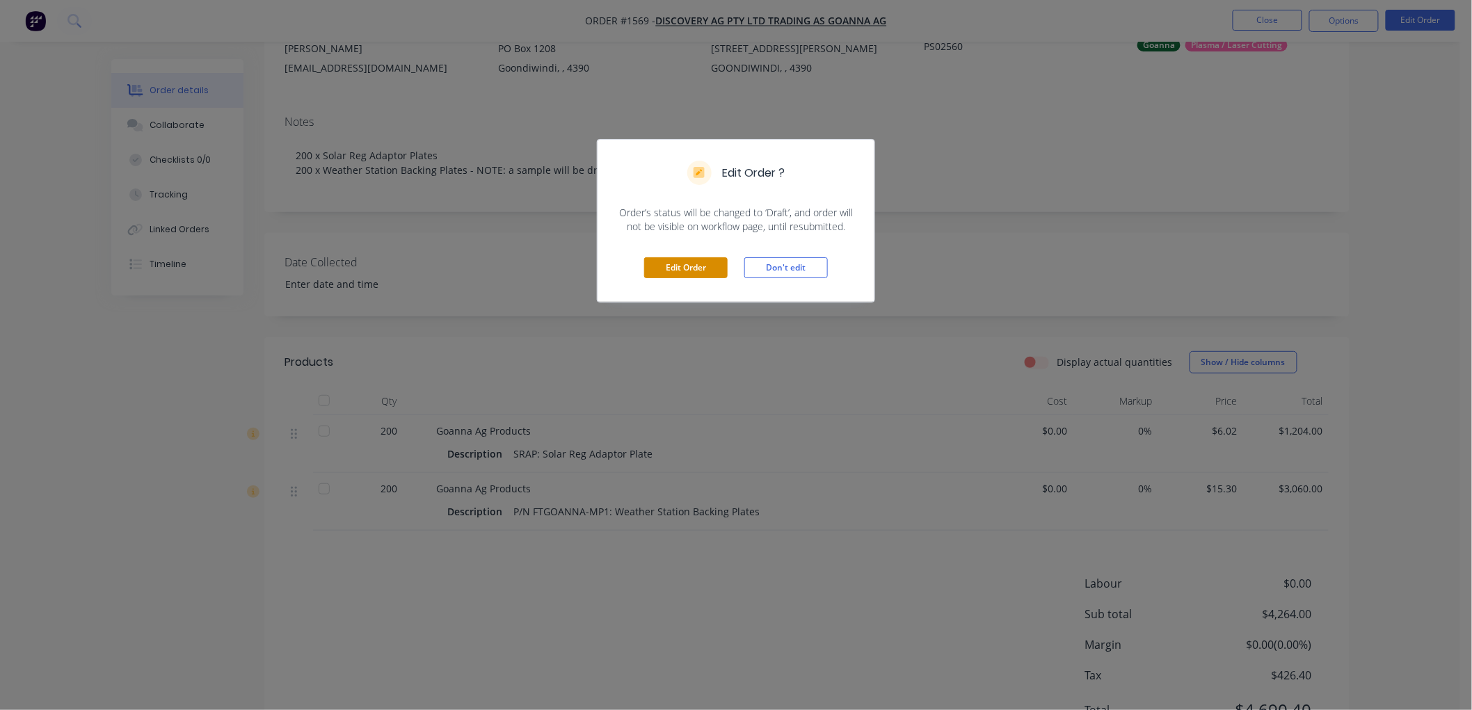
click at [697, 269] on button "Edit Order" at bounding box center [685, 267] width 83 height 21
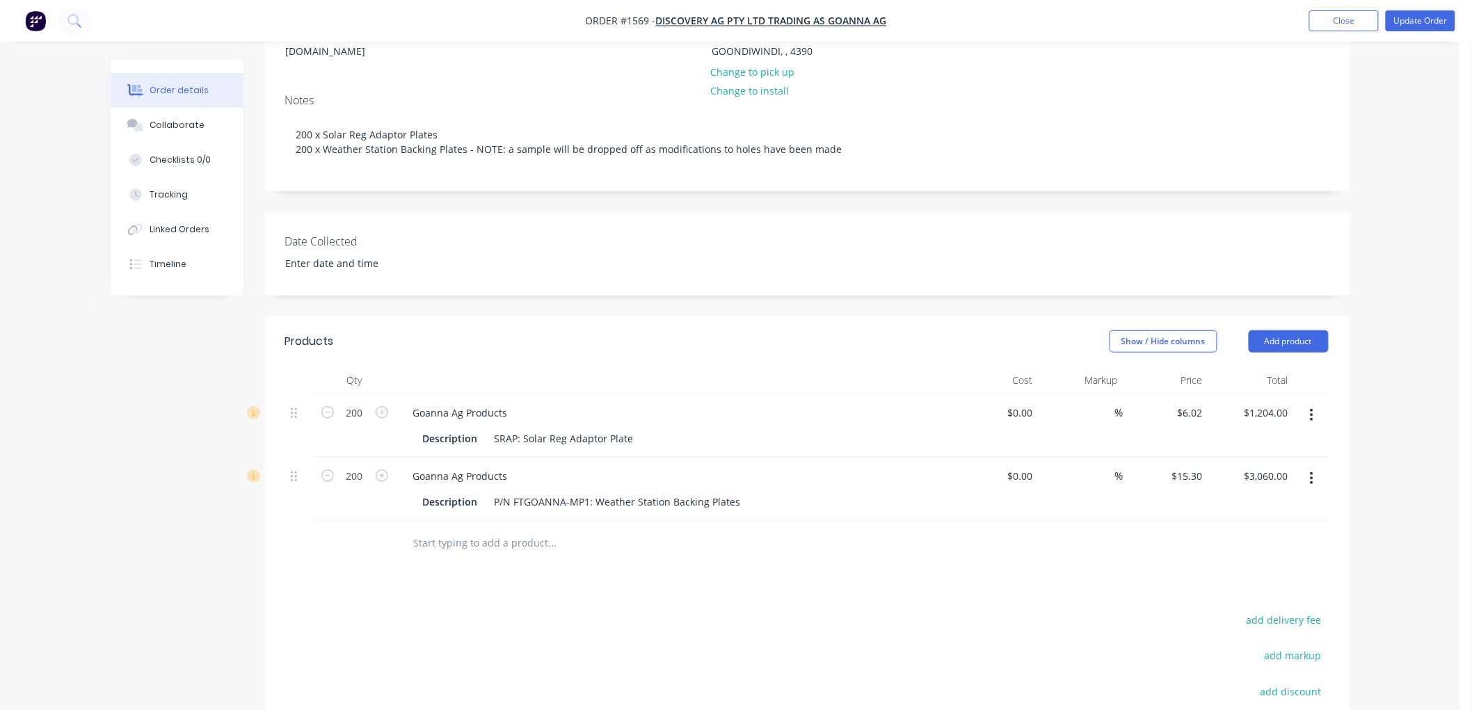
scroll to position [232, 0]
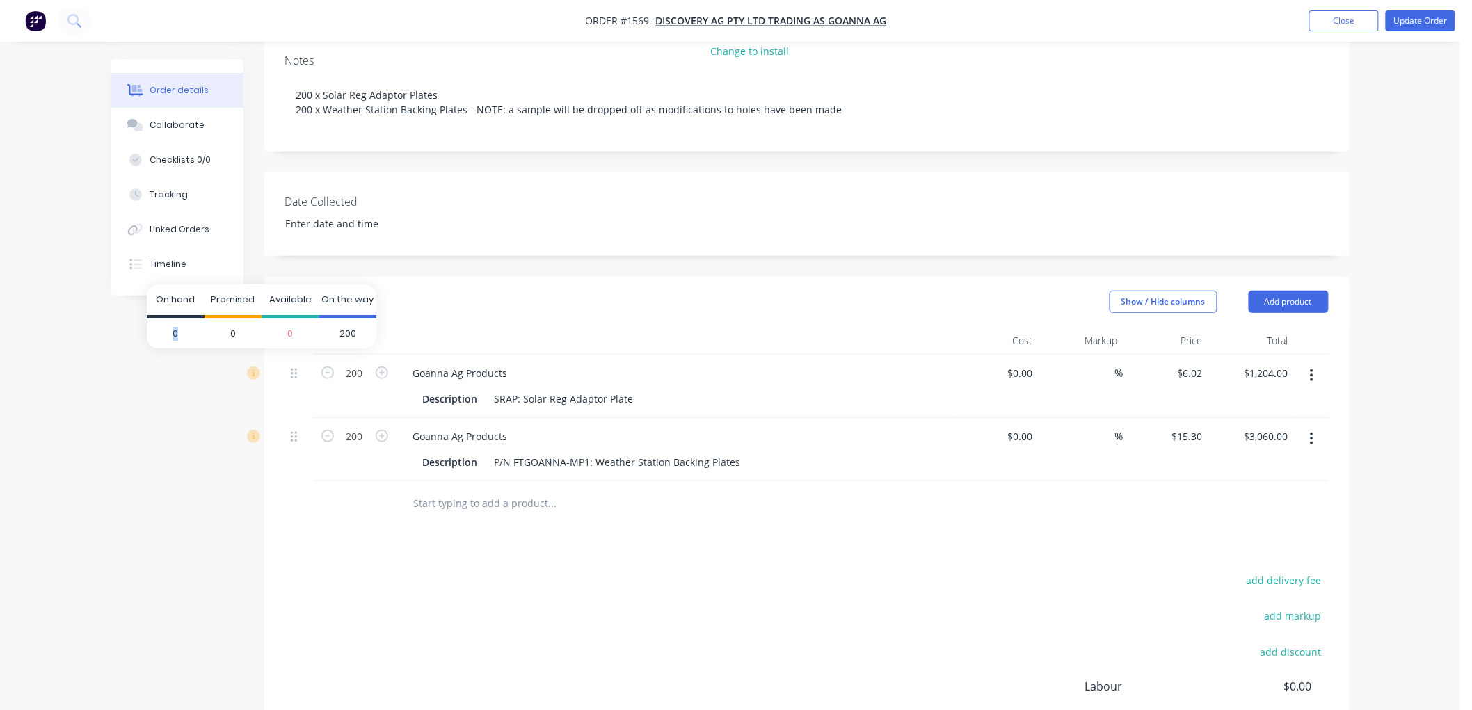
drag, startPoint x: 182, startPoint y: 333, endPoint x: 154, endPoint y: 328, distance: 28.1
click at [154, 328] on span "0" at bounding box center [176, 334] width 58 height 31
click at [341, 330] on span "200" at bounding box center [347, 334] width 57 height 31
click at [287, 330] on span "0" at bounding box center [291, 334] width 58 height 31
click at [360, 328] on span "200" at bounding box center [347, 334] width 57 height 31
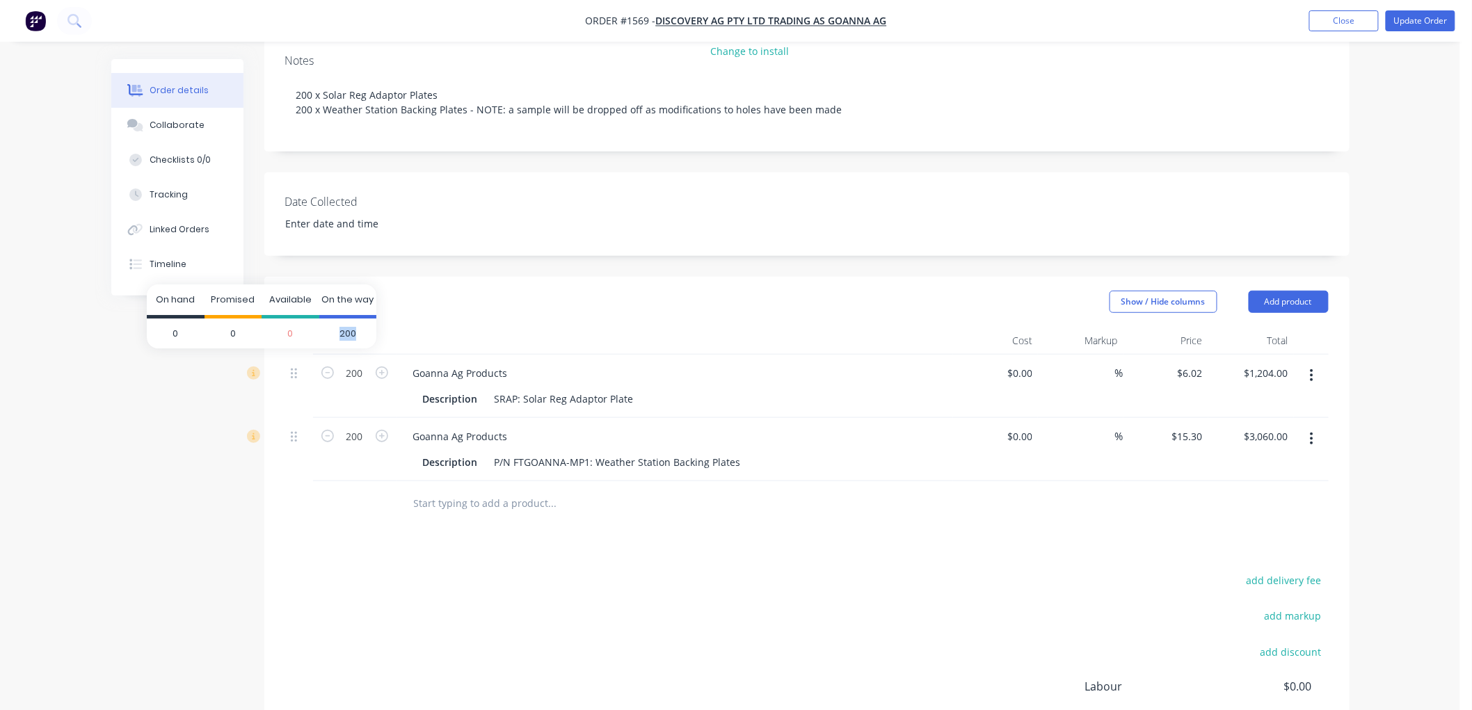
click at [360, 328] on span "200" at bounding box center [347, 334] width 57 height 31
click at [1313, 363] on button "button" at bounding box center [1311, 375] width 33 height 25
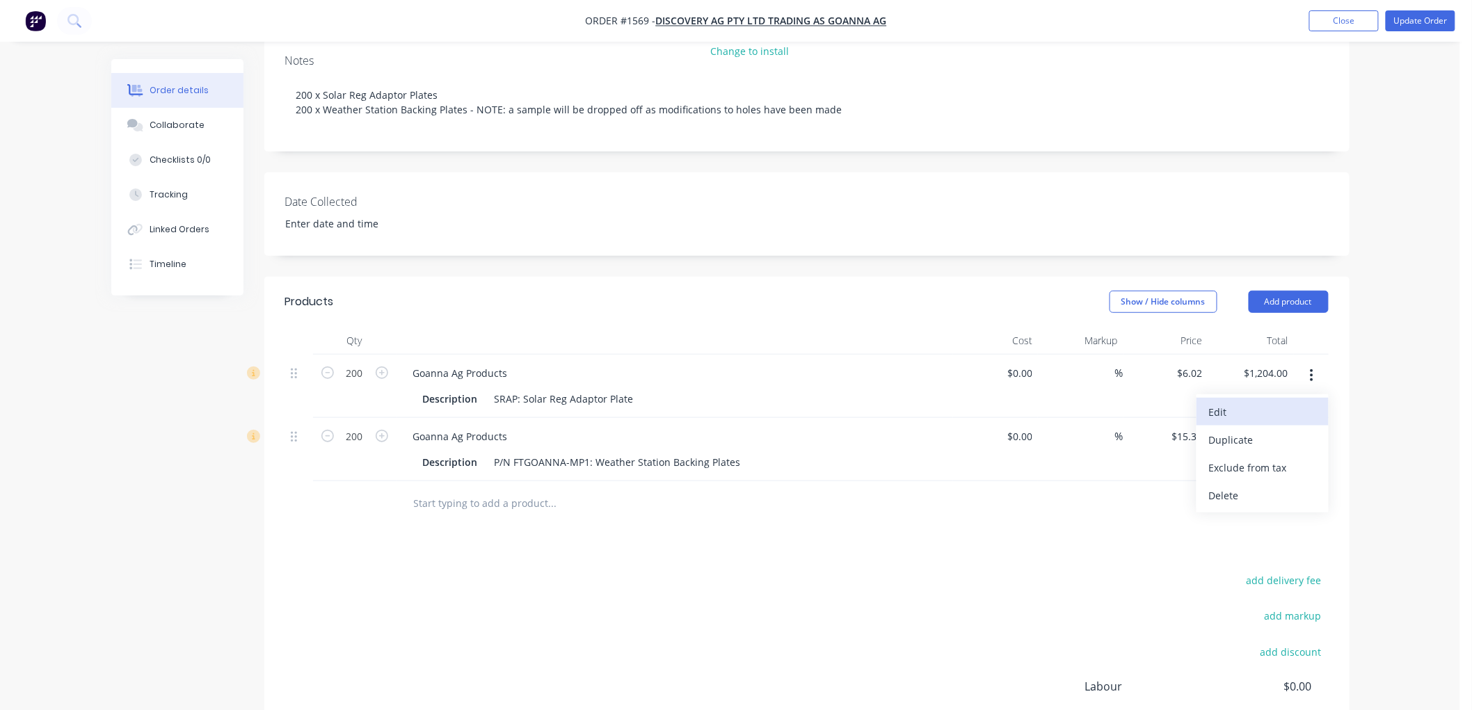
click at [1238, 402] on div "Edit" at bounding box center [1262, 412] width 107 height 20
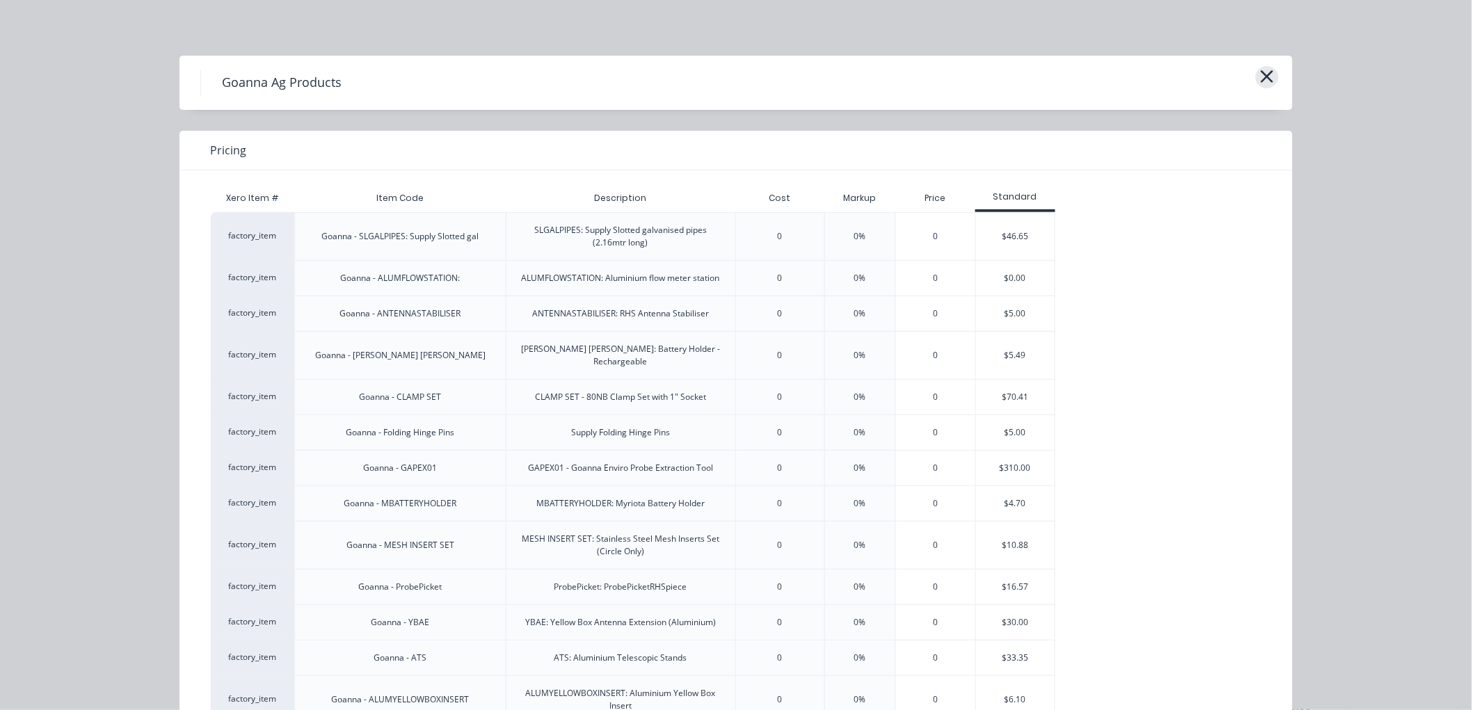
click at [1264, 77] on icon "button" at bounding box center [1267, 76] width 15 height 19
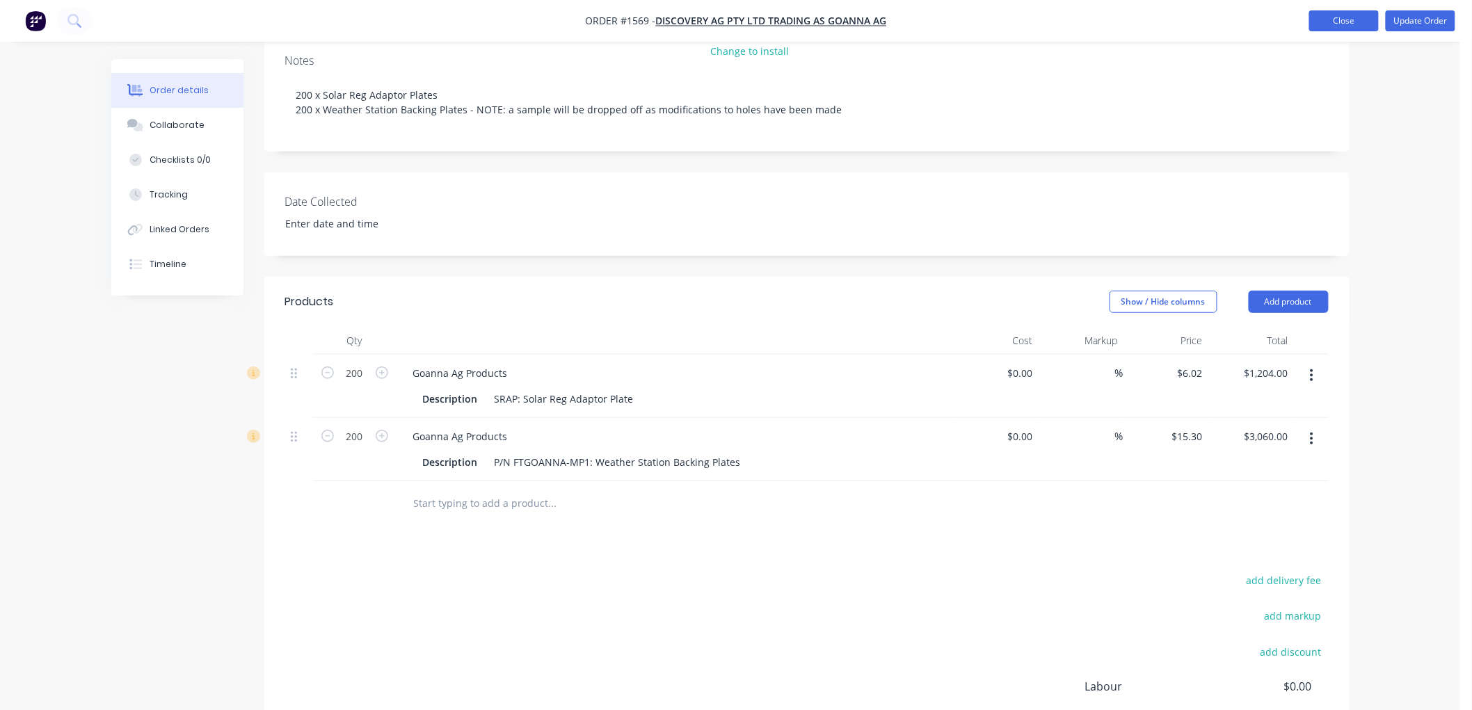
click at [1352, 21] on button "Close" at bounding box center [1344, 20] width 70 height 21
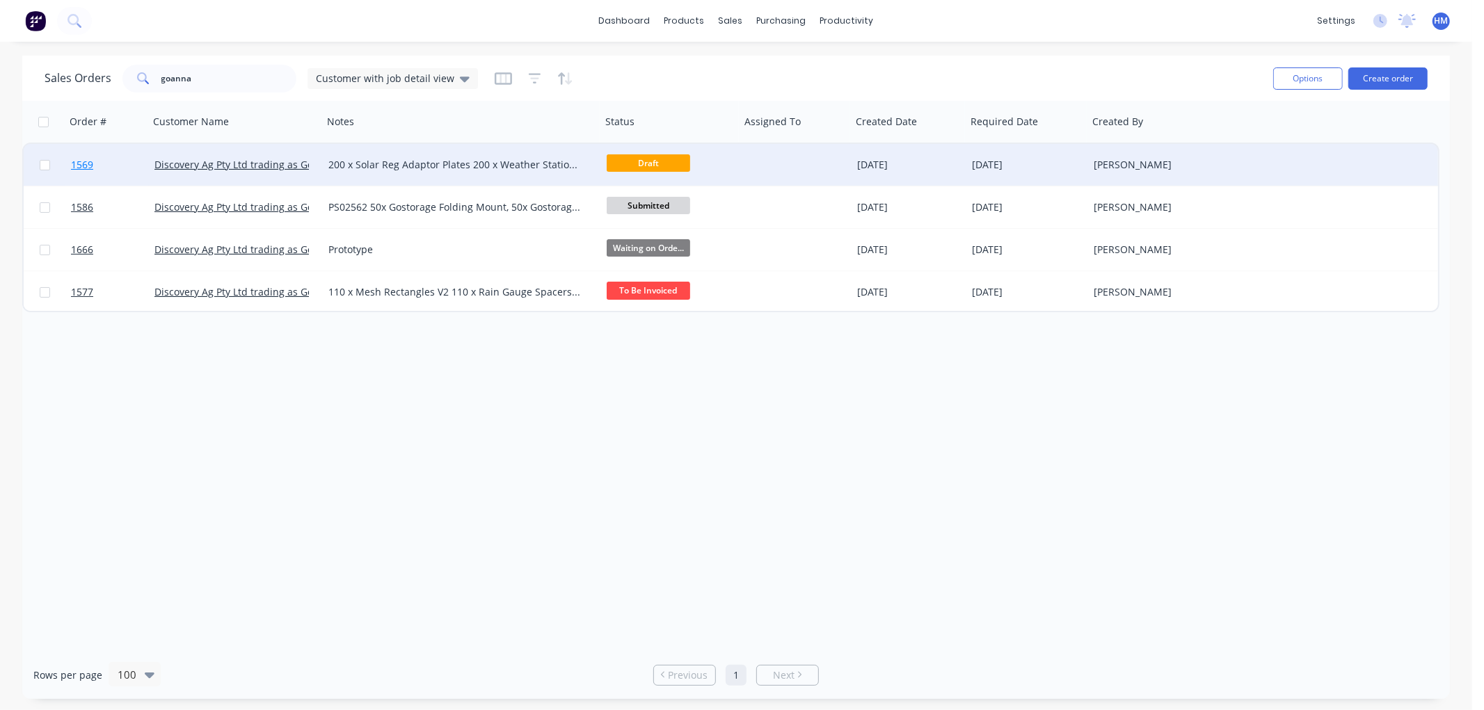
click at [112, 165] on link "1569" at bounding box center [112, 165] width 83 height 42
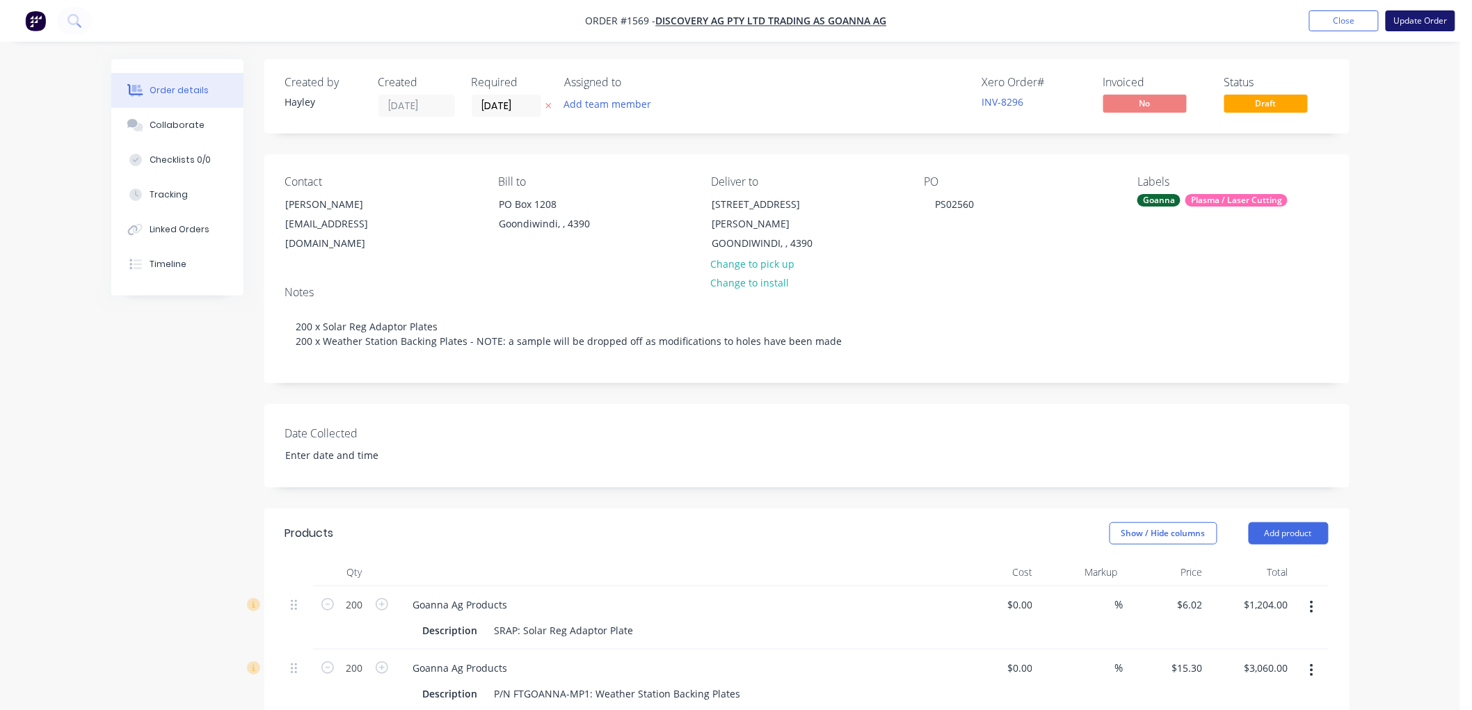
click at [1424, 16] on button "Update Order" at bounding box center [1421, 20] width 70 height 21
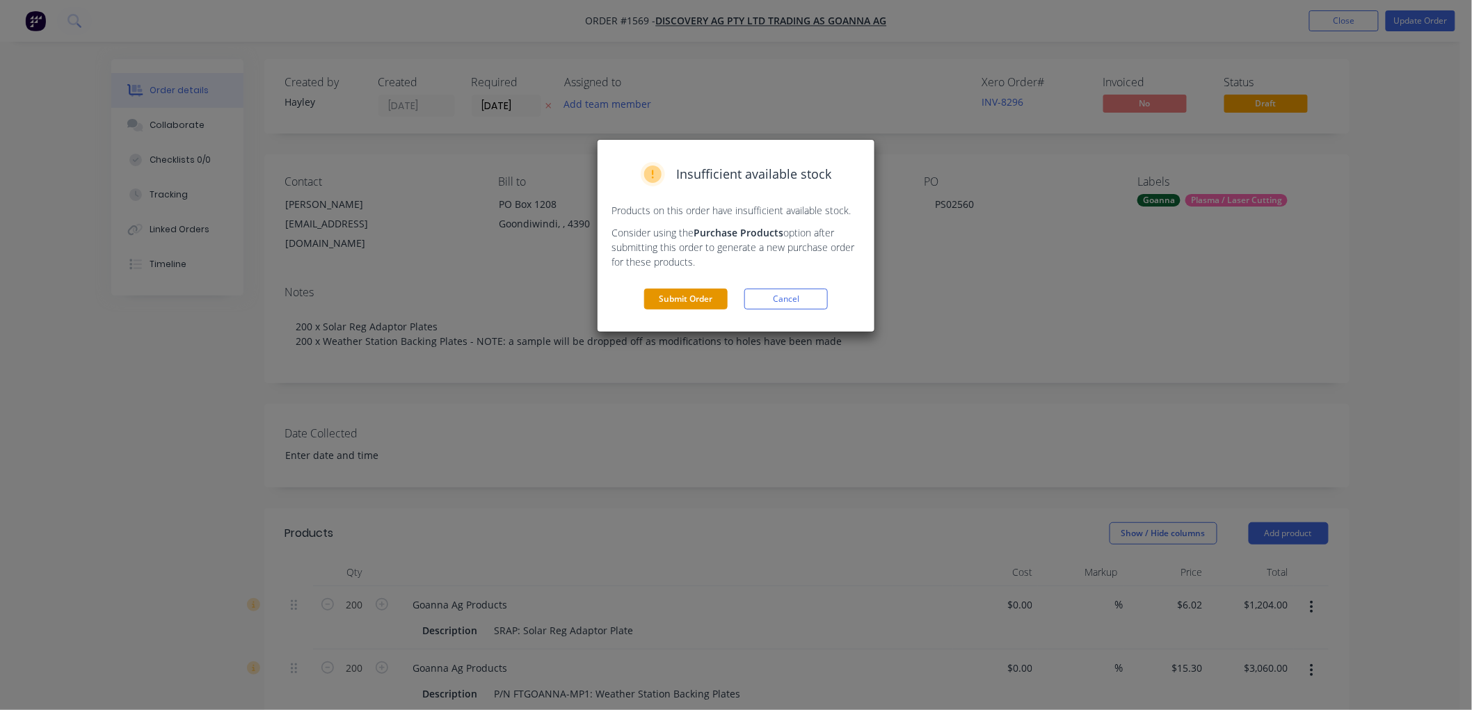
click at [694, 301] on button "Submit Order" at bounding box center [685, 299] width 83 height 21
